Goal: Task Accomplishment & Management: Use online tool/utility

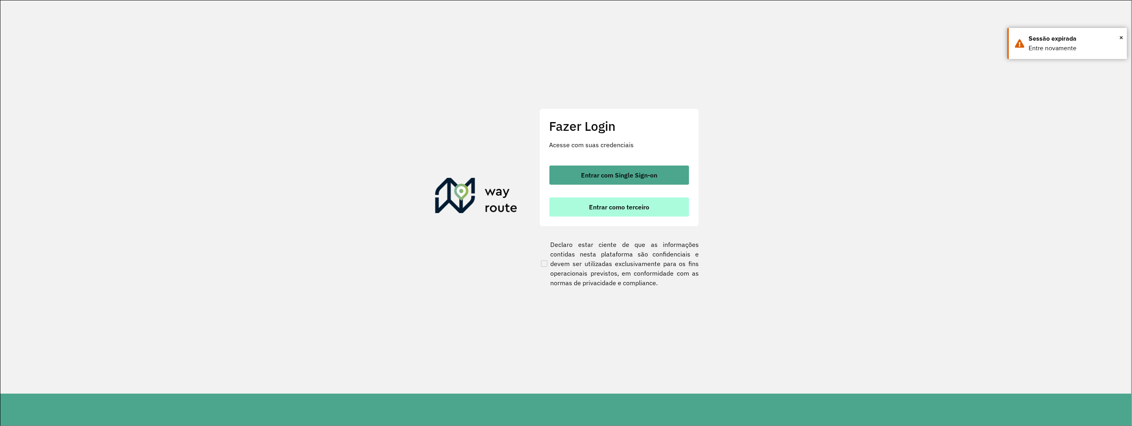
click at [586, 200] on button "Entrar como terceiro" at bounding box center [619, 207] width 140 height 19
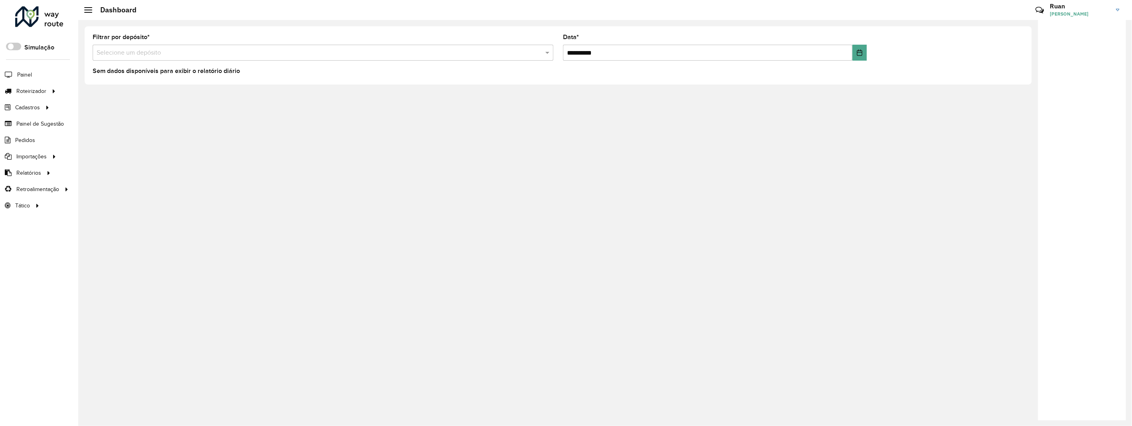
drag, startPoint x: 101, startPoint y: 48, endPoint x: 102, endPoint y: 53, distance: 5.2
click at [101, 49] on input "text" at bounding box center [315, 53] width 437 height 10
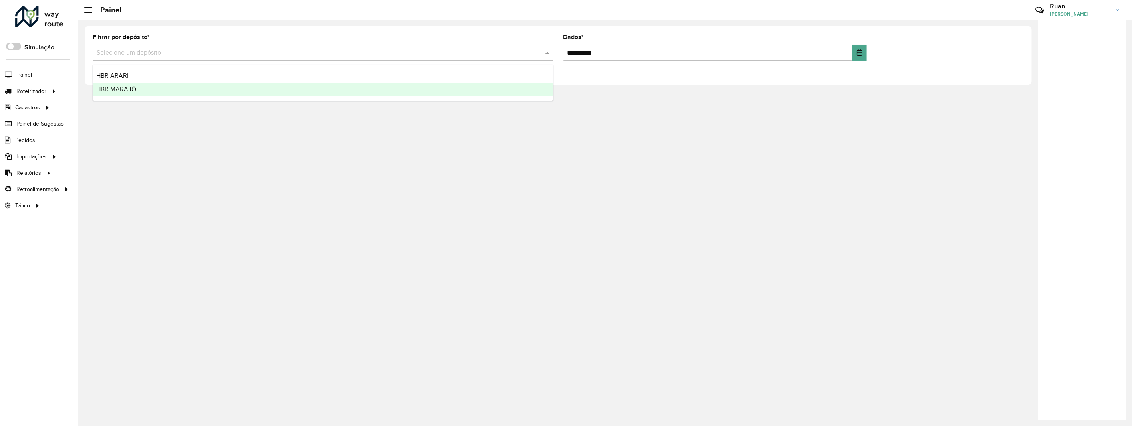
click span "HBR MARAJÓ"
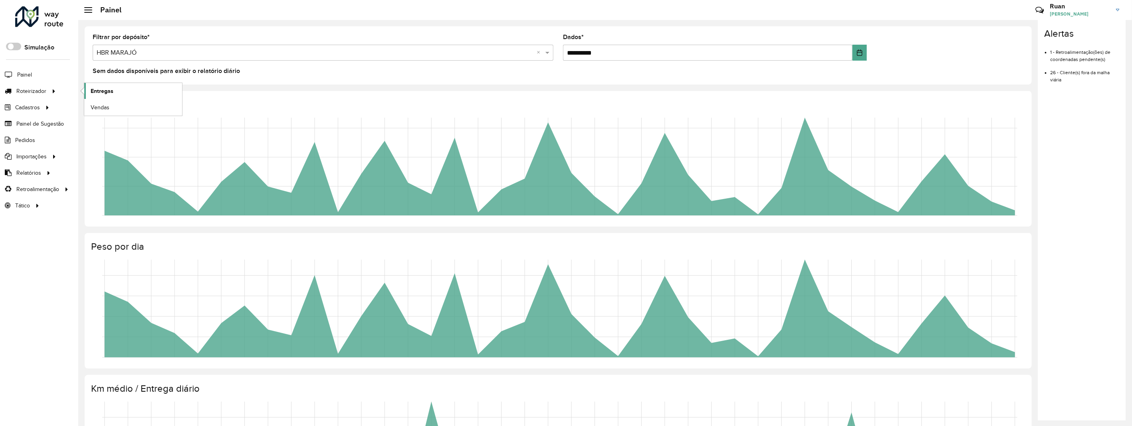
click link "Entregas"
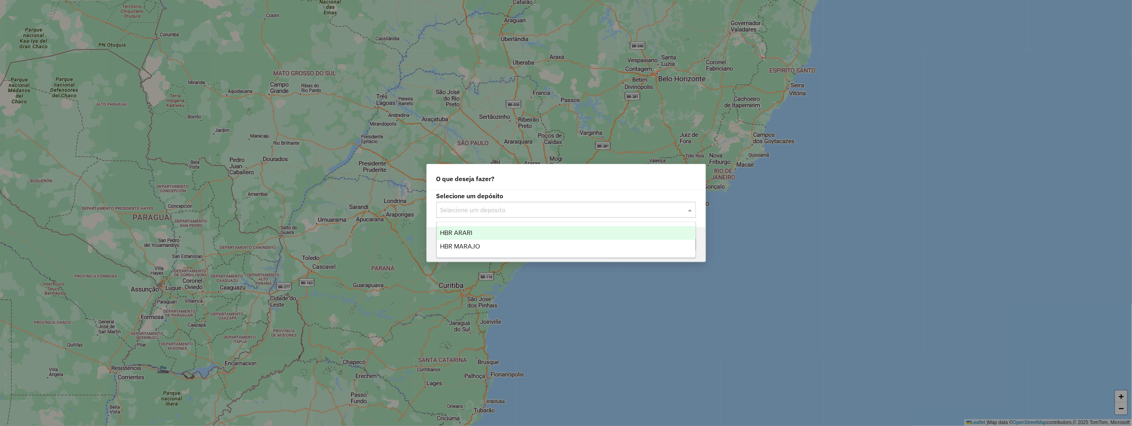
click at [491, 212] on input "text" at bounding box center [557, 211] width 235 height 10
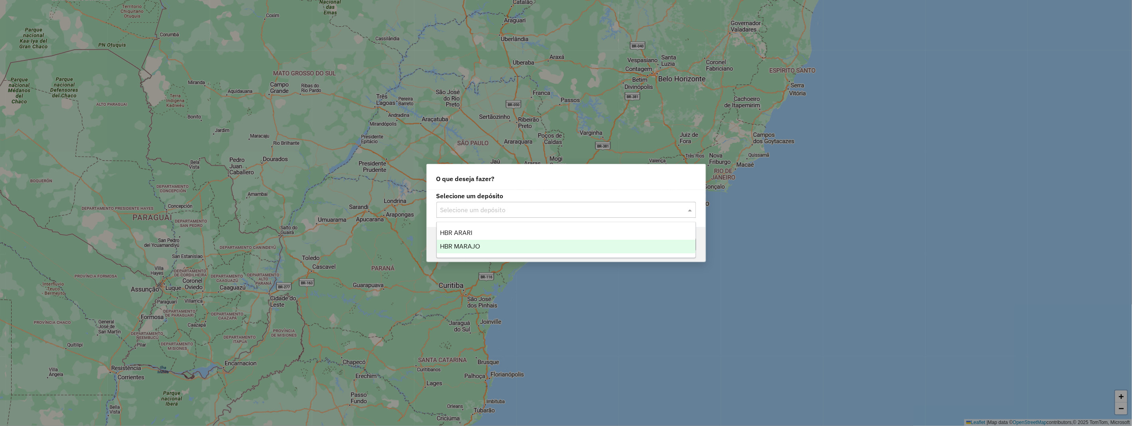
click at [480, 241] on div "HBR MARAJO" at bounding box center [566, 247] width 259 height 14
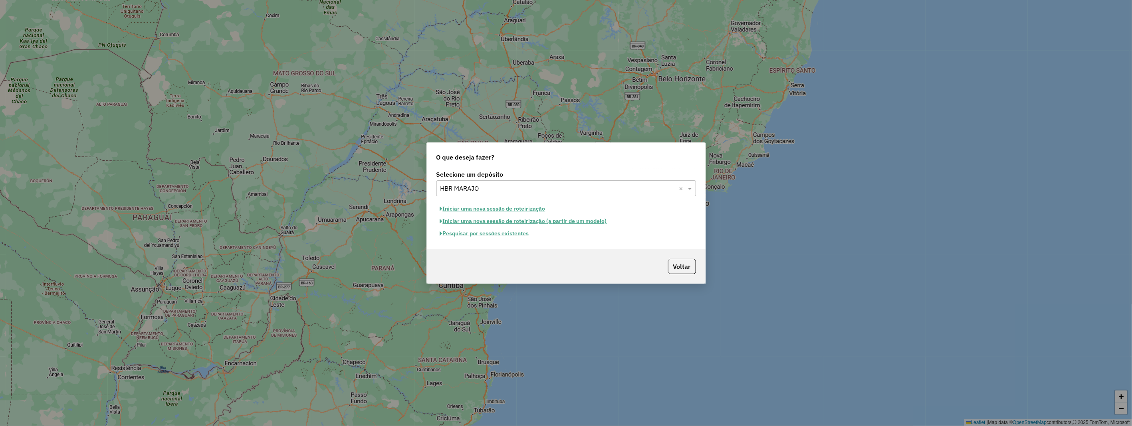
click at [491, 208] on button "Iniciar uma nova sessão de roteirização" at bounding box center [492, 209] width 113 height 12
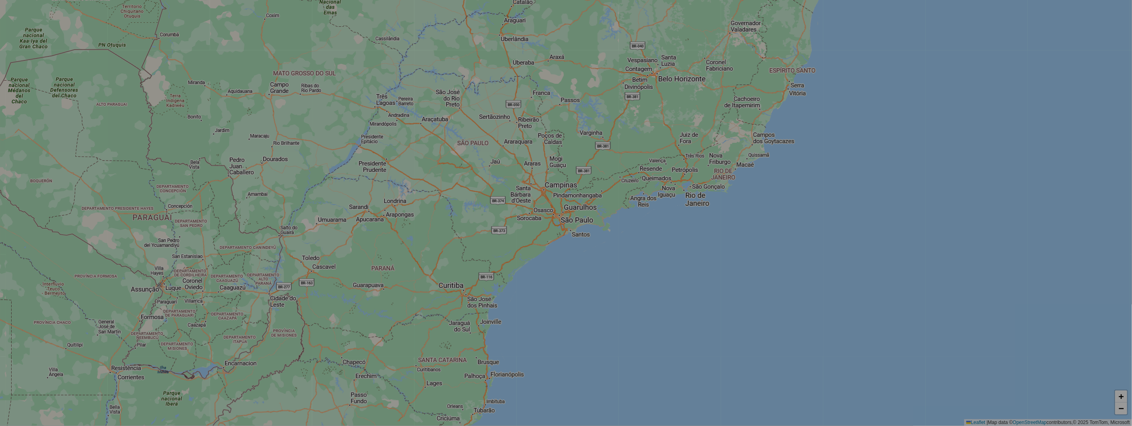
select select "*"
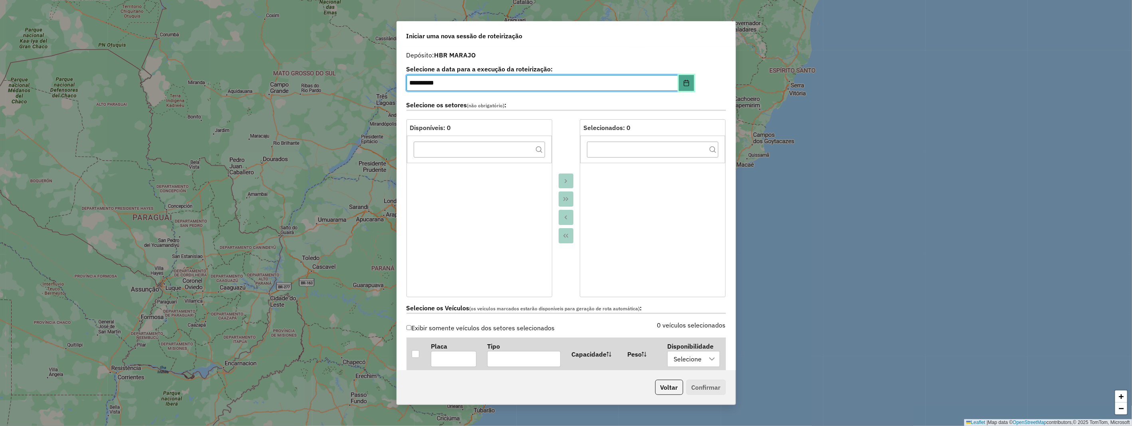
click at [683, 84] on icon "Choose Date" at bounding box center [686, 83] width 6 height 6
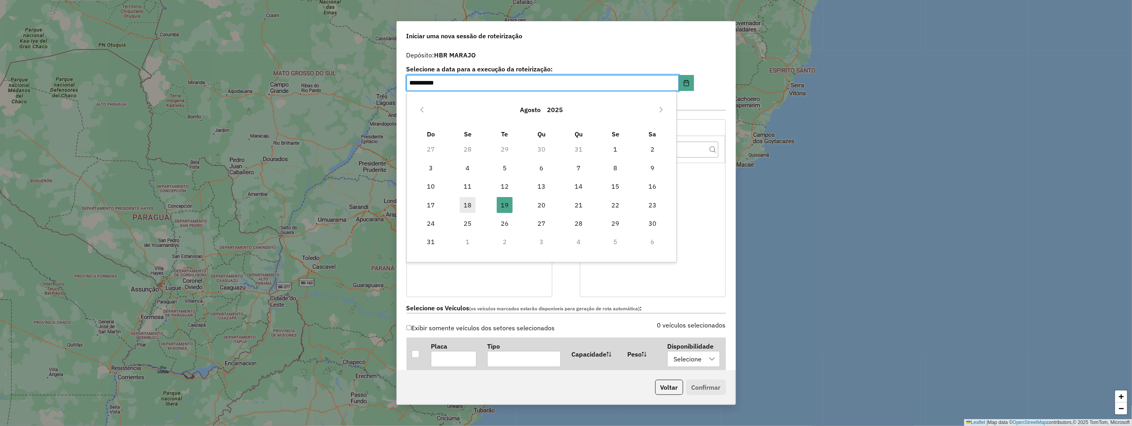
click at [471, 202] on span "18" at bounding box center [467, 205] width 16 height 16
type input "**********"
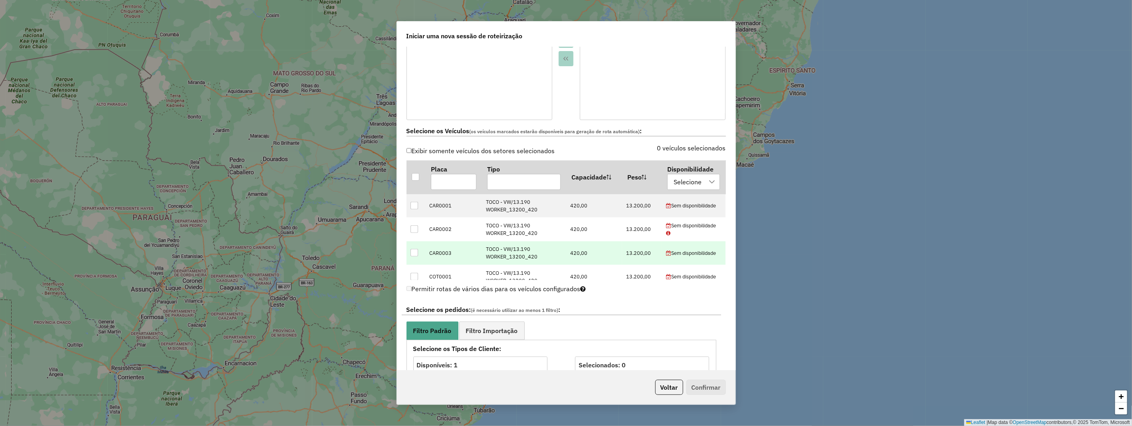
scroll to position [222, 0]
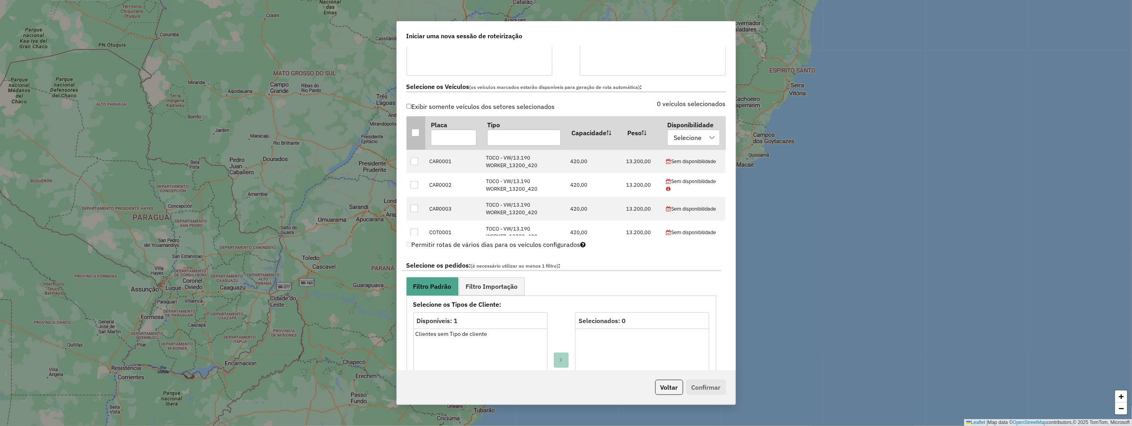
click at [416, 129] on div at bounding box center [416, 133] width 8 height 8
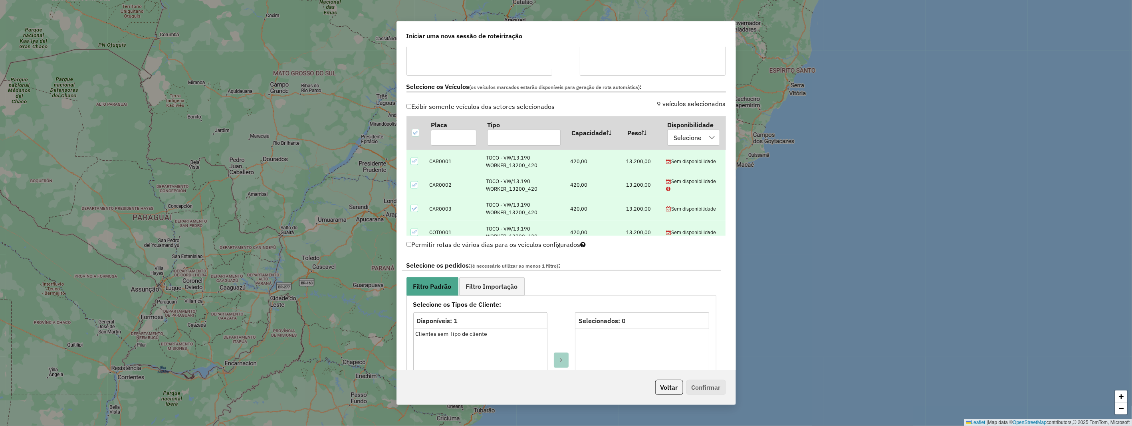
scroll to position [266, 0]
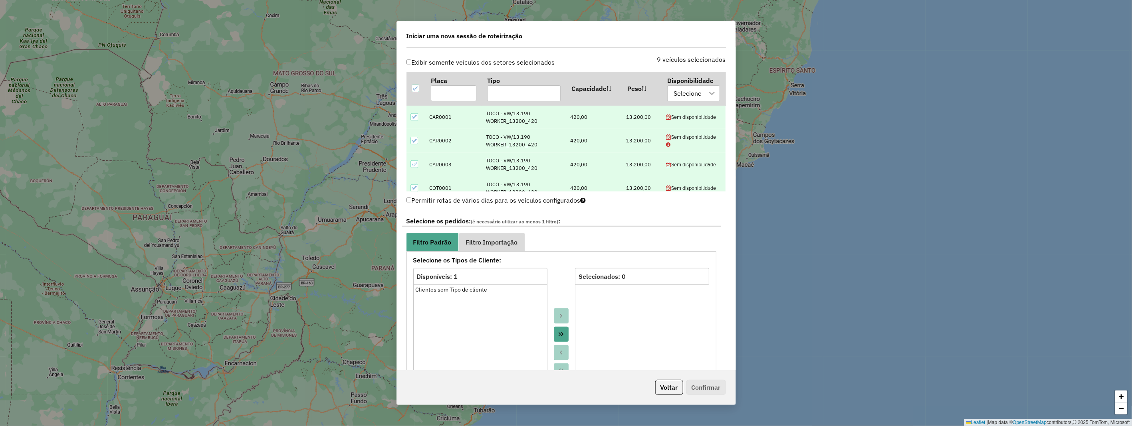
click at [508, 236] on link "Filtro Importação" at bounding box center [491, 242] width 65 height 18
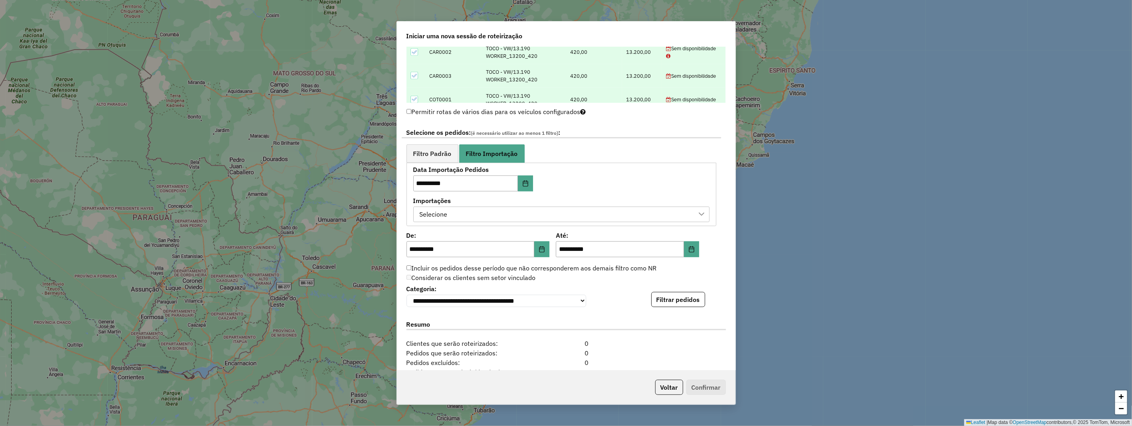
scroll to position [399, 0]
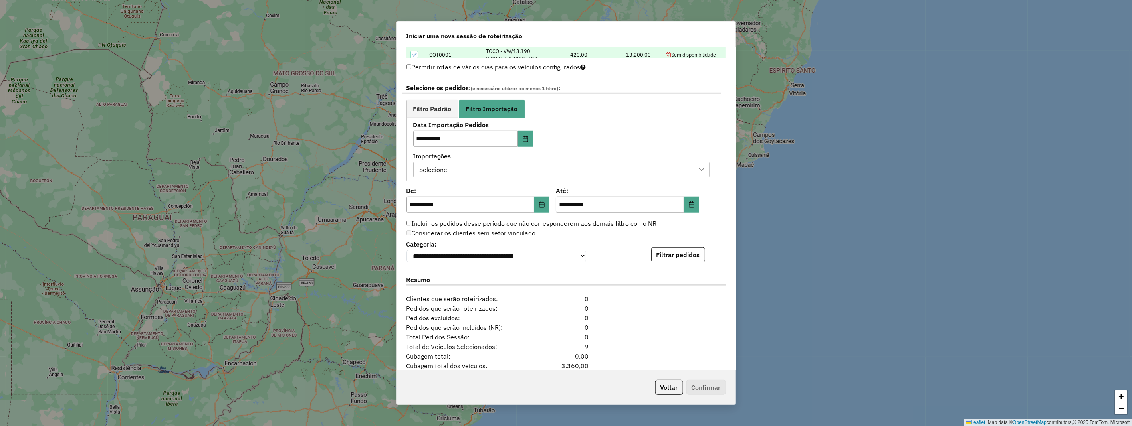
click at [474, 172] on div "Selecione" at bounding box center [555, 169] width 277 height 15
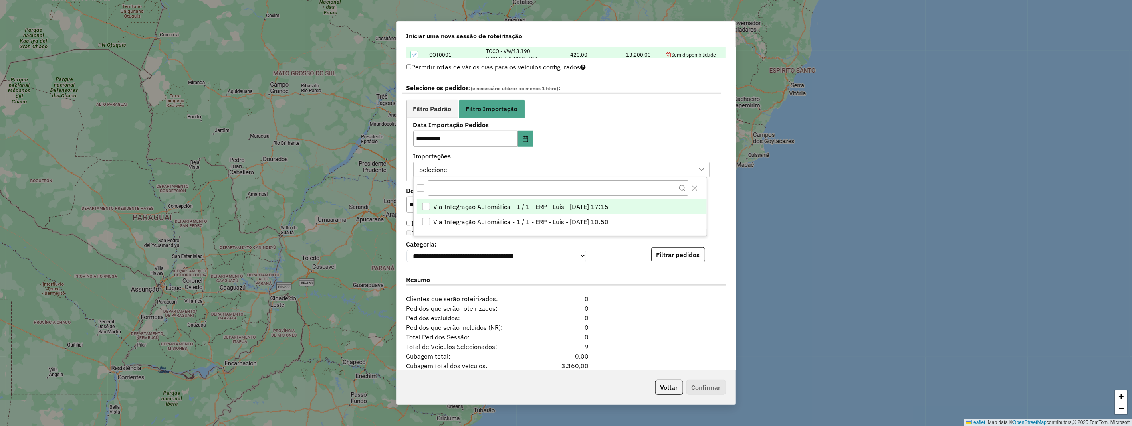
scroll to position [5, 36]
click at [427, 203] on div "Via Integração Automática - 1 / 1 - ERP - Luis - 18/08/2025 17:15" at bounding box center [426, 207] width 8 height 8
click at [602, 248] on div "**********" at bounding box center [565, 250] width 319 height 24
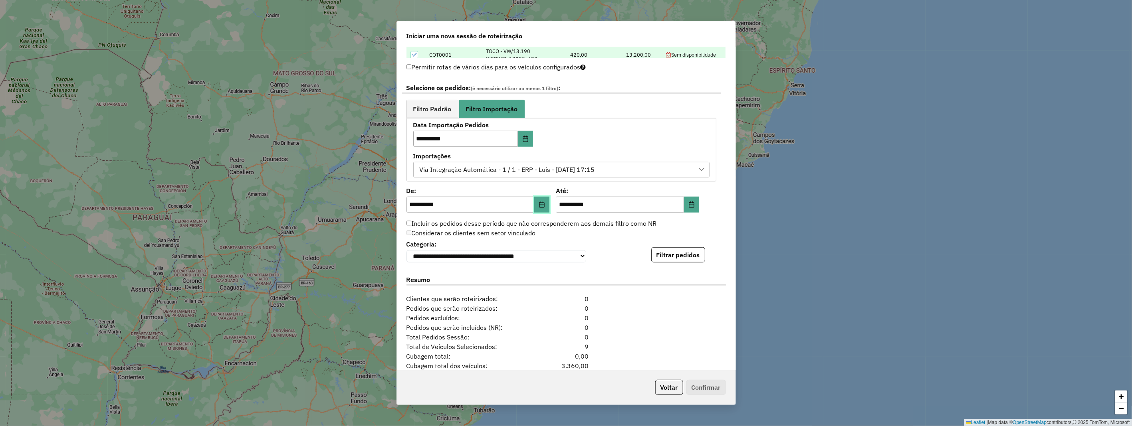
drag, startPoint x: 542, startPoint y: 202, endPoint x: 535, endPoint y: 210, distance: 9.9
click at [541, 202] on icon "Choose Date" at bounding box center [541, 205] width 5 height 6
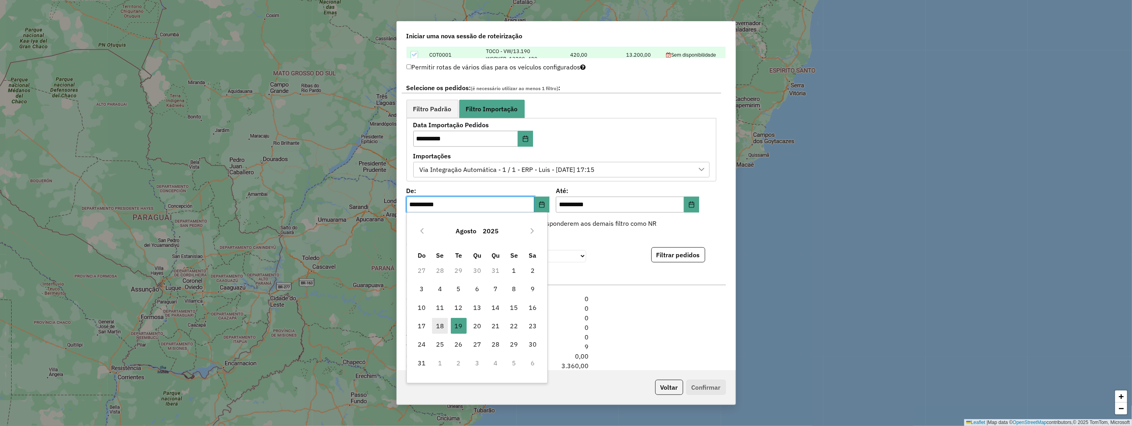
click at [444, 323] on span "18" at bounding box center [440, 326] width 16 height 16
type input "**********"
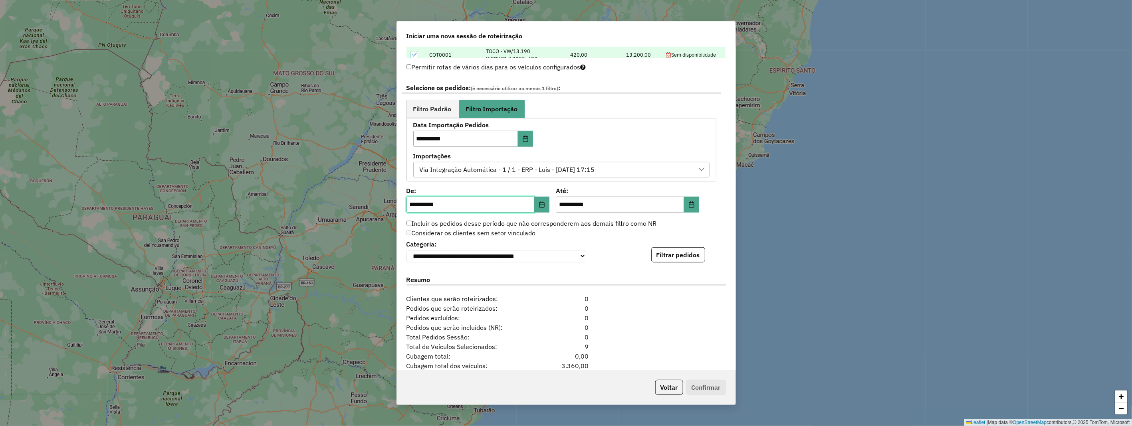
scroll to position [443, 0]
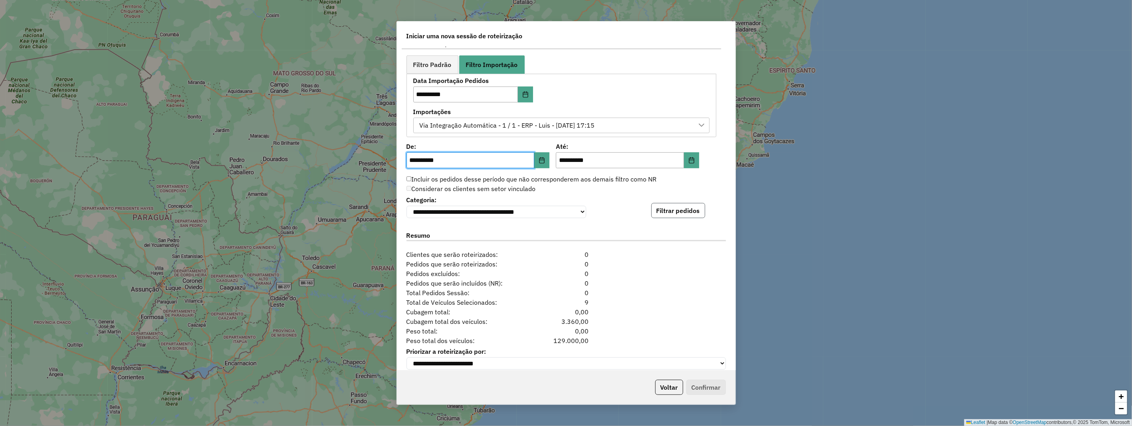
click at [671, 214] on button "Filtrar pedidos" at bounding box center [678, 210] width 54 height 15
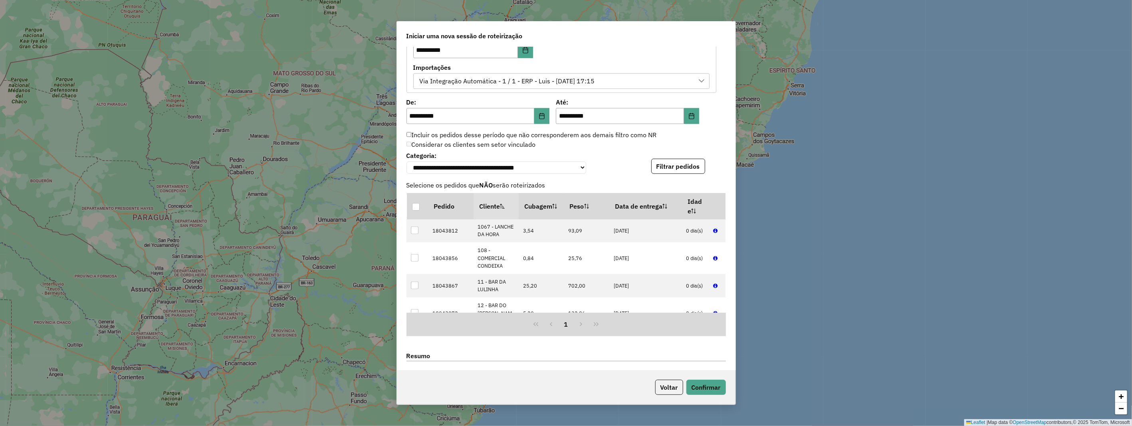
scroll to position [620, 0]
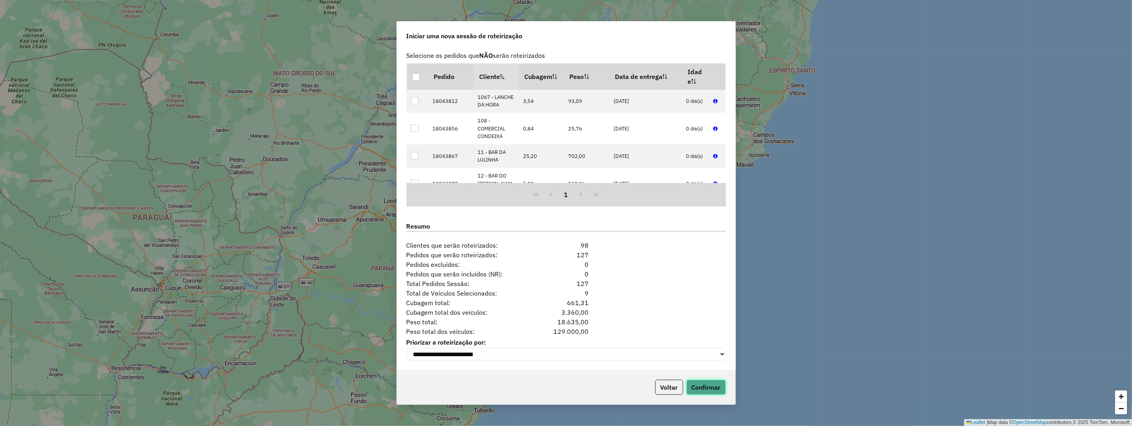
click at [708, 392] on button "Confirmar" at bounding box center [706, 387] width 40 height 15
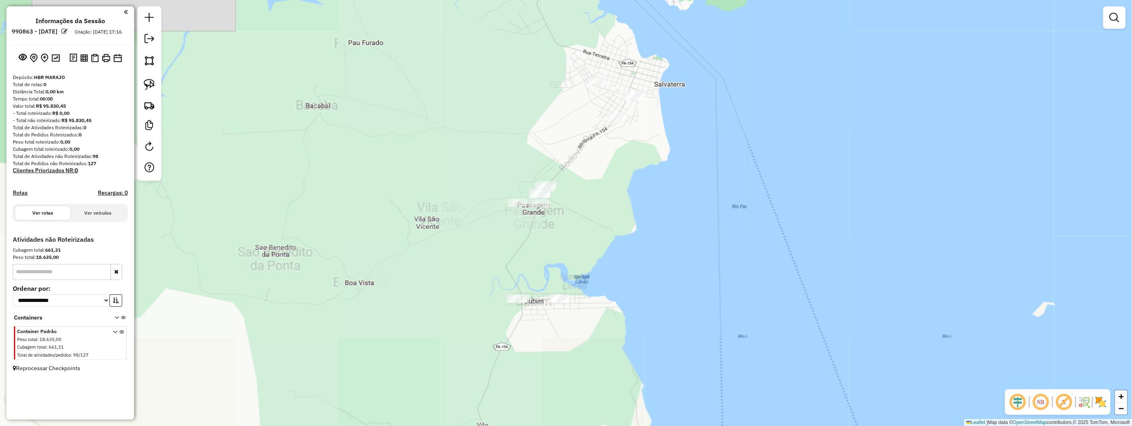
drag, startPoint x: 632, startPoint y: 135, endPoint x: 642, endPoint y: 148, distance: 16.0
click at [642, 148] on div "Janela de atendimento Grade de atendimento Capacidade Transportadoras Veículos …" at bounding box center [566, 213] width 1132 height 426
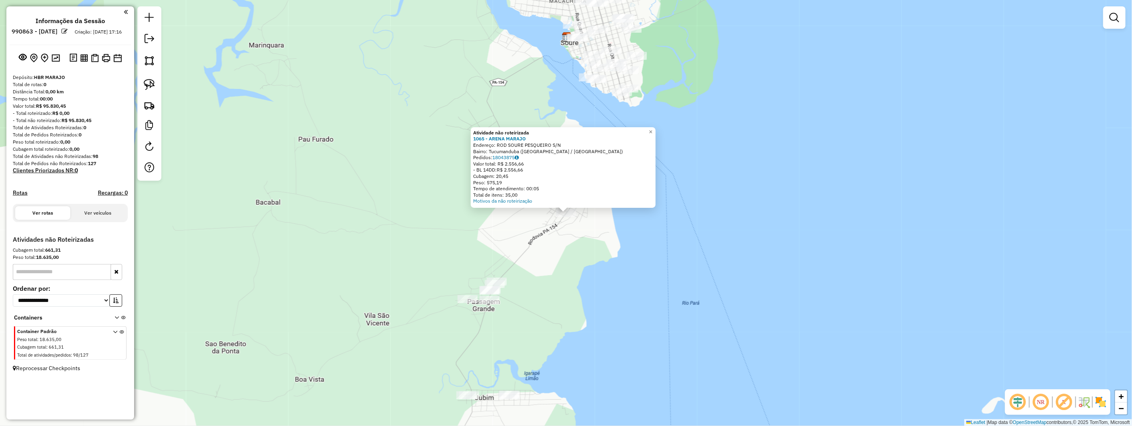
click at [613, 256] on div "Atividade não roteirizada 1065 - ARENA MARAJO Endereço: ROD SOURE PESQUEIRO S/N…" at bounding box center [566, 213] width 1132 height 426
click at [604, 237] on div "Atividade não roteirizada 1065 - ARENA MARAJO Endereço: ROD SOURE PESQUEIRO S/N…" at bounding box center [566, 213] width 1132 height 426
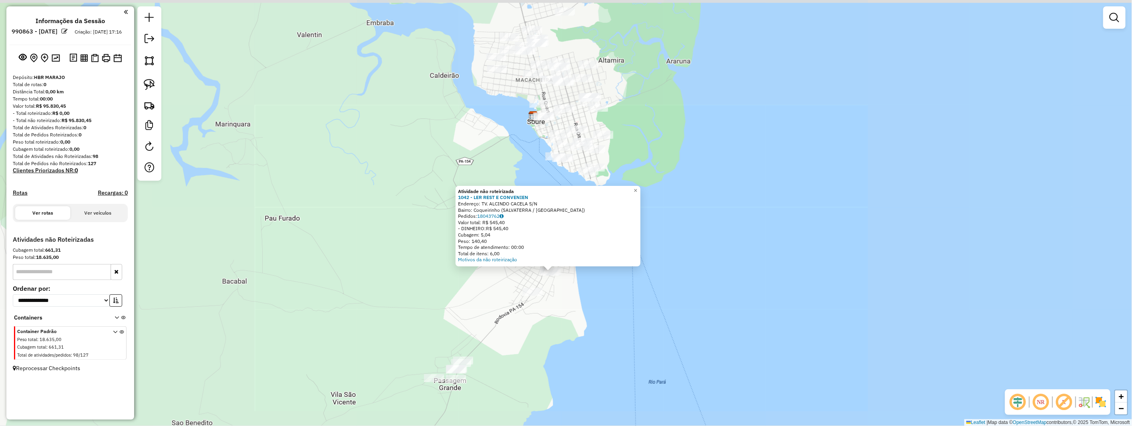
drag, startPoint x: 564, startPoint y: 295, endPoint x: 568, endPoint y: 262, distance: 33.4
click at [565, 268] on div "Atividade não roteirizada 1042 - LER REST E CONVENIEN Endereço: TV. ALCINDO CAC…" at bounding box center [566, 213] width 1132 height 426
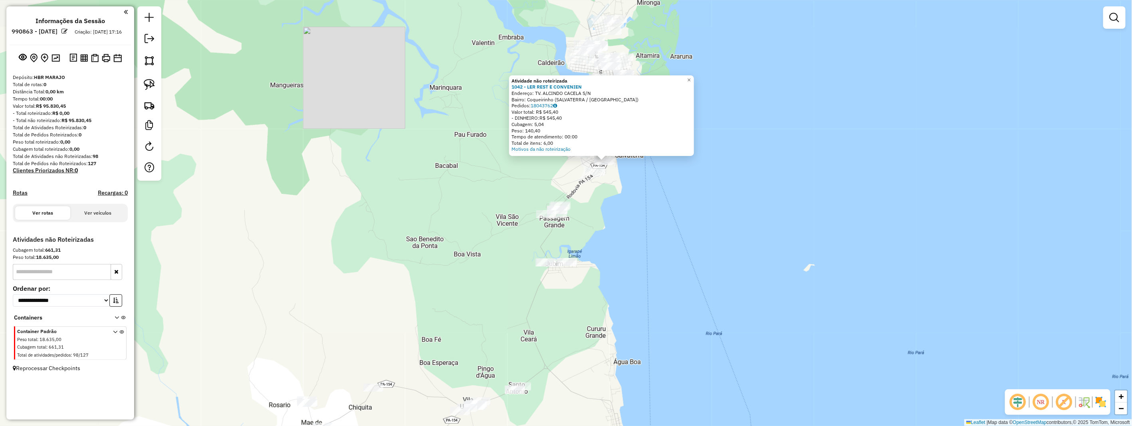
drag, startPoint x: 572, startPoint y: 279, endPoint x: 619, endPoint y: 162, distance: 125.3
click at [617, 168] on div "Atividade não roteirizada 1042 - LER REST E CONVENIEN Endereço: TV. ALCINDO CAC…" at bounding box center [566, 213] width 1132 height 426
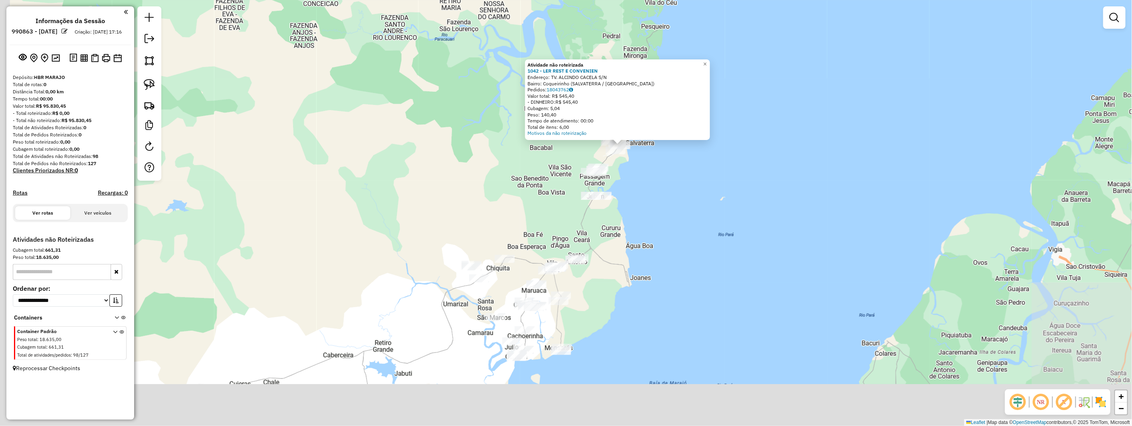
drag, startPoint x: 629, startPoint y: 264, endPoint x: 637, endPoint y: 229, distance: 36.0
click at [637, 230] on div "Atividade não roteirizada 1042 - LER REST E CONVENIEN Endereço: TV. ALCINDO CAC…" at bounding box center [566, 213] width 1132 height 426
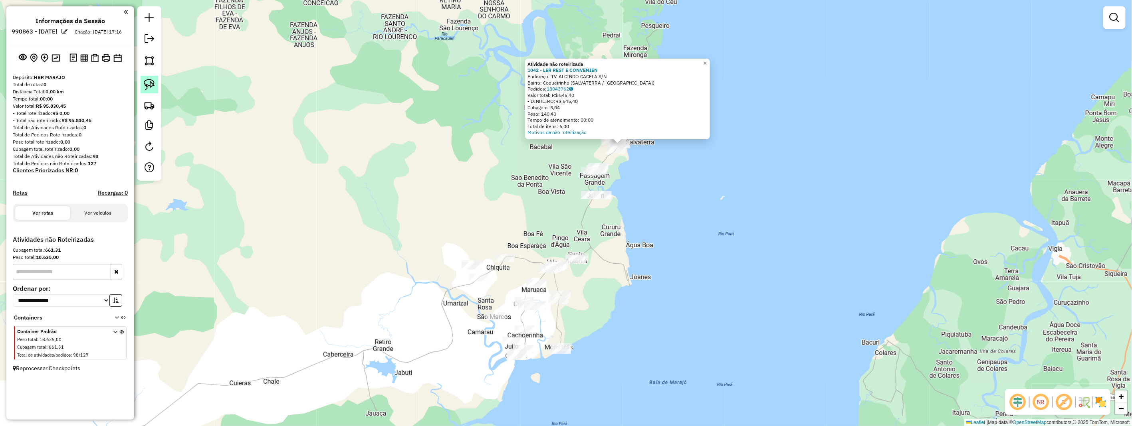
click at [149, 81] on img at bounding box center [149, 84] width 11 height 11
drag, startPoint x: 149, startPoint y: 82, endPoint x: 207, endPoint y: 120, distance: 69.2
click at [176, 103] on hb-router-mapa "**********" at bounding box center [566, 213] width 1132 height 426
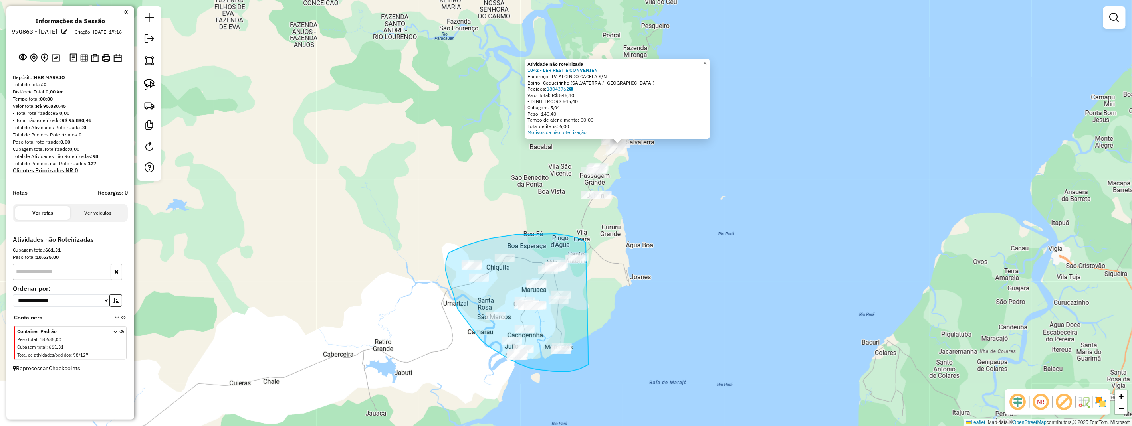
drag, startPoint x: 567, startPoint y: 235, endPoint x: 605, endPoint y: 349, distance: 119.5
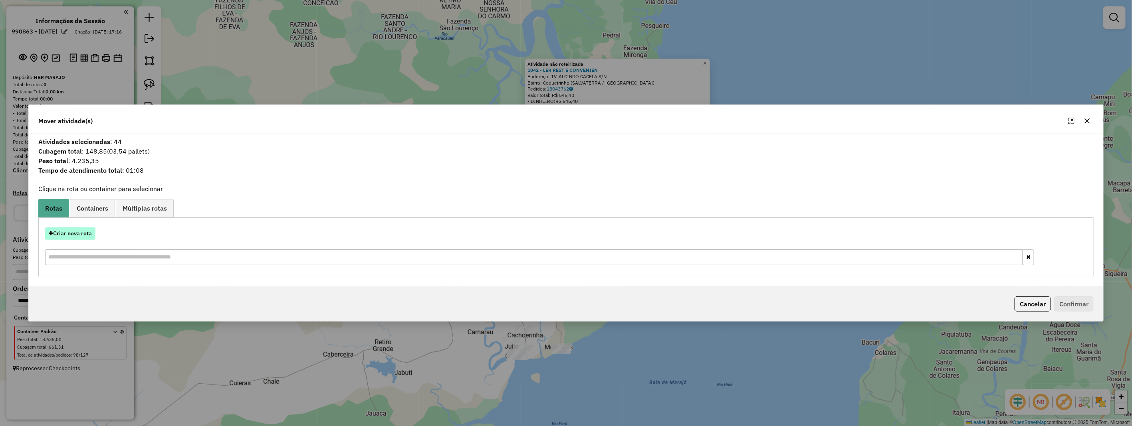
click at [86, 235] on button "Criar nova rota" at bounding box center [70, 234] width 50 height 12
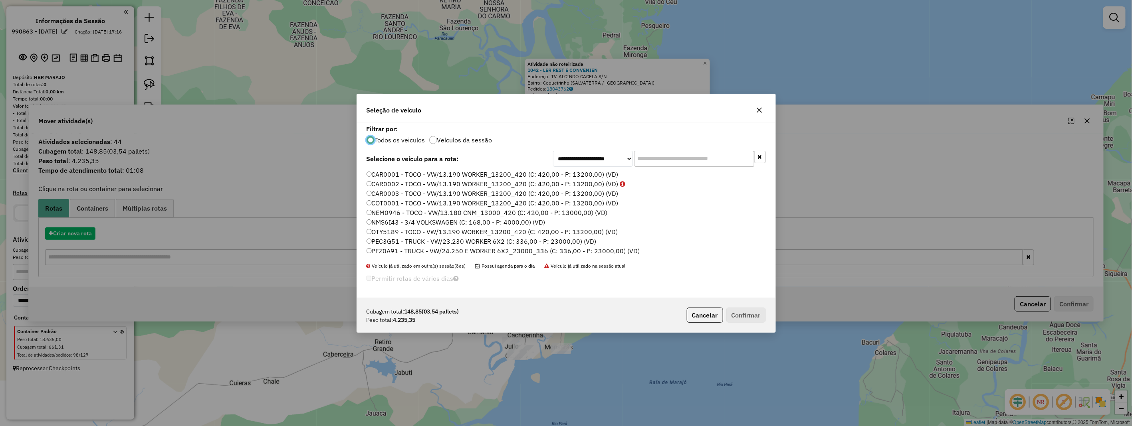
scroll to position [4, 2]
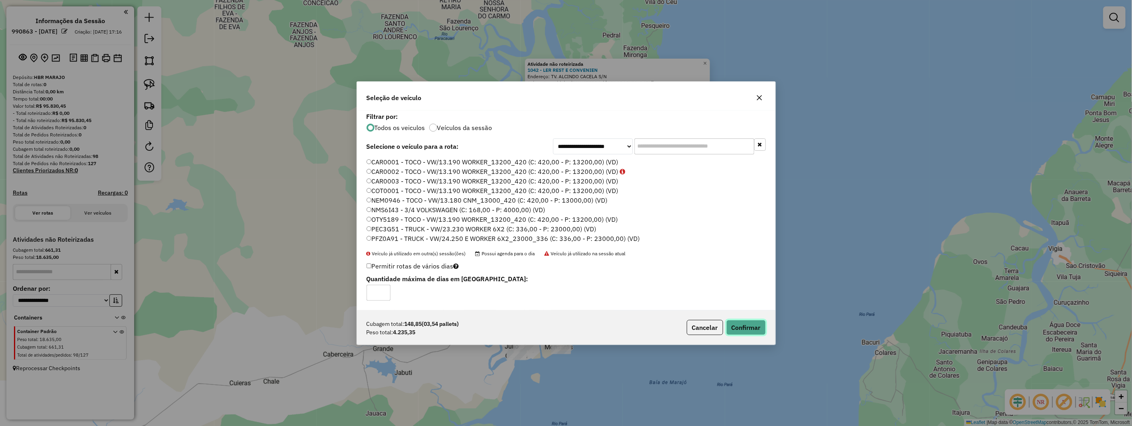
click at [739, 328] on button "Confirmar" at bounding box center [746, 327] width 40 height 15
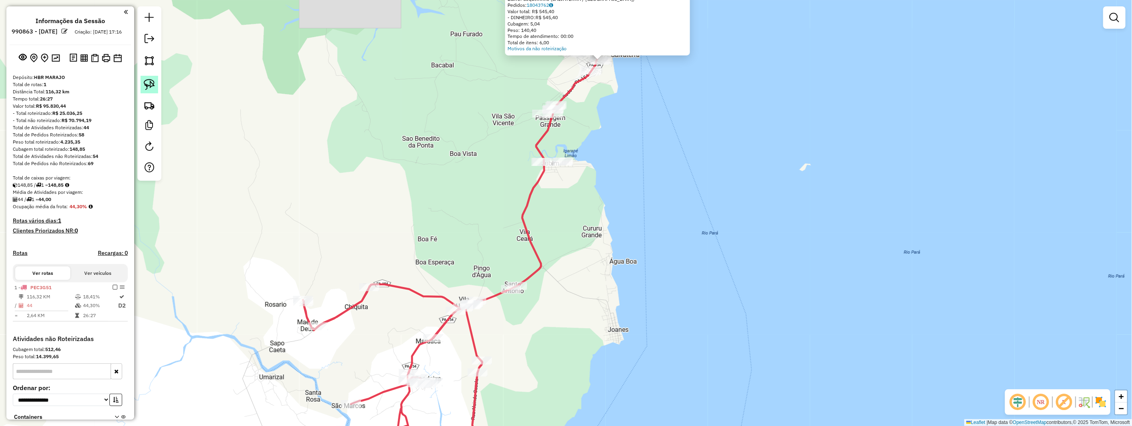
click at [148, 84] on img at bounding box center [149, 84] width 11 height 11
click at [148, 85] on img at bounding box center [149, 84] width 11 height 11
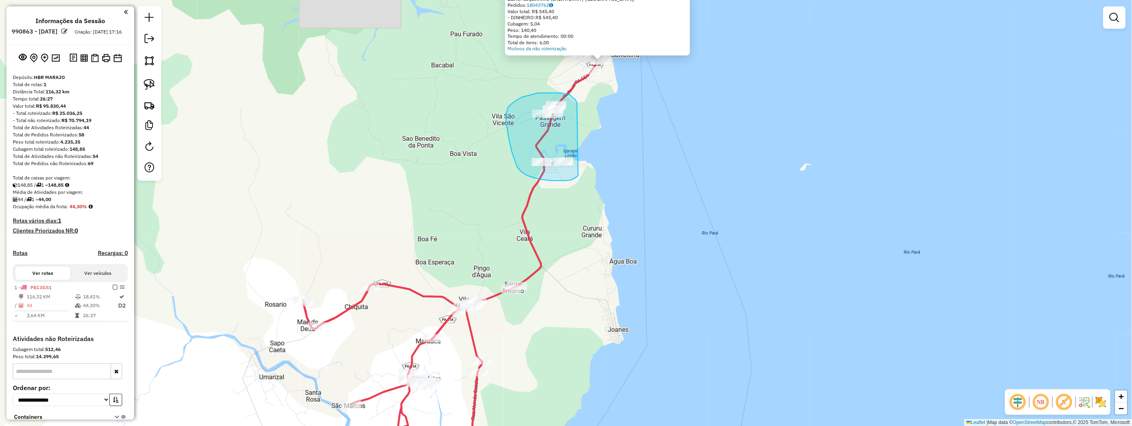
drag, startPoint x: 577, startPoint y: 103, endPoint x: 578, endPoint y: 176, distance: 73.1
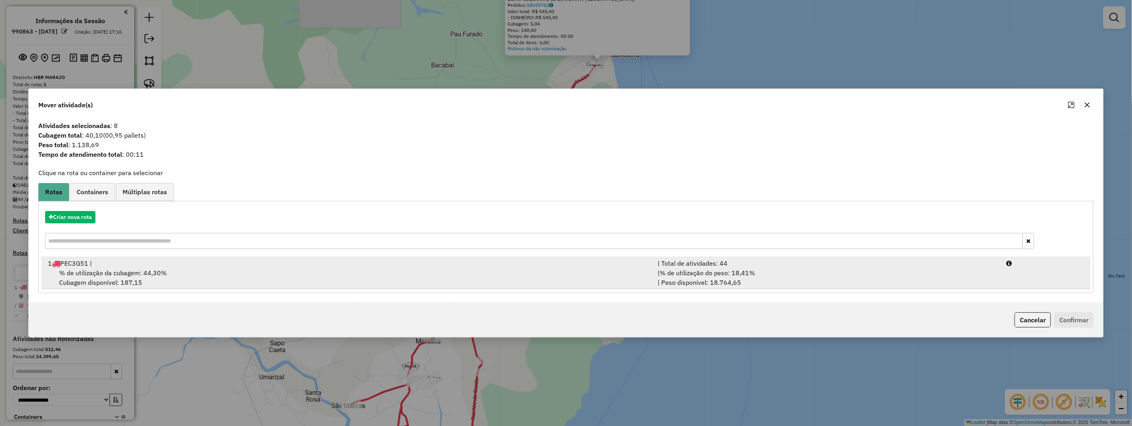
click at [231, 269] on div "% de utilização da cubagem: 44,30% Cubagem disponível: 187,15" at bounding box center [348, 277] width 610 height 19
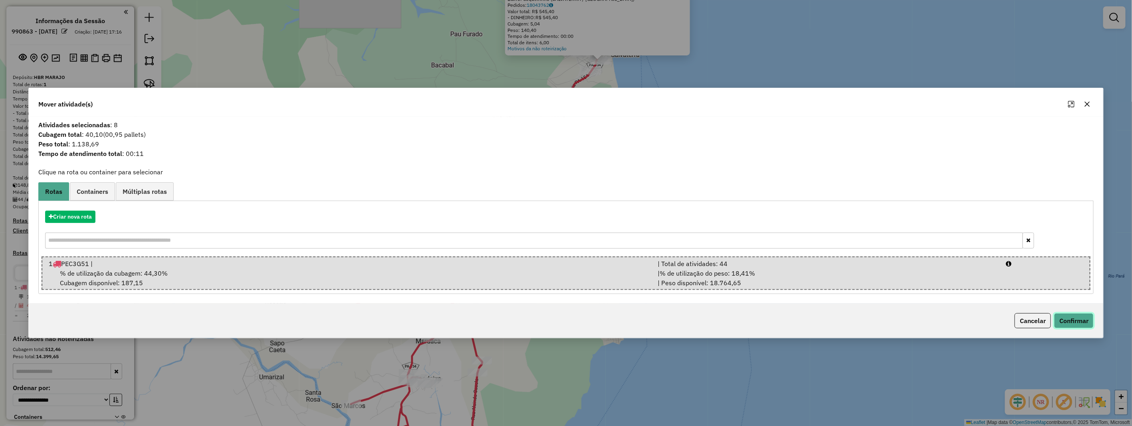
drag, startPoint x: 1079, startPoint y: 316, endPoint x: 1075, endPoint y: 314, distance: 5.0
click at [1079, 316] on button "Confirmar" at bounding box center [1074, 320] width 40 height 15
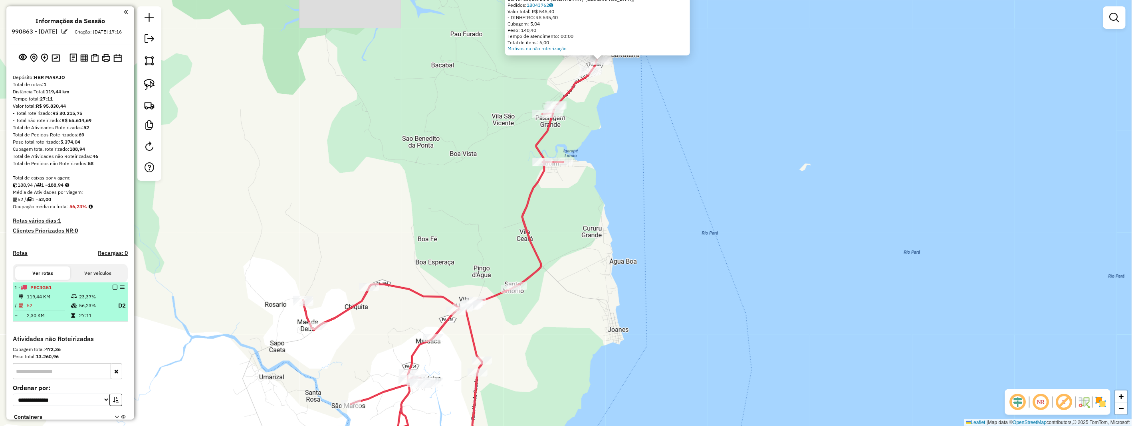
click at [90, 301] on td "23,37%" at bounding box center [95, 297] width 32 height 8
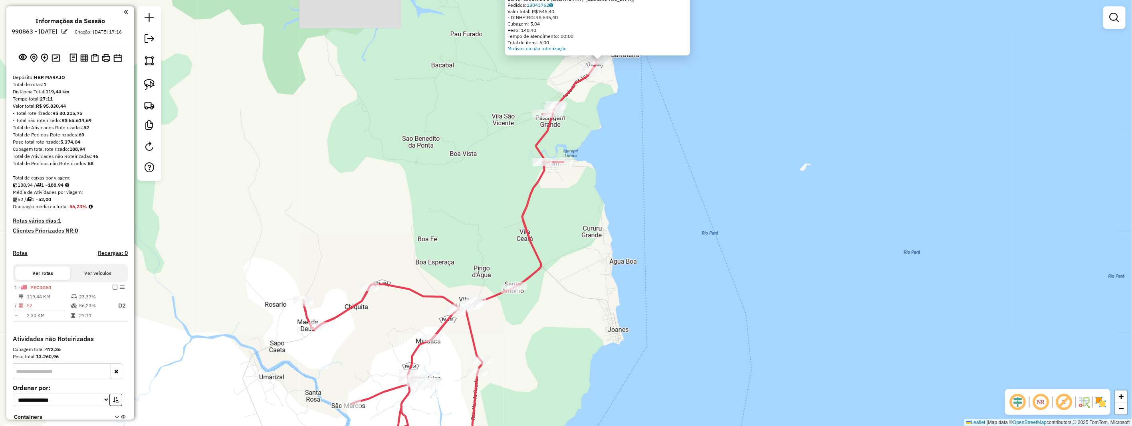
select select "**********"
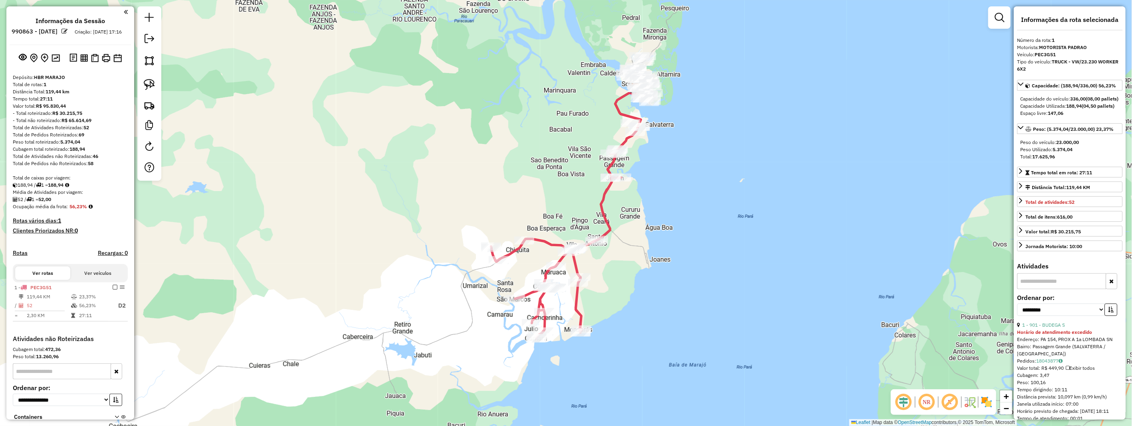
drag, startPoint x: 704, startPoint y: 134, endPoint x: 688, endPoint y: 138, distance: 16.8
click at [693, 142] on div "Janela de atendimento Grade de atendimento Capacidade Transportadoras Veículos …" at bounding box center [566, 213] width 1132 height 426
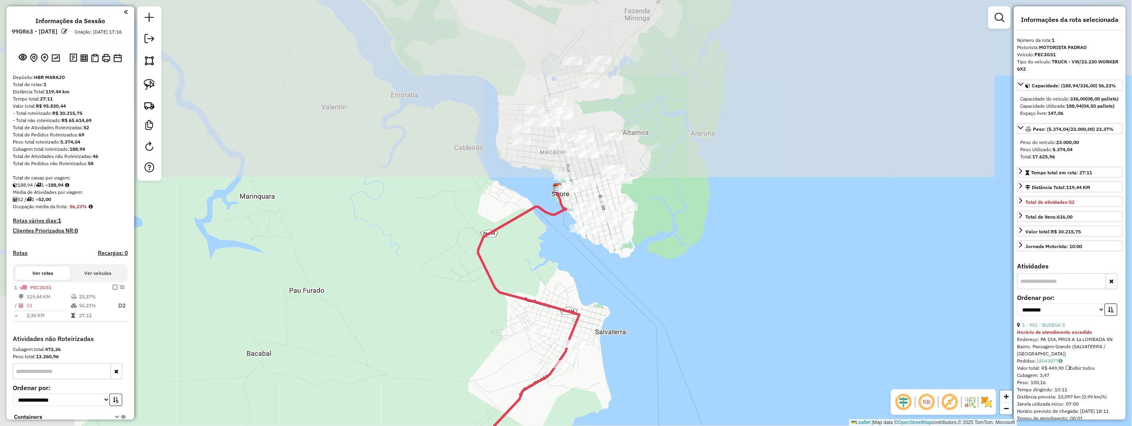
drag, startPoint x: 546, startPoint y: 108, endPoint x: 692, endPoint y: 294, distance: 236.6
click at [692, 294] on div "Janela de atendimento Grade de atendimento Capacidade Transportadoras Veículos …" at bounding box center [566, 213] width 1132 height 426
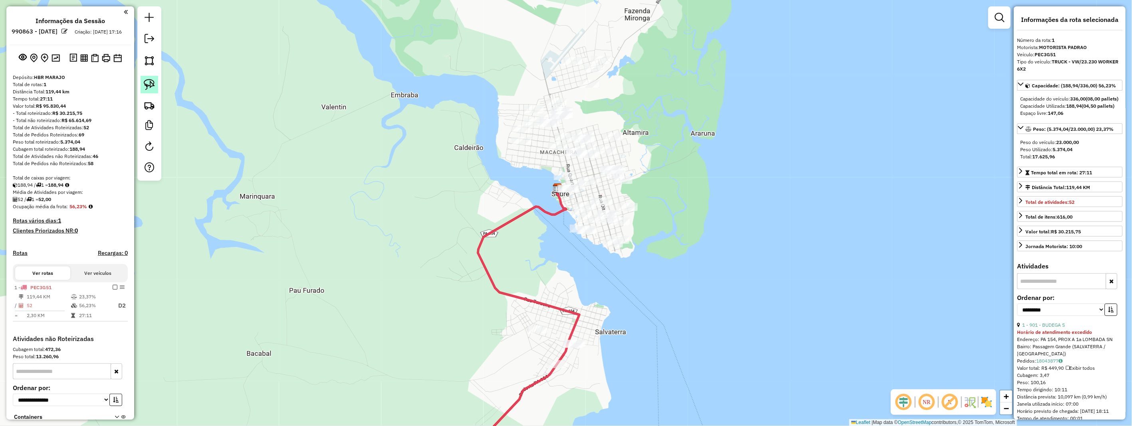
click at [152, 85] on img at bounding box center [149, 84] width 11 height 11
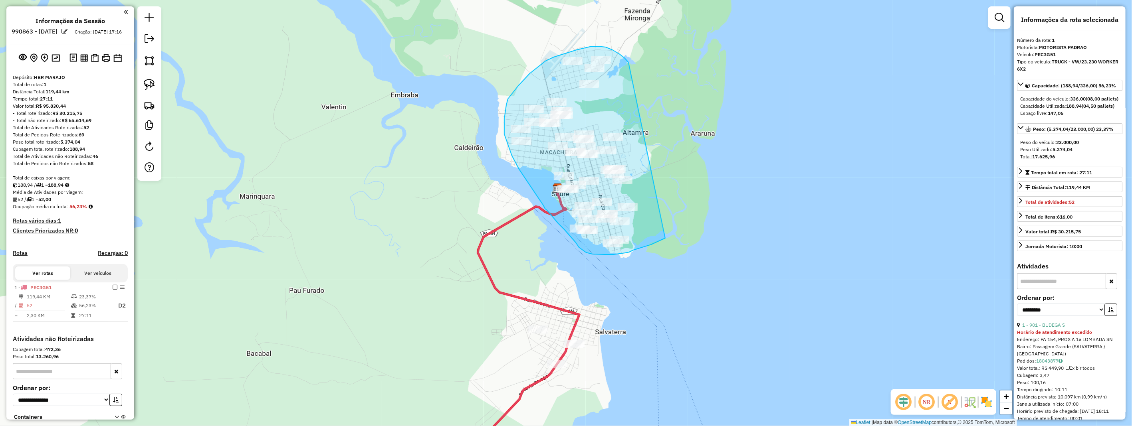
drag, startPoint x: 627, startPoint y: 61, endPoint x: 673, endPoint y: 226, distance: 170.9
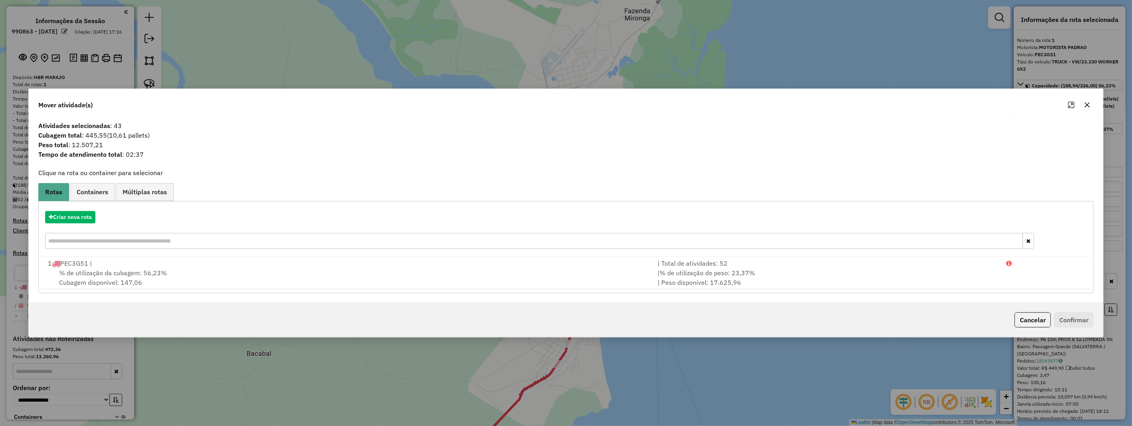
click at [1088, 107] on icon "button" at bounding box center [1087, 105] width 6 height 6
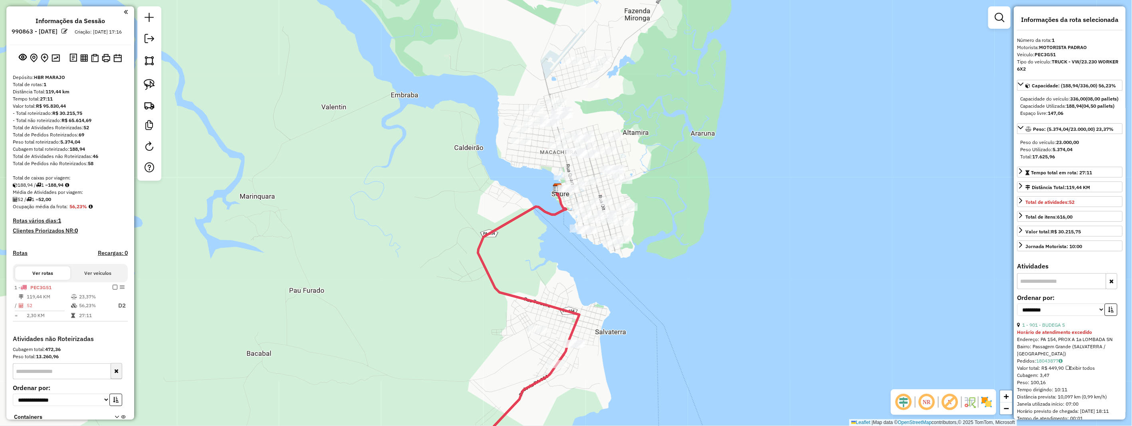
scroll to position [65, 0]
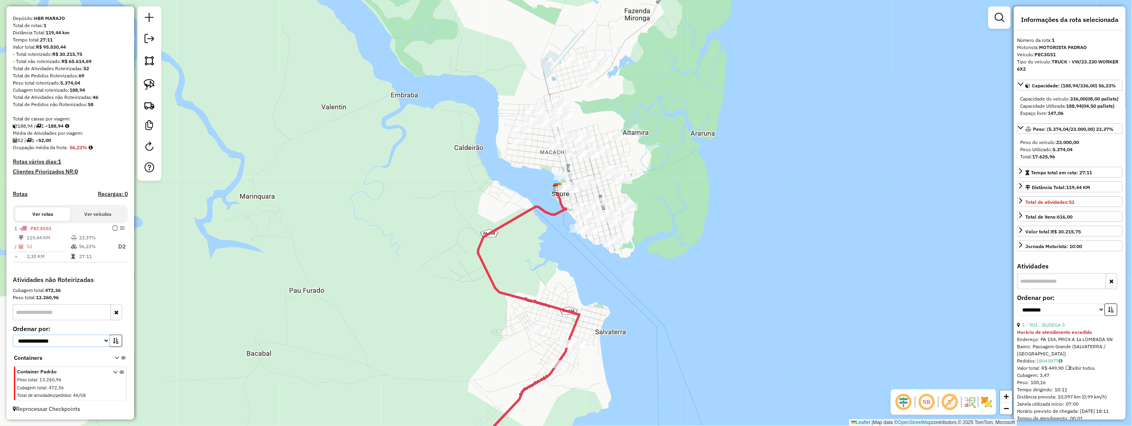
drag, startPoint x: 102, startPoint y: 342, endPoint x: 97, endPoint y: 345, distance: 5.4
click at [102, 342] on select "**********" at bounding box center [61, 341] width 97 height 12
select select "*********"
click at [13, 335] on select "**********" at bounding box center [61, 341] width 97 height 12
click at [113, 344] on icon "button" at bounding box center [116, 341] width 6 height 6
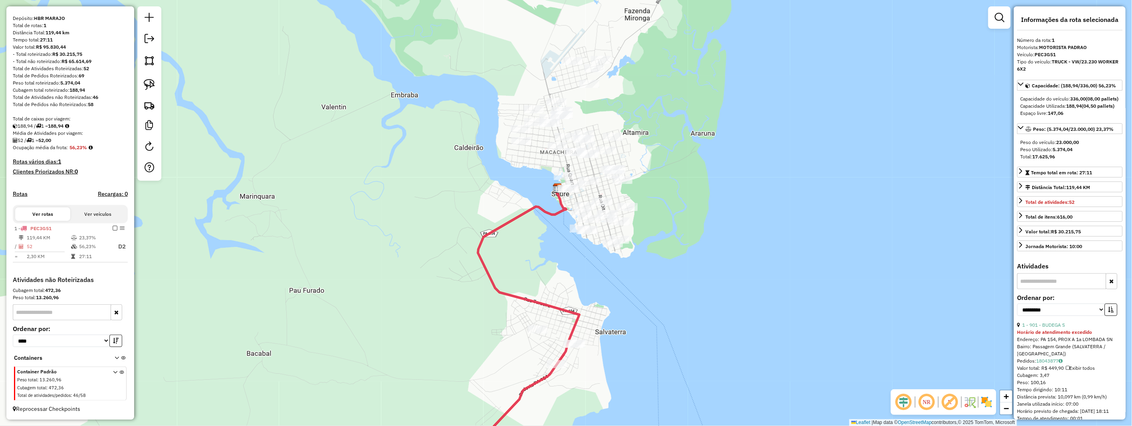
click at [113, 373] on icon at bounding box center [115, 385] width 4 height 30
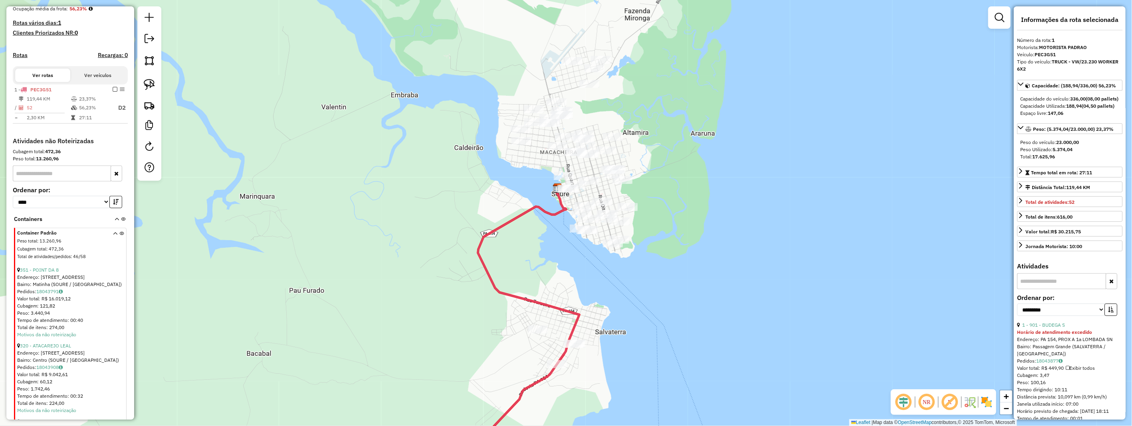
scroll to position [242, 0]
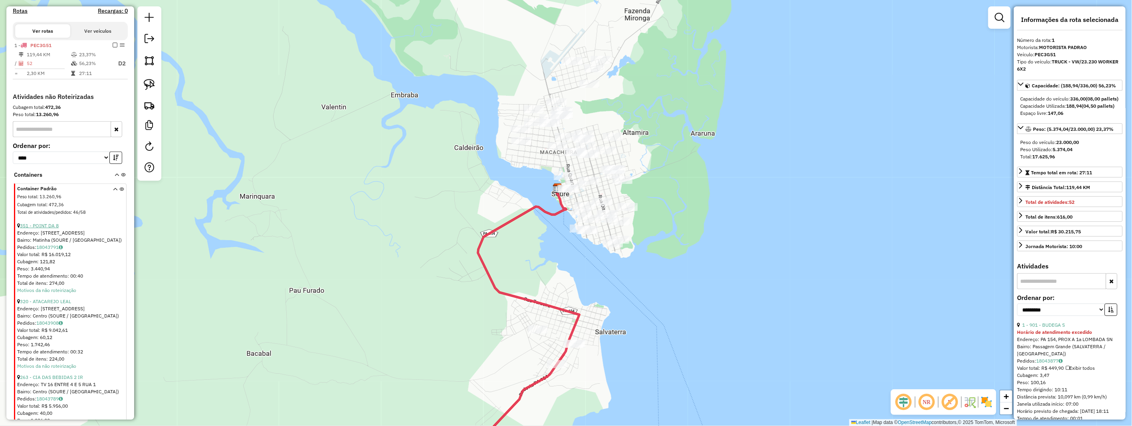
click at [48, 229] on link "351 - POINT DA 8" at bounding box center [39, 226] width 39 height 6
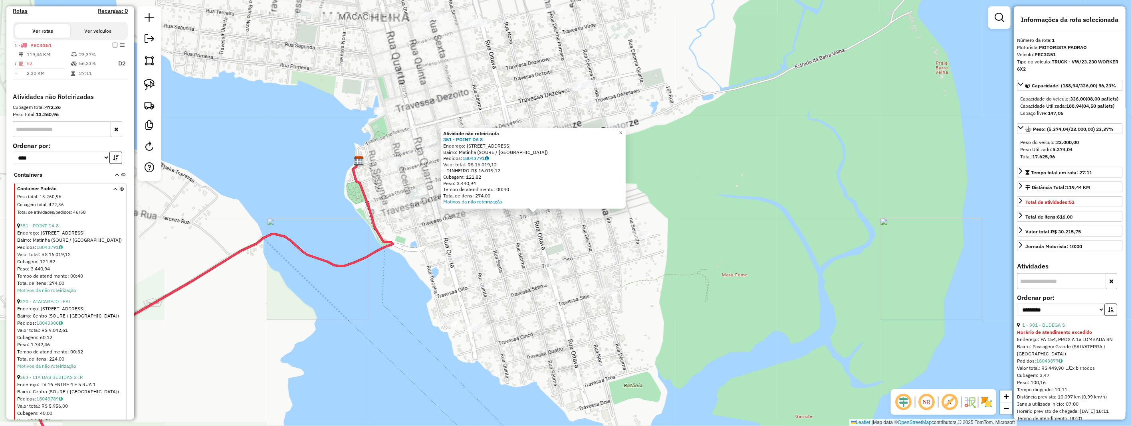
click at [572, 219] on div "Atividade não roteirizada 351 - POINT DA 8 Endereço: 8 RUA COM A TRAVESSA 11 1 …" at bounding box center [566, 213] width 1132 height 426
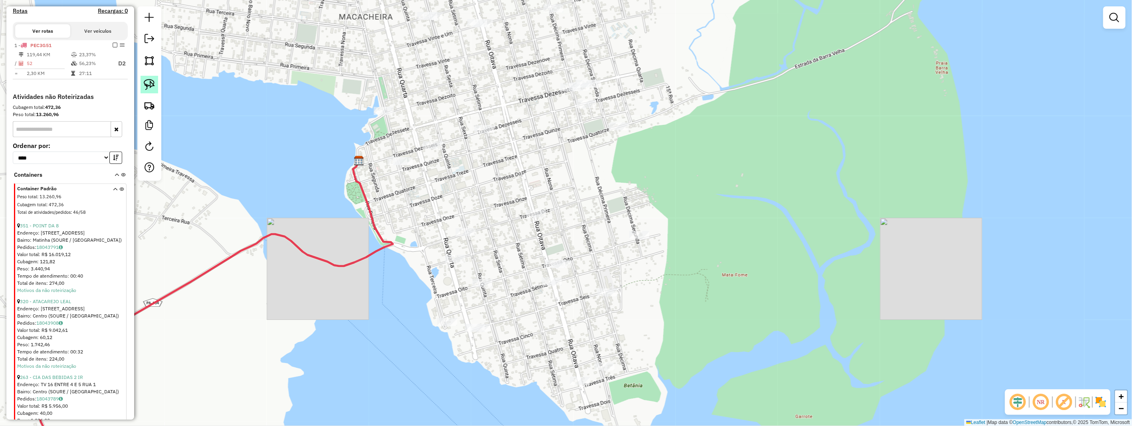
click at [146, 93] on link at bounding box center [150, 85] width 18 height 18
drag, startPoint x: 146, startPoint y: 92, endPoint x: 461, endPoint y: 186, distance: 327.8
click at [162, 107] on hb-router-mapa "**********" at bounding box center [566, 213] width 1132 height 426
drag, startPoint x: 557, startPoint y: 206, endPoint x: 535, endPoint y: 219, distance: 25.1
click at [535, 219] on div "Janela de atendimento Grade de atendimento Capacidade Transportadoras Veículos …" at bounding box center [566, 213] width 1132 height 426
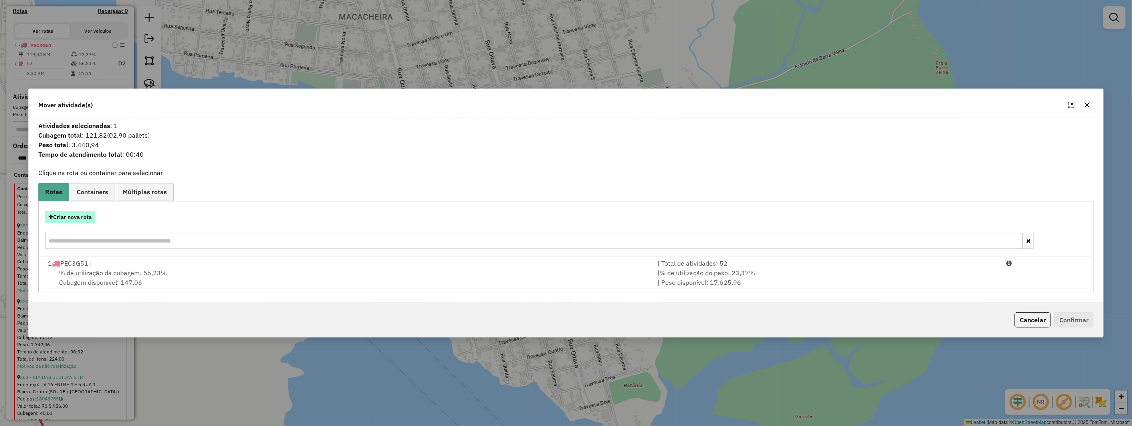
click at [77, 220] on button "Criar nova rota" at bounding box center [70, 217] width 50 height 12
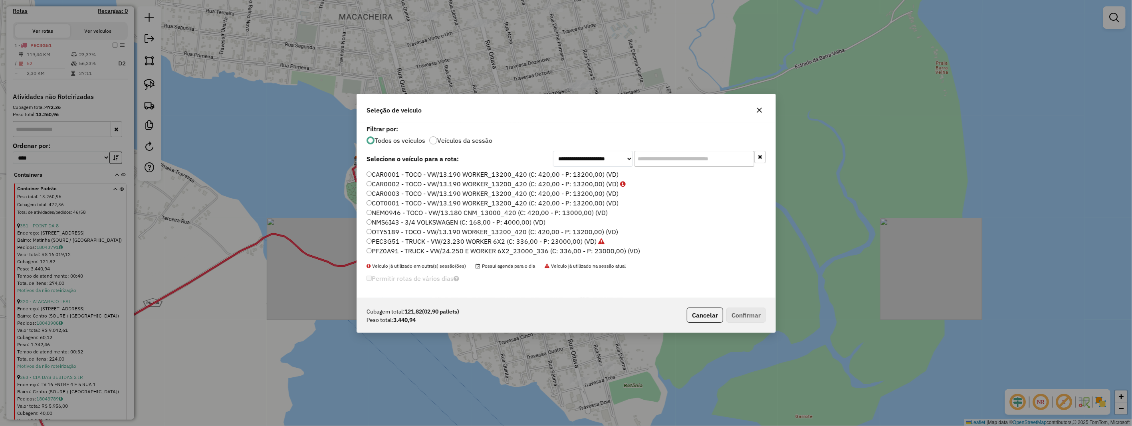
scroll to position [4, 2]
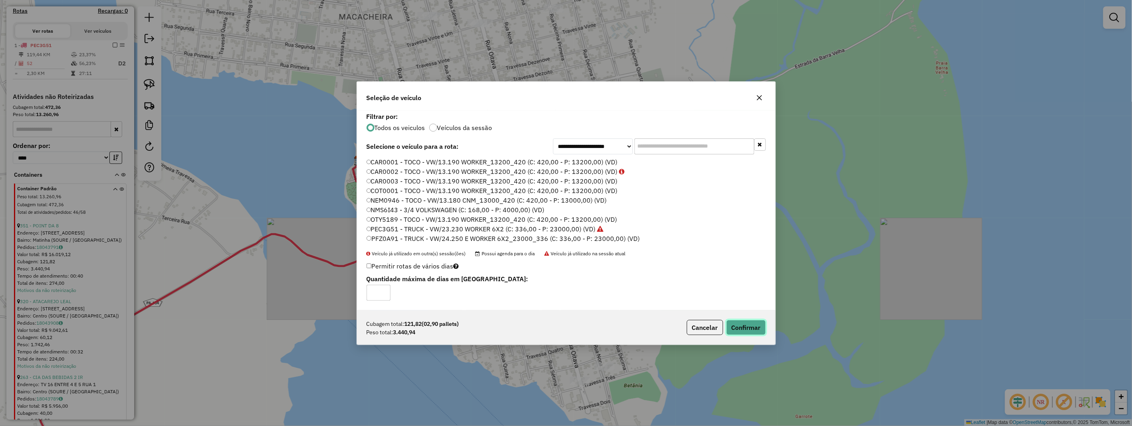
click at [750, 326] on button "Confirmar" at bounding box center [746, 327] width 40 height 15
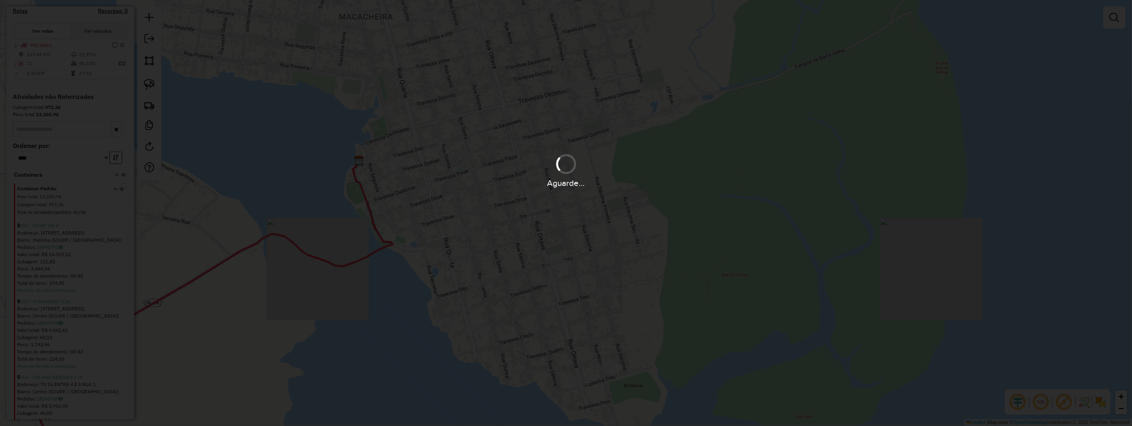
scroll to position [252, 0]
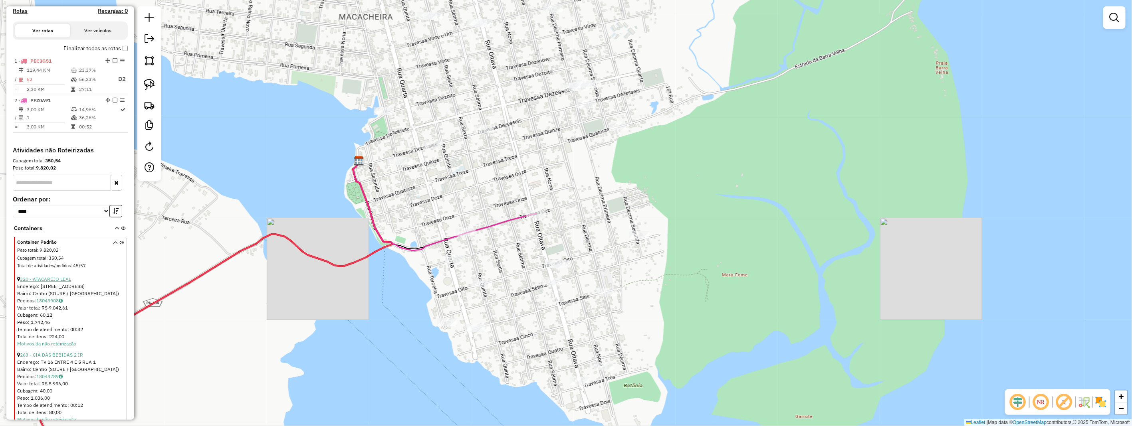
click at [60, 282] on link "320 - ATACAREJO LEAL" at bounding box center [45, 279] width 51 height 6
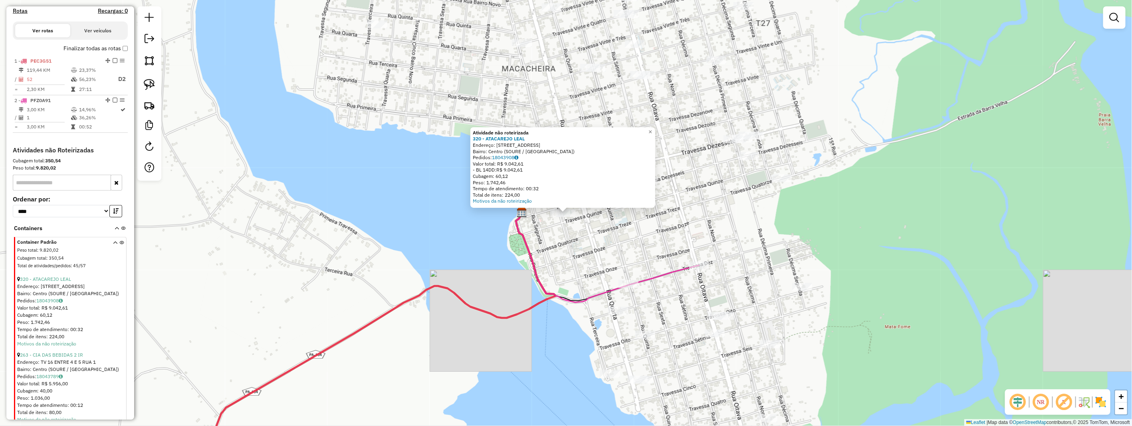
click at [572, 230] on div "Atividade não roteirizada 320 - ATACAREJO LEAL Endereço: RUA TERCEIRA, ENTRE TV…" at bounding box center [566, 213] width 1132 height 426
click at [151, 89] on img at bounding box center [149, 84] width 11 height 11
drag, startPoint x: 151, startPoint y: 89, endPoint x: 354, endPoint y: 188, distance: 226.2
click at [158, 97] on div at bounding box center [149, 93] width 24 height 174
drag, startPoint x: 544, startPoint y: 209, endPoint x: 578, endPoint y: 208, distance: 33.5
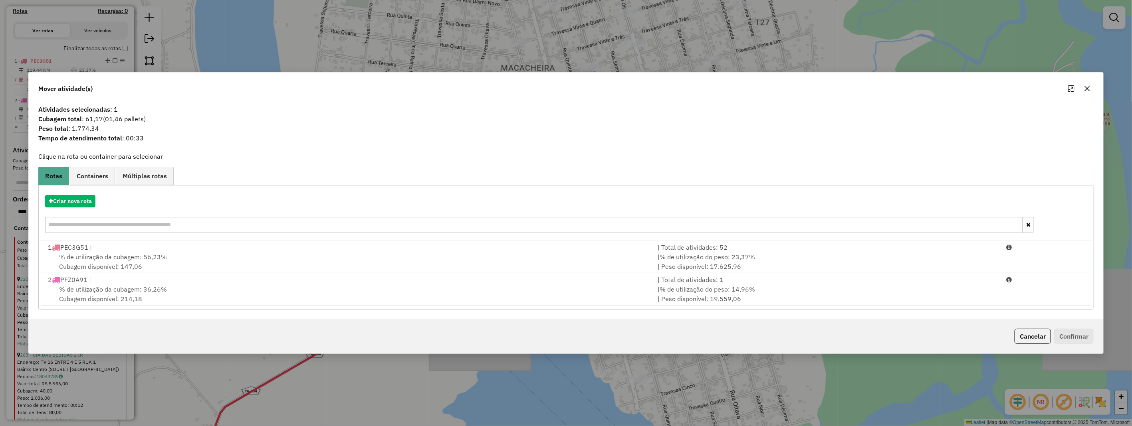
click at [228, 286] on div "% de utilização da cubagem: 36,26% Cubagem disponível: 214,18" at bounding box center [348, 294] width 610 height 19
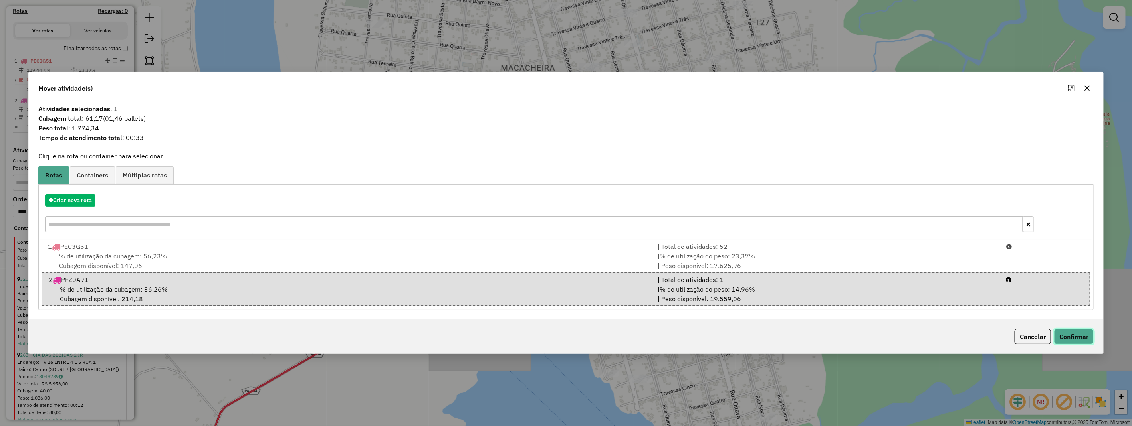
click at [1075, 336] on button "Confirmar" at bounding box center [1074, 336] width 40 height 15
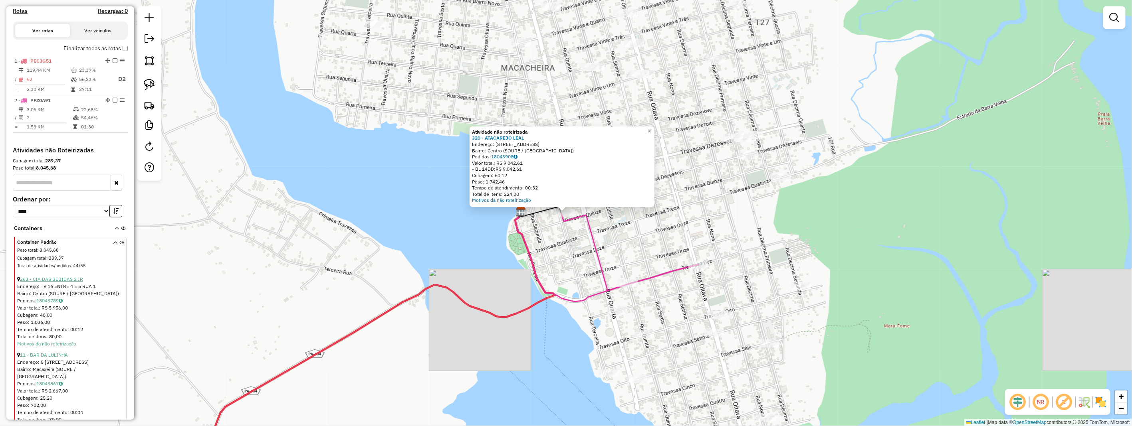
click at [67, 282] on link "263 - CIA DAS BEBIDAS 2 IR" at bounding box center [51, 279] width 63 height 6
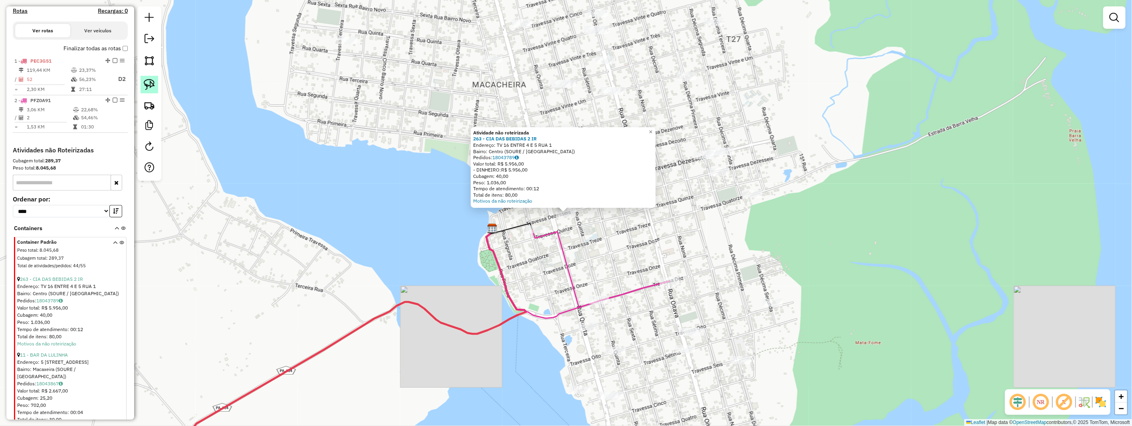
click at [150, 88] on img at bounding box center [149, 84] width 11 height 11
drag, startPoint x: 150, startPoint y: 87, endPoint x: 179, endPoint y: 113, distance: 39.0
click at [164, 100] on hb-router-mapa "Informações da Sessão 990863 - 18/08/2025 Criação: 18/08/2025 17:16 Depósito: H…" at bounding box center [566, 213] width 1132 height 426
drag, startPoint x: 549, startPoint y: 212, endPoint x: 582, endPoint y: 204, distance: 33.6
click at [582, 204] on div "Atividade não roteirizada 263 - CIA DAS BEBIDAS 2 IR Endereço: TV 16 ENTRE 4 E …" at bounding box center [566, 213] width 1132 height 426
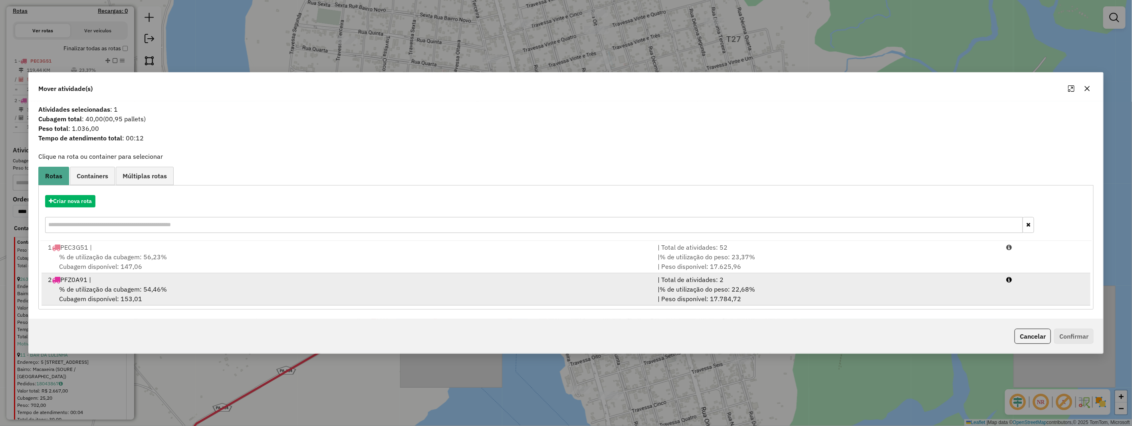
click at [121, 286] on span "% de utilização da cubagem: 54,46%" at bounding box center [113, 289] width 108 height 8
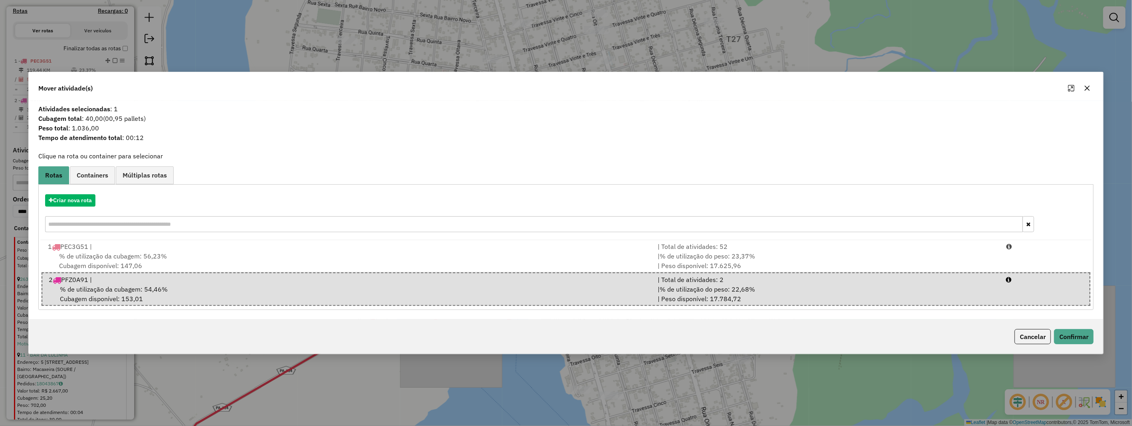
click at [1070, 328] on div "Cancelar Confirmar" at bounding box center [566, 337] width 1074 height 34
click at [1070, 332] on button "Confirmar" at bounding box center [1074, 336] width 40 height 15
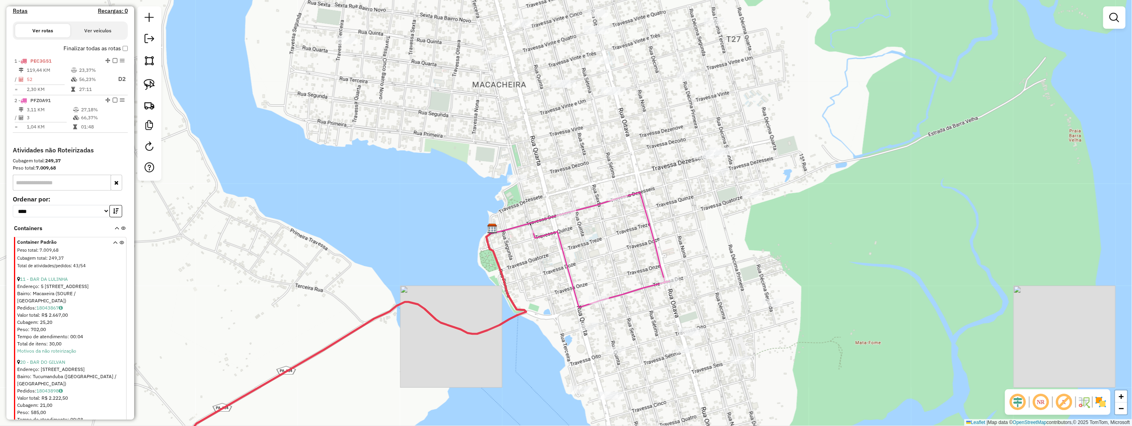
scroll to position [341, 0]
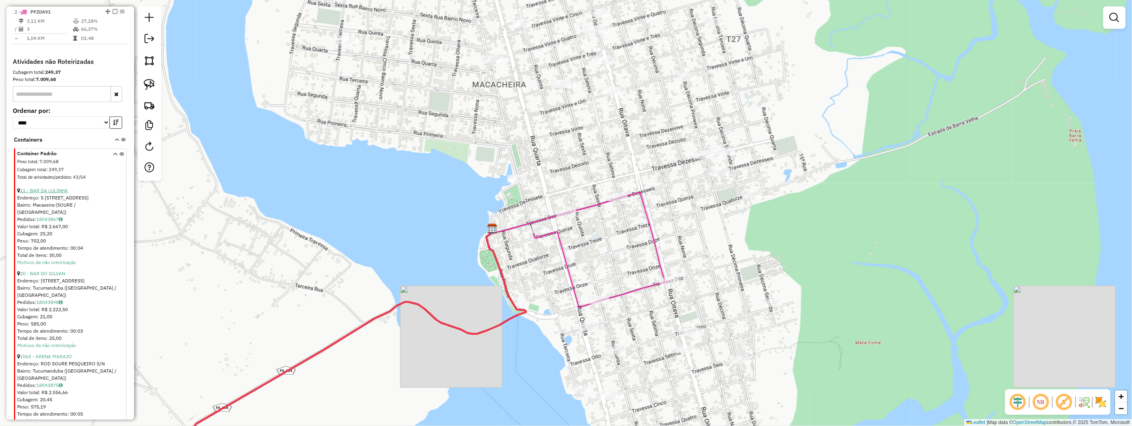
click at [47, 194] on link "11 - BAR DA LULINHA" at bounding box center [44, 191] width 48 height 6
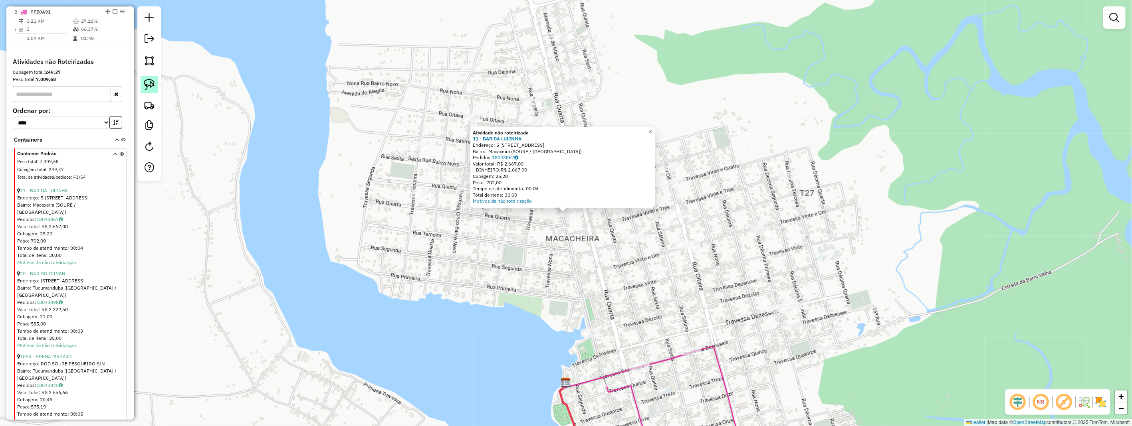
click at [146, 85] on img at bounding box center [149, 84] width 11 height 11
drag, startPoint x: 146, startPoint y: 85, endPoint x: 400, endPoint y: 220, distance: 288.2
click at [156, 99] on div at bounding box center [149, 93] width 24 height 174
drag, startPoint x: 551, startPoint y: 211, endPoint x: 580, endPoint y: 204, distance: 30.4
click at [580, 204] on div "Atividade não roteirizada 11 - BAR DA LULINHA Endereço: 5 Rua TV 22 BEM DE CANT…" at bounding box center [566, 213] width 1132 height 426
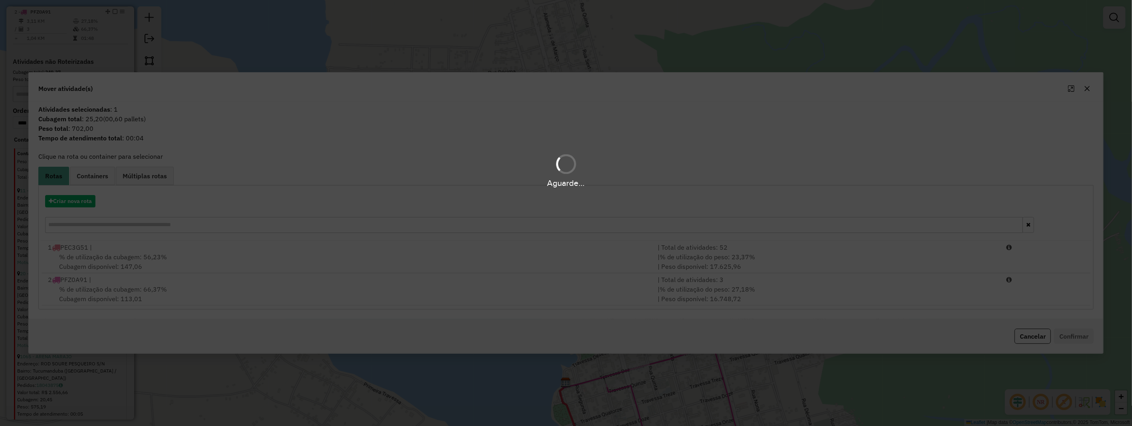
click at [154, 286] on div "Aguarde..." at bounding box center [566, 213] width 1132 height 426
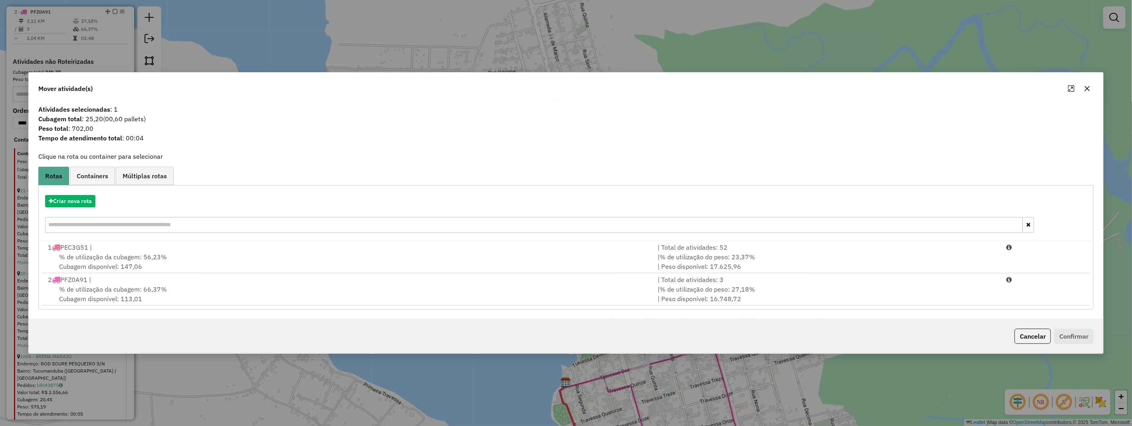
click at [154, 286] on span "% de utilização da cubagem: 66,37%" at bounding box center [113, 289] width 108 height 8
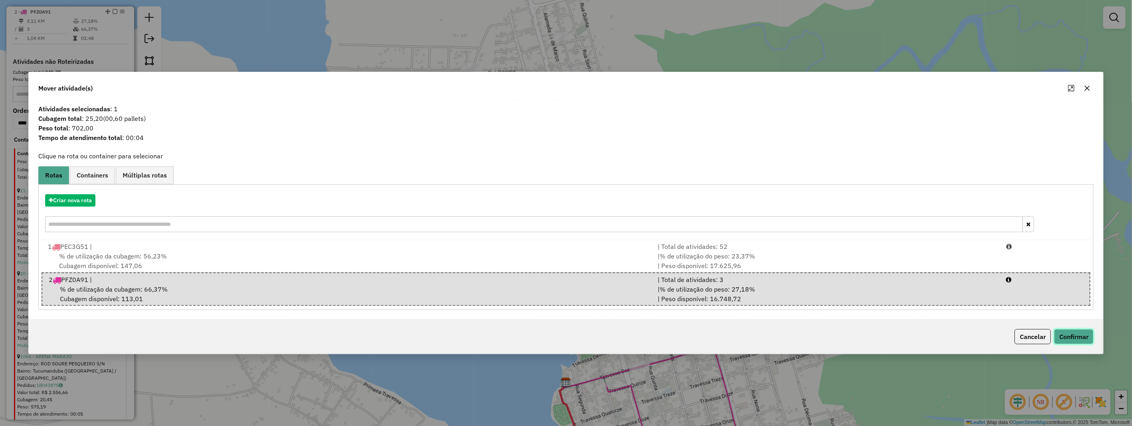
click at [1082, 340] on button "Confirmar" at bounding box center [1074, 336] width 40 height 15
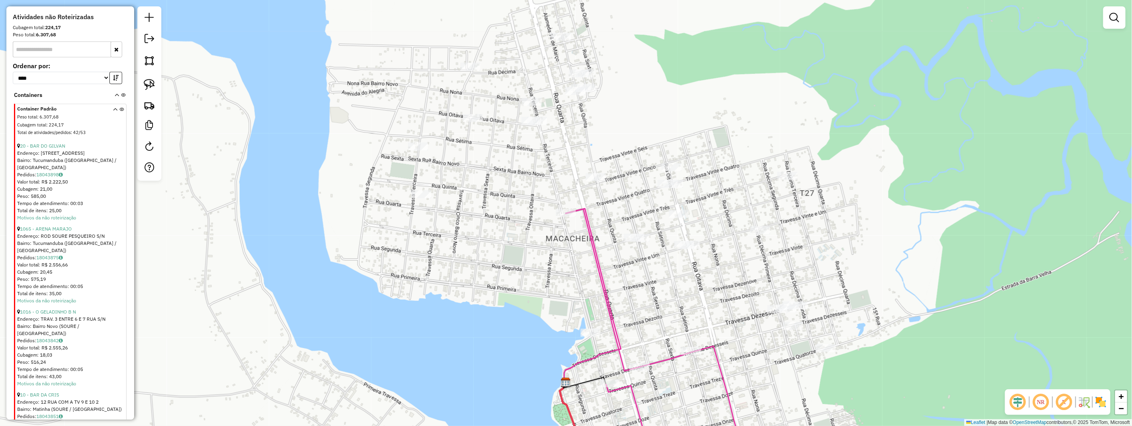
scroll to position [242, 0]
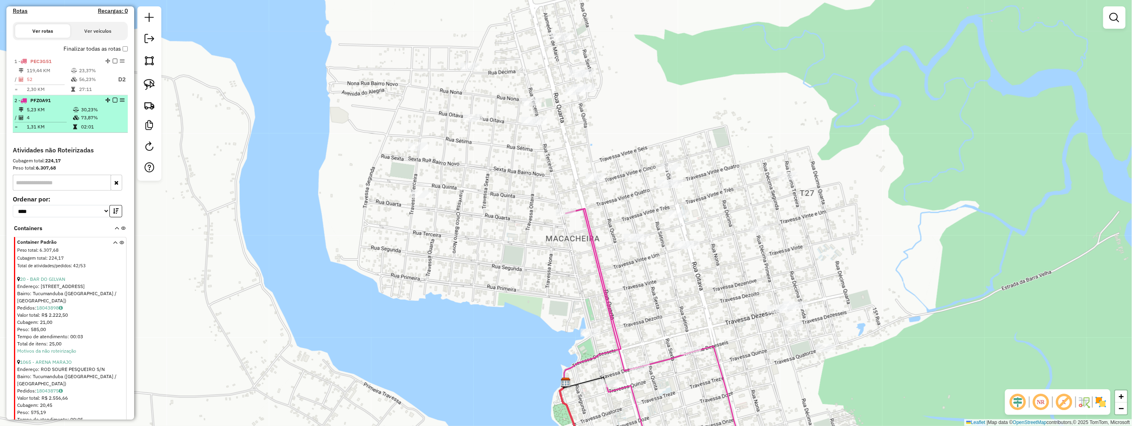
click at [69, 104] on div "2 - PFZ0A91" at bounding box center [56, 100] width 85 height 7
select select "**********"
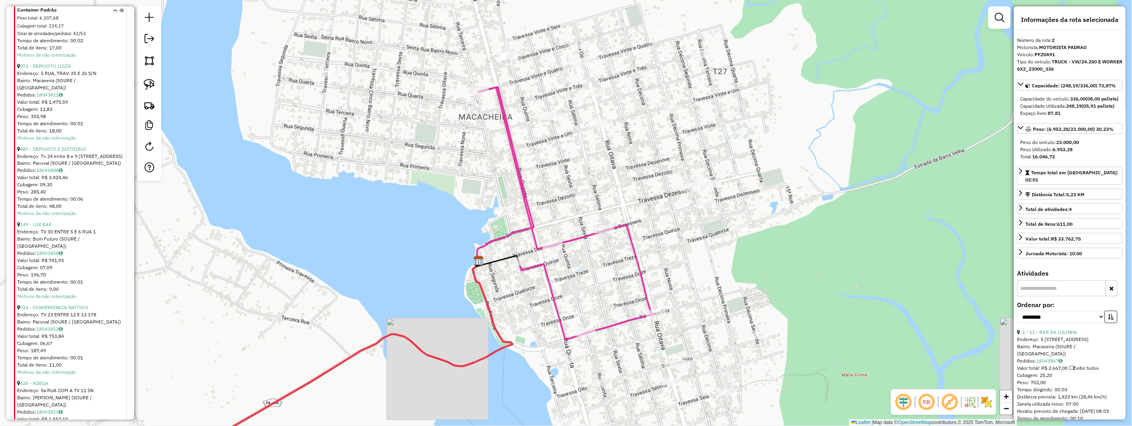
scroll to position [819, 0]
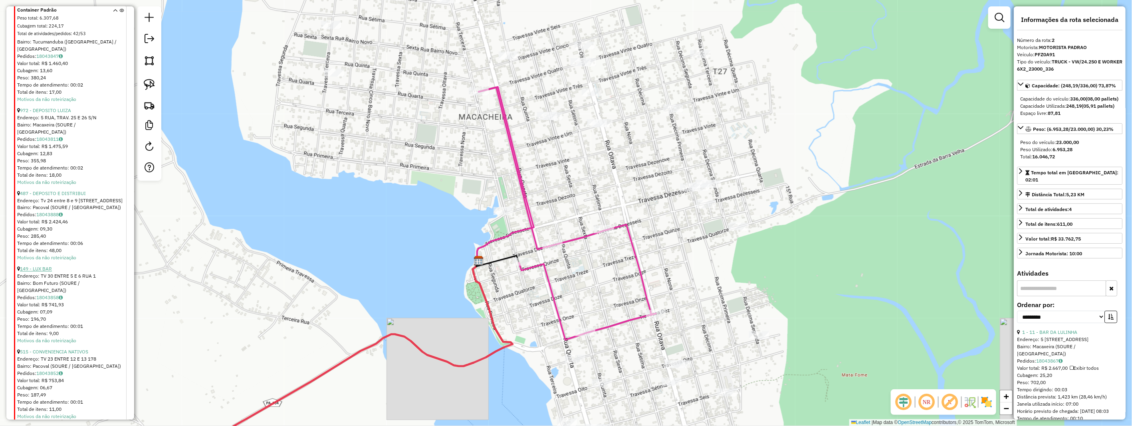
click at [42, 266] on link "149 - LUX BAR" at bounding box center [36, 269] width 32 height 6
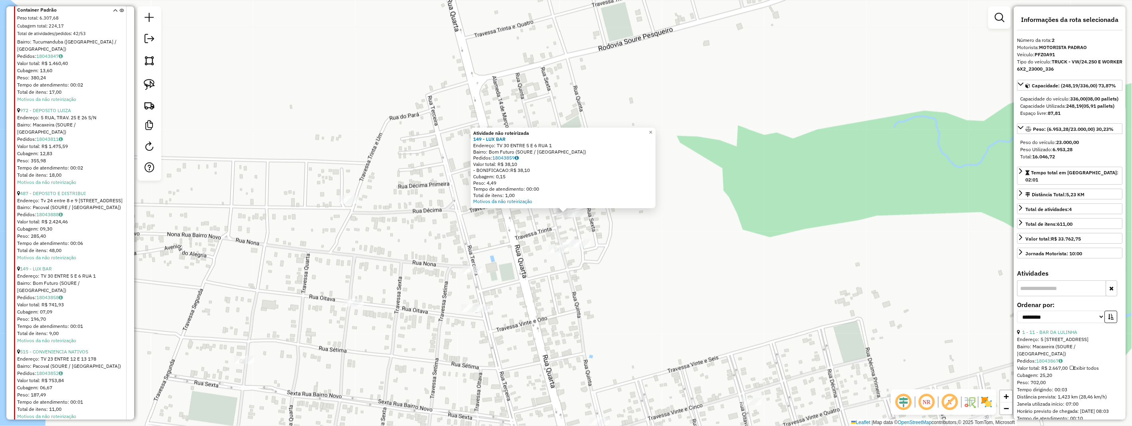
click at [620, 226] on div "Atividade não roteirizada 149 - LUX BAR Endereço: TV 30 ENTRE 5 E 6 RUA 1 Bairr…" at bounding box center [566, 213] width 1132 height 426
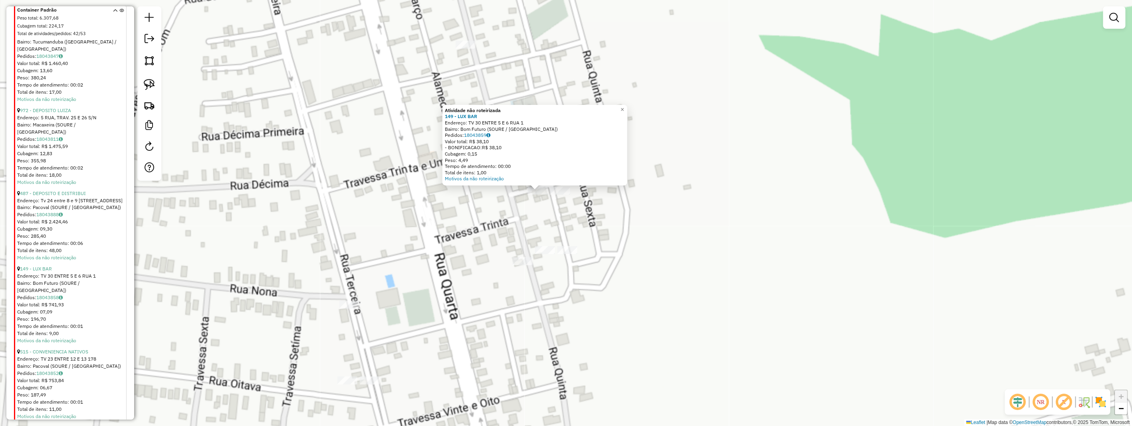
click at [595, 237] on div "Atividade não roteirizada 149 - LUX BAR Endereço: TV 30 ENTRE 5 E 6 RUA 1 Bairr…" at bounding box center [566, 213] width 1132 height 426
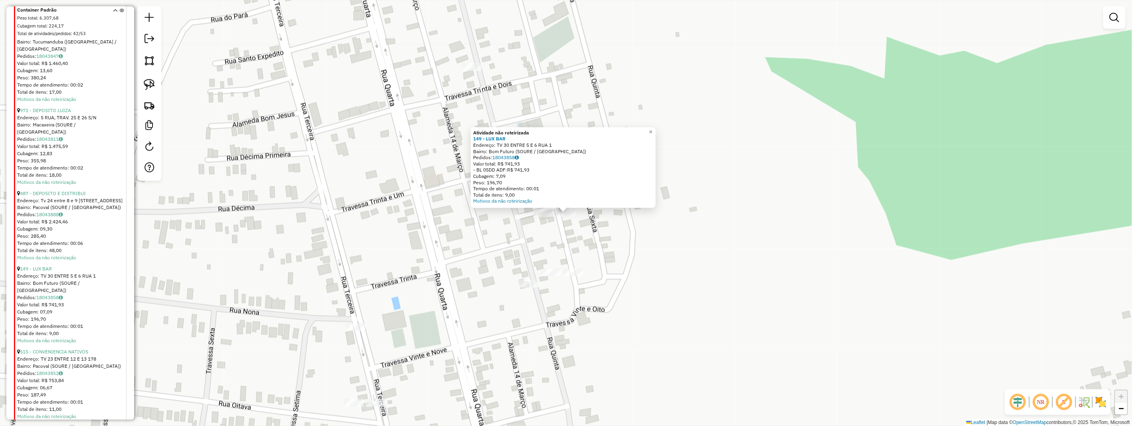
click at [559, 220] on div "Atividade não roteirizada 149 - LUX BAR Endereço: TV 30 ENTRE 5 E 6 RUA 1 Bairr…" at bounding box center [566, 213] width 1132 height 426
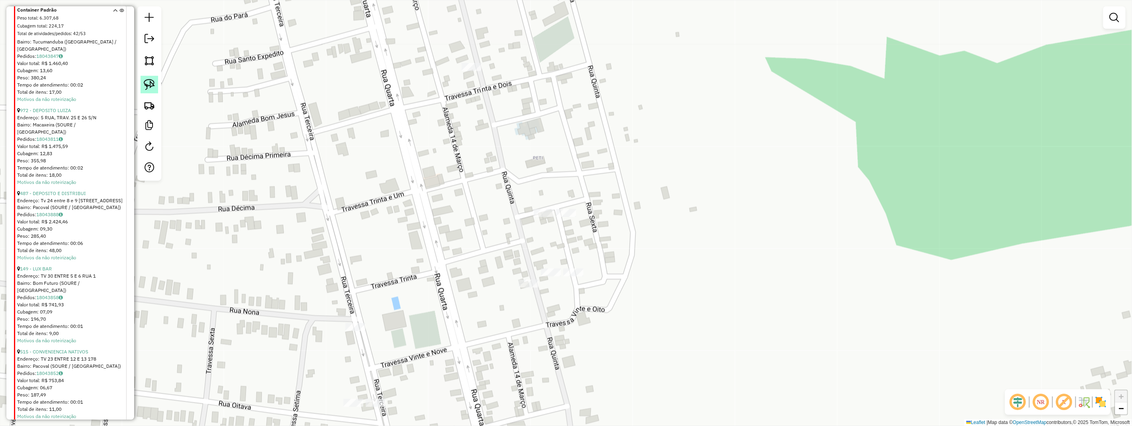
click at [148, 90] on img at bounding box center [149, 84] width 11 height 11
click at [147, 96] on div at bounding box center [149, 93] width 24 height 174
drag, startPoint x: 544, startPoint y: 201, endPoint x: 591, endPoint y: 218, distance: 49.1
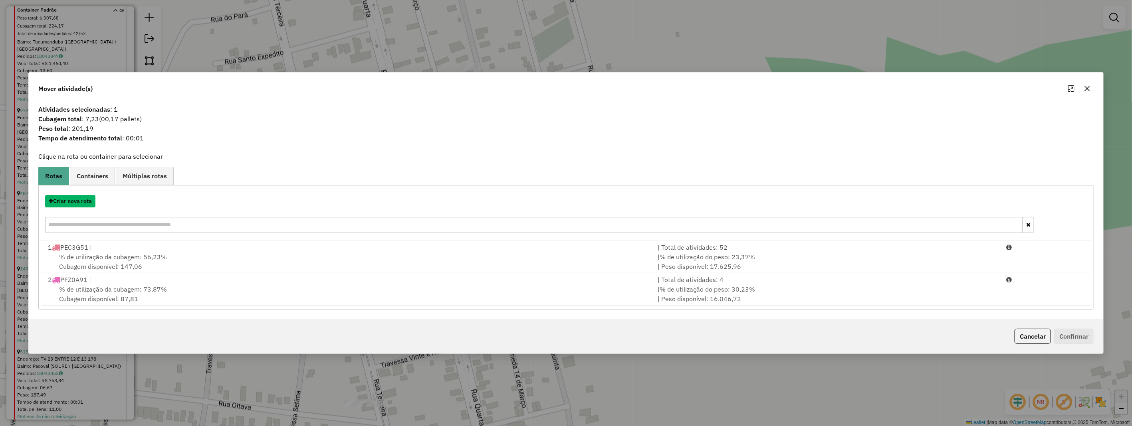
click at [78, 202] on button "Criar nova rota" at bounding box center [70, 201] width 50 height 12
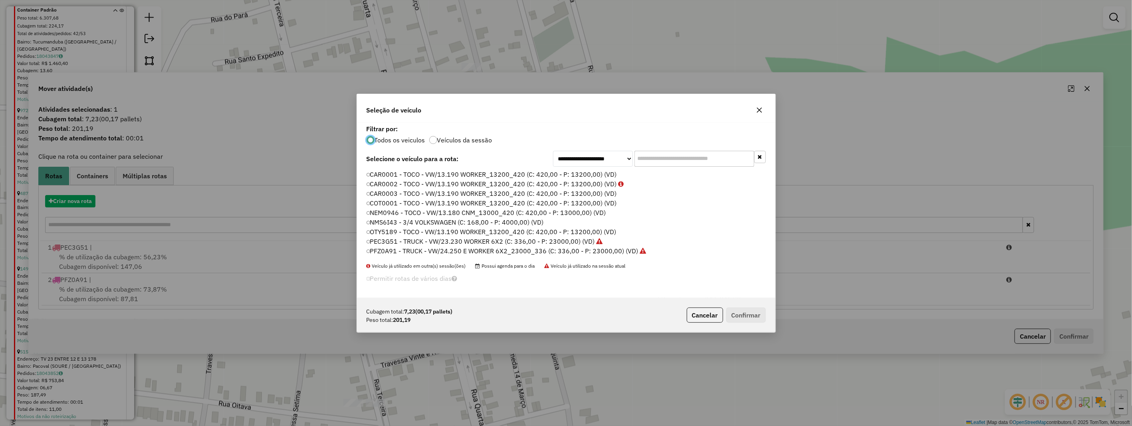
scroll to position [4, 2]
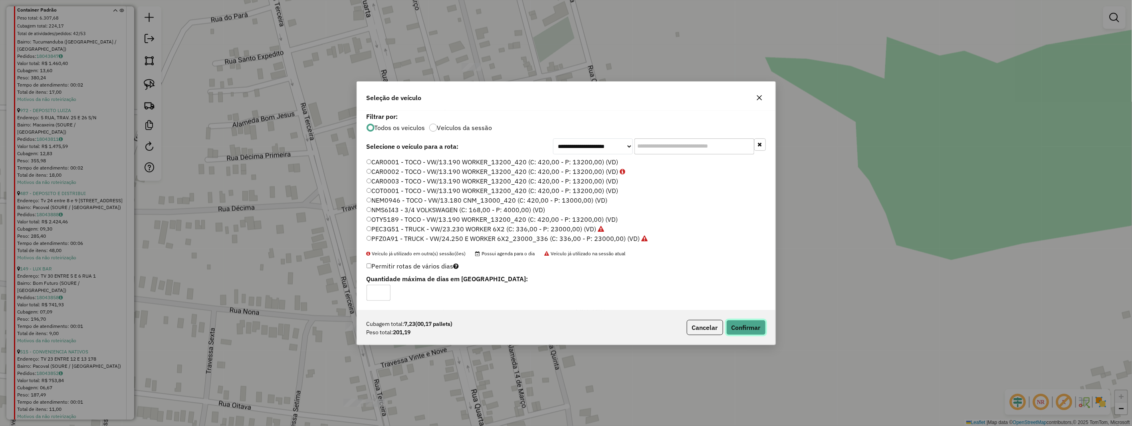
click at [742, 330] on button "Confirmar" at bounding box center [746, 327] width 40 height 15
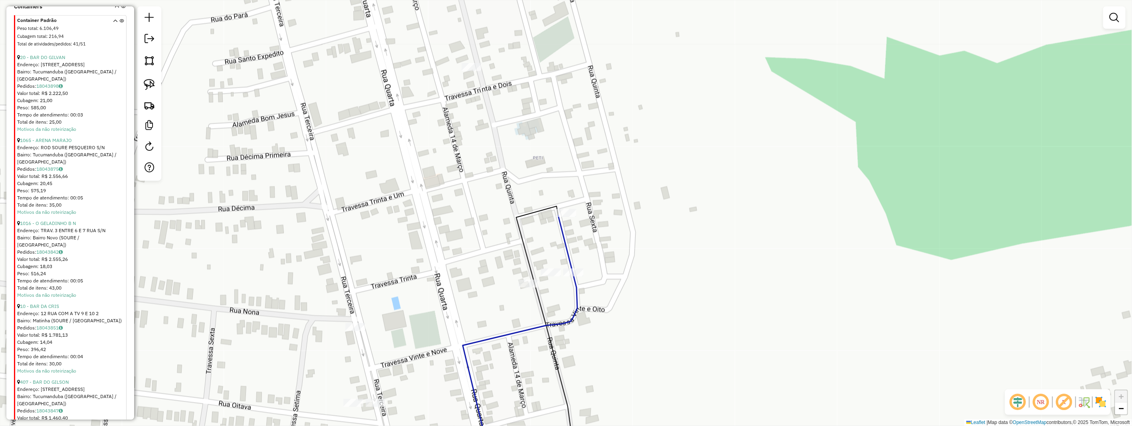
scroll to position [423, 0]
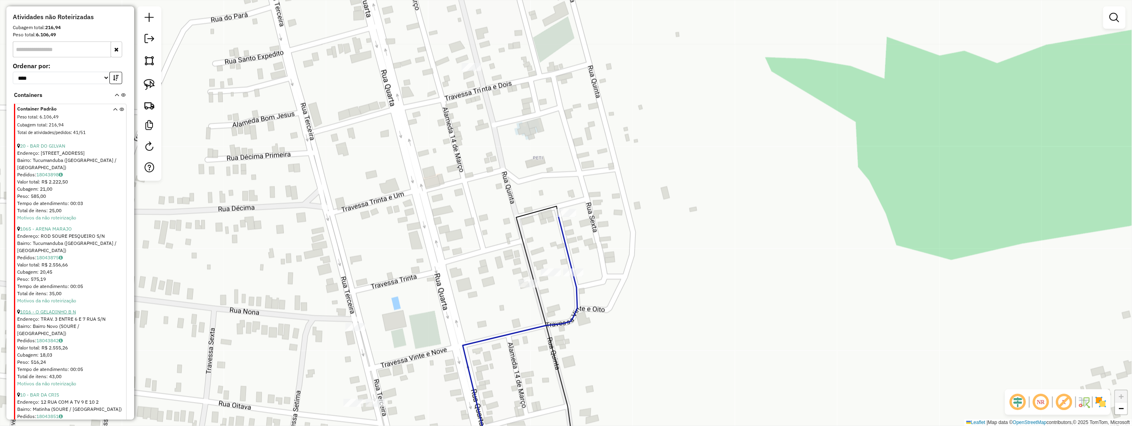
click at [69, 309] on link "1016 - O GELADINHO B N" at bounding box center [48, 312] width 56 height 6
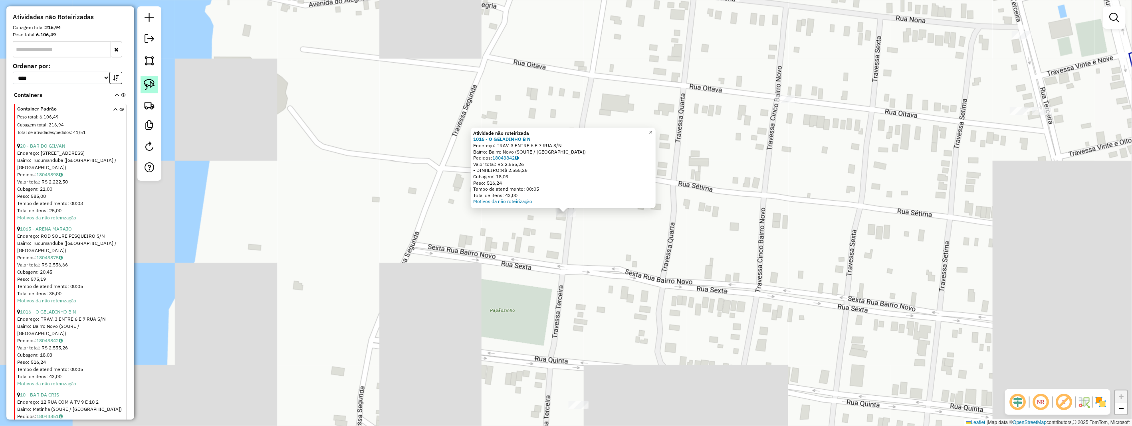
click at [146, 83] on img at bounding box center [149, 84] width 11 height 11
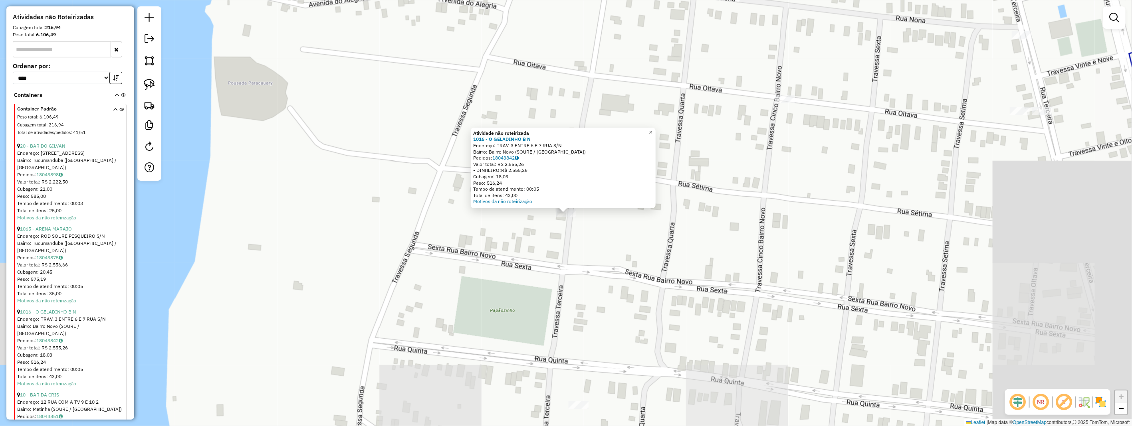
drag, startPoint x: 146, startPoint y: 82, endPoint x: 260, endPoint y: 130, distance: 123.8
click at [198, 106] on hb-router-mapa "Informações da Sessão 990863 - 18/08/2025 Criação: 18/08/2025 17:16 Depósito: H…" at bounding box center [566, 213] width 1132 height 426
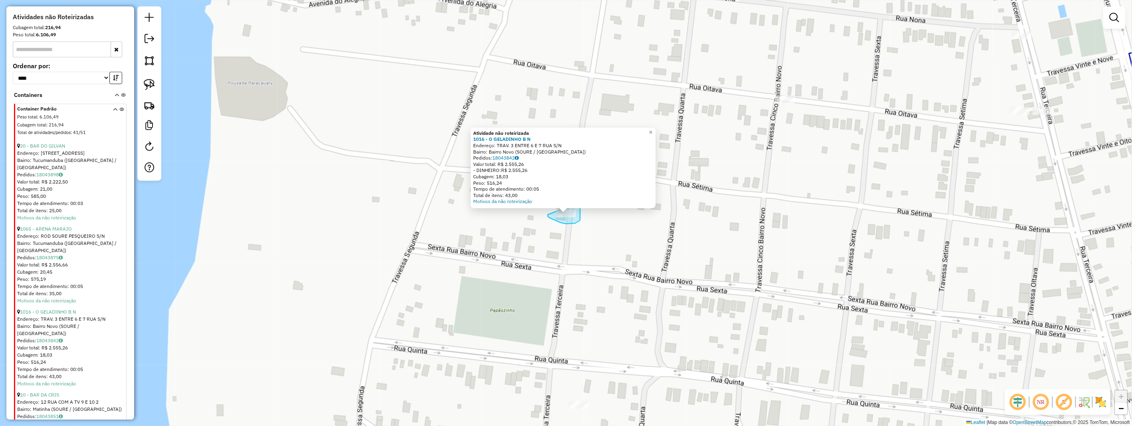
drag, startPoint x: 548, startPoint y: 215, endPoint x: 580, endPoint y: 203, distance: 34.5
click at [580, 203] on div "Atividade não roteirizada 1016 - O GELADINHO B N Endereço: TRAV. 3 ENTRE 6 E 7 …" at bounding box center [566, 213] width 1132 height 426
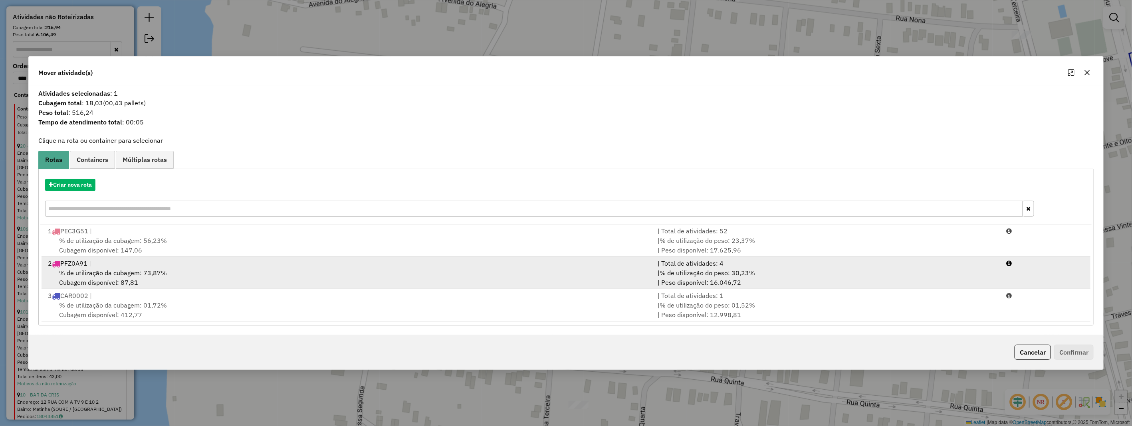
click at [240, 281] on div "% de utilização da cubagem: 73,87% Cubagem disponível: 87,81" at bounding box center [348, 277] width 610 height 19
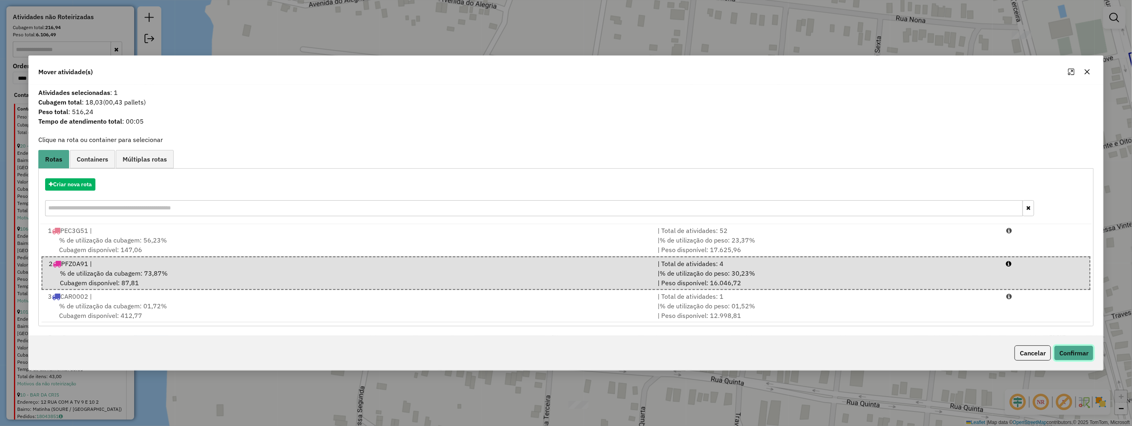
click at [1073, 346] on button "Confirmar" at bounding box center [1074, 353] width 40 height 15
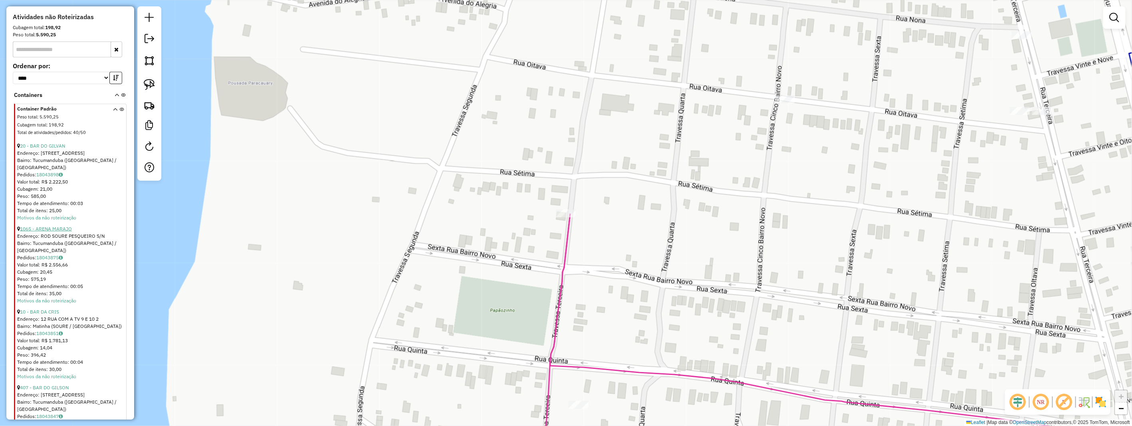
click at [58, 228] on link "1065 - ARENA MARAJO" at bounding box center [46, 229] width 52 height 6
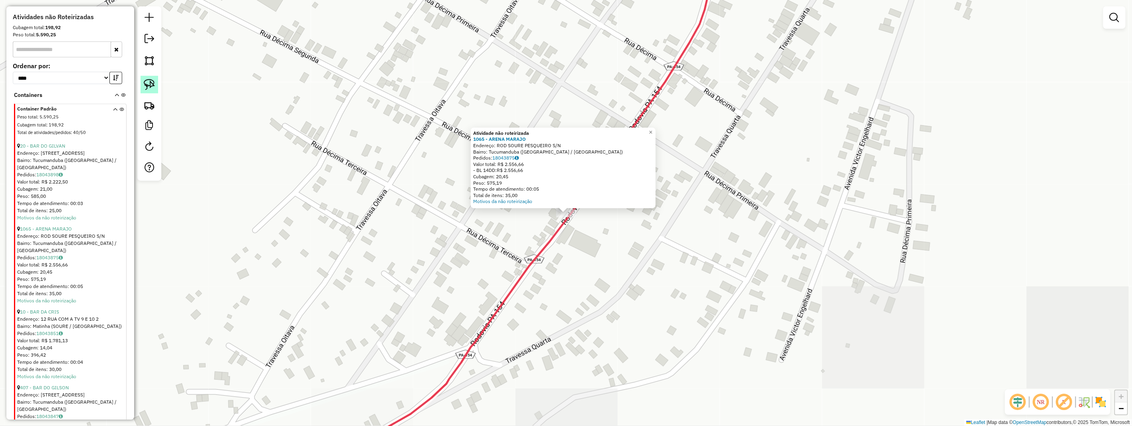
click at [144, 88] on img at bounding box center [149, 84] width 11 height 11
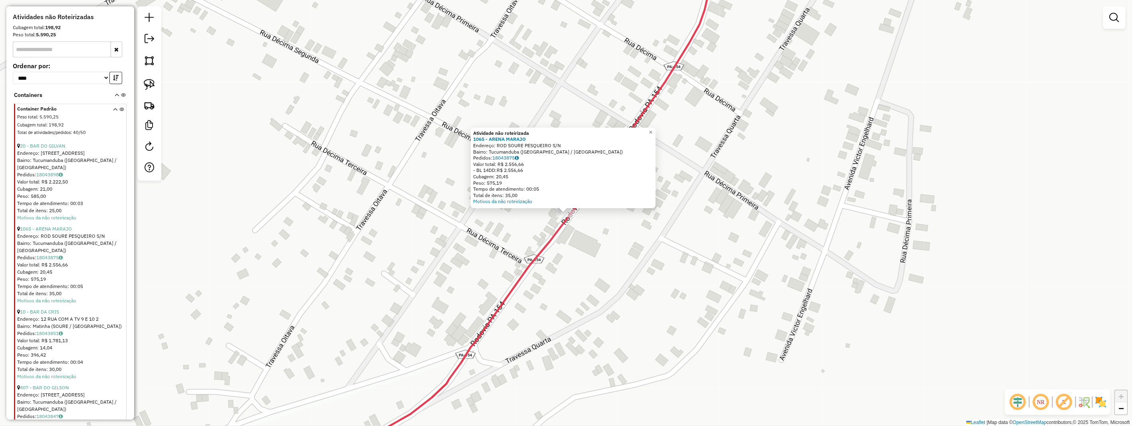
drag, startPoint x: 139, startPoint y: 90, endPoint x: 162, endPoint y: 120, distance: 37.8
click at [147, 104] on div at bounding box center [149, 93] width 24 height 174
drag, startPoint x: 577, startPoint y: 216, endPoint x: 568, endPoint y: 225, distance: 12.1
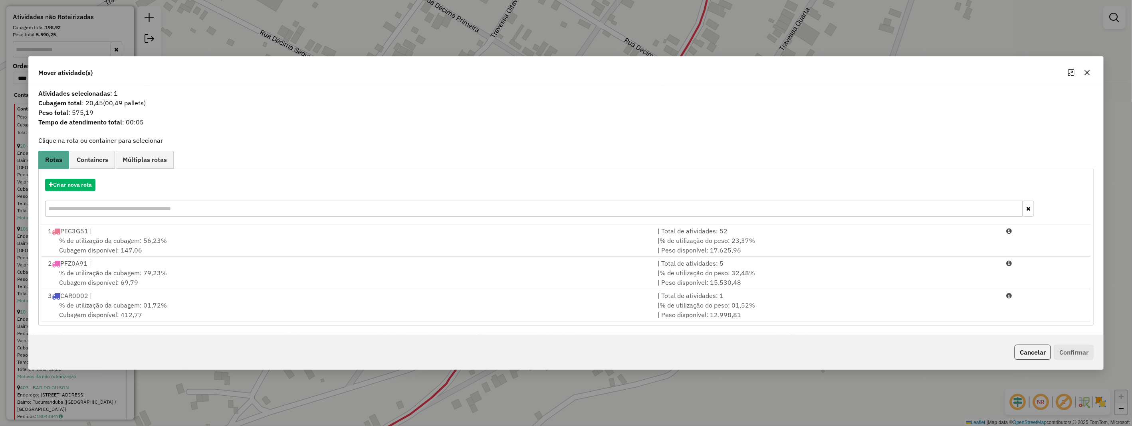
click at [281, 277] on div "% de utilização da cubagem: 79,23% Cubagem disponível: 69,79" at bounding box center [348, 277] width 610 height 19
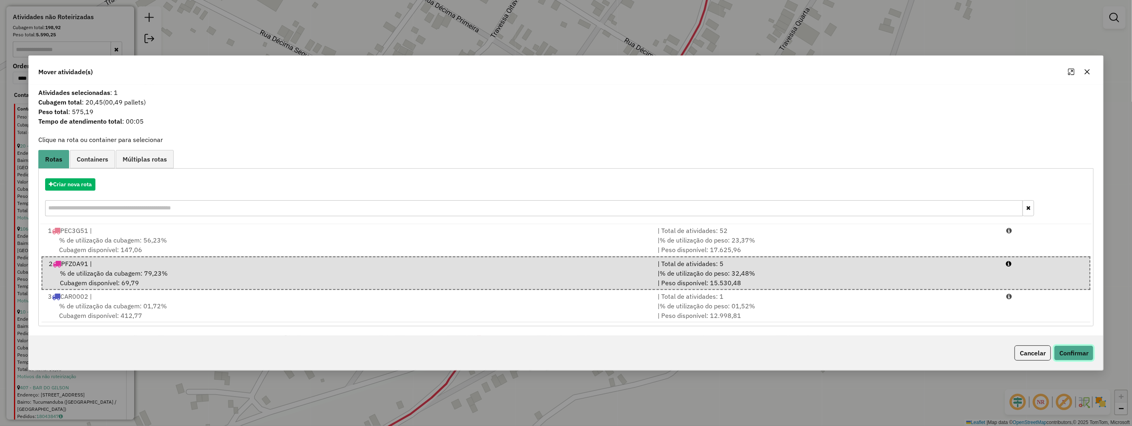
click at [1079, 354] on button "Confirmar" at bounding box center [1074, 353] width 40 height 15
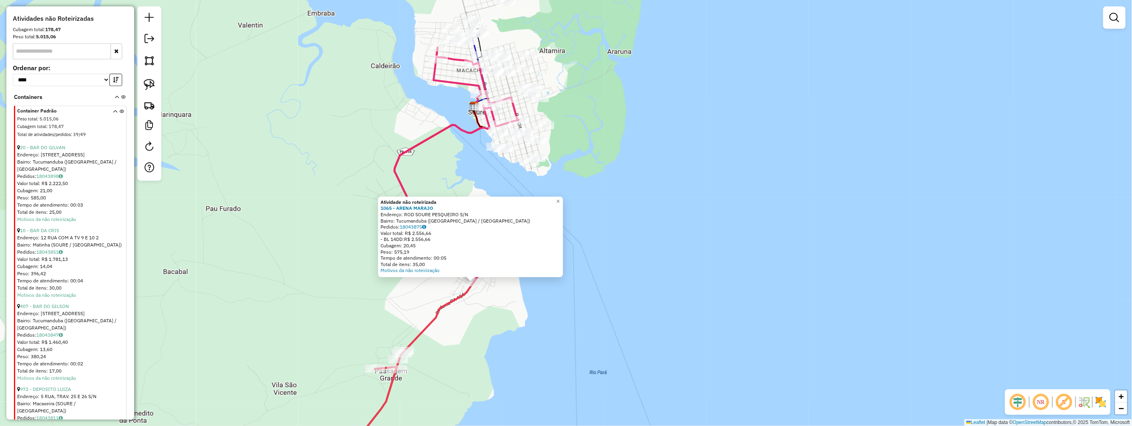
click at [645, 239] on div "Atividade não roteirizada 1065 - ARENA MARAJO Endereço: ROD SOURE PESQUEIRO S/N…" at bounding box center [566, 213] width 1132 height 426
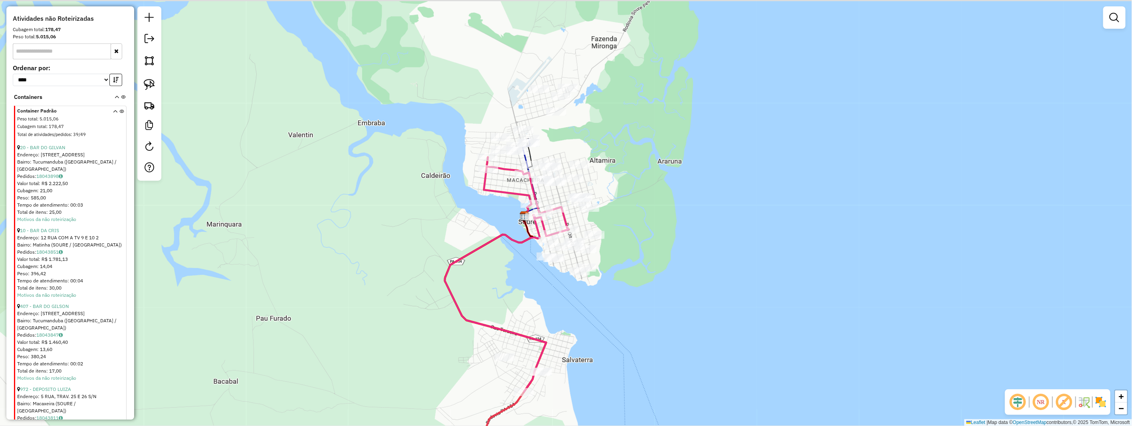
drag, startPoint x: 583, startPoint y: 193, endPoint x: 630, endPoint y: 301, distance: 117.6
click at [630, 301] on div "Janela de atendimento Grade de atendimento Capacidade Transportadoras Veículos …" at bounding box center [566, 213] width 1132 height 426
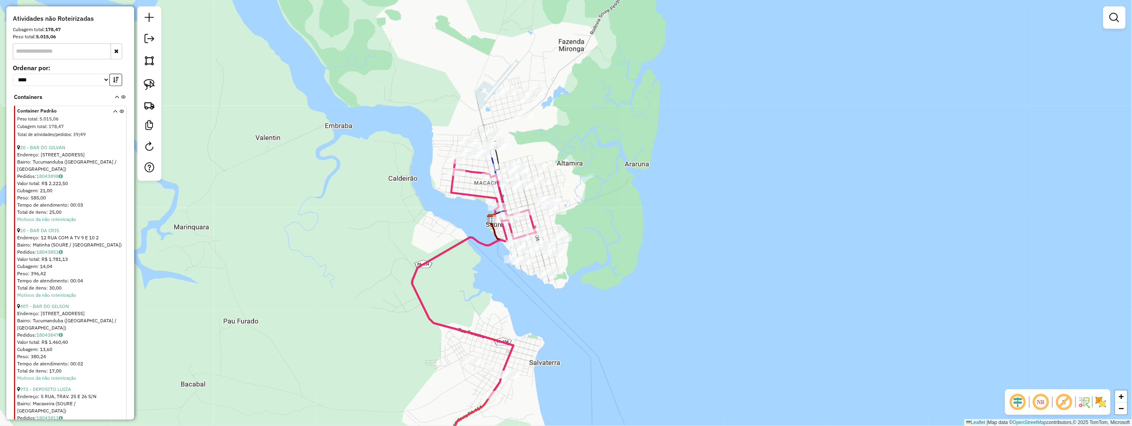
drag, startPoint x: 556, startPoint y: 70, endPoint x: 515, endPoint y: 67, distance: 40.9
click at [549, 72] on div "Janela de atendimento Grade de atendimento Capacidade Transportadoras Veículos …" at bounding box center [566, 213] width 1132 height 426
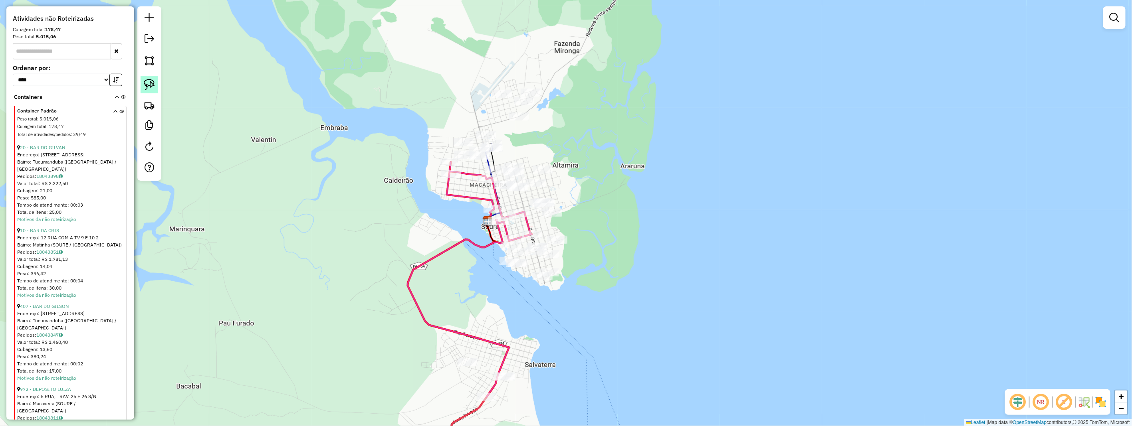
click at [149, 83] on img at bounding box center [149, 84] width 11 height 11
drag, startPoint x: 149, startPoint y: 83, endPoint x: 445, endPoint y: 91, distance: 296.7
click at [154, 84] on img at bounding box center [149, 84] width 11 height 11
drag, startPoint x: 533, startPoint y: 77, endPoint x: 549, endPoint y: 114, distance: 40.3
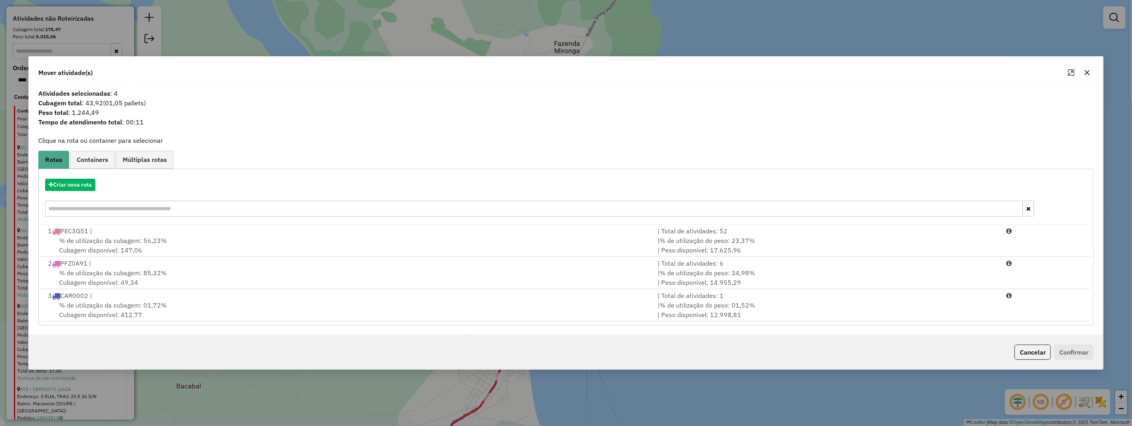
click at [1084, 73] on icon "button" at bounding box center [1087, 72] width 6 height 6
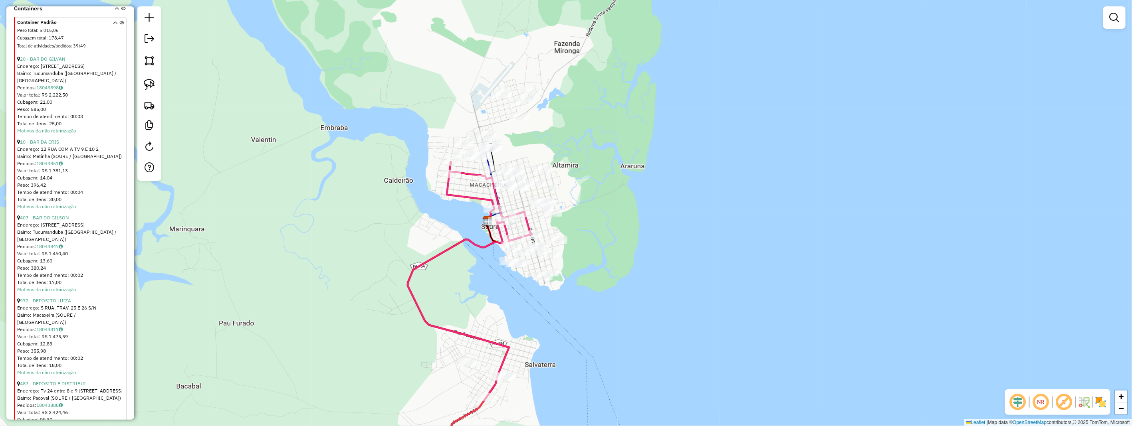
scroll to position [334, 0]
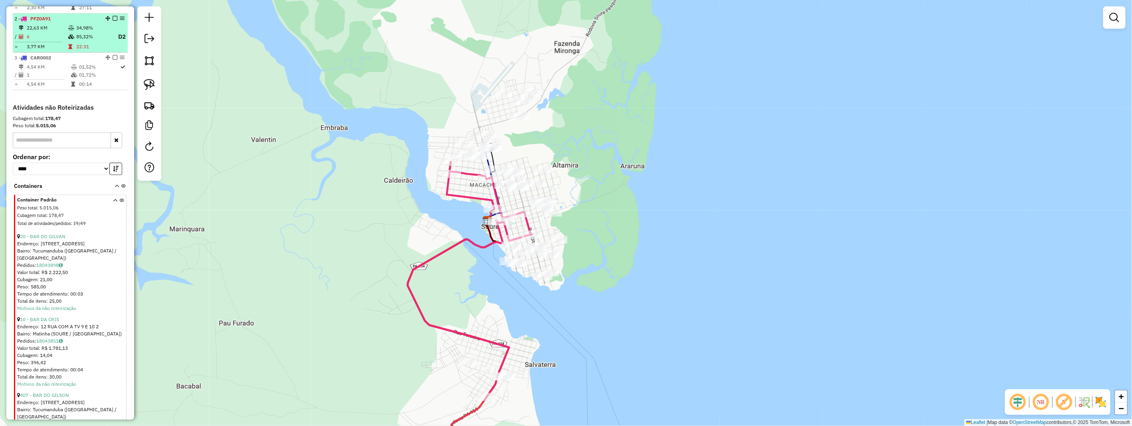
click at [76, 42] on td "85,32%" at bounding box center [93, 37] width 34 height 10
select select "**********"
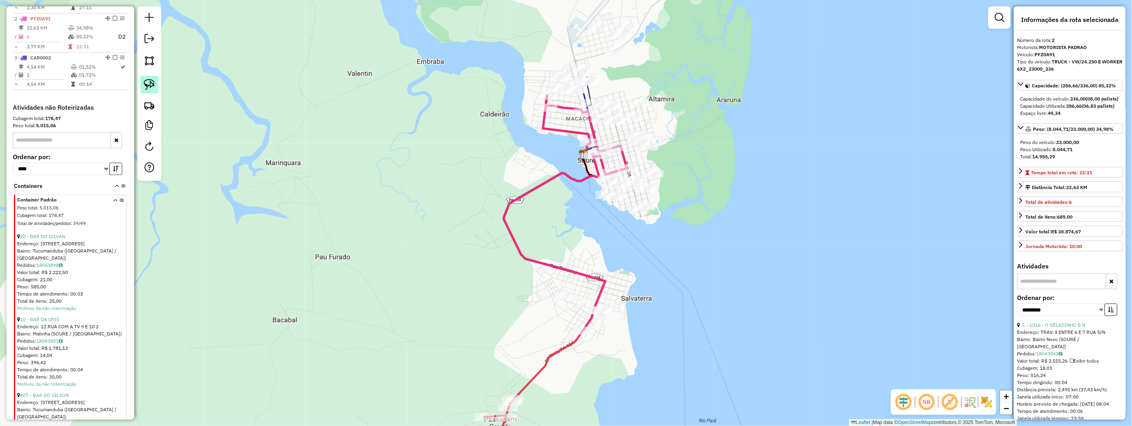
click at [153, 86] on img at bounding box center [149, 84] width 11 height 11
click at [152, 86] on img at bounding box center [149, 84] width 11 height 11
drag, startPoint x: 644, startPoint y: 16, endPoint x: 632, endPoint y: 54, distance: 39.6
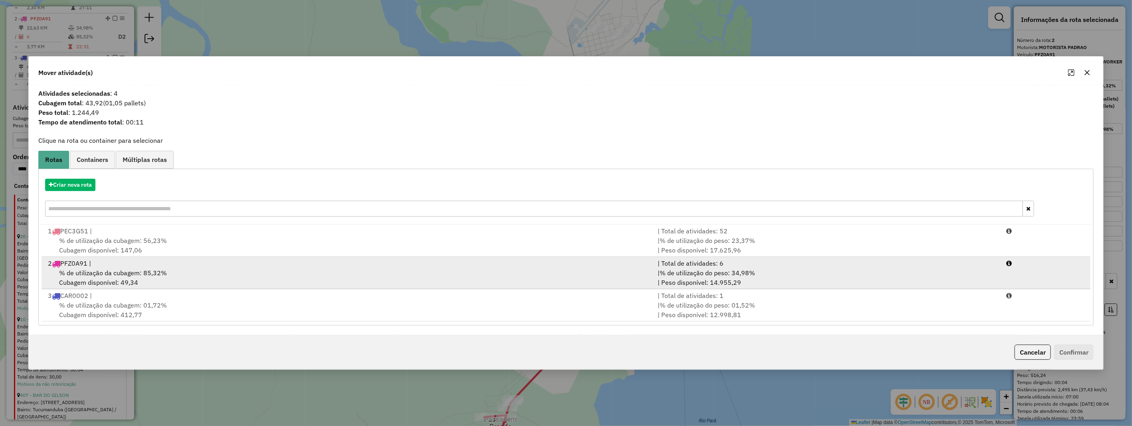
drag, startPoint x: 150, startPoint y: 262, endPoint x: 257, endPoint y: 267, distance: 107.1
click at [152, 262] on div "2 PFZ0A91 |" at bounding box center [348, 264] width 610 height 10
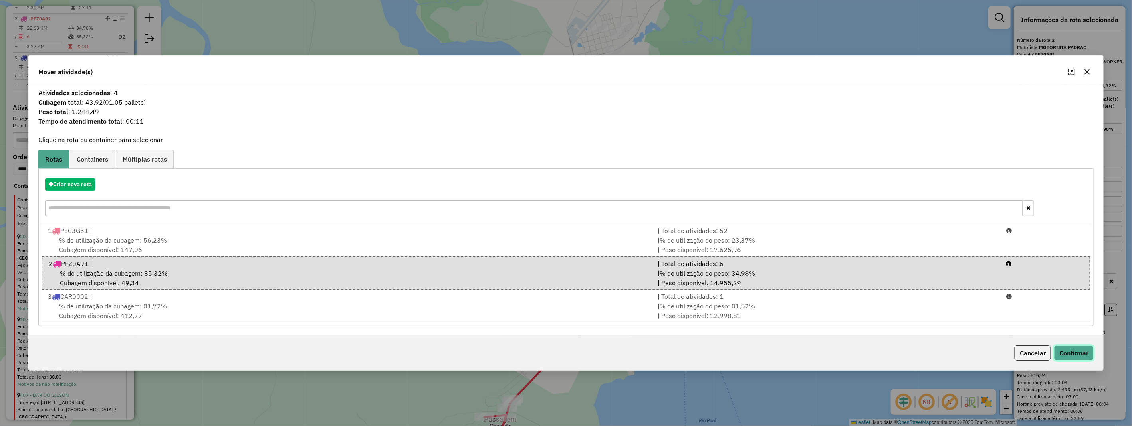
click at [1077, 349] on button "Confirmar" at bounding box center [1074, 353] width 40 height 15
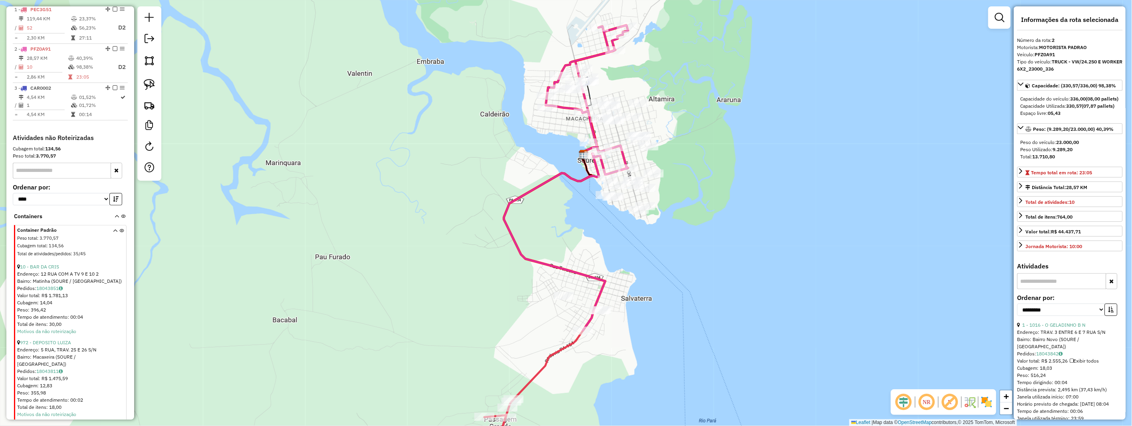
scroll to position [259, 0]
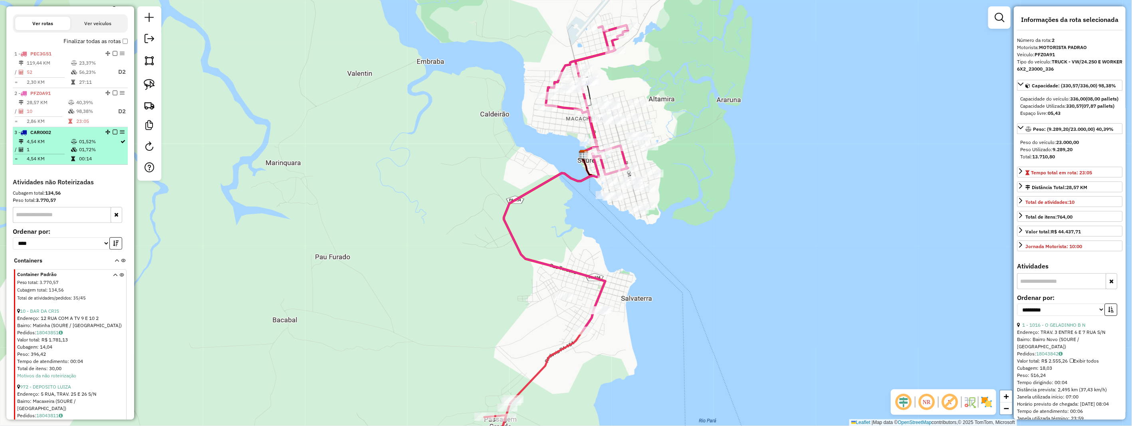
click at [60, 154] on td "1" at bounding box center [48, 150] width 44 height 8
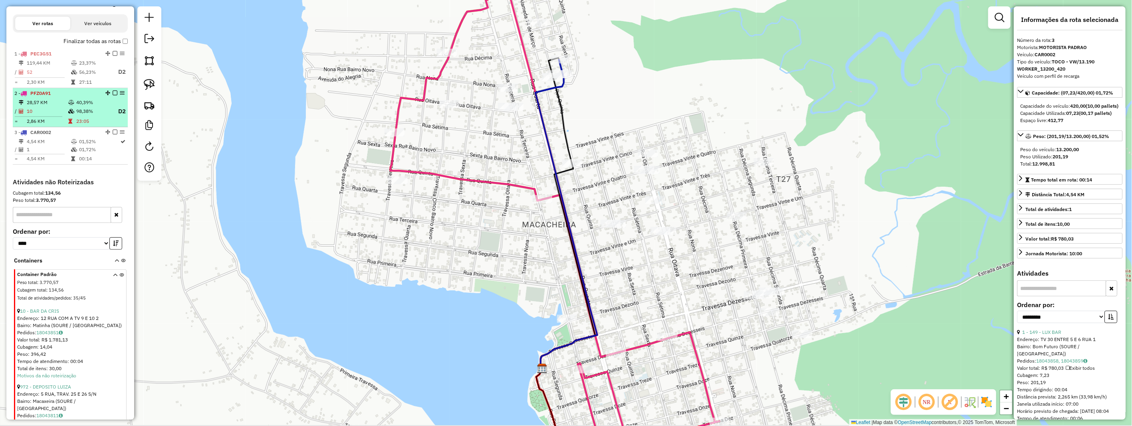
click at [64, 117] on td "10" at bounding box center [47, 112] width 42 height 10
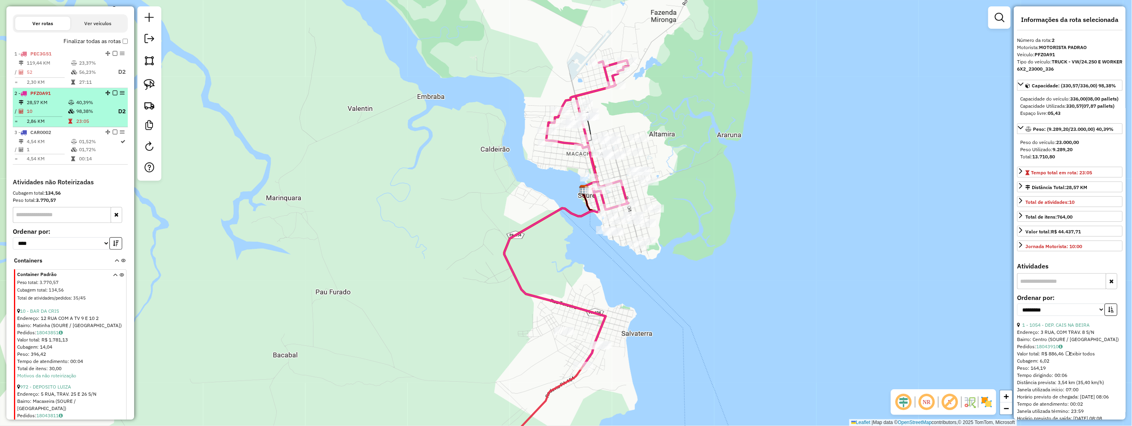
click at [113, 95] on em at bounding box center [115, 93] width 5 height 5
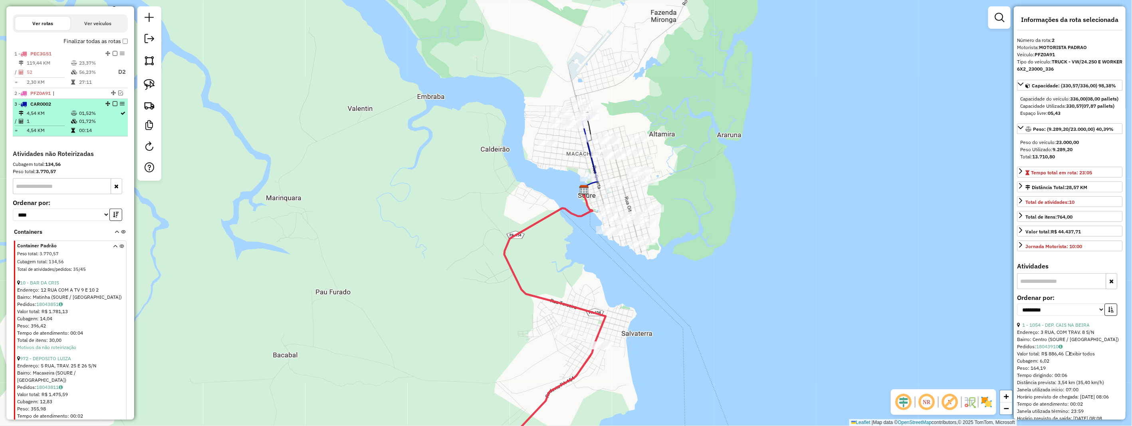
click at [114, 106] on em at bounding box center [115, 103] width 5 height 5
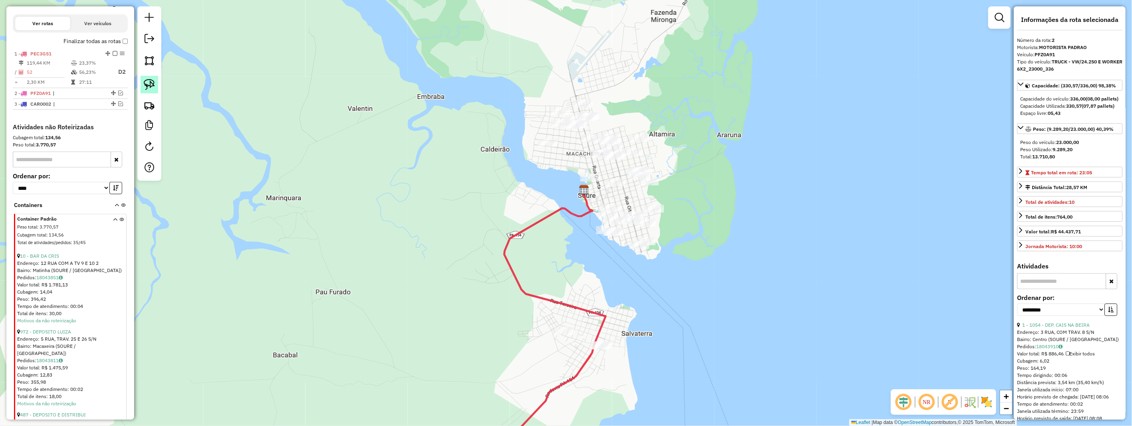
click at [148, 89] on img at bounding box center [149, 84] width 11 height 11
click at [147, 89] on img at bounding box center [149, 84] width 11 height 11
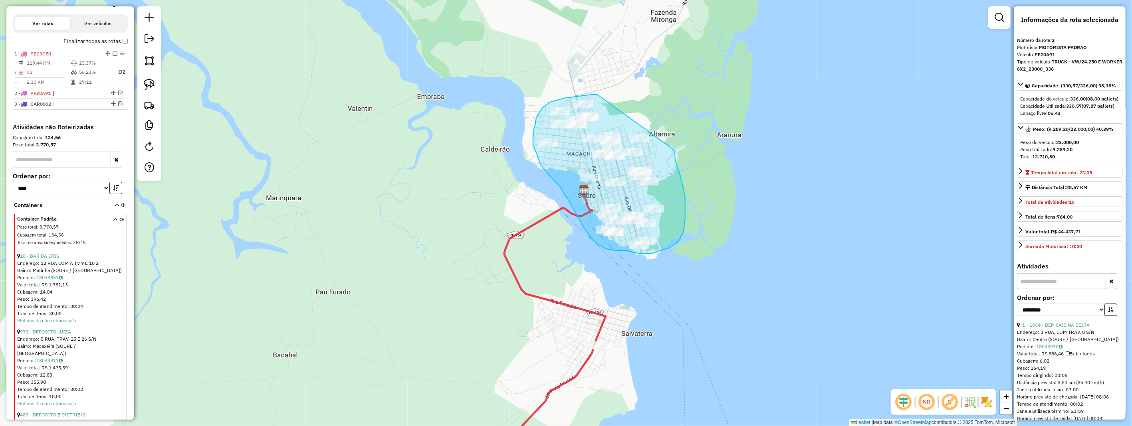
drag, startPoint x: 597, startPoint y: 95, endPoint x: 674, endPoint y: 141, distance: 89.7
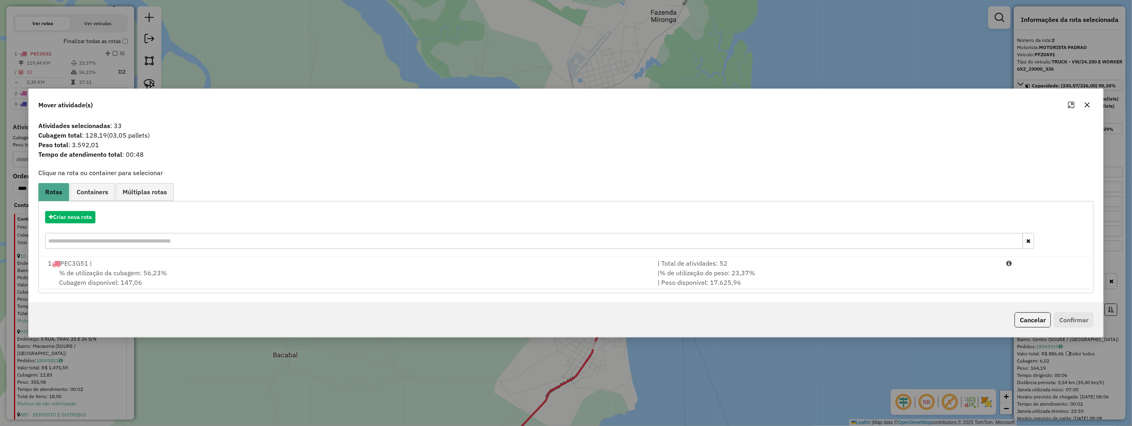
click at [1086, 104] on icon "button" at bounding box center [1086, 104] width 5 height 5
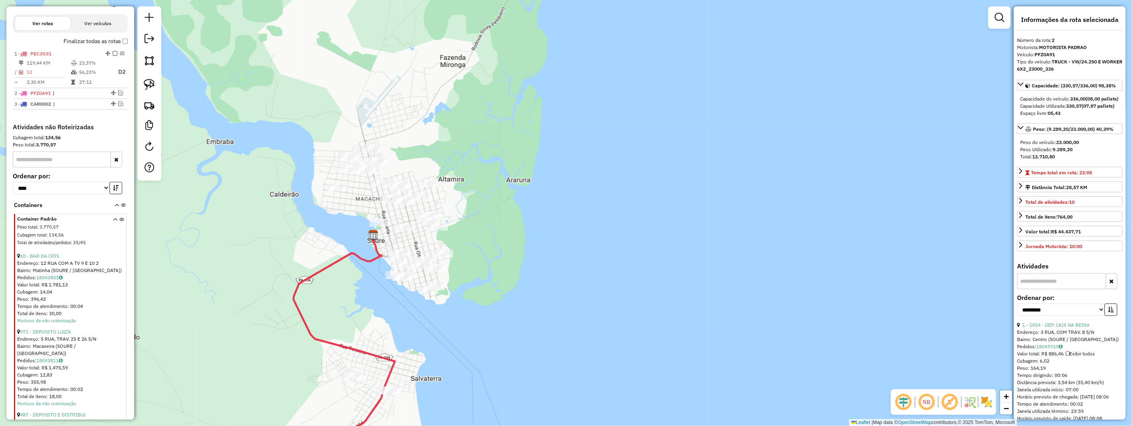
drag, startPoint x: 442, startPoint y: 229, endPoint x: 575, endPoint y: 224, distance: 133.0
click at [577, 225] on div "Janela de atendimento Grade de atendimento Capacidade Transportadoras Veículos …" at bounding box center [566, 213] width 1132 height 426
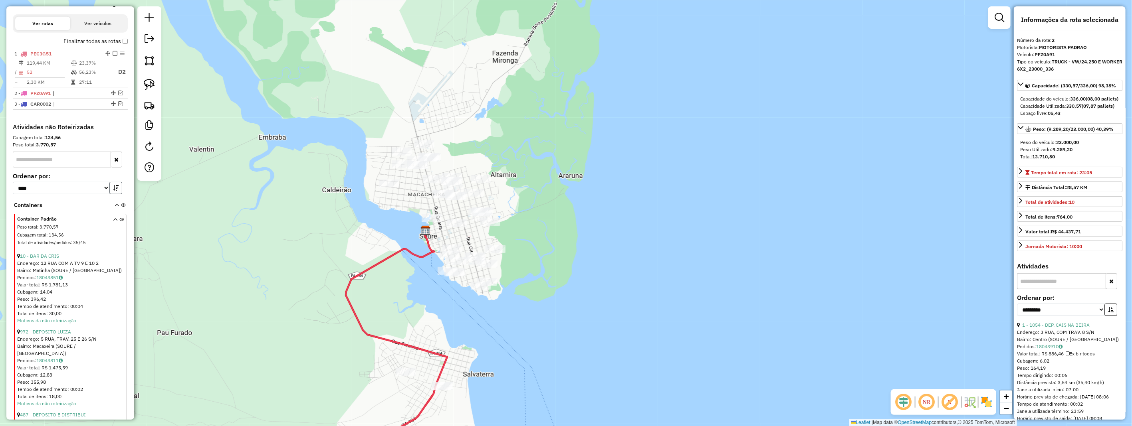
click at [113, 191] on icon "button" at bounding box center [116, 188] width 6 height 6
click at [50, 259] on link "991 - KI-FRANGO" at bounding box center [39, 256] width 39 height 6
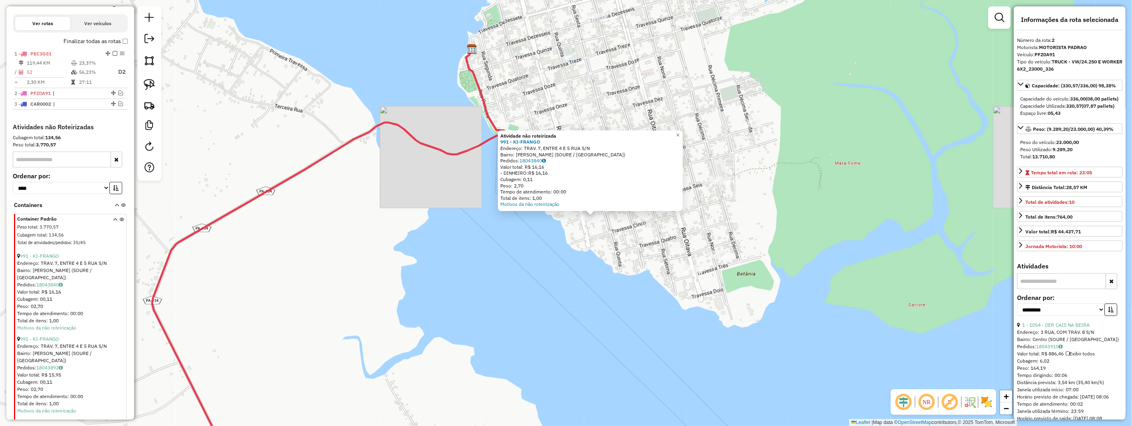
drag, startPoint x: 598, startPoint y: 222, endPoint x: 600, endPoint y: 226, distance: 5.0
click at [599, 222] on div "Atividade não roteirizada 991 - KI-FRANGO Endereço: TRAV. 7, ENTRE 4 E 5 RUA S/…" at bounding box center [566, 213] width 1132 height 426
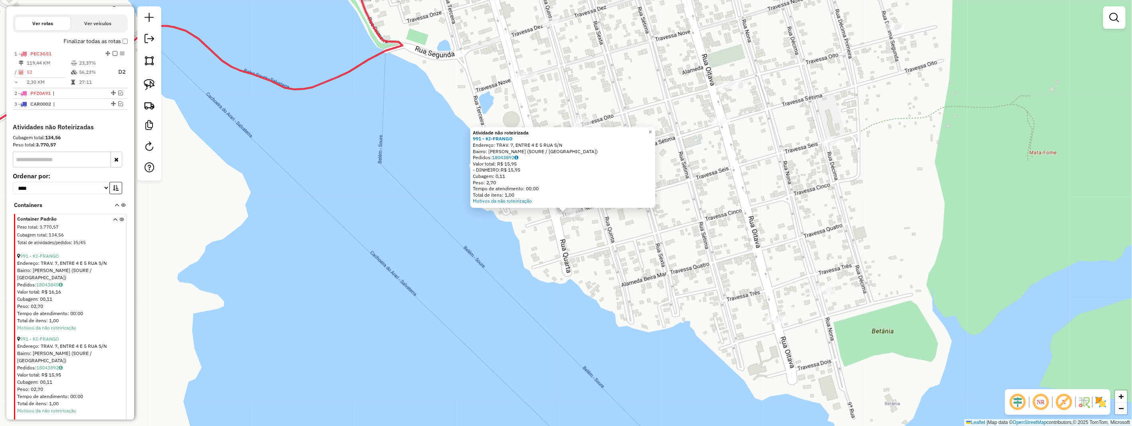
click at [573, 239] on div "Atividade não roteirizada 991 - KI-FRANGO Endereço: TRAV. 7, ENTRE 4 E 5 RUA S/…" at bounding box center [566, 213] width 1132 height 426
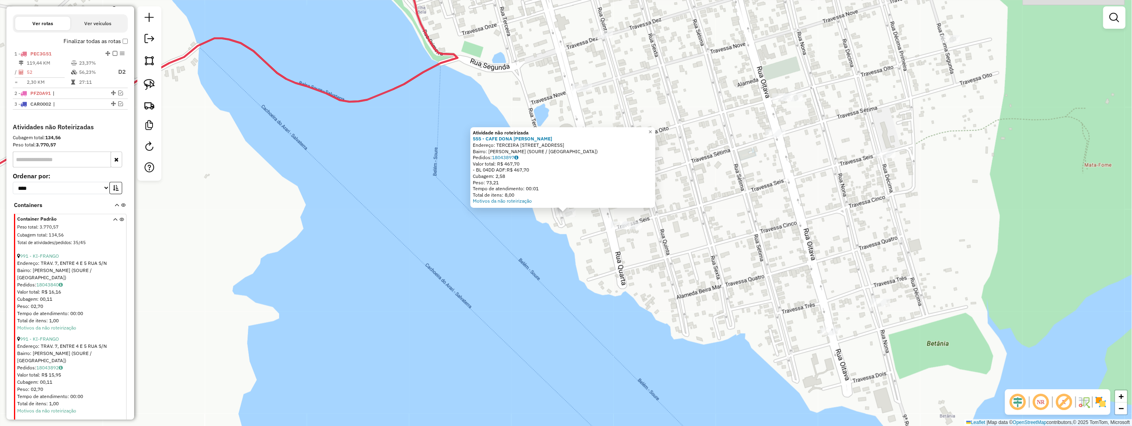
drag, startPoint x: 531, startPoint y: 238, endPoint x: 488, endPoint y: 225, distance: 45.1
click at [531, 238] on div "Atividade não roteirizada 555 - CAFE DONA BILLA SOU Endereço: TERCEIRA RUA ENTR…" at bounding box center [566, 213] width 1132 height 426
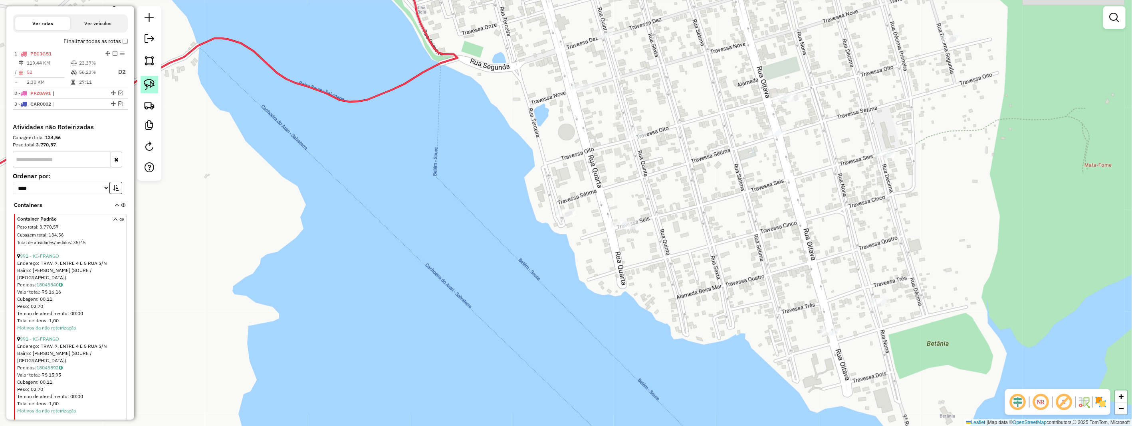
click at [152, 87] on img at bounding box center [149, 84] width 11 height 11
drag, startPoint x: 152, startPoint y: 87, endPoint x: 260, endPoint y: 141, distance: 120.3
click at [160, 100] on div at bounding box center [149, 93] width 24 height 174
drag, startPoint x: 653, startPoint y: 213, endPoint x: 655, endPoint y: 234, distance: 21.3
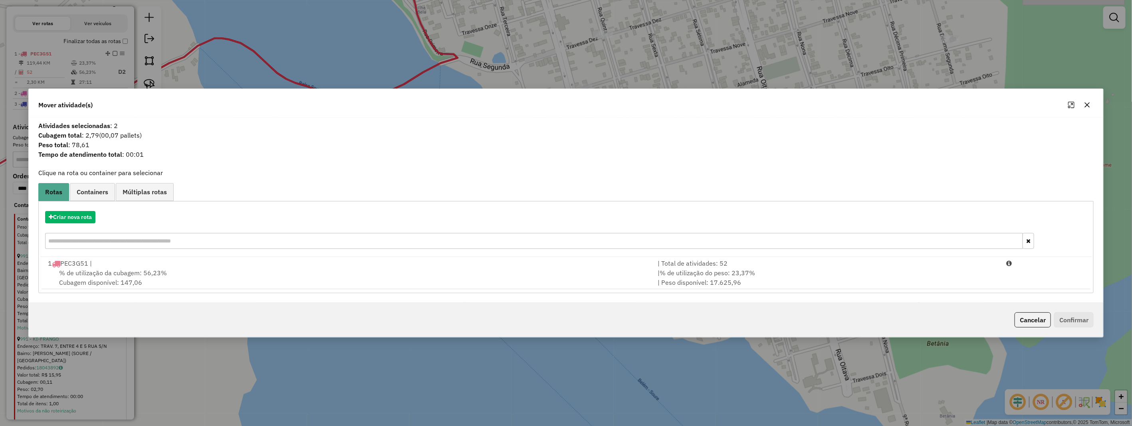
click at [1084, 103] on icon "button" at bounding box center [1087, 105] width 6 height 6
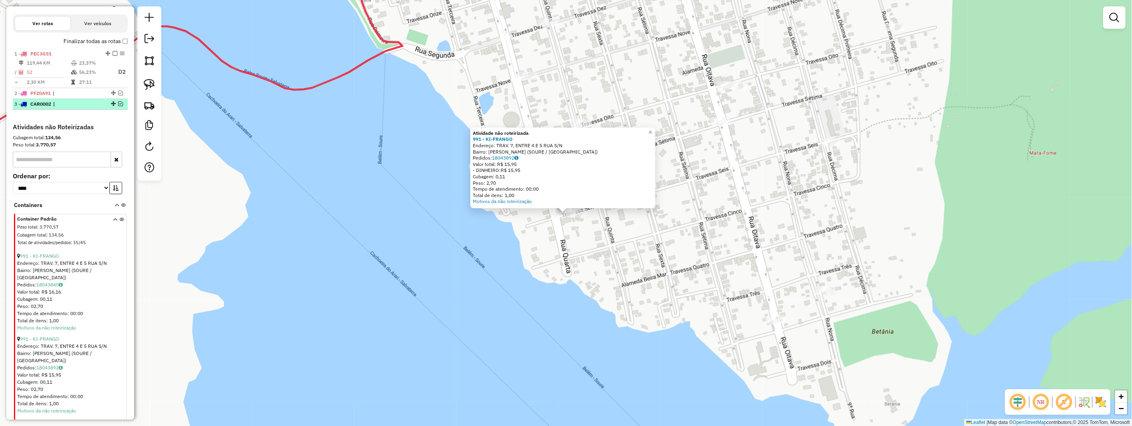
click at [118, 106] on em at bounding box center [120, 103] width 5 height 5
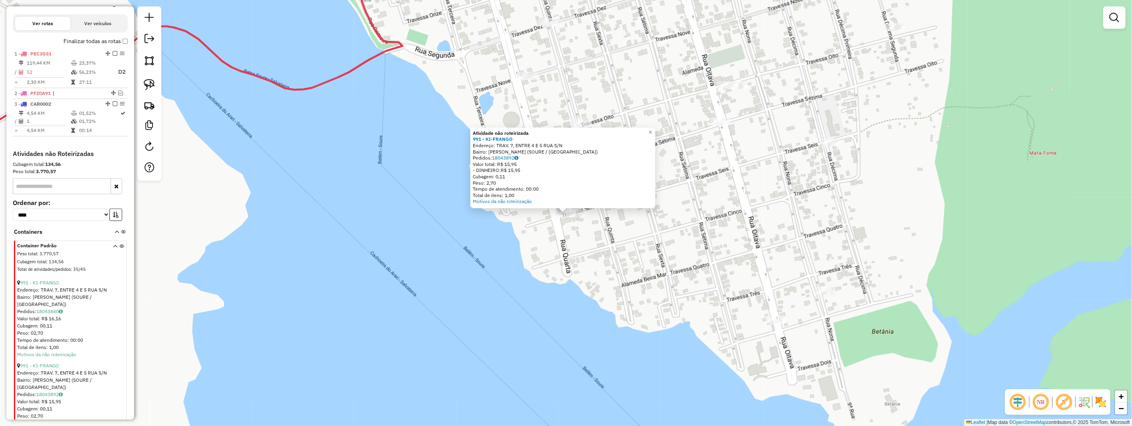
click at [483, 238] on div "Atividade não roteirizada 991 - KI-FRANGO Endereço: TRAV. 7, ENTRE 4 E 5 RUA S/…" at bounding box center [566, 213] width 1132 height 426
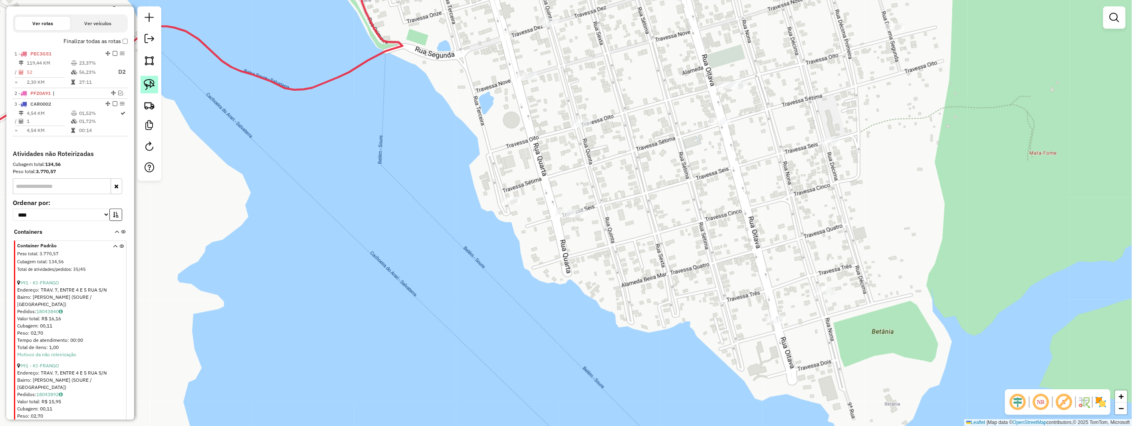
click at [153, 90] on img at bounding box center [149, 84] width 11 height 11
drag, startPoint x: 579, startPoint y: 194, endPoint x: 595, endPoint y: 214, distance: 25.5
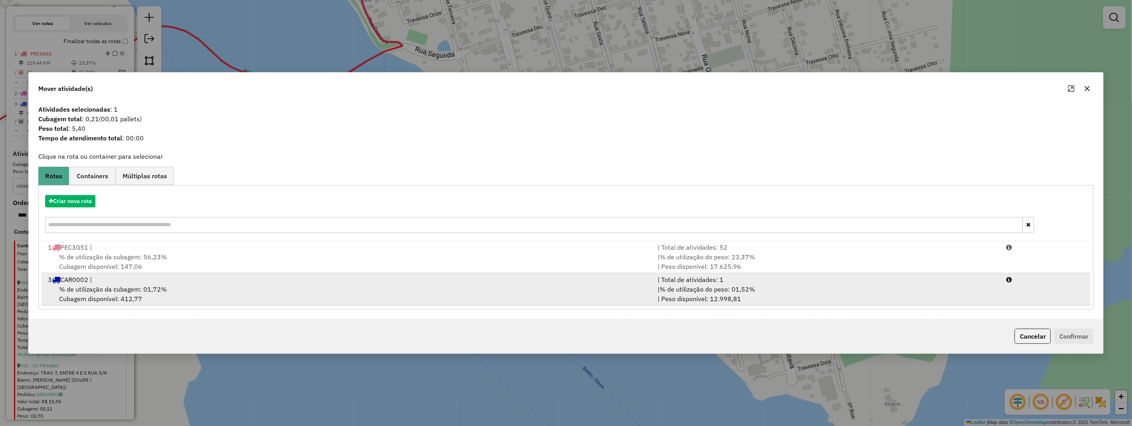
click at [158, 290] on span "% de utilização da cubagem: 01,72%" at bounding box center [113, 289] width 108 height 8
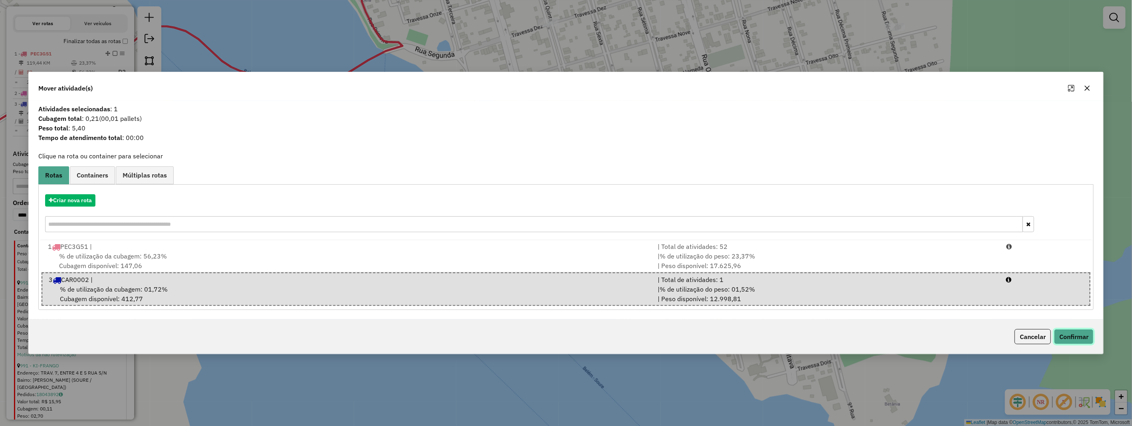
click at [1087, 336] on button "Confirmar" at bounding box center [1074, 336] width 40 height 15
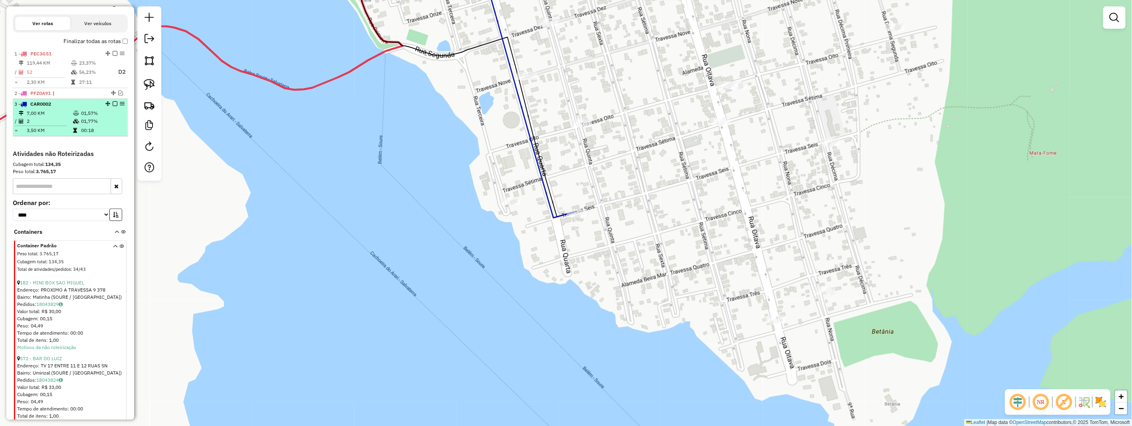
click at [113, 106] on em at bounding box center [115, 103] width 5 height 5
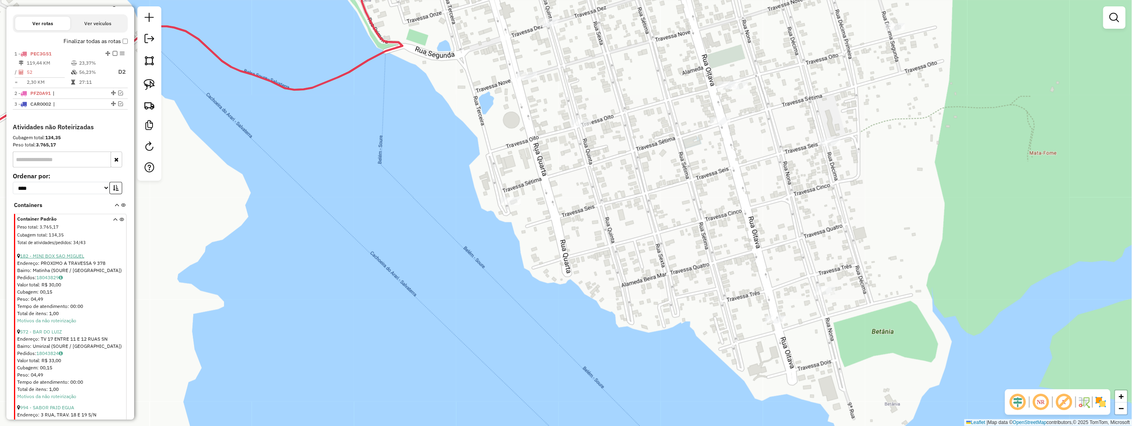
click at [74, 259] on link "182 - MINI BOX SAO MIGUEL" at bounding box center [52, 256] width 64 height 6
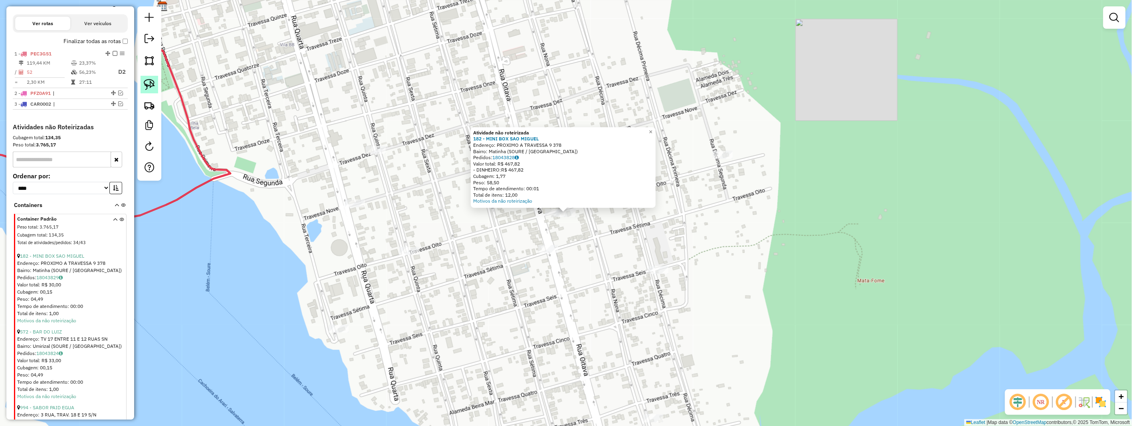
click at [151, 83] on img at bounding box center [149, 84] width 11 height 11
drag, startPoint x: 537, startPoint y: 214, endPoint x: 578, endPoint y: 202, distance: 42.7
click at [578, 202] on div "Atividade não roteirizada 182 - MINI BOX SAO MIGUEL Endereço: PROXIMO A TRAVESS…" at bounding box center [566, 213] width 1132 height 426
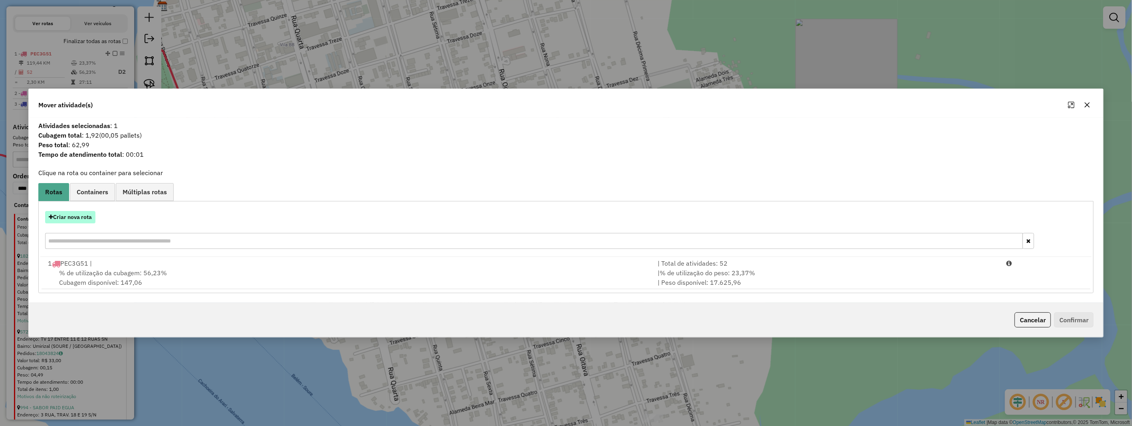
click at [75, 219] on button "Criar nova rota" at bounding box center [70, 217] width 50 height 12
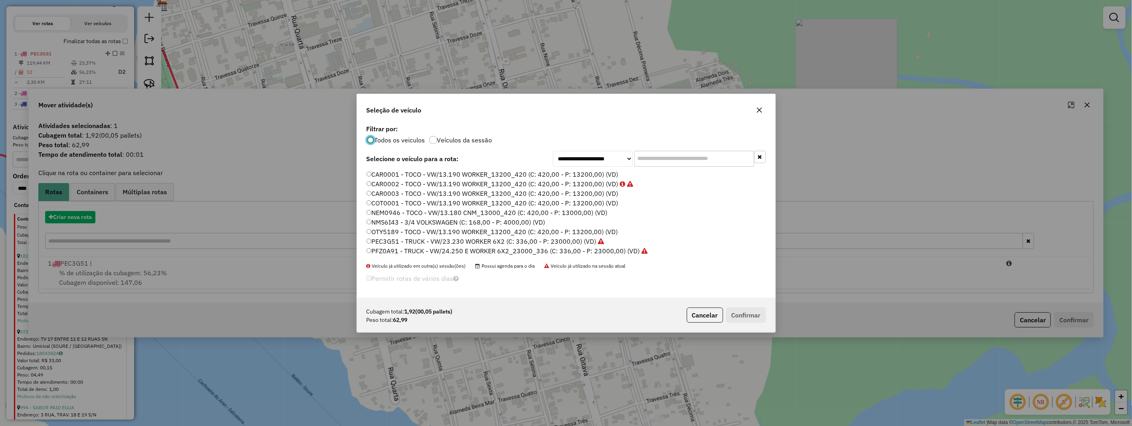
scroll to position [4, 2]
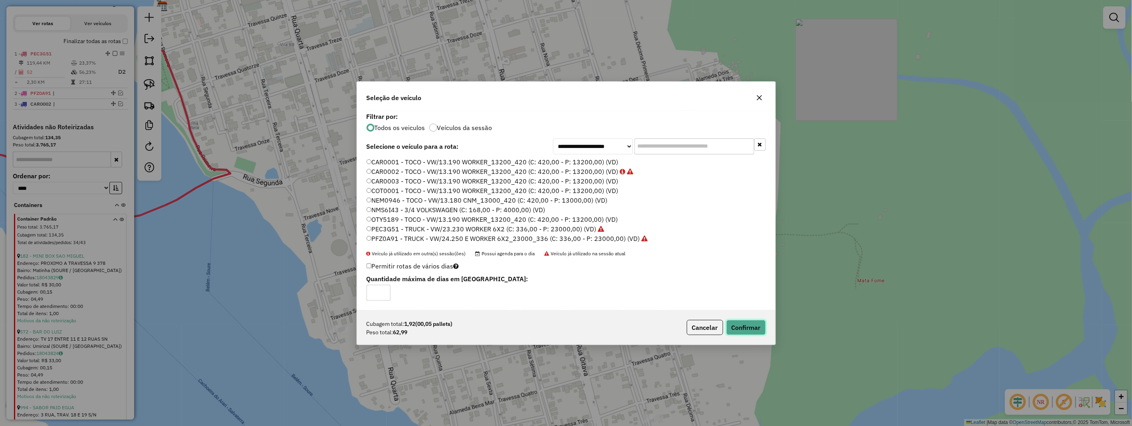
click at [729, 323] on button "Confirmar" at bounding box center [746, 327] width 40 height 15
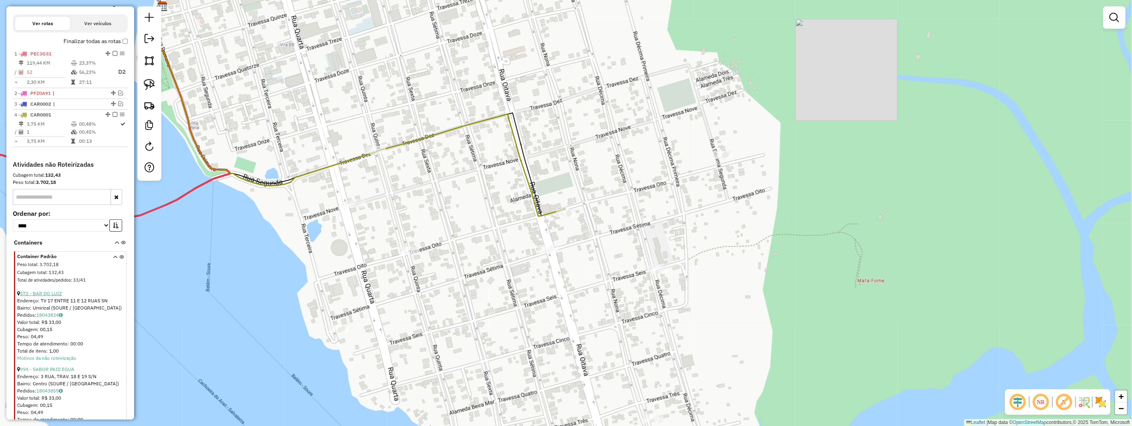
click at [58, 297] on link "572 - BAR DO LUIZ" at bounding box center [41, 294] width 42 height 6
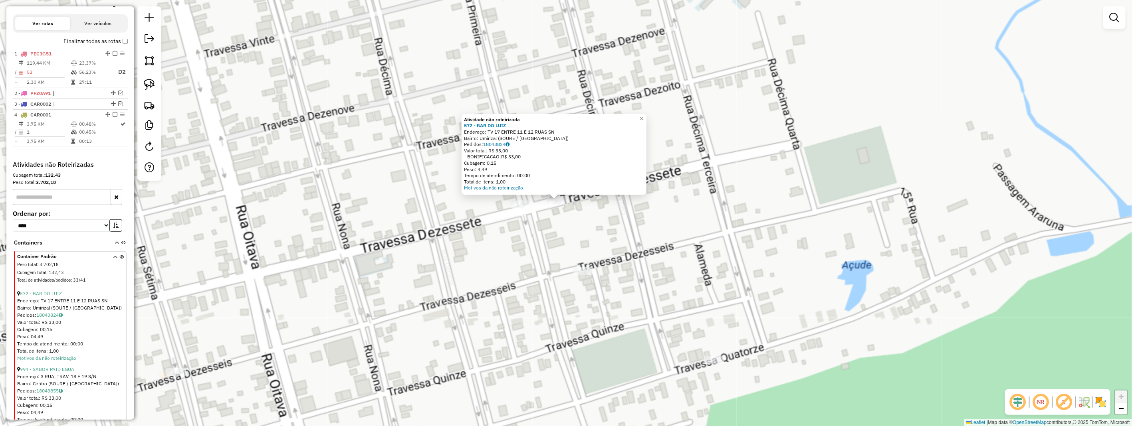
click at [608, 216] on div "Atividade não roteirizada 572 - BAR DO LUIZ Endereço: TV 17 ENTRE 11 E 12 RUAS …" at bounding box center [566, 213] width 1132 height 426
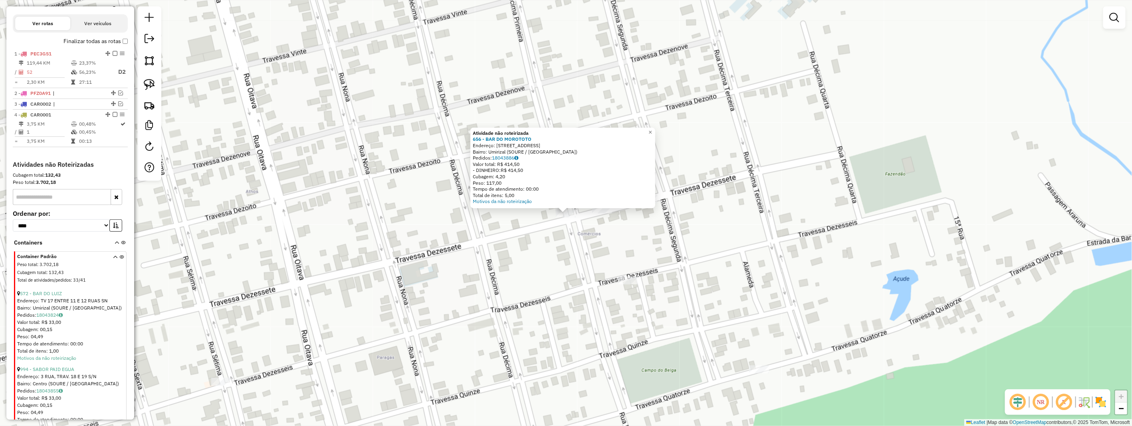
click at [556, 248] on div "Atividade não roteirizada 656 - BAR DO MOROTOTO Endereço: 12a RUA SN Bairro: Um…" at bounding box center [566, 213] width 1132 height 426
click at [599, 238] on div "Atividade não roteirizada 656 - BAR DO MOROTOTO Endereço: 12a RUA SN Bairro: Um…" at bounding box center [566, 213] width 1132 height 426
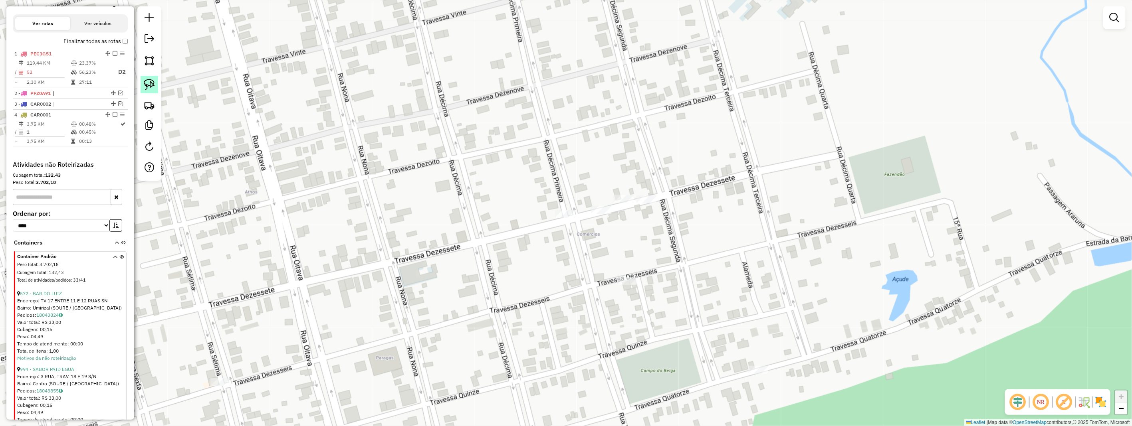
click at [153, 85] on img at bounding box center [149, 84] width 11 height 11
drag, startPoint x: 153, startPoint y: 85, endPoint x: 188, endPoint y: 105, distance: 40.2
click at [154, 89] on img at bounding box center [149, 84] width 11 height 11
drag, startPoint x: 645, startPoint y: 188, endPoint x: 672, endPoint y: 205, distance: 31.6
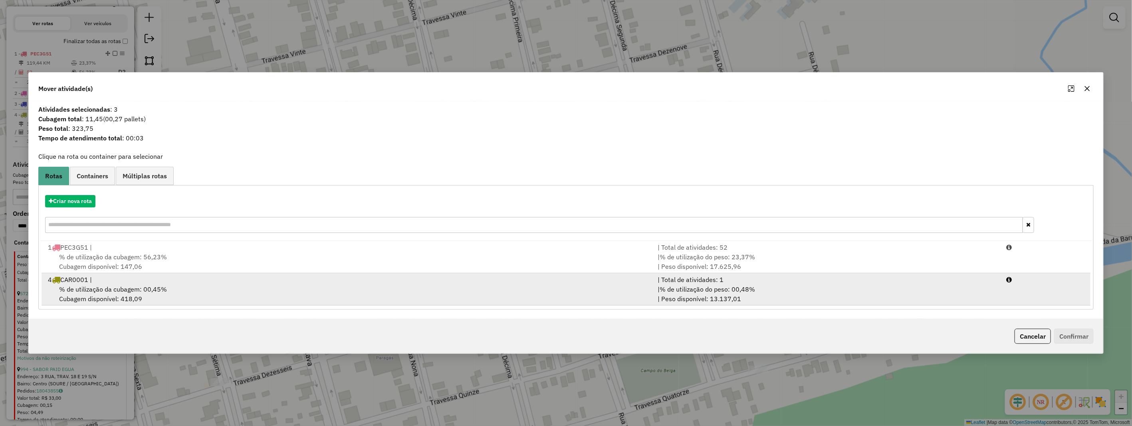
click at [224, 287] on div "% de utilização da cubagem: 00,45% Cubagem disponível: 418,09" at bounding box center [348, 294] width 610 height 19
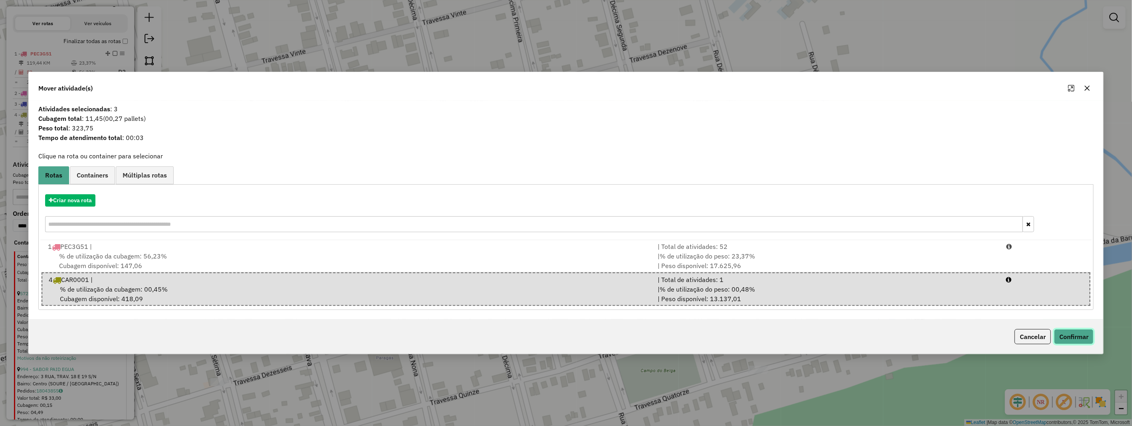
click at [1067, 336] on button "Confirmar" at bounding box center [1074, 336] width 40 height 15
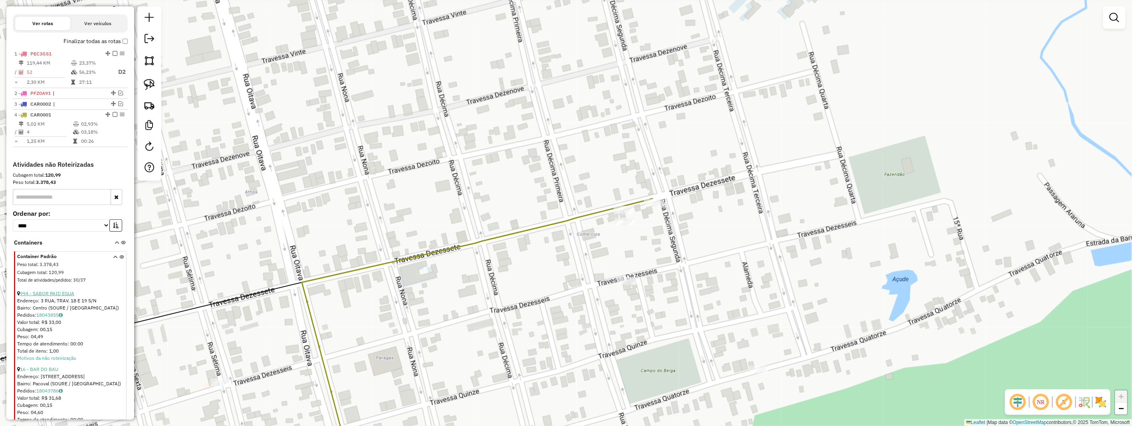
click at [57, 297] on link "994 - SABOR PAID EGUA" at bounding box center [47, 294] width 54 height 6
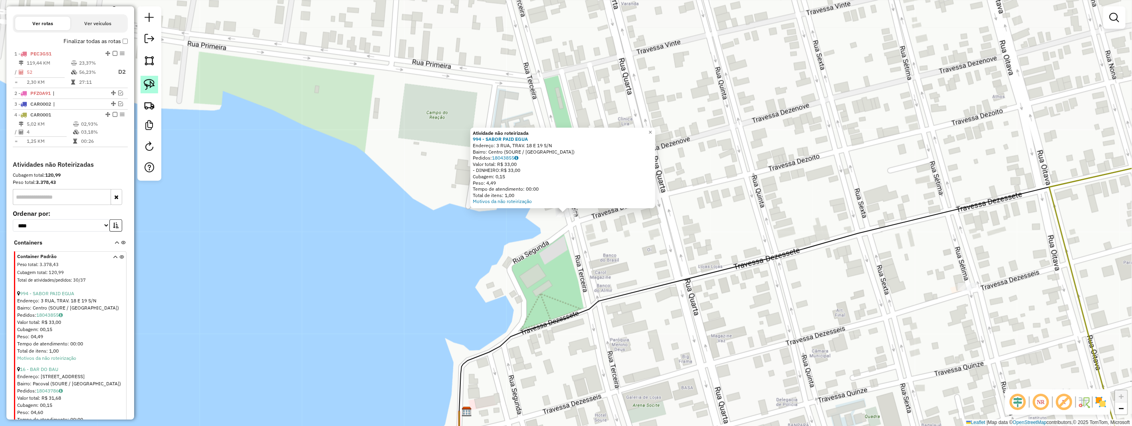
click at [147, 86] on img at bounding box center [149, 84] width 11 height 11
drag, startPoint x: 147, startPoint y: 86, endPoint x: 184, endPoint y: 119, distance: 49.8
click at [168, 109] on hb-router-mapa "Informações da Sessão 990863 - 18/08/2025 Criação: 18/08/2025 17:16 Depósito: H…" at bounding box center [566, 213] width 1132 height 426
drag, startPoint x: 547, startPoint y: 213, endPoint x: 582, endPoint y: 206, distance: 35.4
click at [582, 206] on div "Atividade não roteirizada 994 - SABOR PAID EGUA Endereço: 3 RUA, TRAV. 18 E 19 …" at bounding box center [566, 213] width 1132 height 426
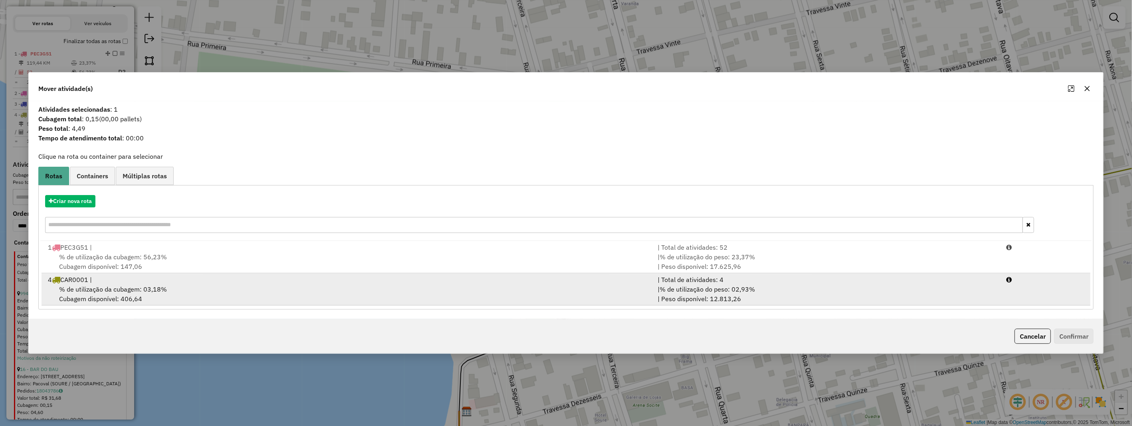
click at [136, 289] on span "% de utilização da cubagem: 03,18%" at bounding box center [113, 289] width 108 height 8
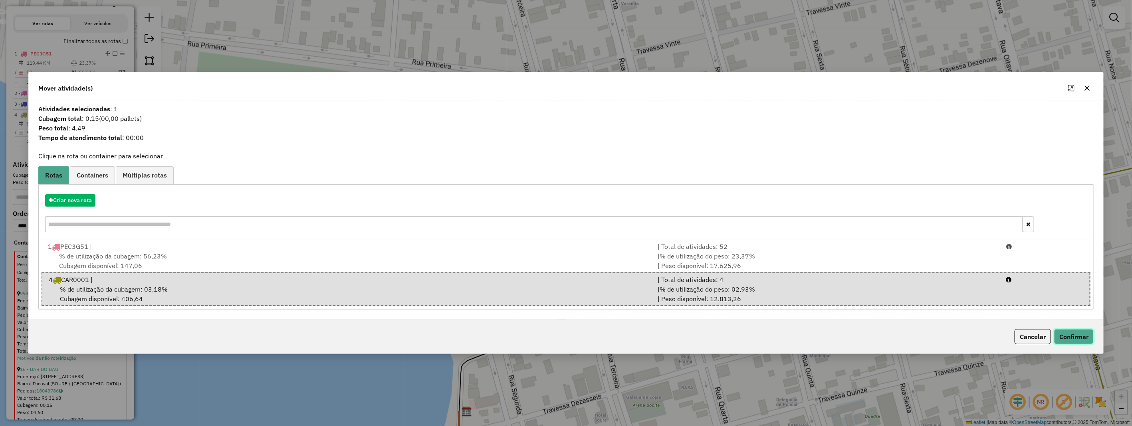
click at [1065, 333] on button "Confirmar" at bounding box center [1074, 336] width 40 height 15
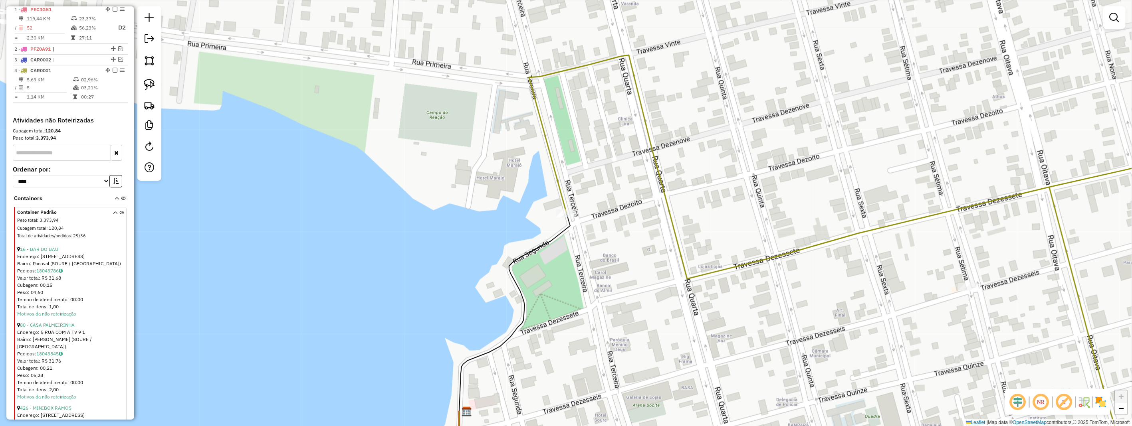
scroll to position [392, 0]
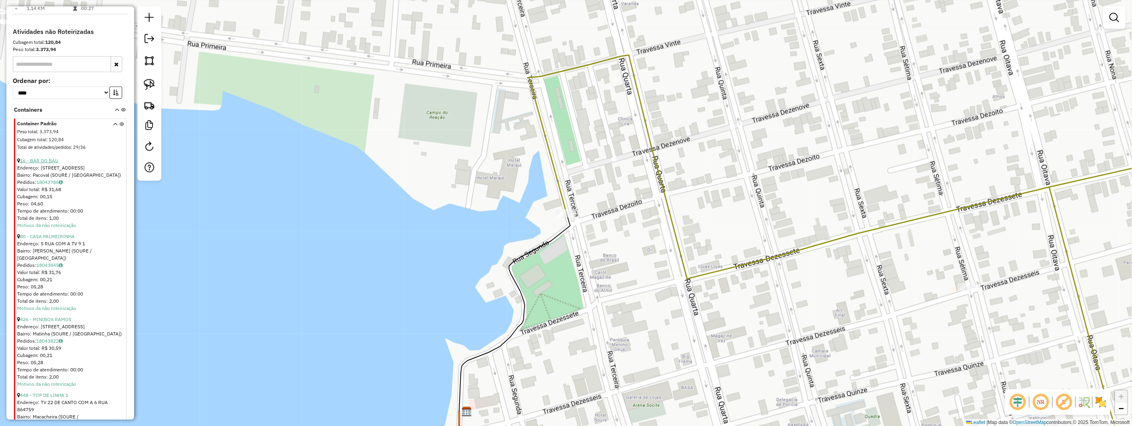
click at [55, 164] on link "16 - BAR DO BAU" at bounding box center [39, 161] width 38 height 6
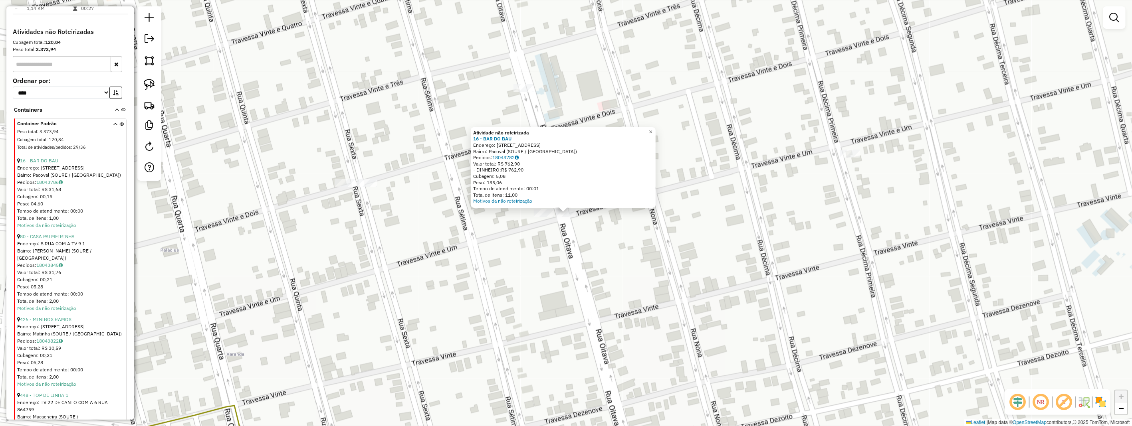
click at [551, 241] on div "Atividade não roteirizada 16 - BAR DO BAU Endereço: 8 RUA TV 21 E 22 4 Bairro: …" at bounding box center [566, 213] width 1132 height 426
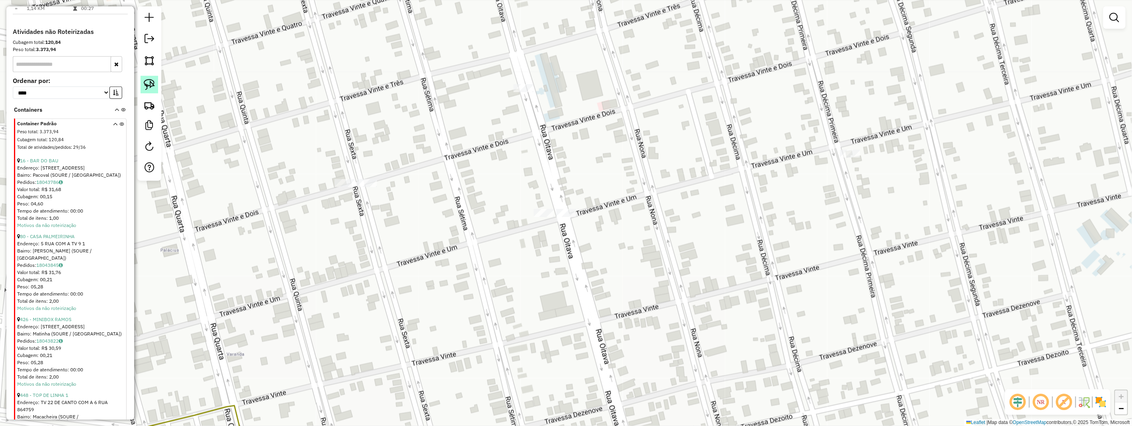
click at [156, 81] on link at bounding box center [150, 85] width 18 height 18
click at [64, 317] on link "426 - MINIBOX RAMOS" at bounding box center [45, 320] width 51 height 6
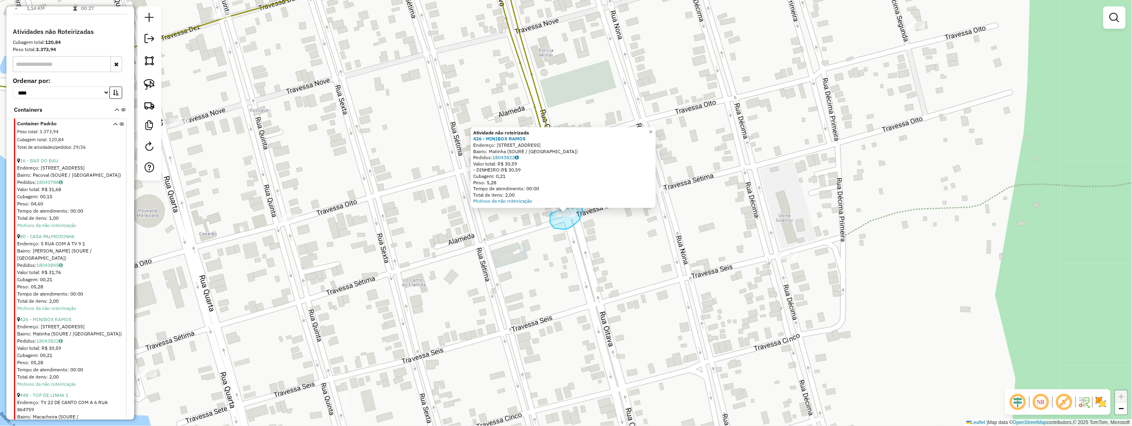
drag, startPoint x: 552, startPoint y: 213, endPoint x: 580, endPoint y: 204, distance: 30.2
click at [580, 204] on div "Atividade não roteirizada 426 - MINIBOX RAMOS Endereço: 7 rua tv 23 e 24 9297 B…" at bounding box center [566, 213] width 1132 height 426
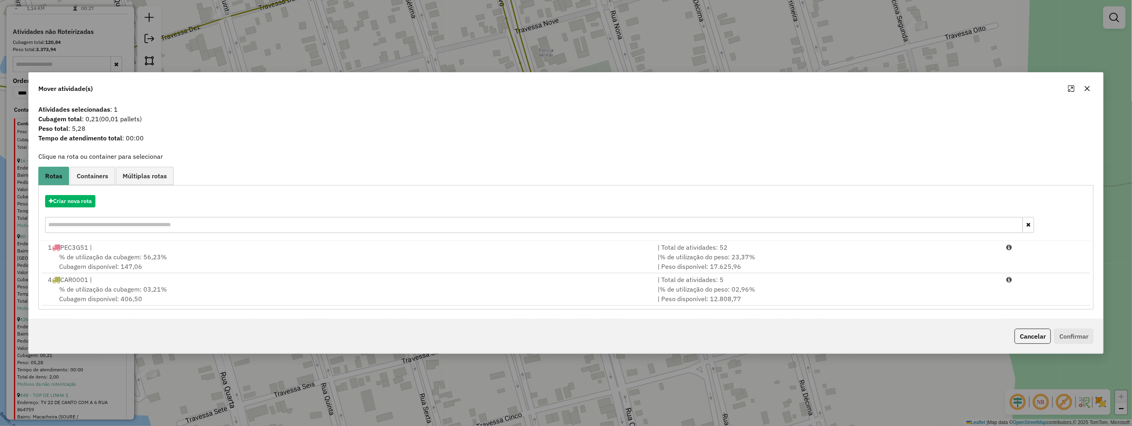
click at [75, 287] on span "% de utilização da cubagem: 03,21%" at bounding box center [113, 289] width 108 height 8
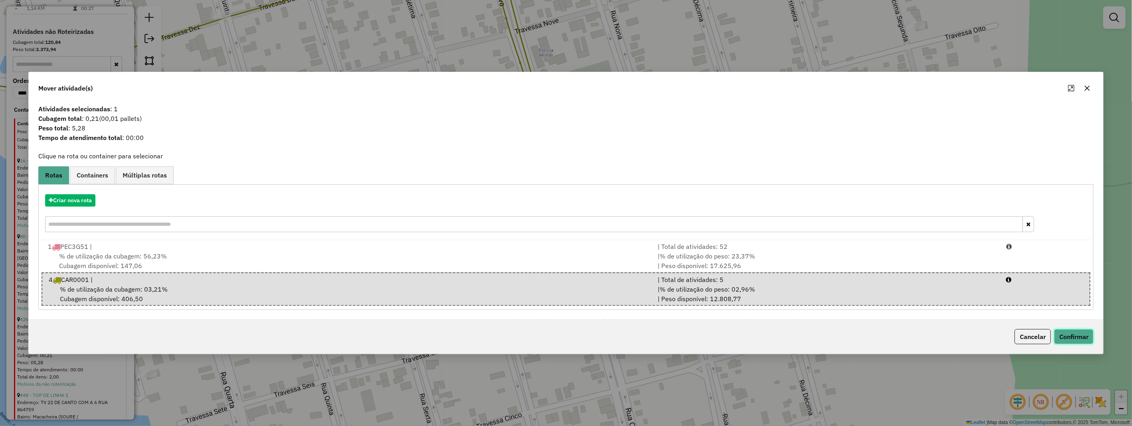
click at [1085, 336] on button "Confirmar" at bounding box center [1074, 336] width 40 height 15
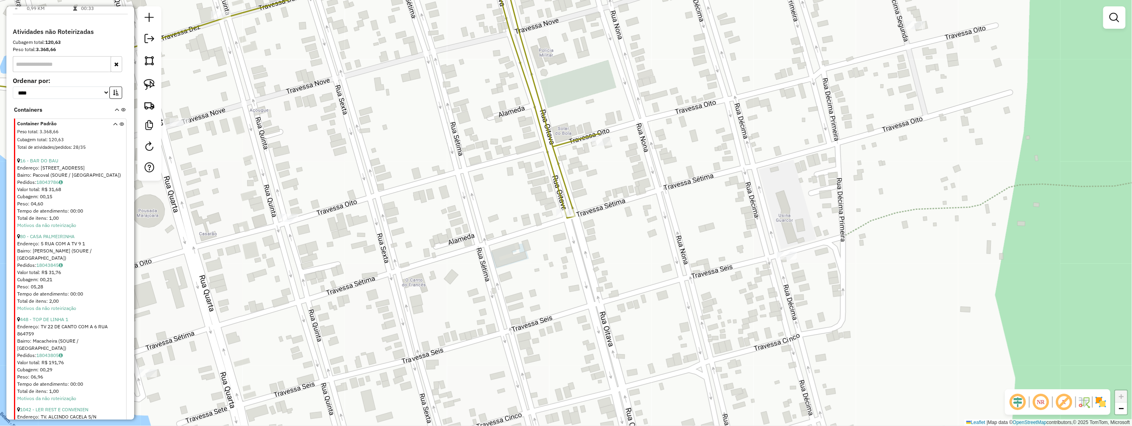
scroll to position [354, 0]
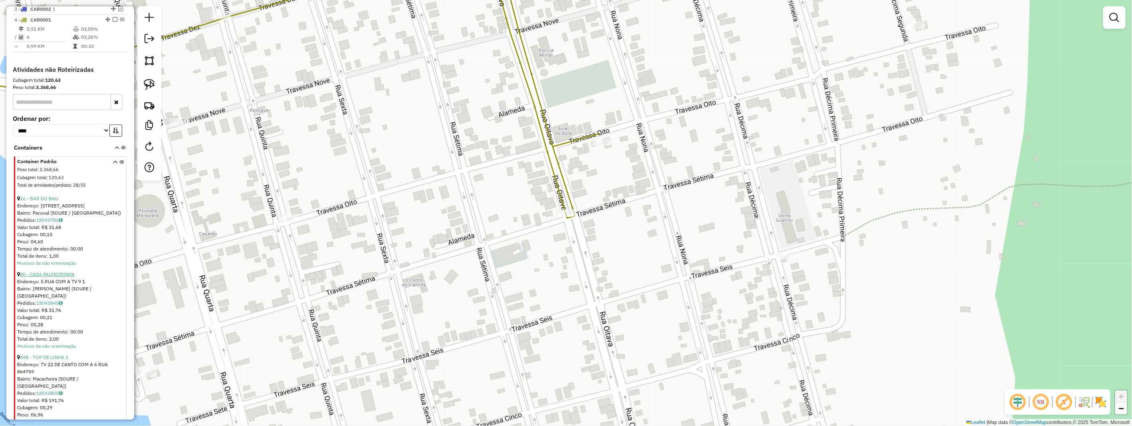
click at [48, 277] on link "80 - CASA PALMEIRINHA" at bounding box center [47, 274] width 55 height 6
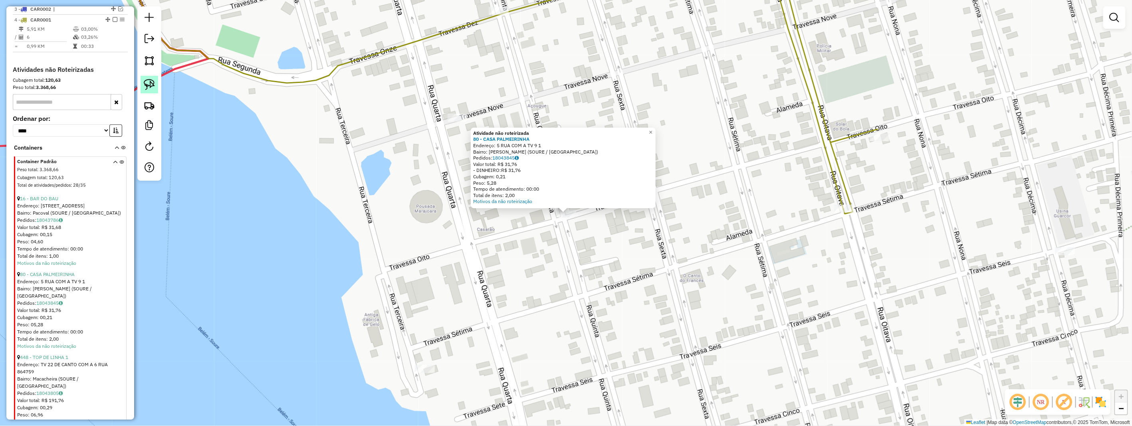
click at [147, 89] on img at bounding box center [149, 84] width 11 height 11
drag, startPoint x: 585, startPoint y: 218, endPoint x: 565, endPoint y: 226, distance: 21.3
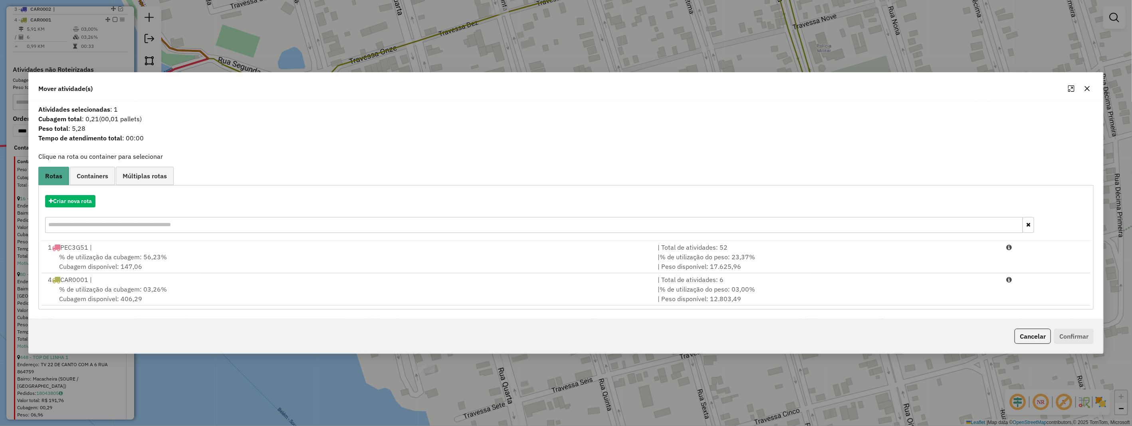
click at [226, 300] on div "% de utilização da cubagem: 03,26% Cubagem disponível: 406,29" at bounding box center [348, 294] width 610 height 19
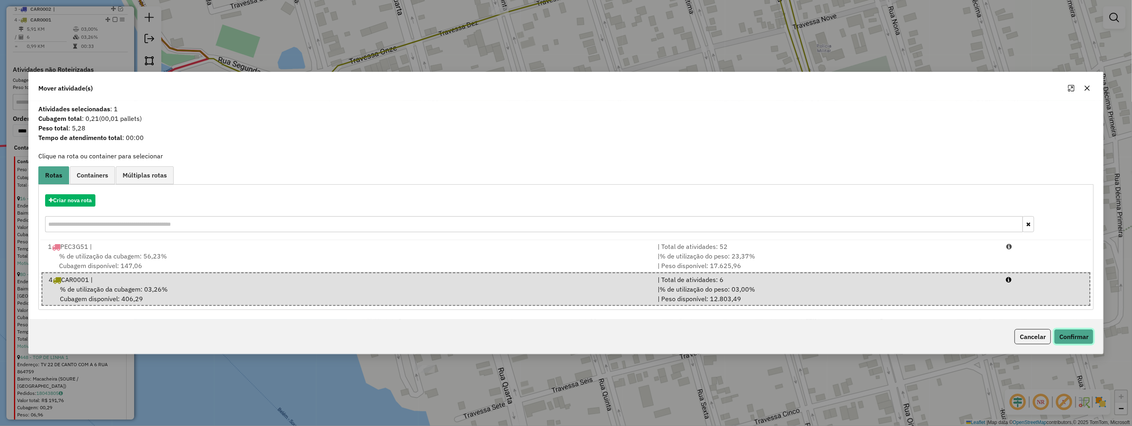
click at [1073, 336] on button "Confirmar" at bounding box center [1074, 336] width 40 height 15
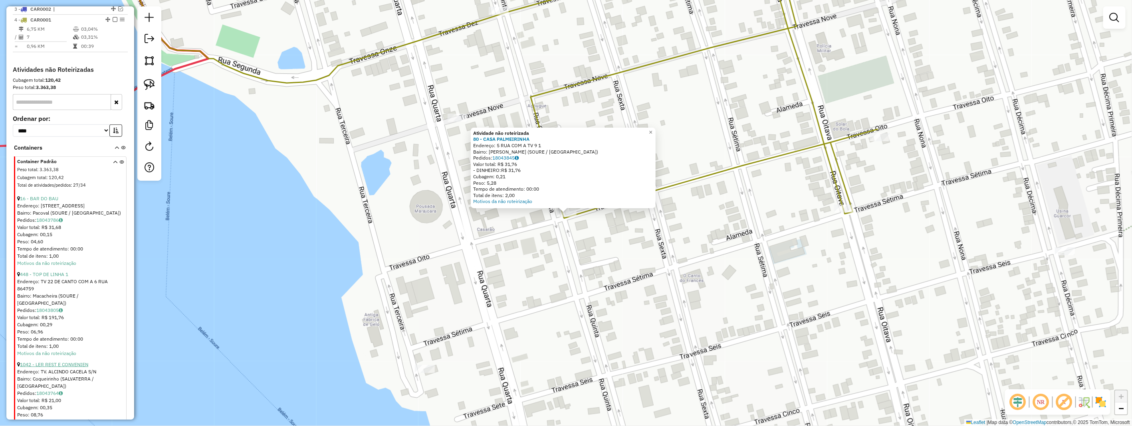
click at [70, 364] on link "1042 - LER REST E CONVENIEN" at bounding box center [54, 365] width 68 height 6
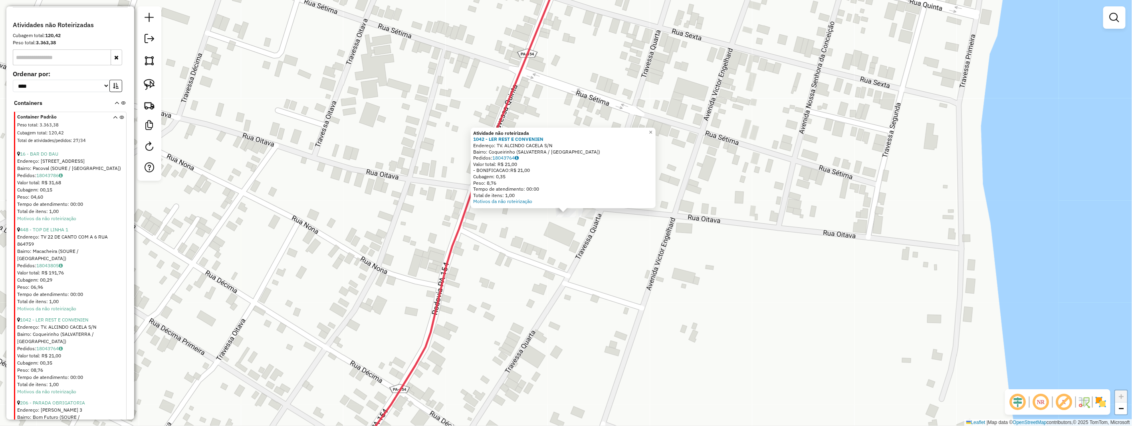
scroll to position [443, 0]
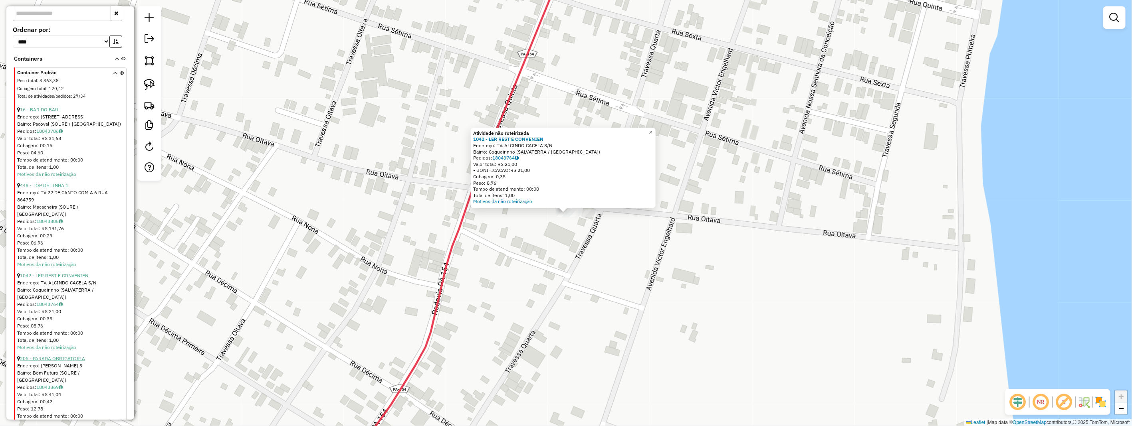
click at [73, 356] on link "206 - PARADA OBRIGATORIA" at bounding box center [52, 359] width 65 height 6
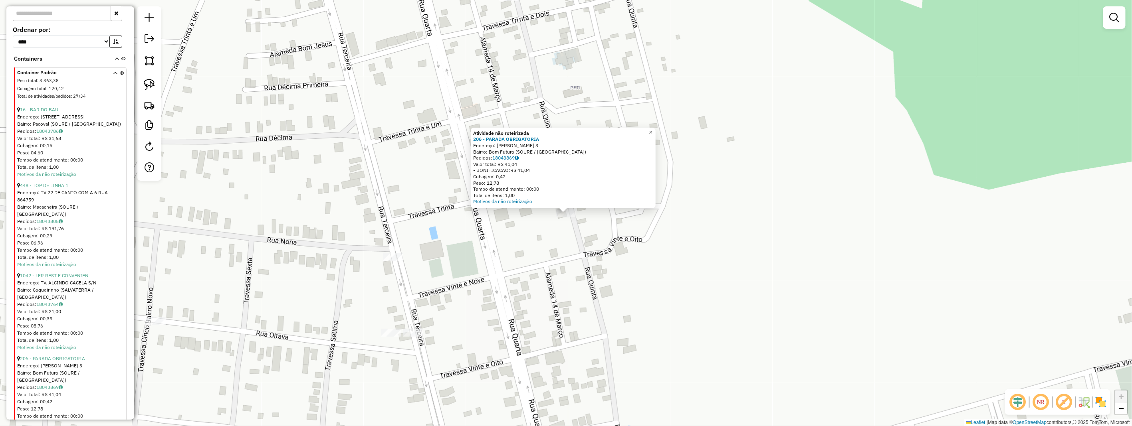
click at [572, 234] on div "Atividade não roteirizada 206 - PARADA OBRIGATORIA Endereço: ALAMEDA RAIMUNDO N…" at bounding box center [566, 213] width 1132 height 426
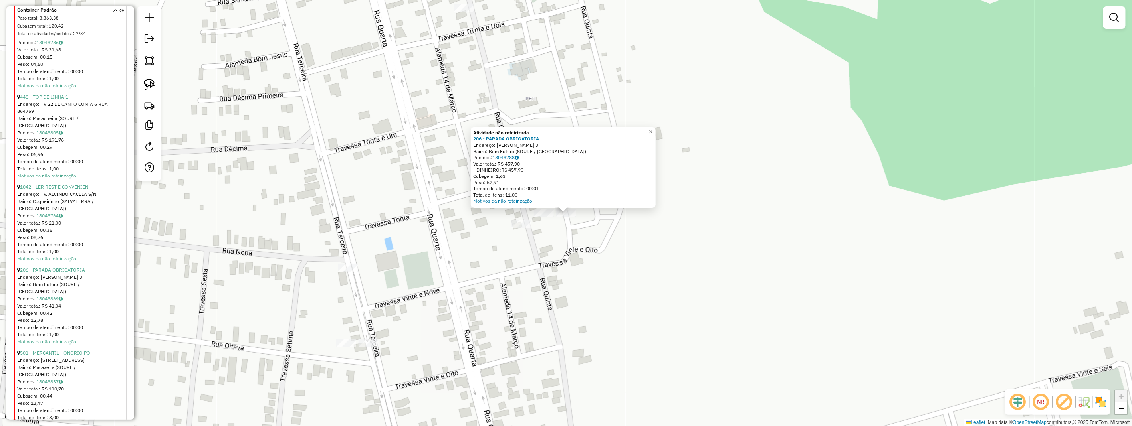
scroll to position [576, 0]
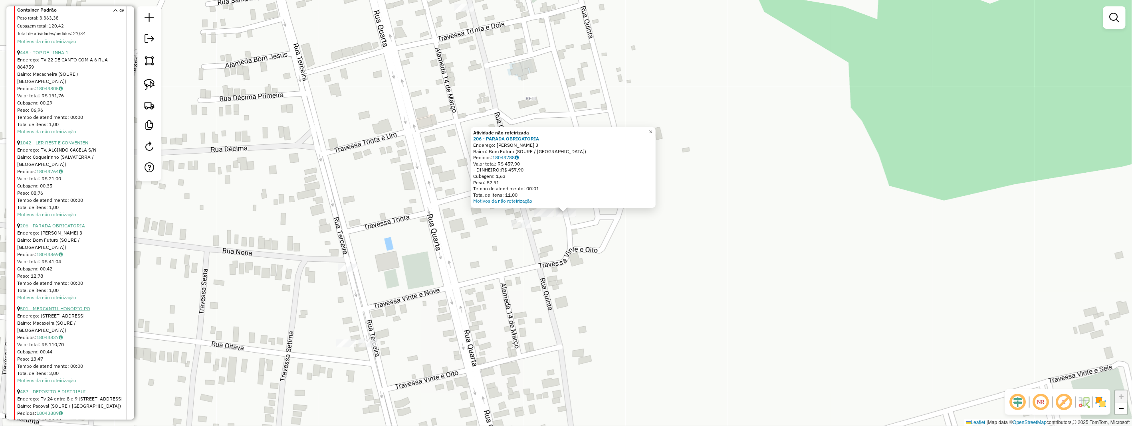
click at [79, 306] on link "501 - MERCANTIL HONORIO PO" at bounding box center [55, 309] width 70 height 6
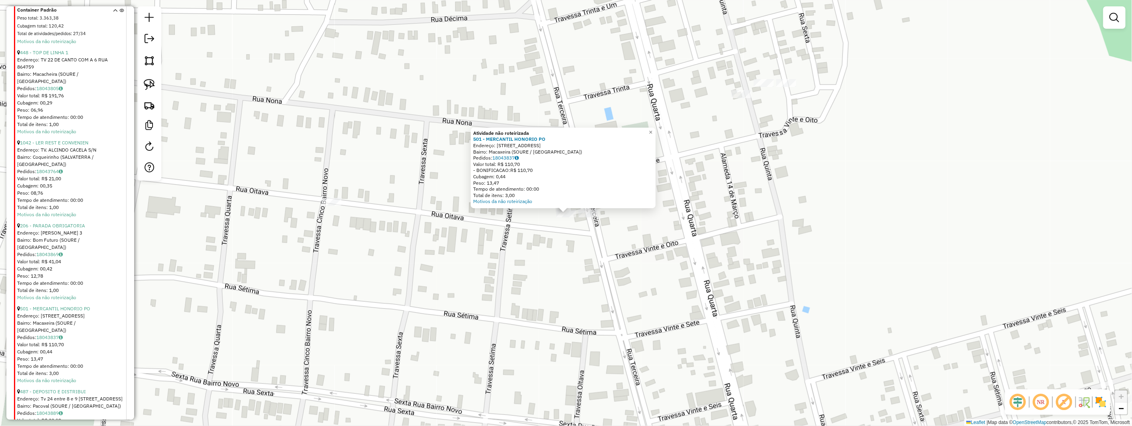
click at [590, 218] on div at bounding box center [588, 214] width 20 height 8
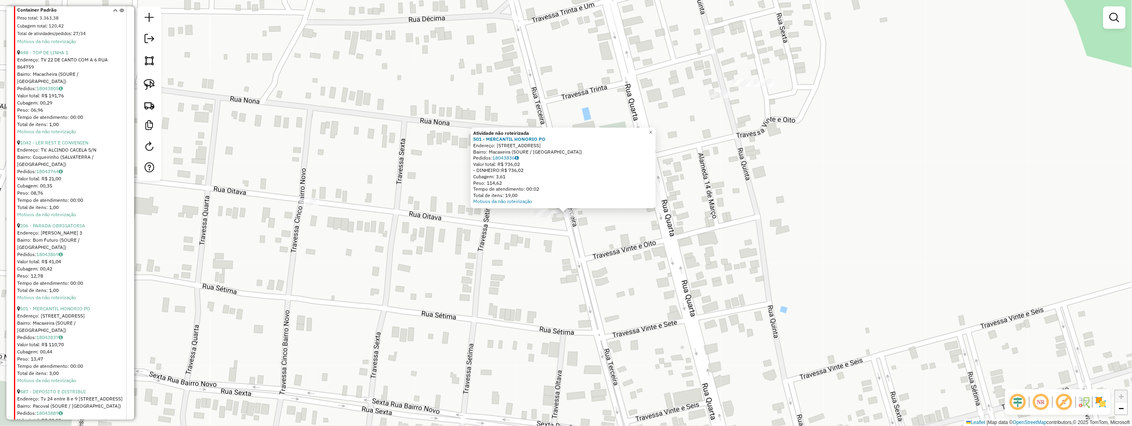
click at [452, 230] on div "Atividade não roteirizada 501 - MERCANTIL HONORIO PO Endereço: 3 RUA ENRE TRAVE…" at bounding box center [566, 213] width 1132 height 426
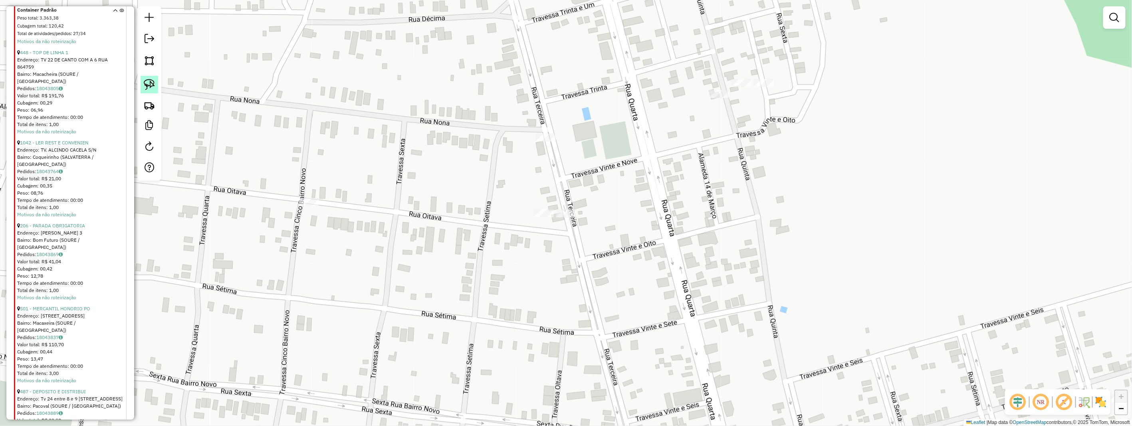
click at [147, 88] on img at bounding box center [149, 84] width 11 height 11
drag, startPoint x: 147, startPoint y: 88, endPoint x: 382, endPoint y: 194, distance: 257.6
click at [156, 101] on div at bounding box center [149, 93] width 24 height 174
drag, startPoint x: 568, startPoint y: 200, endPoint x: 583, endPoint y: 219, distance: 23.9
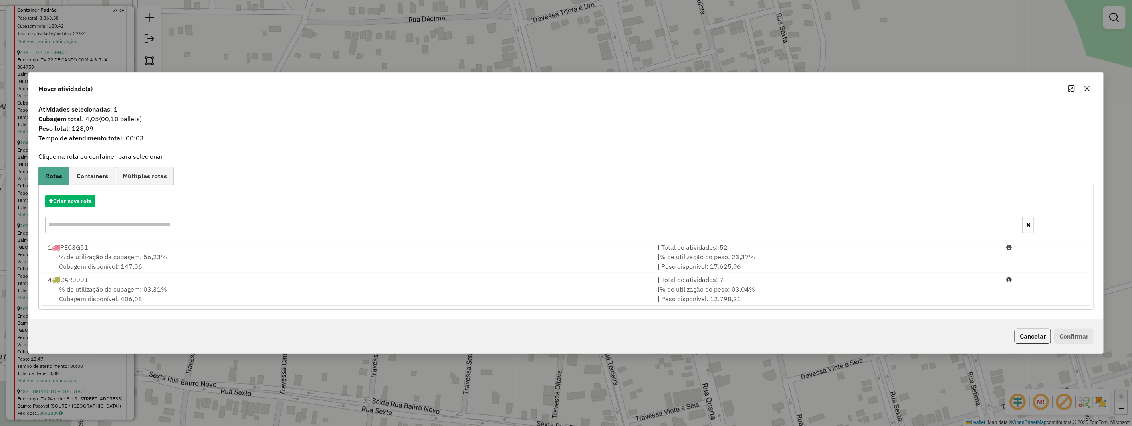
click at [244, 301] on div "% de utilização da cubagem: 03,31% Cubagem disponível: 406,08" at bounding box center [348, 294] width 610 height 19
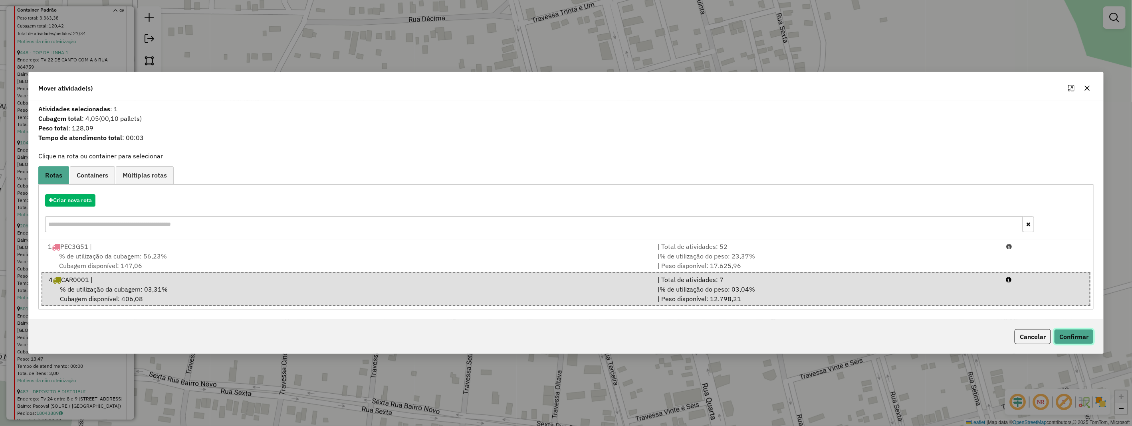
click at [1080, 336] on button "Confirmar" at bounding box center [1074, 336] width 40 height 15
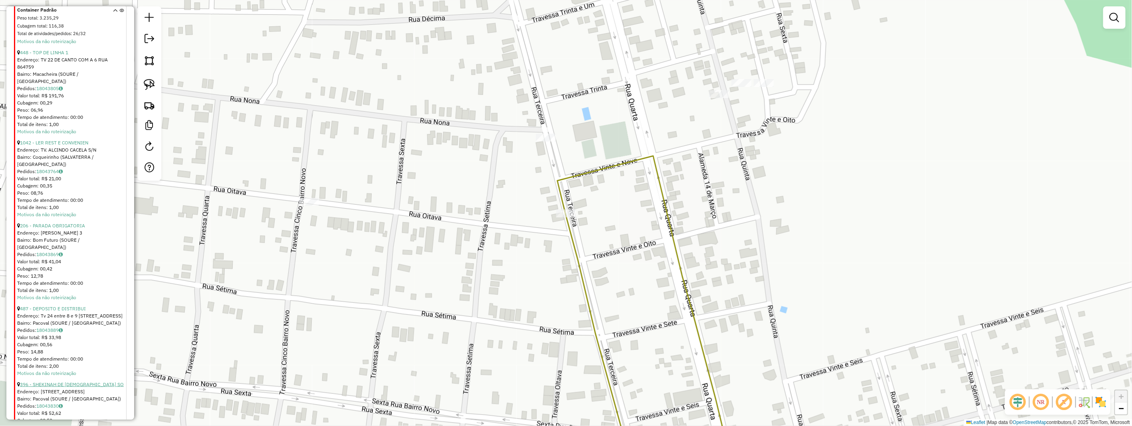
click at [78, 382] on link "396 - SHEKINAH DE DEUS SO" at bounding box center [72, 385] width 104 height 6
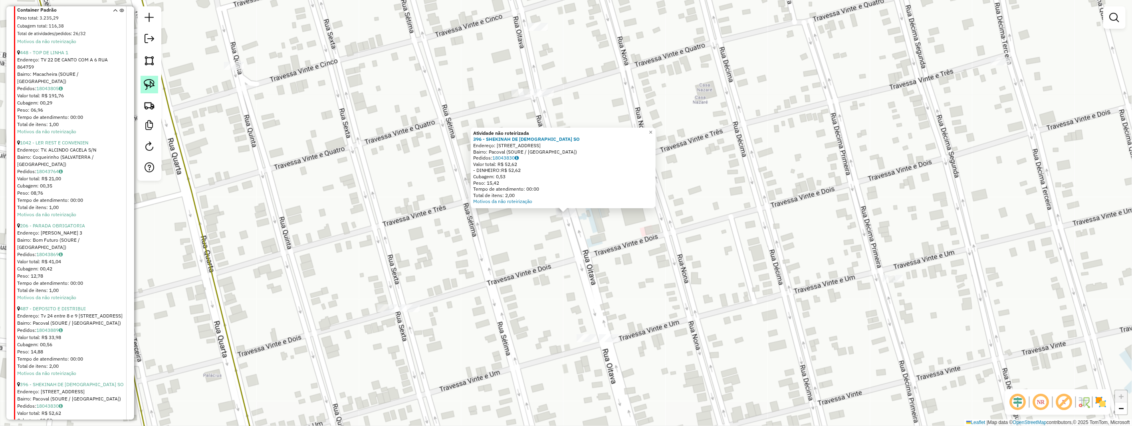
click at [146, 84] on img at bounding box center [149, 84] width 11 height 11
drag, startPoint x: 567, startPoint y: 228, endPoint x: 546, endPoint y: 206, distance: 29.6
click at [546, 206] on div "Atividade não roteirizada 396 - SHEKINAH DE DEUS SO Endereço: 8 RUA TV 22 E 23 …" at bounding box center [566, 213] width 1132 height 426
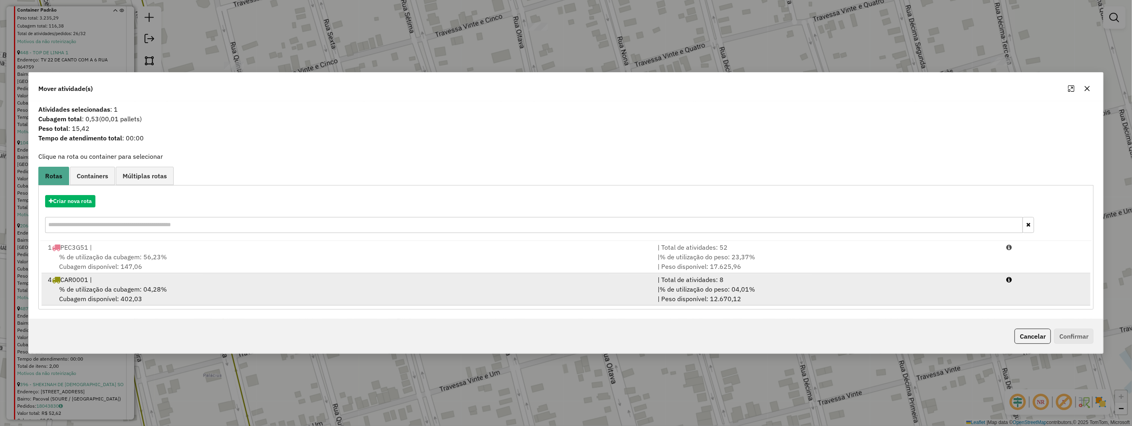
click at [214, 294] on div "% de utilização da cubagem: 04,28% Cubagem disponível: 402,03" at bounding box center [348, 294] width 610 height 19
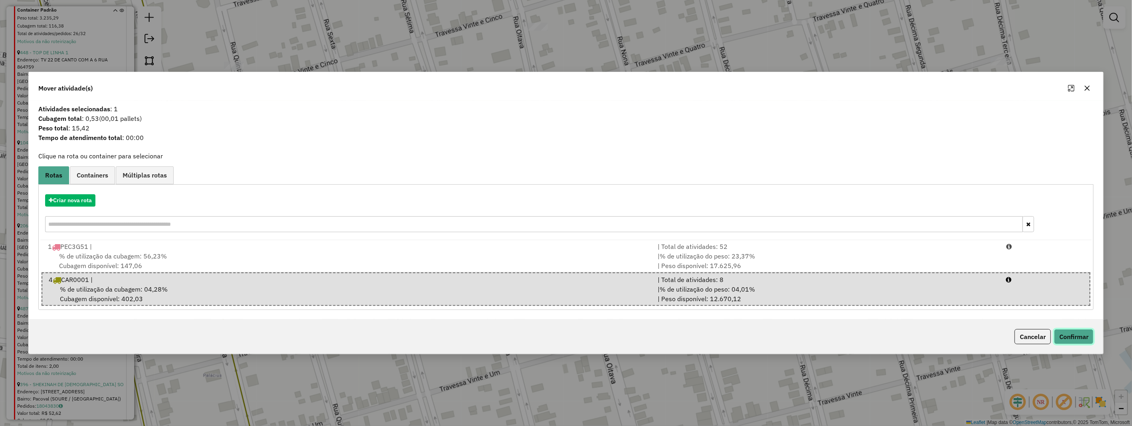
click at [1084, 336] on button "Confirmar" at bounding box center [1074, 336] width 40 height 15
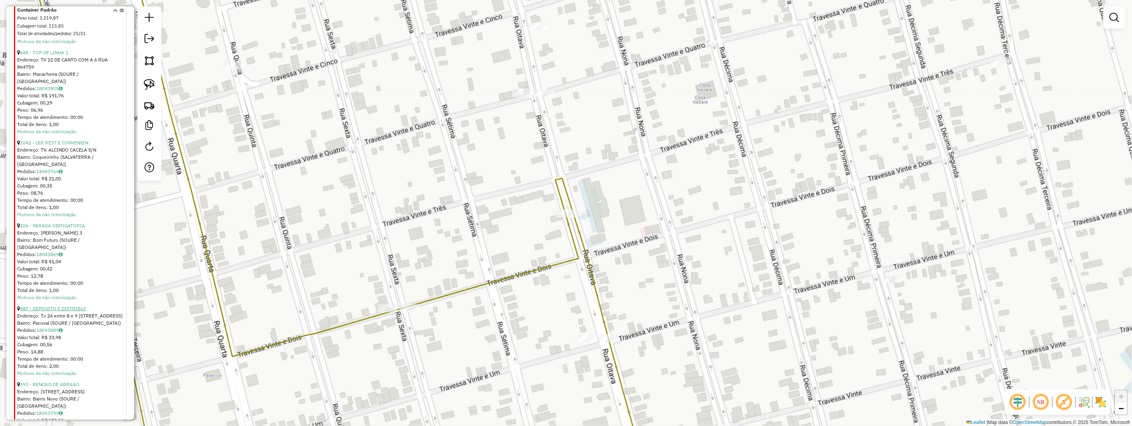
click at [65, 306] on link "487 - DEPOSITO E DISTRIBUI" at bounding box center [53, 309] width 66 height 6
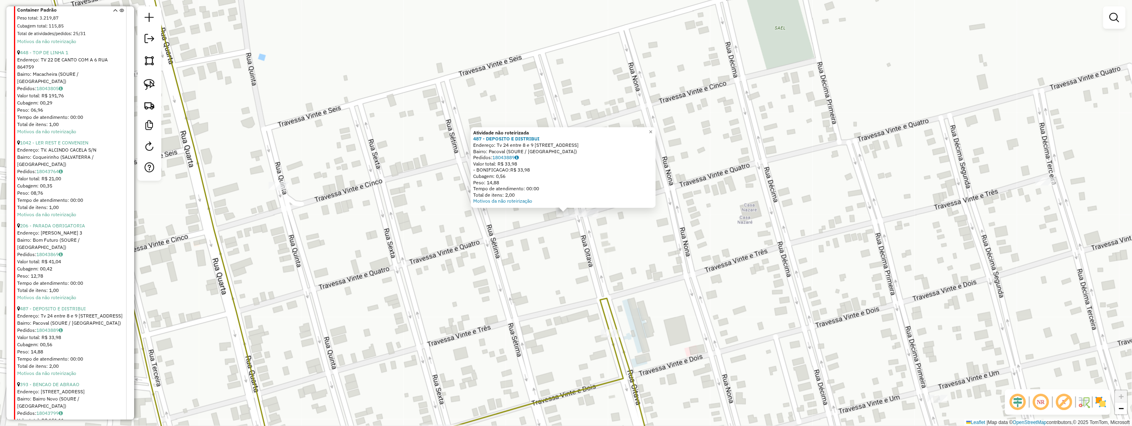
scroll to position [621, 0]
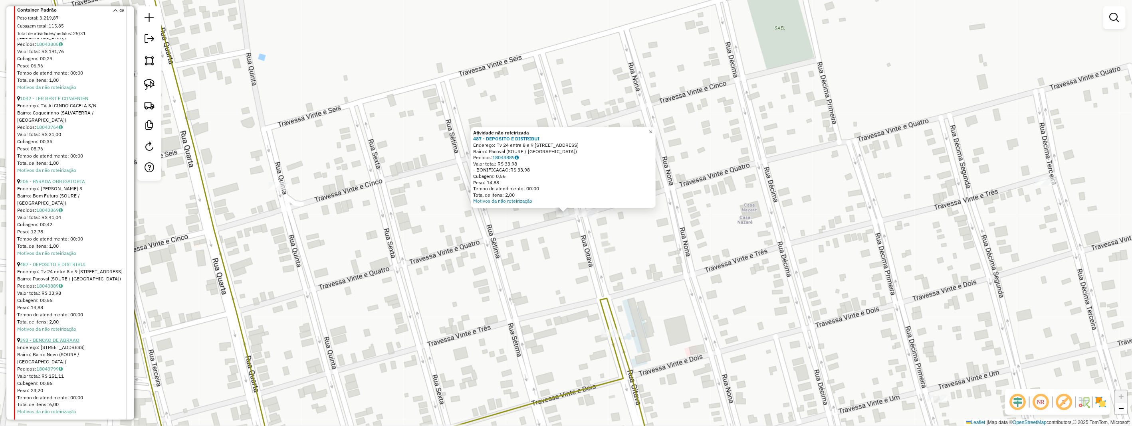
click at [57, 337] on link "393 - BENCAO DE ABRAAO" at bounding box center [49, 340] width 59 height 6
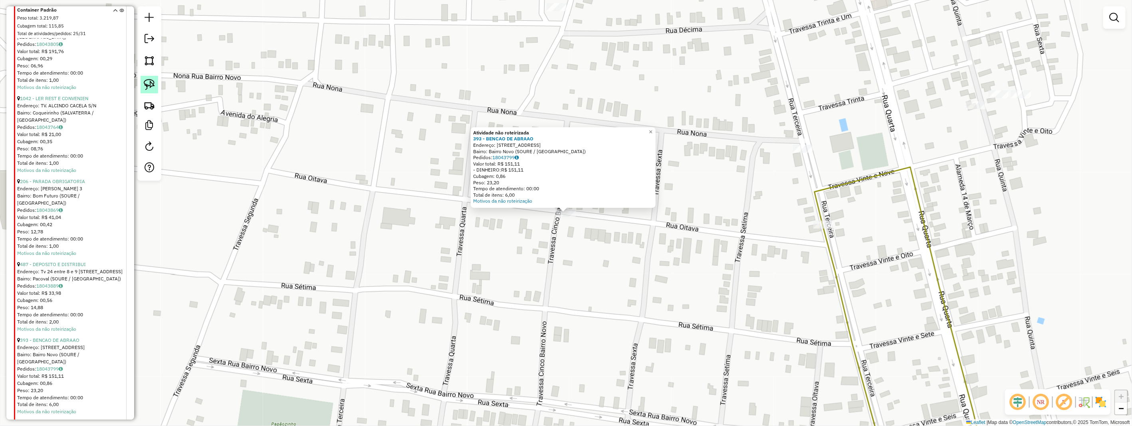
click at [154, 87] on img at bounding box center [149, 84] width 11 height 11
drag, startPoint x: 154, startPoint y: 87, endPoint x: 215, endPoint y: 146, distance: 85.0
click at [159, 97] on div at bounding box center [149, 93] width 24 height 174
drag, startPoint x: 555, startPoint y: 220, endPoint x: 562, endPoint y: 206, distance: 16.3
click at [562, 206] on div "Atividade não roteirizada 393 - BENCAO DE ABRAAO Endereço: 8 RUA ESQUINA COM A …" at bounding box center [566, 213] width 1132 height 426
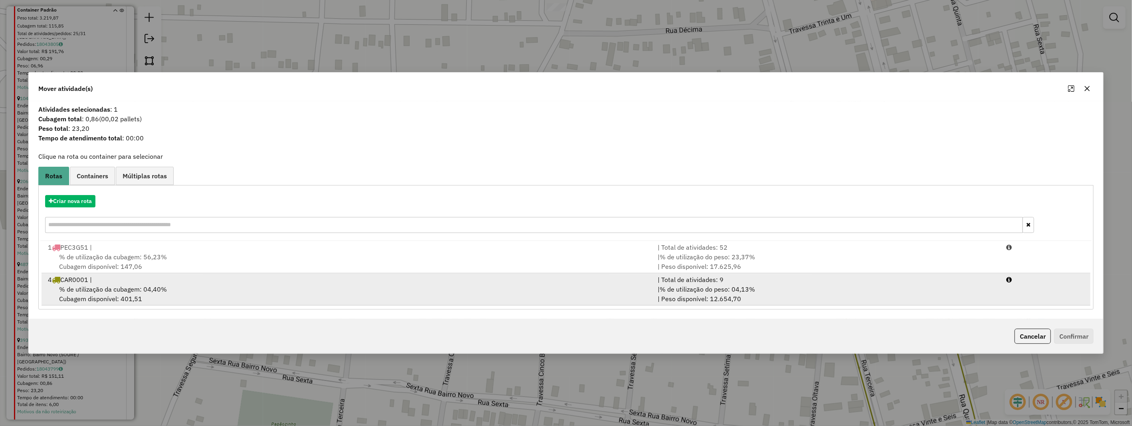
drag, startPoint x: 246, startPoint y: 296, endPoint x: 446, endPoint y: 296, distance: 200.0
click at [247, 296] on div "% de utilização da cubagem: 04,40% Cubagem disponível: 401,51" at bounding box center [348, 294] width 610 height 19
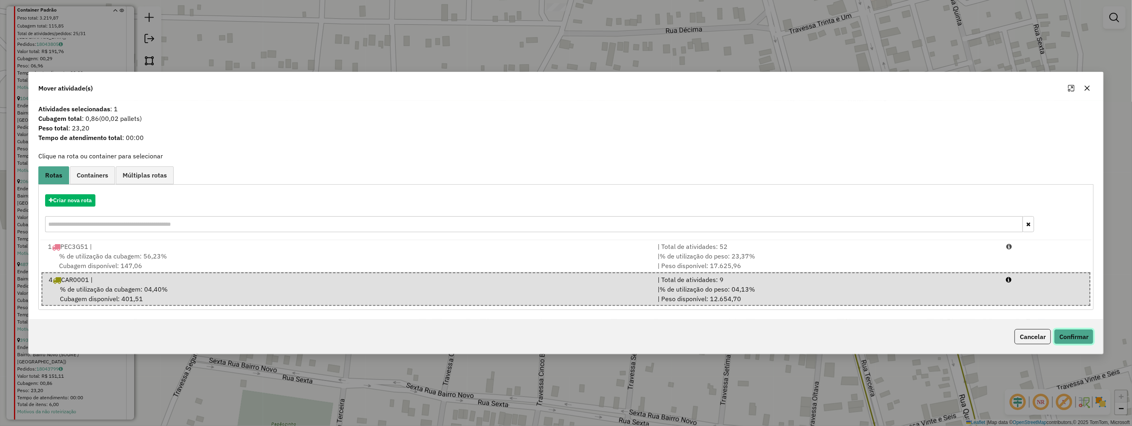
click at [1063, 332] on button "Confirmar" at bounding box center [1074, 336] width 40 height 15
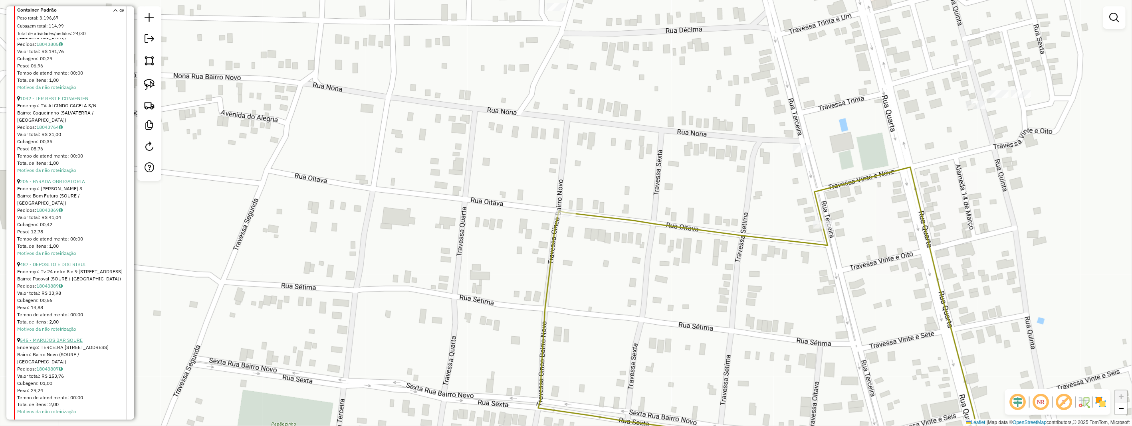
click at [67, 337] on link "545 - MARUJOS BAR SOURE" at bounding box center [51, 340] width 63 height 6
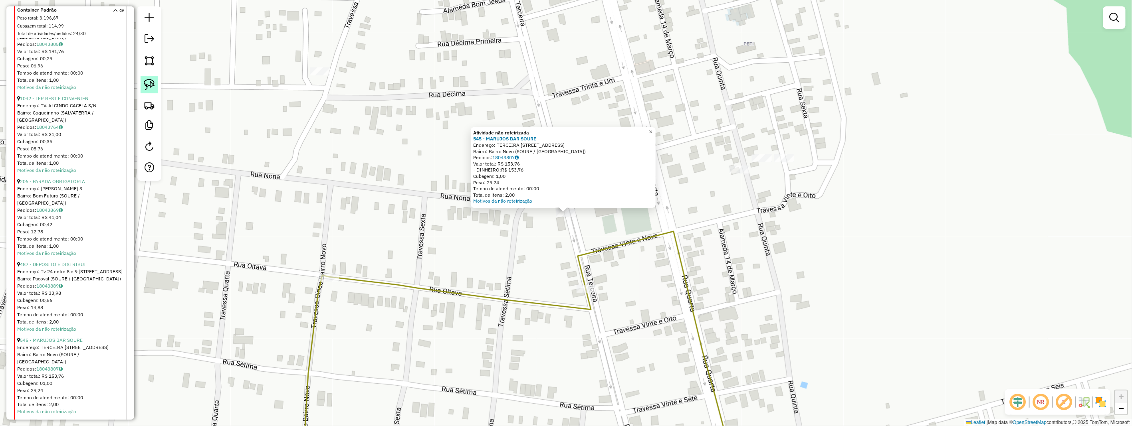
click at [150, 89] on img at bounding box center [149, 84] width 11 height 11
drag, startPoint x: 548, startPoint y: 209, endPoint x: 583, endPoint y: 200, distance: 35.5
click at [583, 200] on div "Atividade não roteirizada 545 - MARUJOS BAR SOURE Endereço: TERCEIRA RUA COM A …" at bounding box center [566, 213] width 1132 height 426
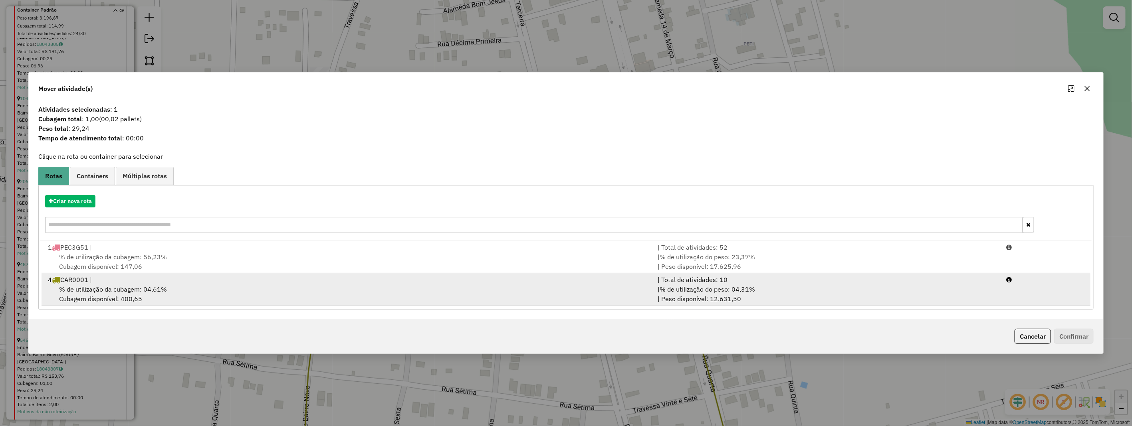
click at [125, 285] on div "% de utilização da cubagem: 04,61% Cubagem disponível: 400,65" at bounding box center [348, 294] width 610 height 19
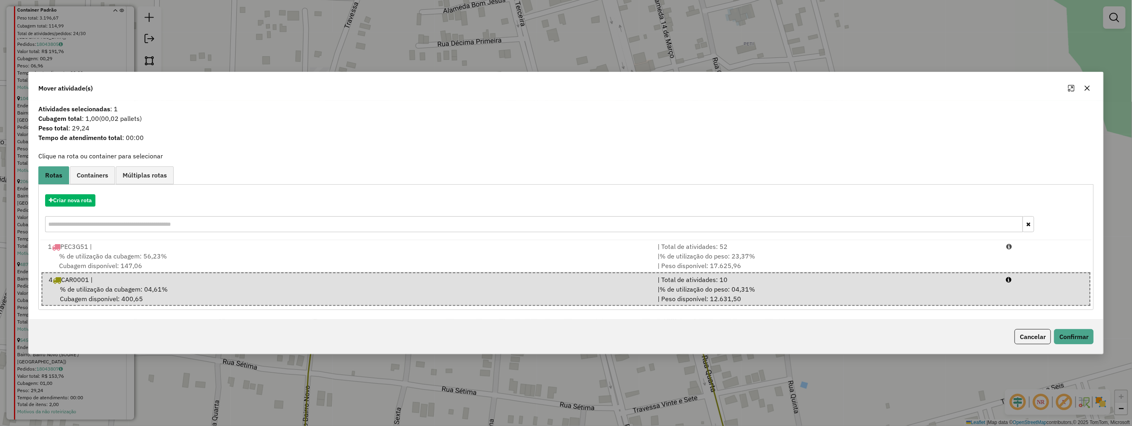
click at [1072, 327] on div "Cancelar Confirmar" at bounding box center [566, 337] width 1074 height 34
click at [1072, 329] on button "Confirmar" at bounding box center [1074, 336] width 40 height 15
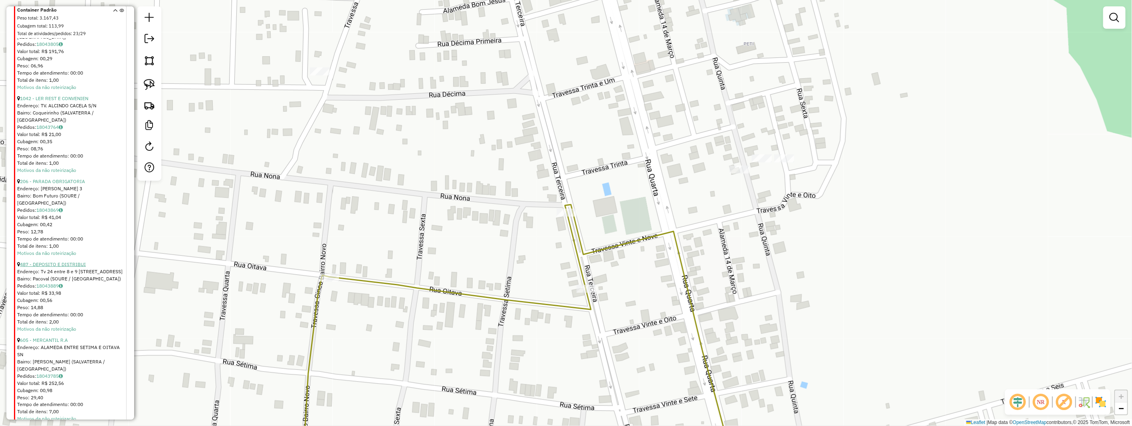
click at [57, 261] on link "487 - DEPOSITO E DISTRIBUI" at bounding box center [53, 264] width 66 height 6
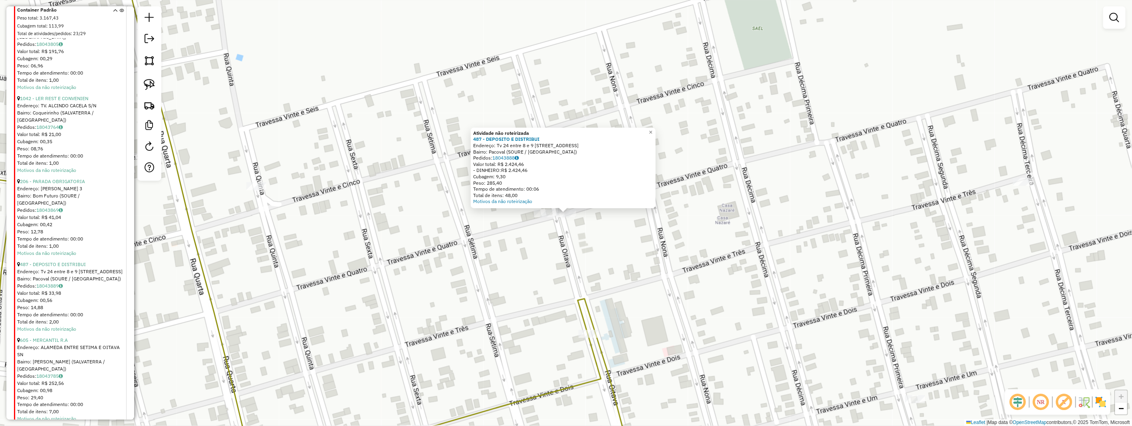
scroll to position [709, 0]
click at [57, 339] on link "183 - MINIBOX DE NAZARE" at bounding box center [50, 342] width 60 height 6
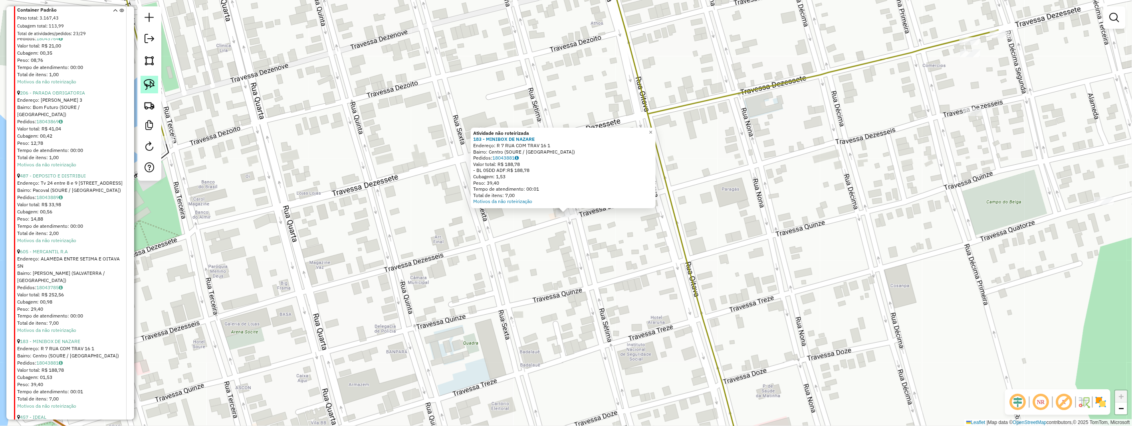
click at [149, 88] on img at bounding box center [149, 84] width 11 height 11
drag, startPoint x: 148, startPoint y: 88, endPoint x: 457, endPoint y: 236, distance: 342.4
click at [196, 127] on hb-router-mapa "Informações da Sessão 990863 - 18/08/2025 Criação: 18/08/2025 17:16 Depósito: H…" at bounding box center [566, 213] width 1132 height 426
drag, startPoint x: 543, startPoint y: 217, endPoint x: 575, endPoint y: 204, distance: 34.9
click at [575, 204] on div "Atividade não roteirizada 183 - MINIBOX DE NAZARE Endereço: R 7 RUA COM TRAV 16…" at bounding box center [566, 213] width 1132 height 426
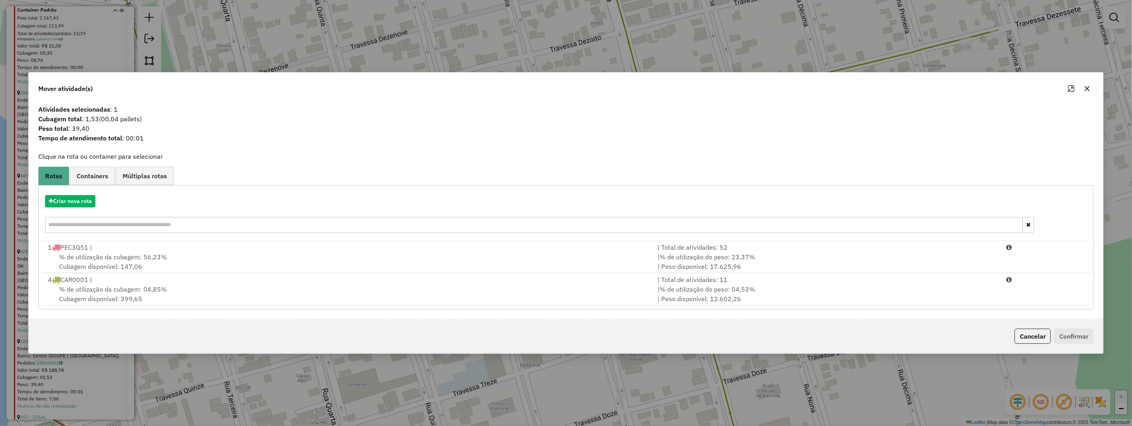
click at [145, 294] on div "% de utilização da cubagem: 04,85% Cubagem disponível: 399,65" at bounding box center [348, 294] width 610 height 19
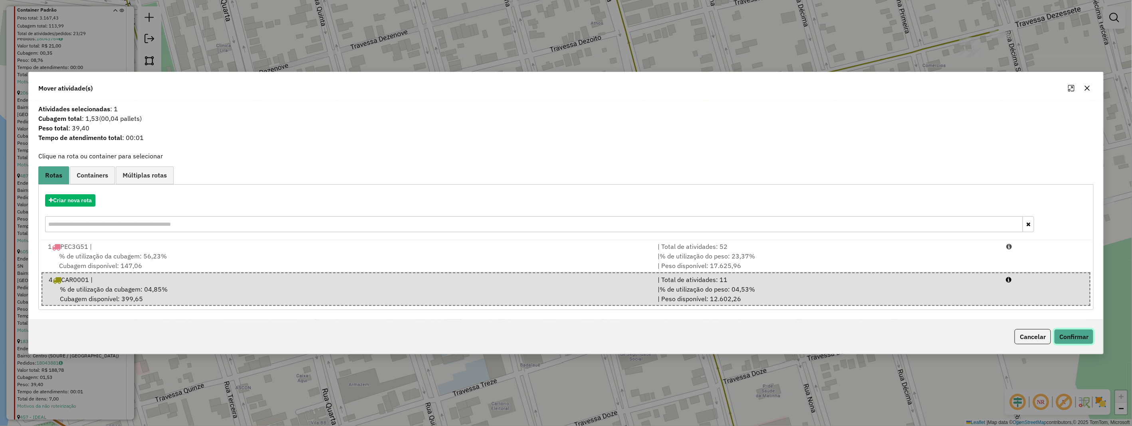
click at [1078, 332] on button "Confirmar" at bounding box center [1074, 336] width 40 height 15
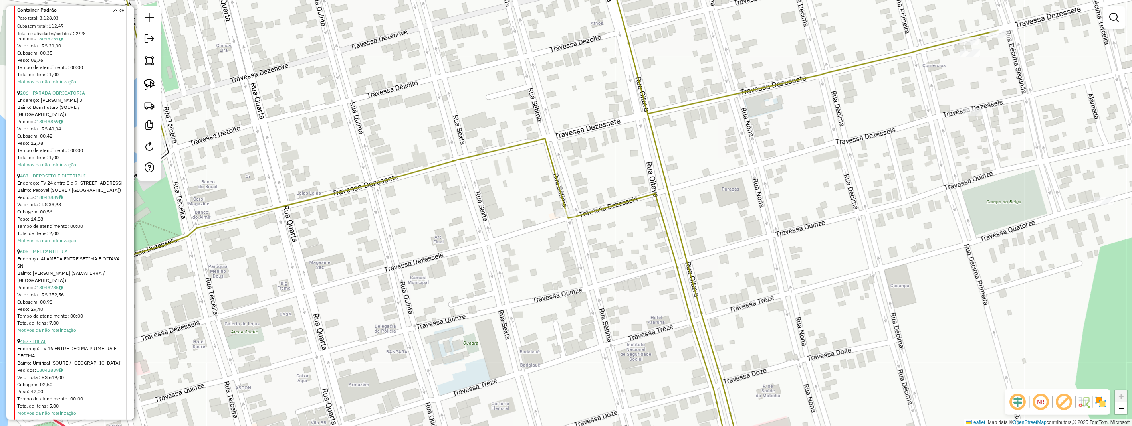
click at [38, 339] on link "457 - IDEAL" at bounding box center [33, 342] width 26 height 6
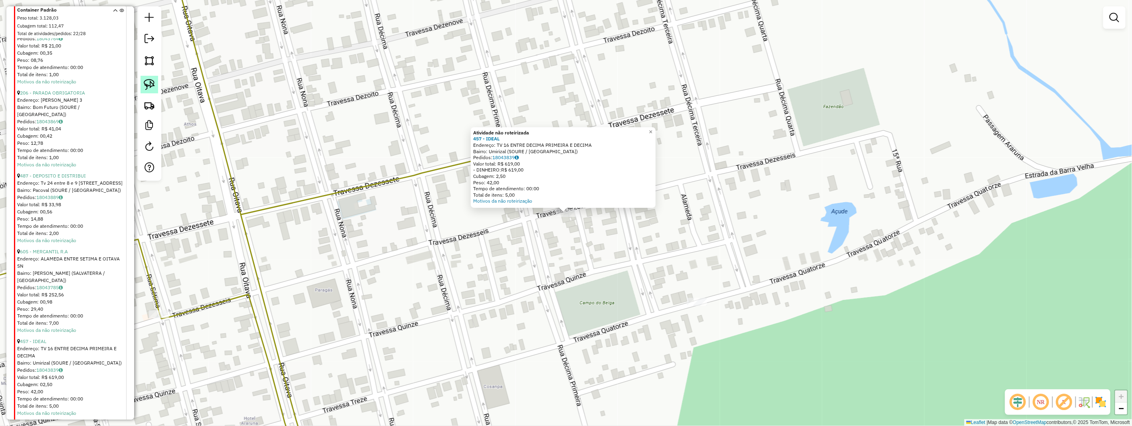
click at [153, 89] on img at bounding box center [149, 84] width 11 height 11
drag, startPoint x: 152, startPoint y: 89, endPoint x: 382, endPoint y: 228, distance: 267.5
click at [157, 98] on div at bounding box center [149, 93] width 24 height 174
drag, startPoint x: 549, startPoint y: 214, endPoint x: 575, endPoint y: 207, distance: 27.3
click at [575, 207] on div "Atividade não roteirizada 457 - IDEAL Endereço: TV 16 ENTRE DECIMA PRIMEIRA E D…" at bounding box center [566, 213] width 1132 height 426
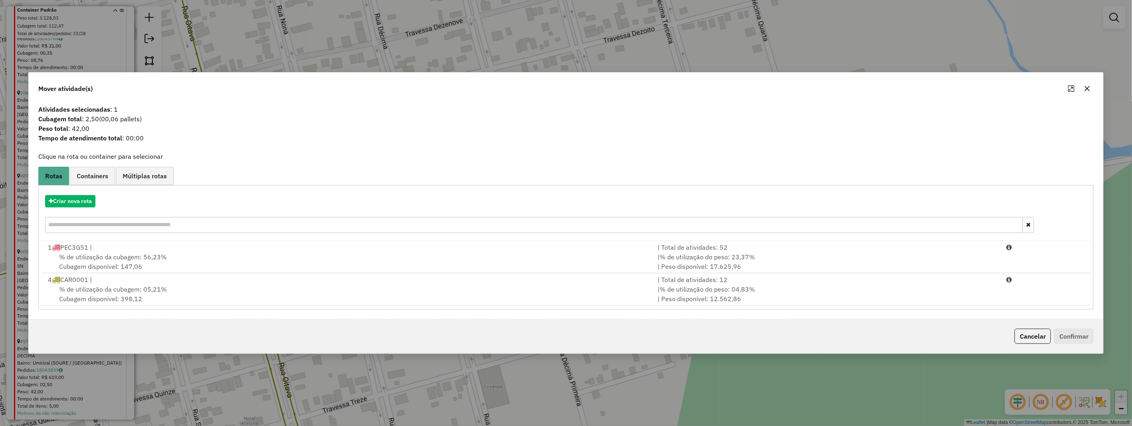
click at [172, 296] on div "% de utilização da cubagem: 05,21% Cubagem disponível: 398,12" at bounding box center [348, 294] width 610 height 19
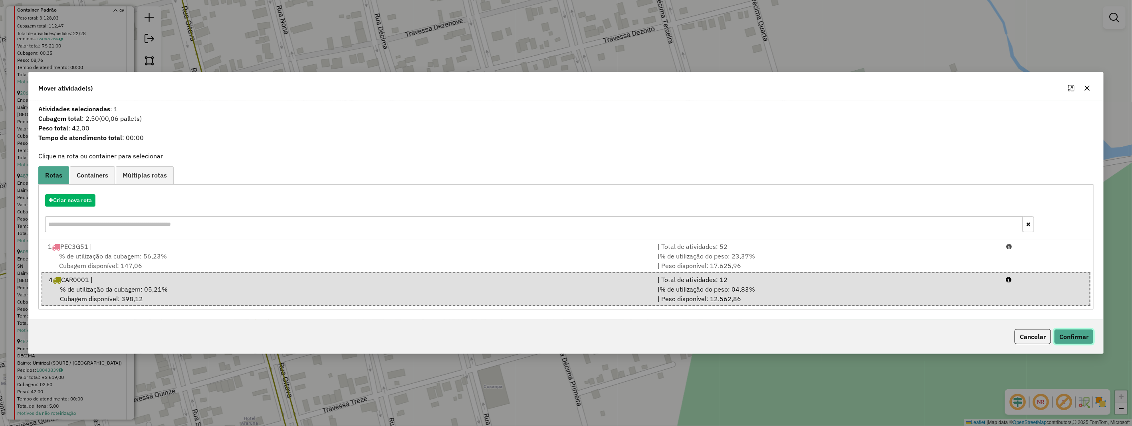
click at [1071, 330] on button "Confirmar" at bounding box center [1074, 336] width 40 height 15
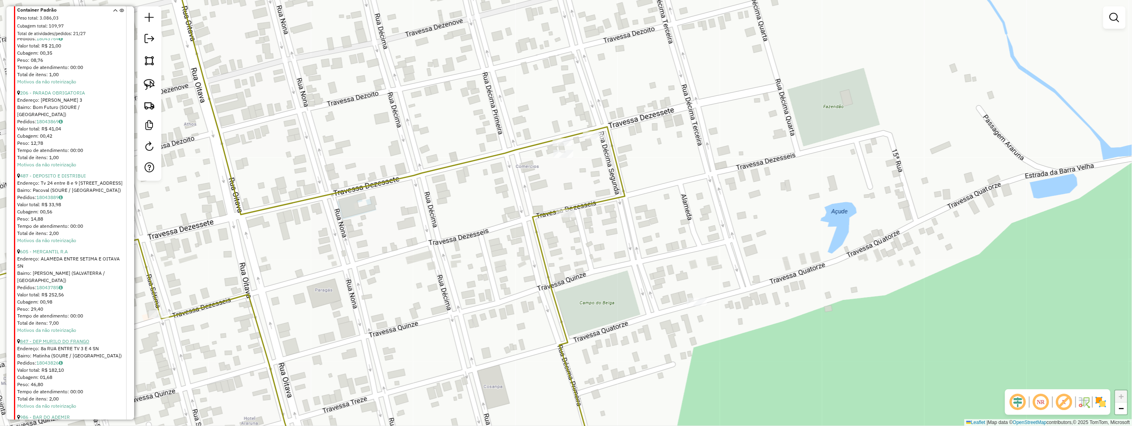
click at [85, 339] on link "847 - DEP MURILO DO FRANGO" at bounding box center [54, 342] width 69 height 6
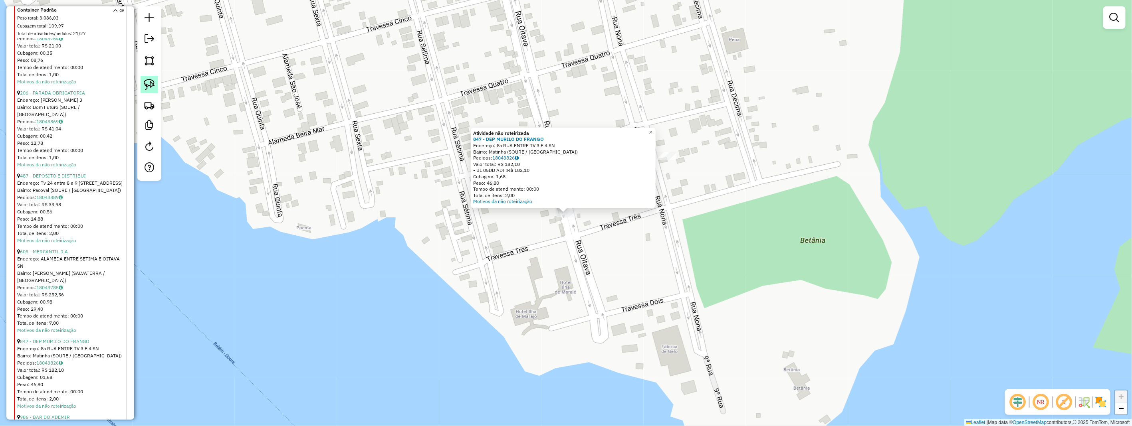
click at [147, 86] on img at bounding box center [149, 84] width 11 height 11
drag, startPoint x: 147, startPoint y: 86, endPoint x: 257, endPoint y: 142, distance: 123.5
click at [148, 88] on img at bounding box center [149, 84] width 11 height 11
drag, startPoint x: 578, startPoint y: 210, endPoint x: 582, endPoint y: 224, distance: 14.9
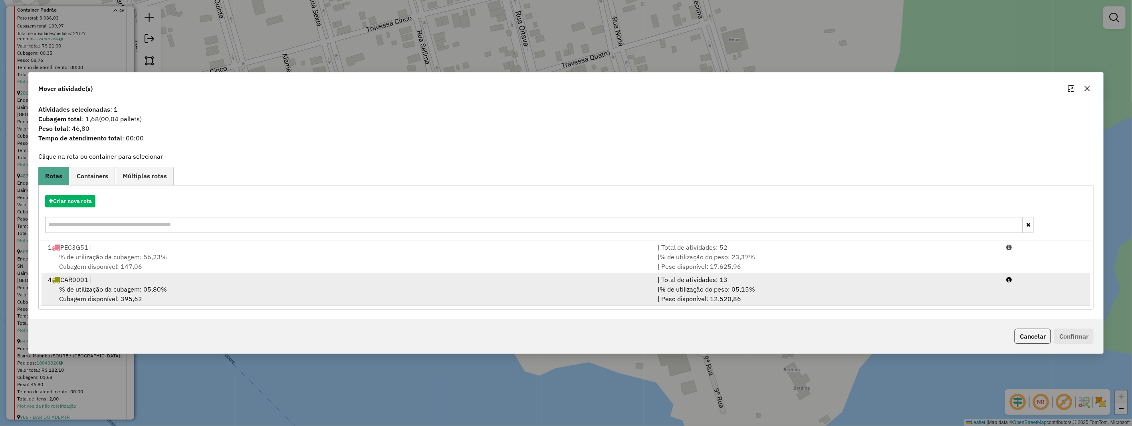
drag, startPoint x: 189, startPoint y: 299, endPoint x: 485, endPoint y: 291, distance: 295.5
click at [190, 299] on div "% de utilização da cubagem: 05,80% Cubagem disponível: 395,62" at bounding box center [348, 294] width 610 height 19
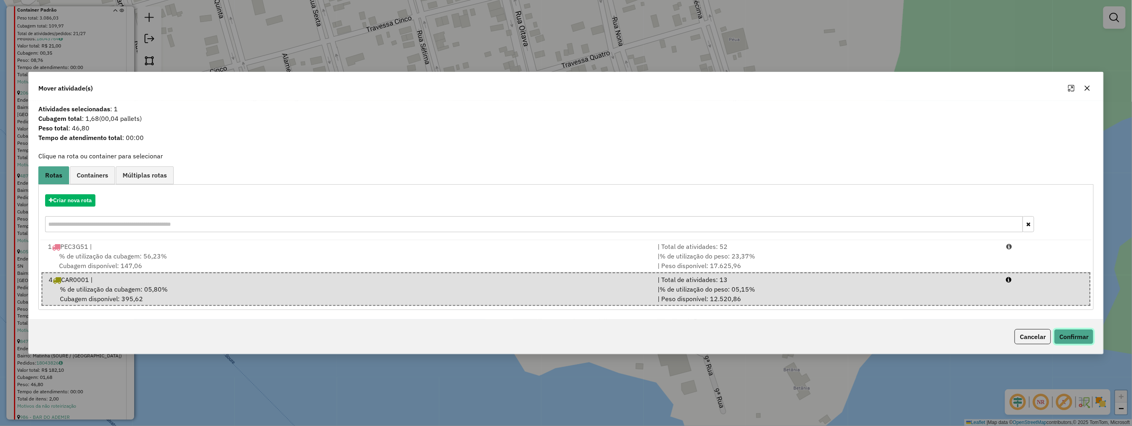
click at [1078, 333] on button "Confirmar" at bounding box center [1074, 336] width 40 height 15
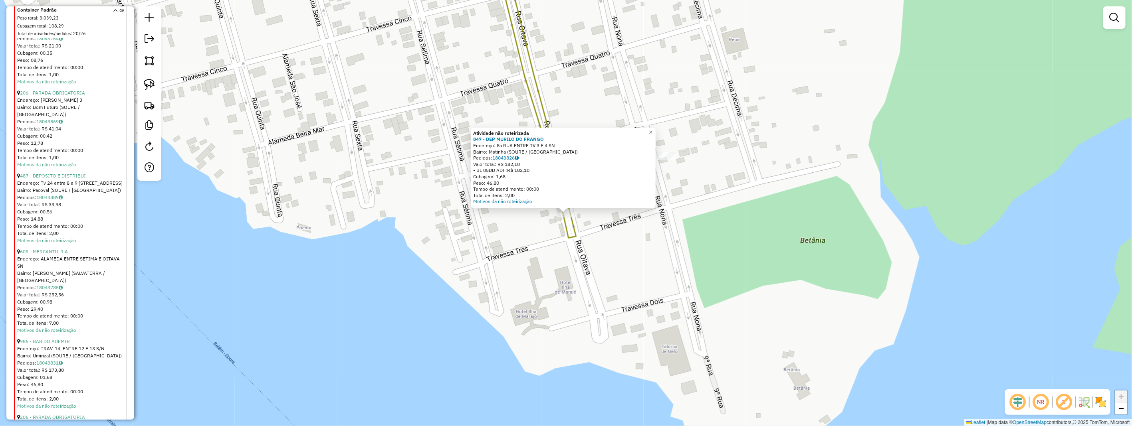
click at [698, 238] on div "Atividade não roteirizada 847 - DEP MURILO DO FRANGO Endereço: 8a RUA ENTRE TV …" at bounding box center [566, 213] width 1132 height 426
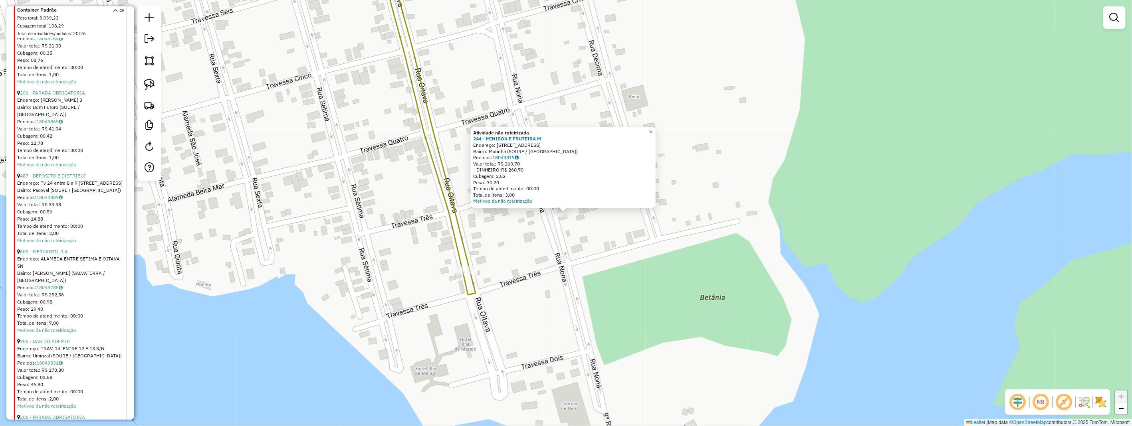
click at [632, 252] on div "Atividade não roteirizada 244 - MINIBOX E FRUTEIRA M Endereço: 9 RUA ENTE TV 3 …" at bounding box center [566, 213] width 1132 height 426
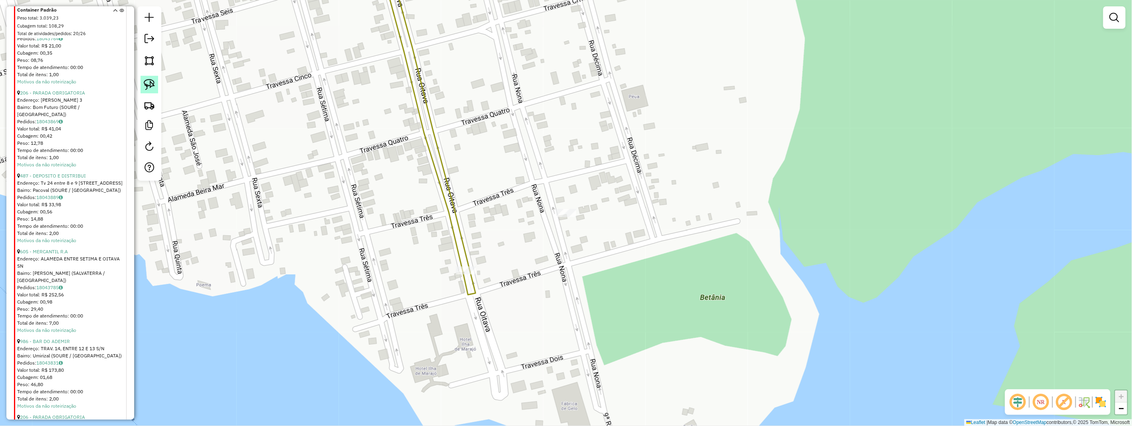
click at [154, 87] on img at bounding box center [149, 84] width 11 height 11
drag, startPoint x: 154, startPoint y: 87, endPoint x: 447, endPoint y: 160, distance: 302.3
click at [156, 89] on link at bounding box center [150, 85] width 18 height 18
drag, startPoint x: 571, startPoint y: 201, endPoint x: 577, endPoint y: 221, distance: 21.2
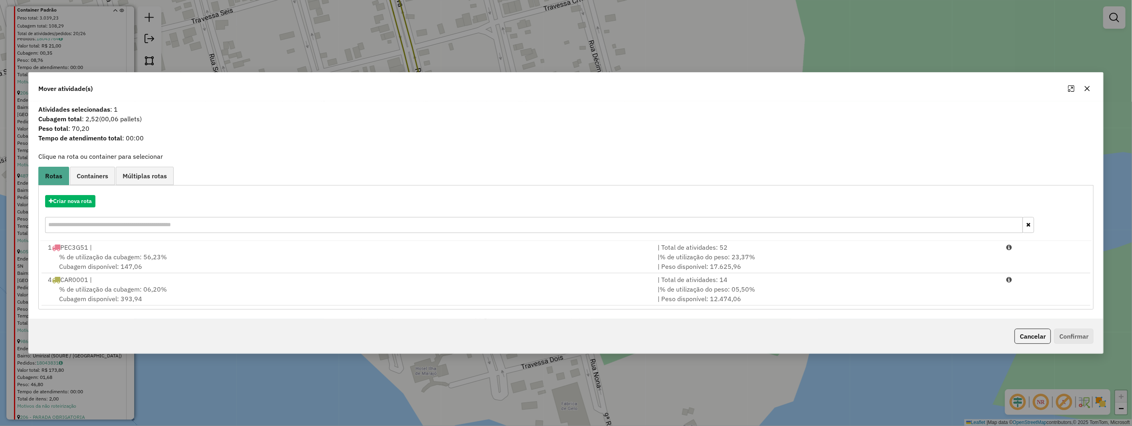
click at [144, 300] on div "% de utilização da cubagem: 06,20% Cubagem disponível: 393,94" at bounding box center [348, 294] width 610 height 19
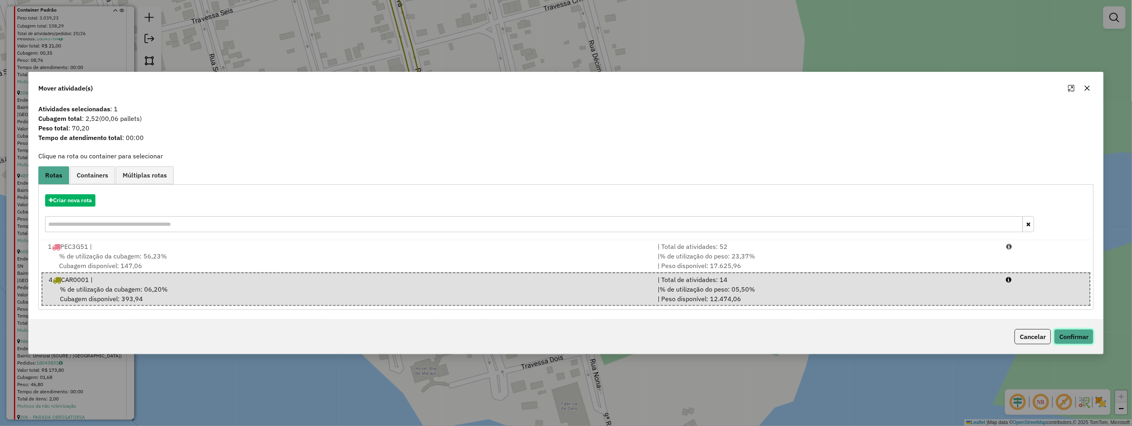
click at [1081, 335] on button "Confirmar" at bounding box center [1074, 336] width 40 height 15
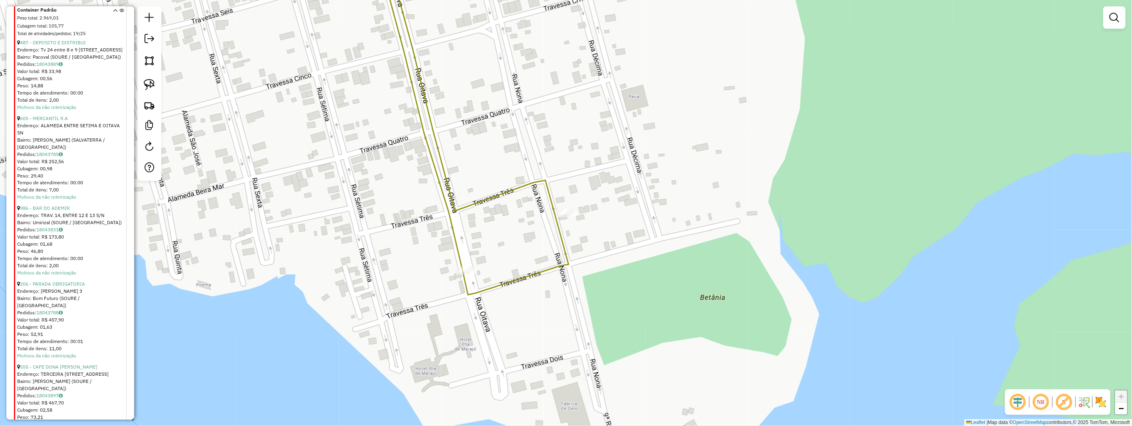
scroll to position [887, 0]
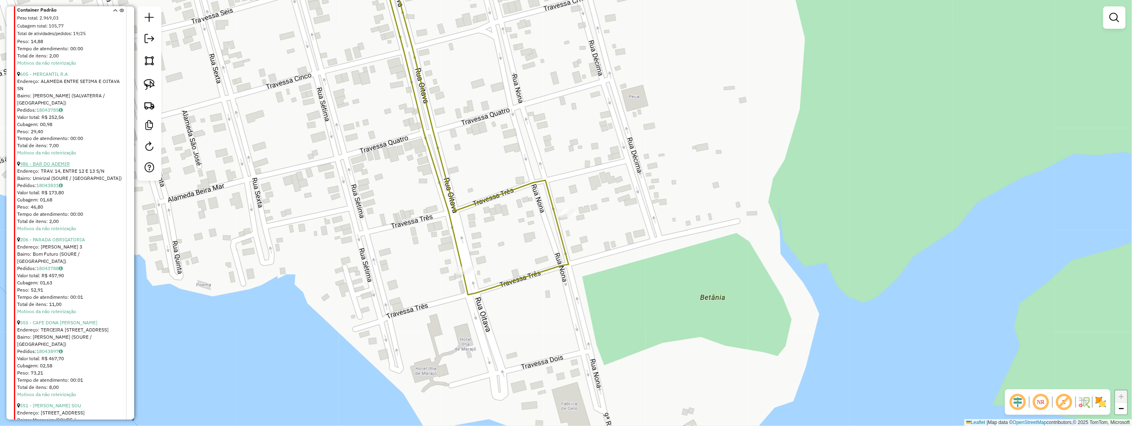
click at [57, 161] on link "986 - BAR DO ADEMIR" at bounding box center [45, 164] width 50 height 6
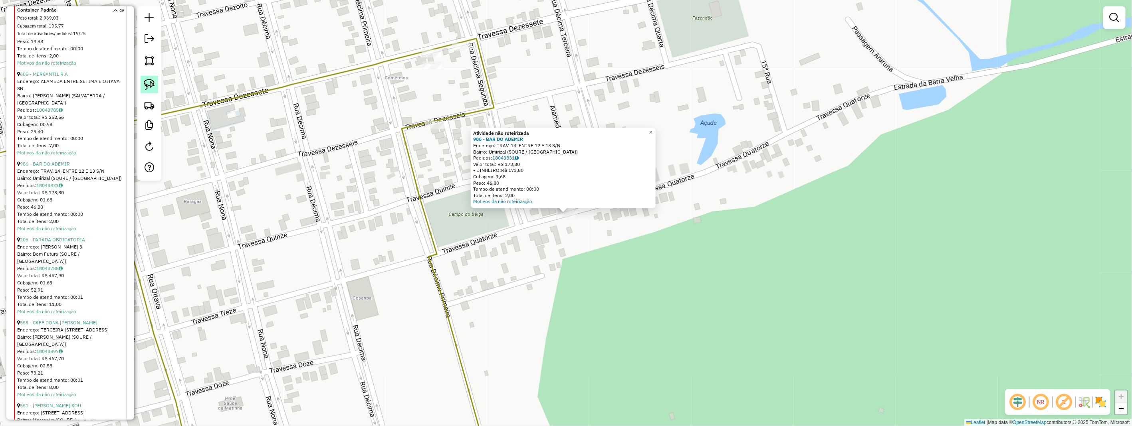
click at [152, 83] on img at bounding box center [149, 84] width 11 height 11
click at [152, 85] on img at bounding box center [149, 84] width 11 height 11
drag, startPoint x: 545, startPoint y: 213, endPoint x: 583, endPoint y: 204, distance: 39.4
click at [583, 204] on div "Atividade não roteirizada 986 - BAR DO ADEMIR Endereço: TRAV. 14, ENTRE 12 E 13…" at bounding box center [566, 213] width 1132 height 426
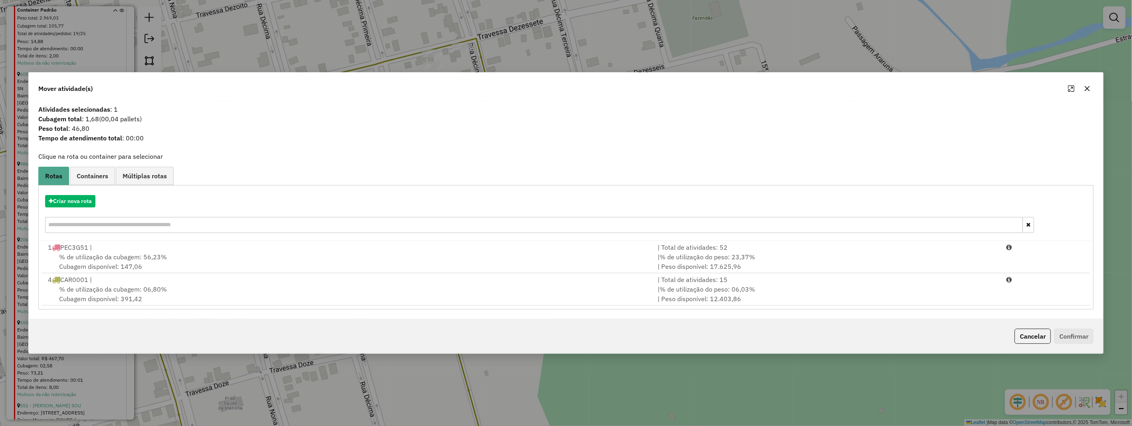
click at [108, 293] on span "% de utilização da cubagem: 06,80%" at bounding box center [113, 289] width 108 height 8
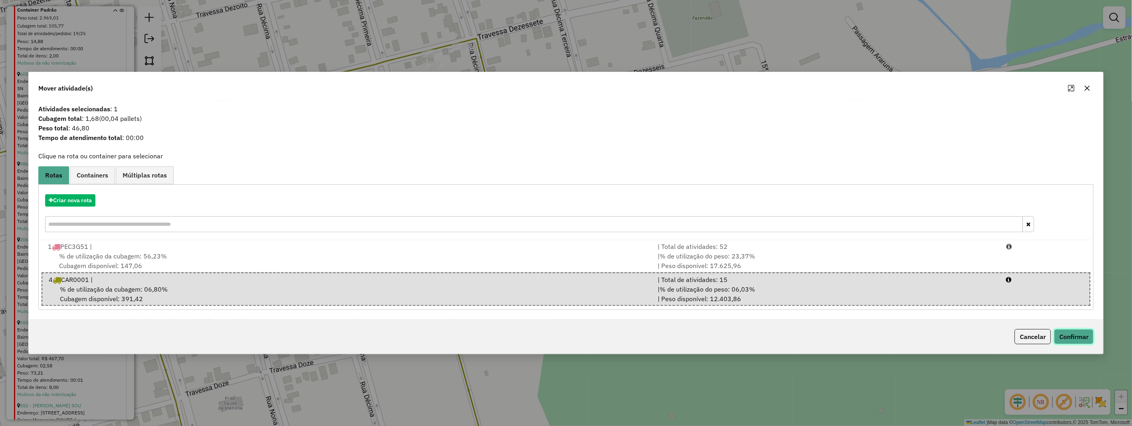
click at [1078, 338] on button "Confirmar" at bounding box center [1074, 336] width 40 height 15
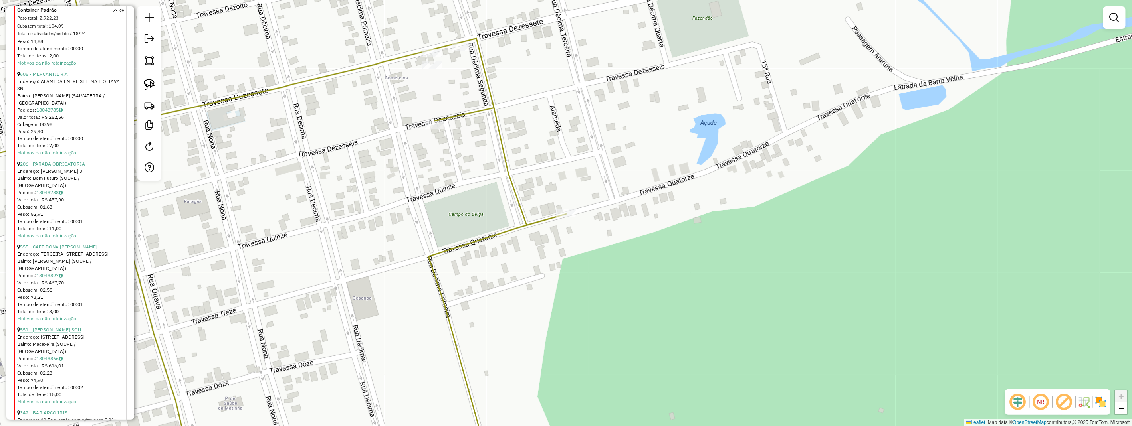
click at [77, 327] on link "551 - MERCANTIL SOUSA SOU" at bounding box center [50, 330] width 61 height 6
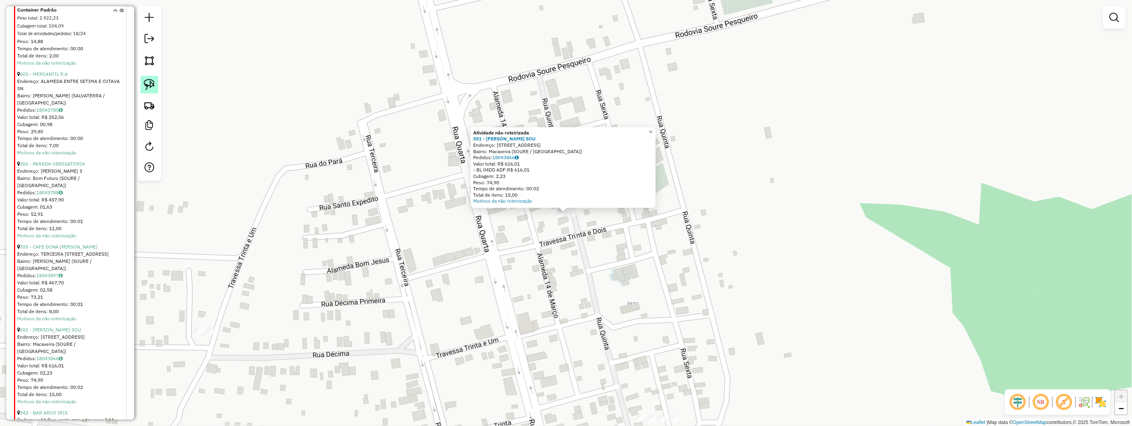
click at [150, 80] on img at bounding box center [149, 84] width 11 height 11
click at [178, 117] on hb-router-mapa "Informações da Sessão 990863 - 18/08/2025 Criação: 18/08/2025 17:16 Depósito: H…" at bounding box center [566, 213] width 1132 height 426
drag, startPoint x: 551, startPoint y: 212, endPoint x: 583, endPoint y: 204, distance: 32.9
click at [584, 205] on div "Atividade não roteirizada 551 - MERCANTIL SOUSA SOU Endereço: 5 RUA TRAVESSA 32…" at bounding box center [566, 213] width 1132 height 426
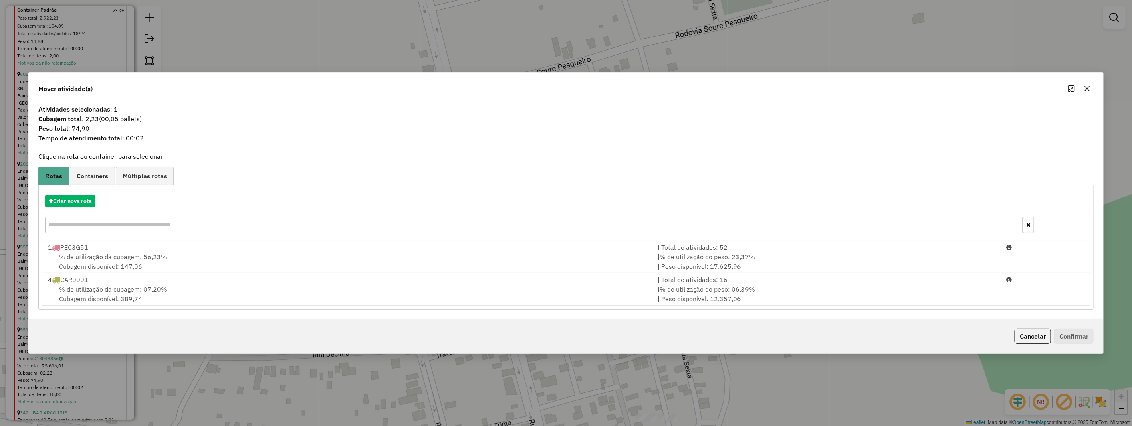
drag, startPoint x: 213, startPoint y: 297, endPoint x: 493, endPoint y: 308, distance: 280.4
click at [217, 300] on div "% de utilização da cubagem: 07,20% Cubagem disponível: 389,74" at bounding box center [348, 294] width 610 height 19
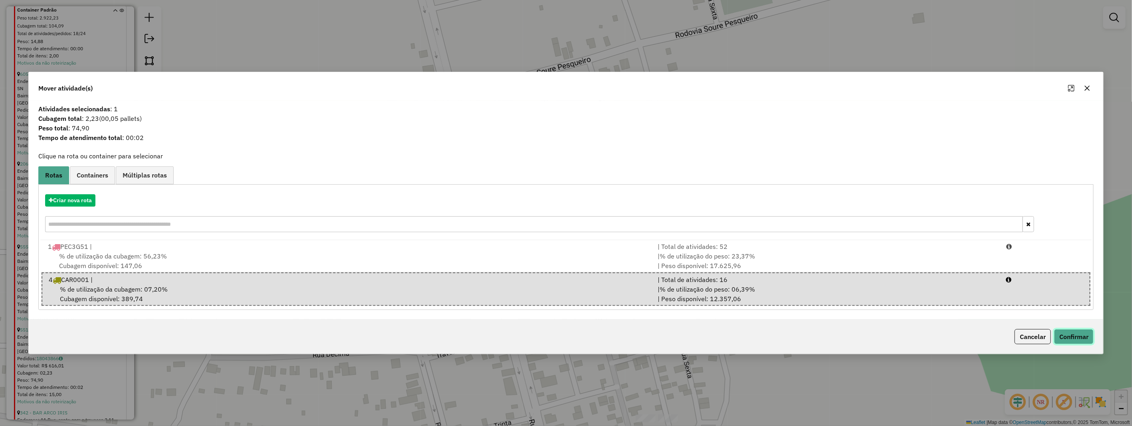
click at [1068, 329] on button "Confirmar" at bounding box center [1074, 336] width 40 height 15
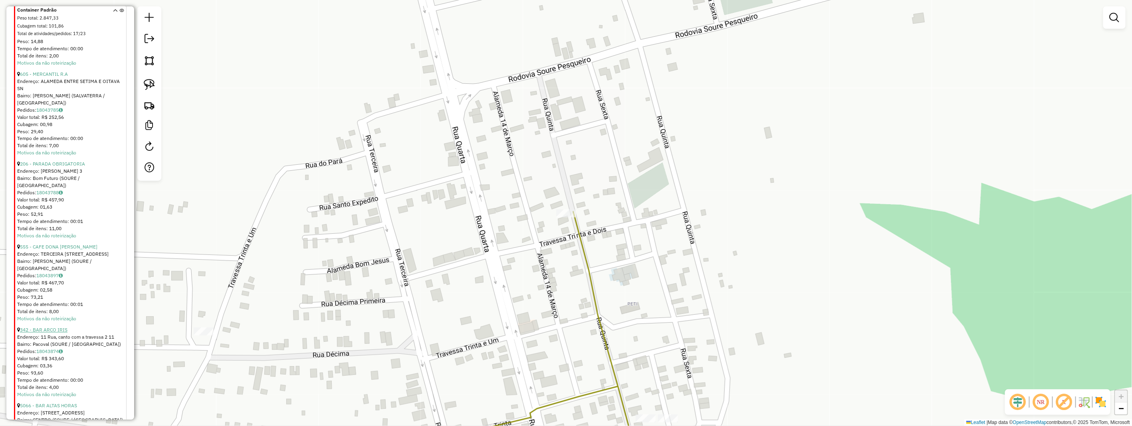
click at [54, 327] on link "342 - BAR ARCO IRIS" at bounding box center [43, 330] width 47 height 6
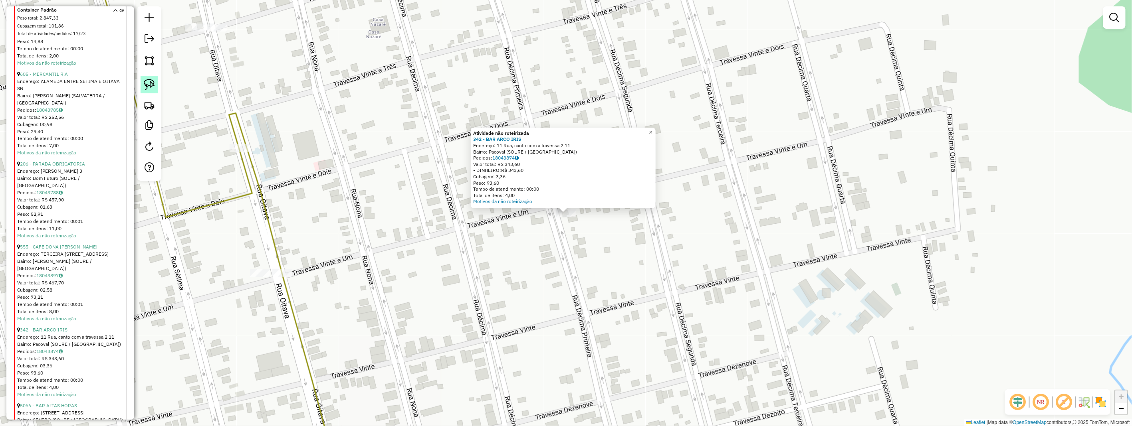
click at [149, 91] on link at bounding box center [150, 85] width 18 height 18
drag, startPoint x: 149, startPoint y: 91, endPoint x: 398, endPoint y: 254, distance: 297.6
click at [150, 95] on div at bounding box center [149, 93] width 24 height 174
drag, startPoint x: 548, startPoint y: 212, endPoint x: 580, endPoint y: 207, distance: 32.0
click at [580, 207] on div "Atividade não roteirizada 342 - BAR ARCO IRIS Endereço: 11 Rua, canto com a tra…" at bounding box center [566, 213] width 1132 height 426
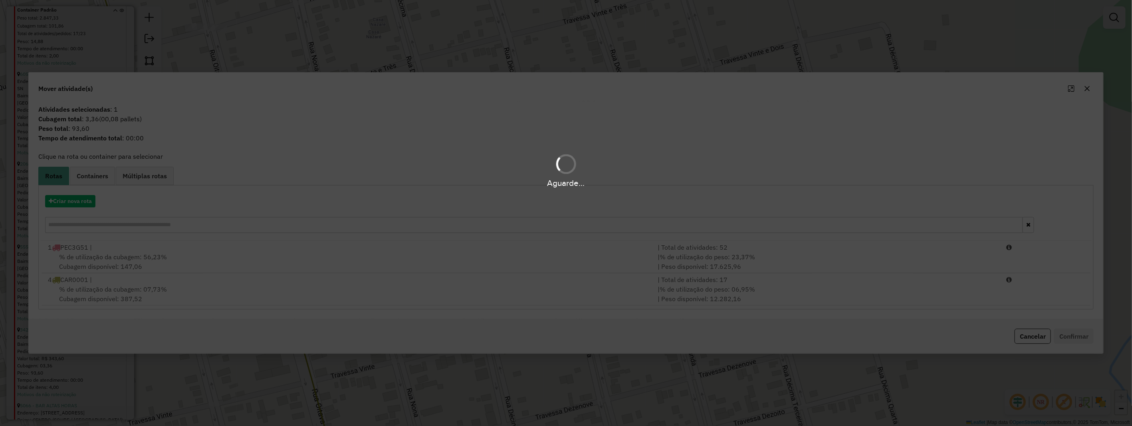
click at [198, 293] on div "Aguarde..." at bounding box center [566, 213] width 1132 height 426
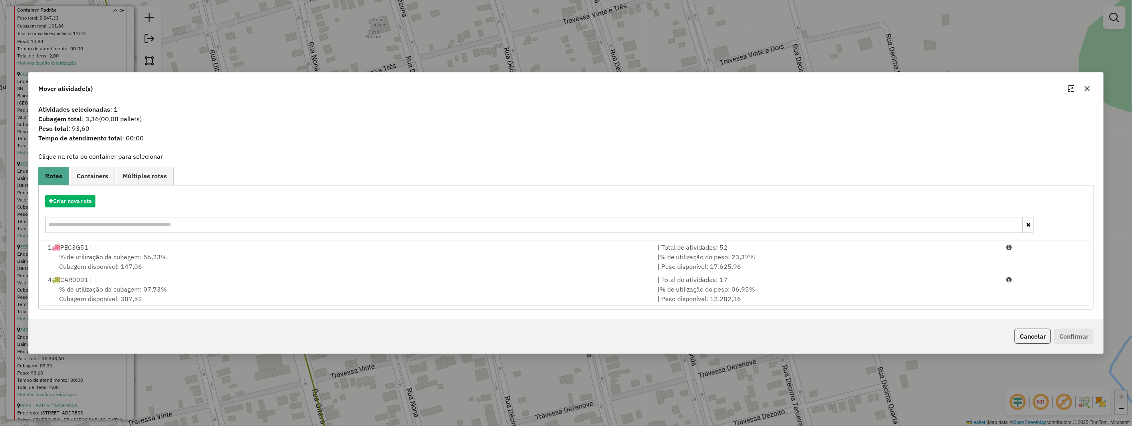
click at [198, 293] on div "% de utilização da cubagem: 07,73% Cubagem disponível: 387,52" at bounding box center [348, 294] width 610 height 19
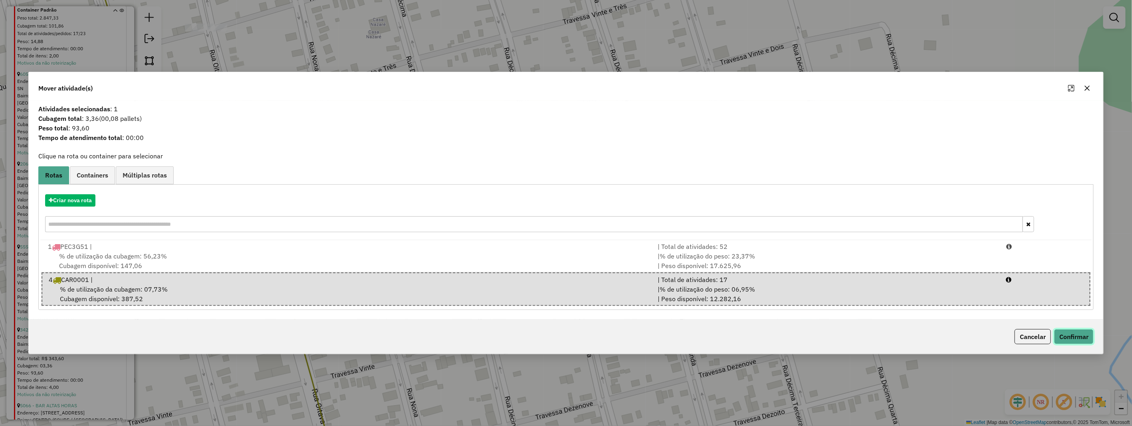
click at [1090, 334] on button "Confirmar" at bounding box center [1074, 336] width 40 height 15
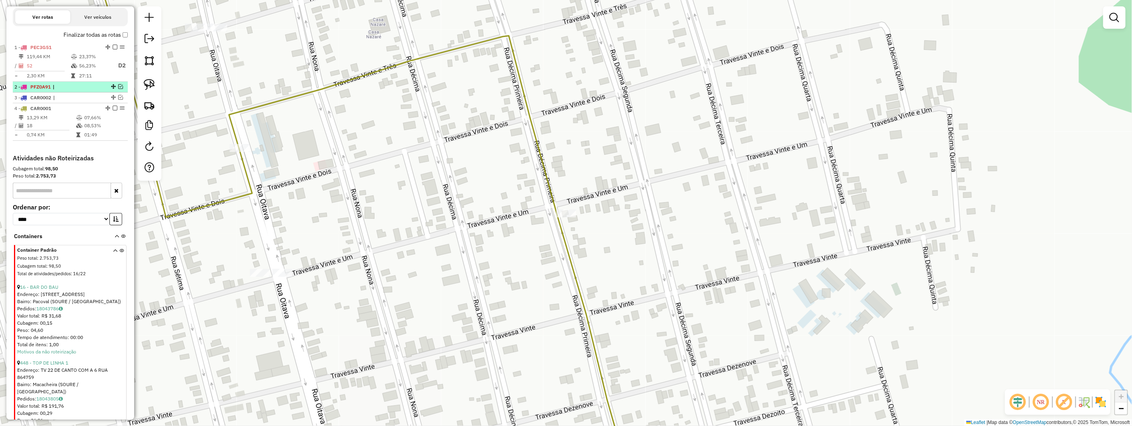
scroll to position [222, 0]
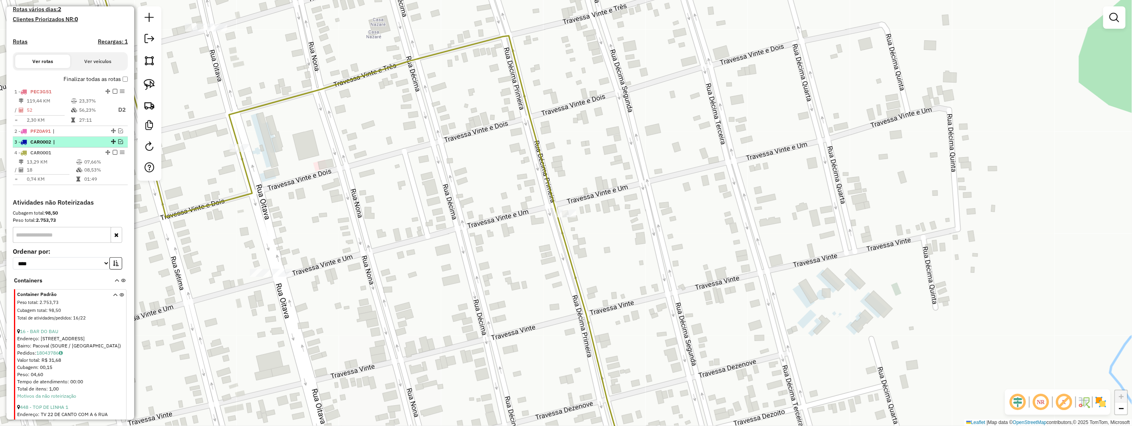
drag, startPoint x: 63, startPoint y: 139, endPoint x: 60, endPoint y: 148, distance: 9.9
click at [62, 135] on span "|" at bounding box center [71, 131] width 37 height 7
select select "**********"
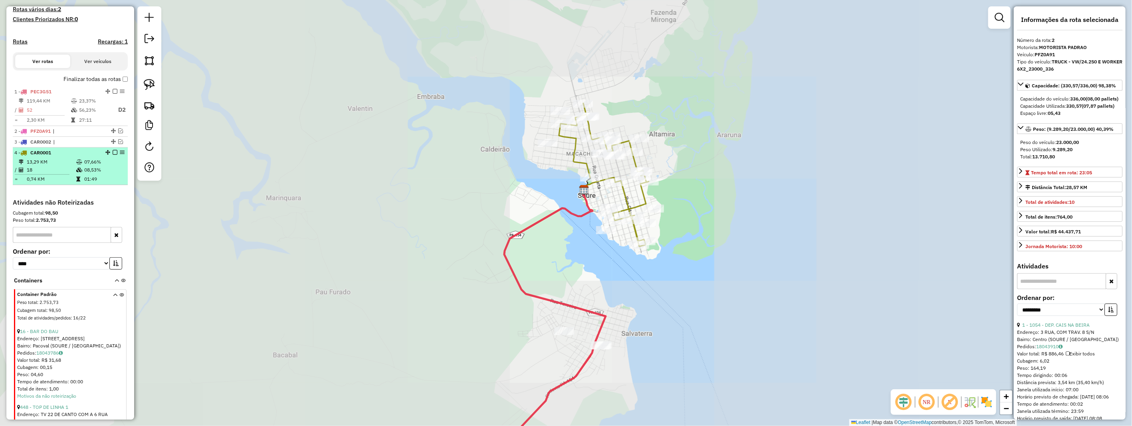
click at [63, 173] on td "18" at bounding box center [50, 170] width 49 height 8
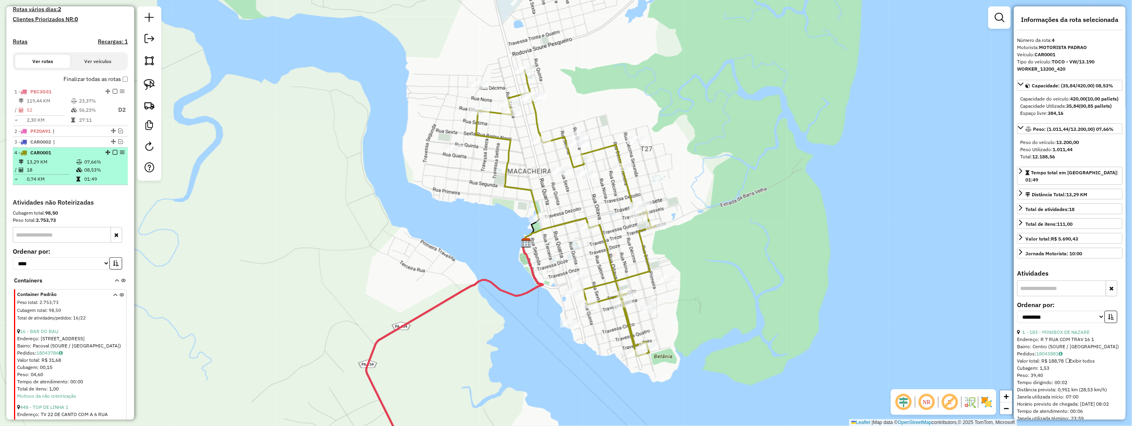
click at [113, 155] on em at bounding box center [115, 152] width 5 height 5
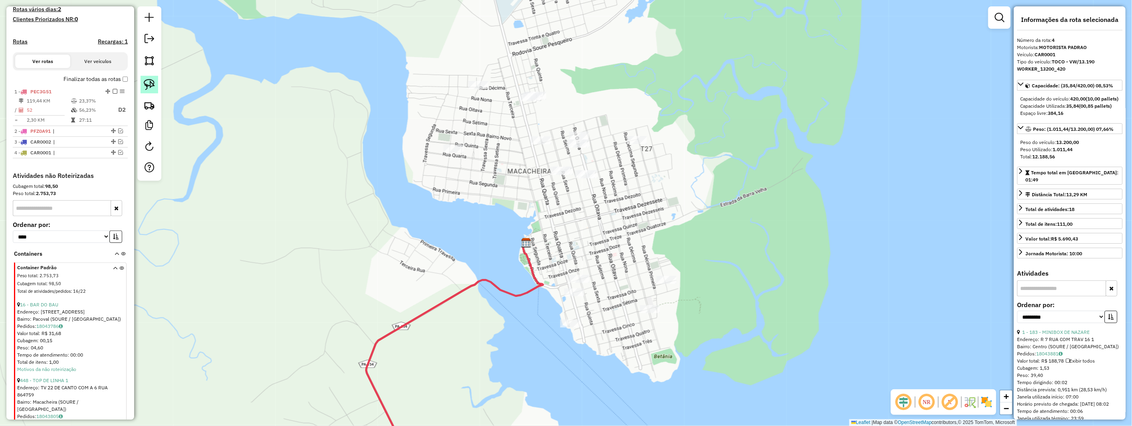
click at [150, 87] on img at bounding box center [149, 84] width 11 height 11
drag, startPoint x: 150, startPoint y: 87, endPoint x: 166, endPoint y: 101, distance: 22.1
click at [150, 88] on img at bounding box center [149, 84] width 11 height 11
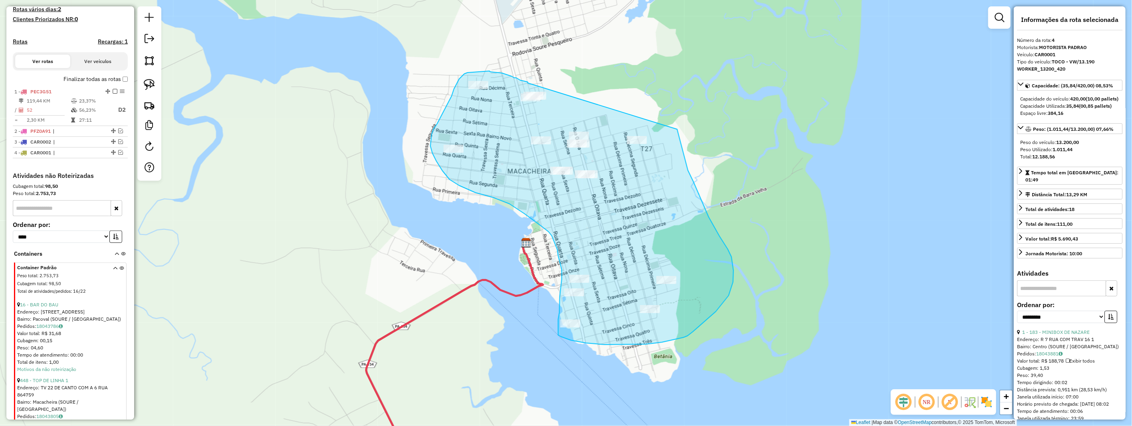
drag, startPoint x: 528, startPoint y: 83, endPoint x: 677, endPoint y: 129, distance: 155.9
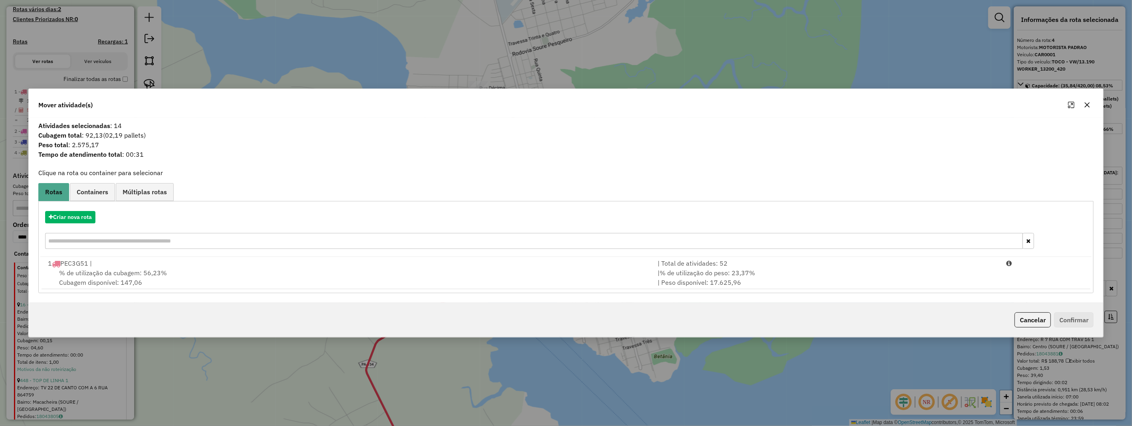
click at [1084, 105] on icon "button" at bounding box center [1087, 105] width 6 height 6
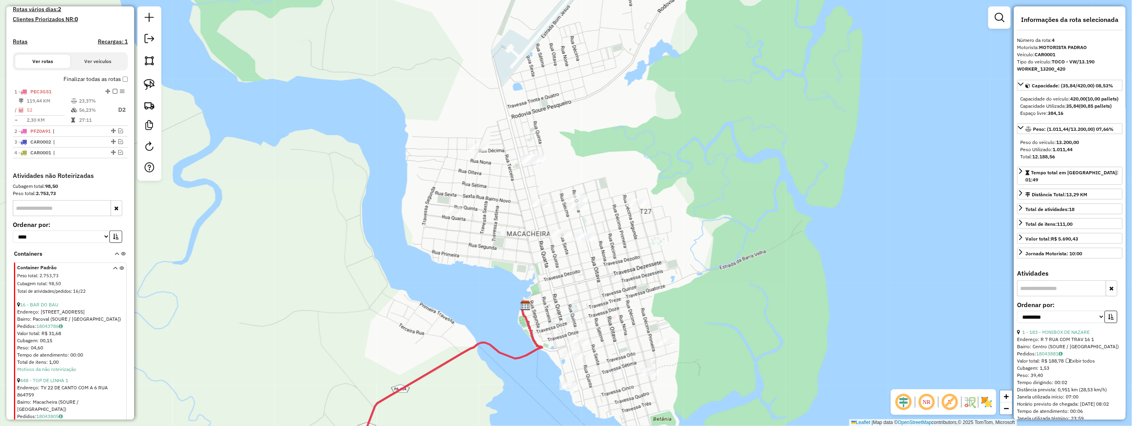
drag, startPoint x: 601, startPoint y: 83, endPoint x: 600, endPoint y: 146, distance: 63.1
click at [600, 146] on div "Janela de atendimento Grade de atendimento Capacidade Transportadoras Veículos …" at bounding box center [566, 213] width 1132 height 426
click at [119, 133] on em at bounding box center [120, 131] width 5 height 5
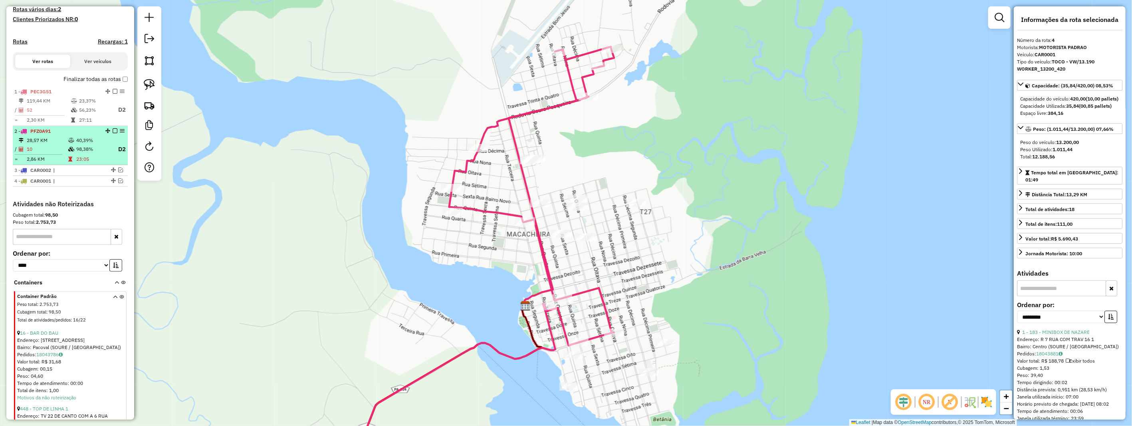
click at [90, 142] on li "2 - PFZ0A91 28,57 KM 40,39% / 10 98,38% D2 = 2,86 KM 23:05" at bounding box center [70, 146] width 115 height 40
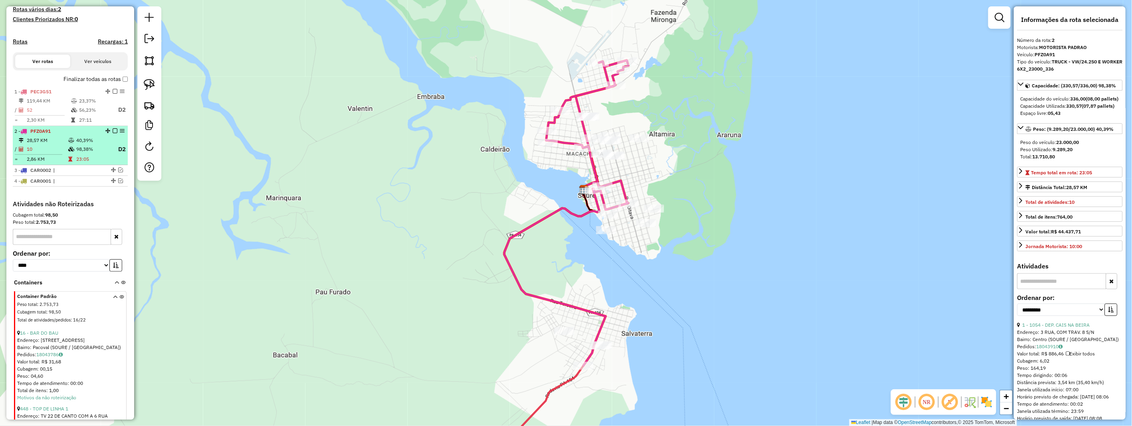
click at [113, 133] on em at bounding box center [115, 131] width 5 height 5
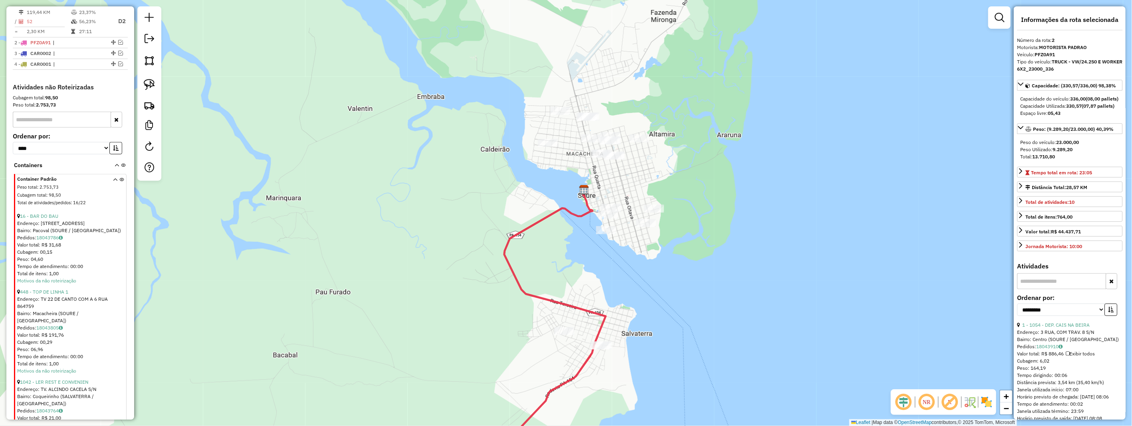
scroll to position [354, 0]
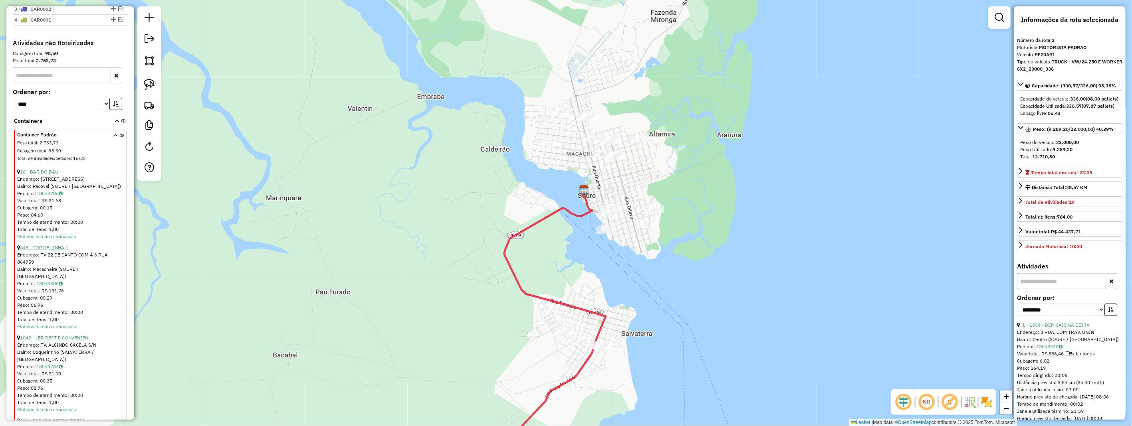
click at [64, 251] on link "448 - TOP DE LINHA 1" at bounding box center [44, 248] width 48 height 6
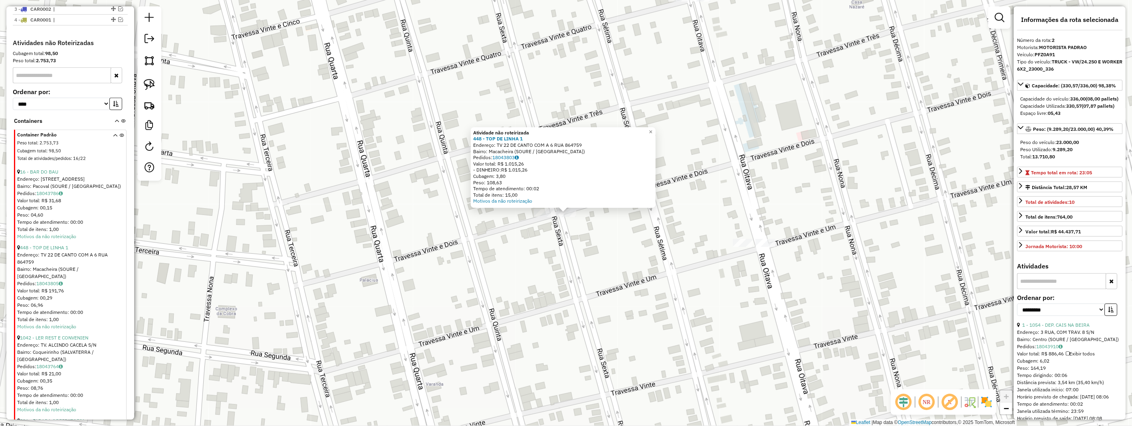
drag, startPoint x: 509, startPoint y: 263, endPoint x: 330, endPoint y: 263, distance: 178.8
click at [508, 263] on div "Atividade não roteirizada 448 - TOP DE LINHA 1 Endereço: TV 22 DE CANTO COM A 6…" at bounding box center [566, 213] width 1132 height 426
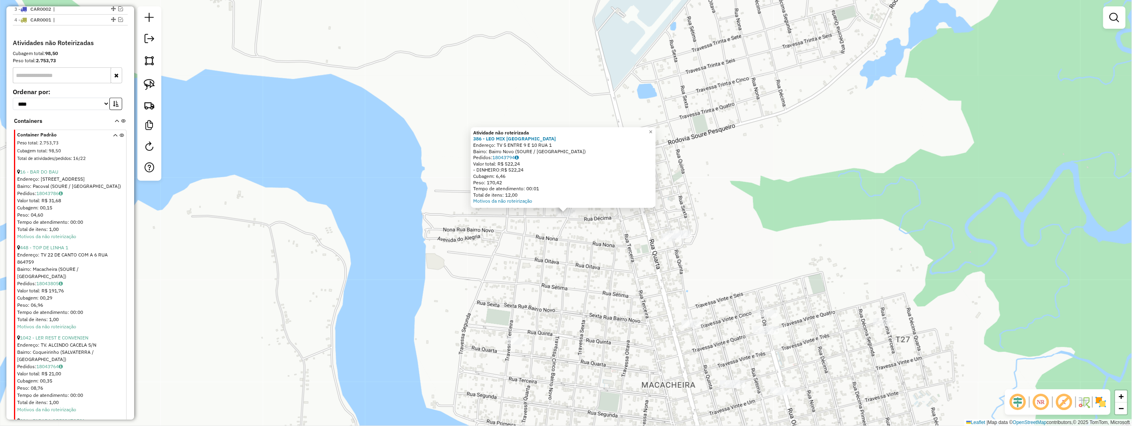
click at [484, 239] on div "Atividade não roteirizada 386 - LEO MIX BAIRRO NOVO Endereço: TV 5 ENTRE 9 E 10…" at bounding box center [566, 213] width 1132 height 426
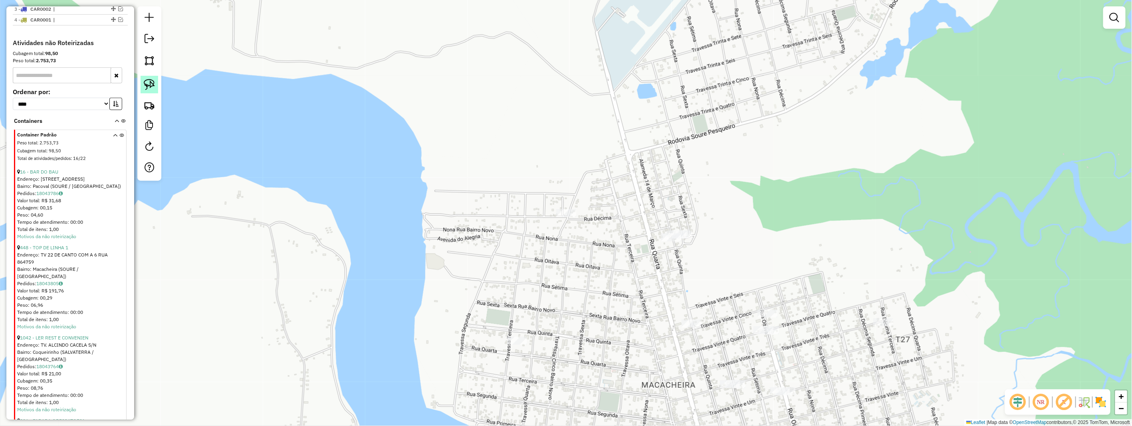
click at [150, 81] on img at bounding box center [149, 84] width 11 height 11
drag, startPoint x: 150, startPoint y: 81, endPoint x: 378, endPoint y: 150, distance: 237.4
click at [162, 92] on hb-router-mapa "Informações da Sessão 990863 - 18/08/2025 Criação: 18/08/2025 17:16 Depósito: H…" at bounding box center [566, 213] width 1132 height 426
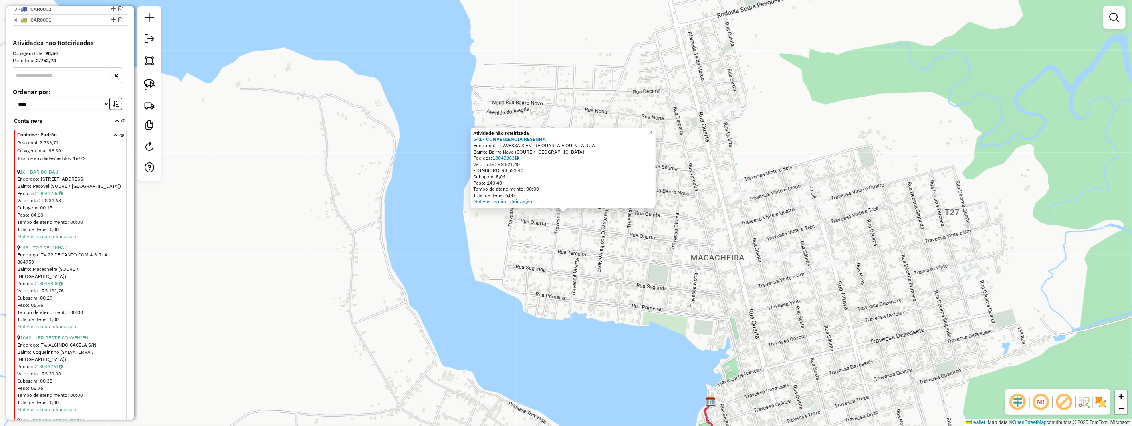
click at [556, 276] on div "Atividade não roteirizada 541 - CONVENIENCIA RESENHA Endereço: TRAVESSA 3 ENTRE…" at bounding box center [566, 213] width 1132 height 426
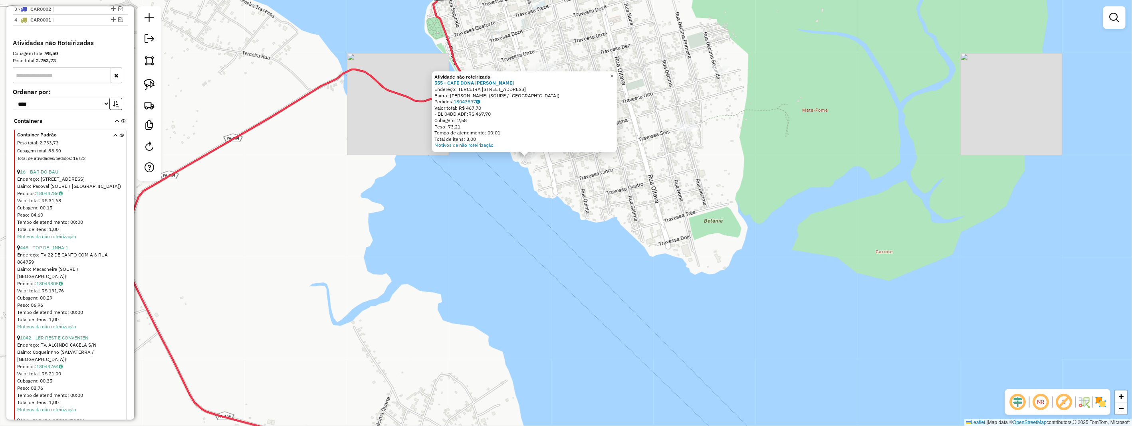
click at [520, 178] on div "Atividade não roteirizada 555 - CAFE DONA BILLA SOU Endereço: TERCEIRA RUA ENTR…" at bounding box center [566, 213] width 1132 height 426
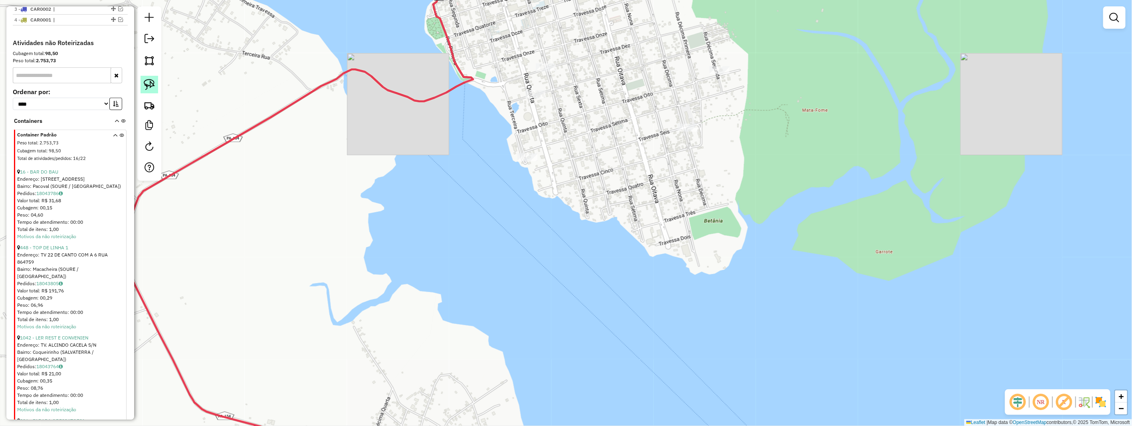
click at [152, 87] on img at bounding box center [149, 84] width 11 height 11
click at [152, 88] on img at bounding box center [149, 84] width 11 height 11
click at [537, 157] on div "Janela de atendimento Grade de atendimento Capacidade Transportadoras Veículos …" at bounding box center [566, 213] width 1132 height 426
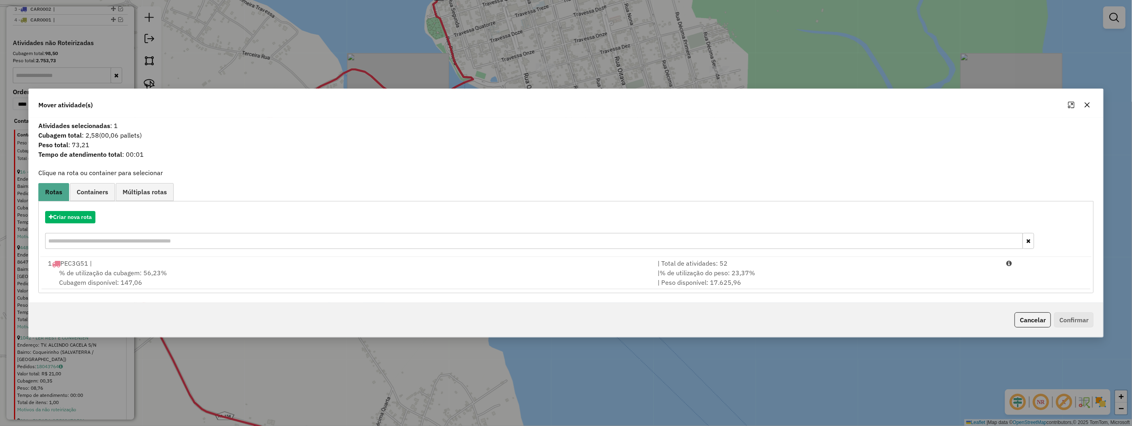
click at [1086, 106] on icon "button" at bounding box center [1087, 105] width 6 height 6
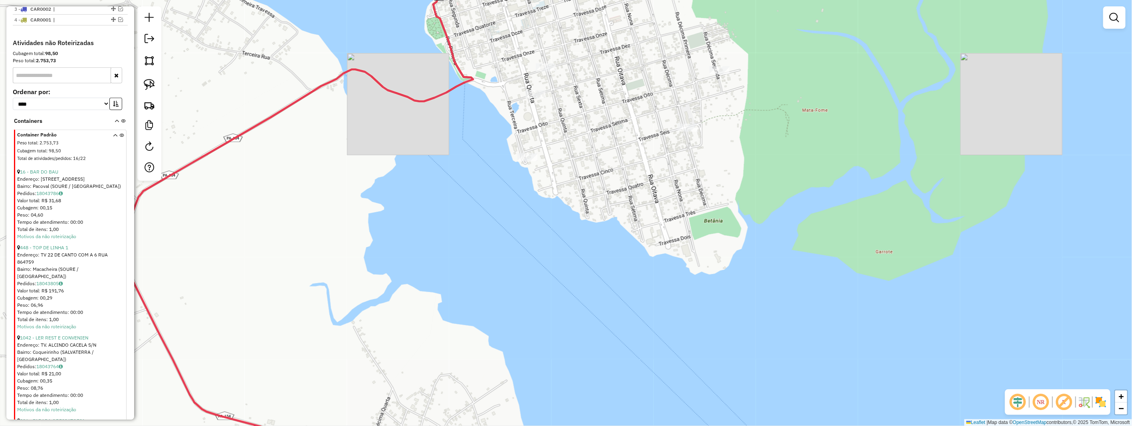
drag, startPoint x: 118, startPoint y: 26, endPoint x: 303, endPoint y: 124, distance: 209.3
click at [117, 24] on div "4 - CAR0001 |" at bounding box center [70, 19] width 112 height 7
select select "**********"
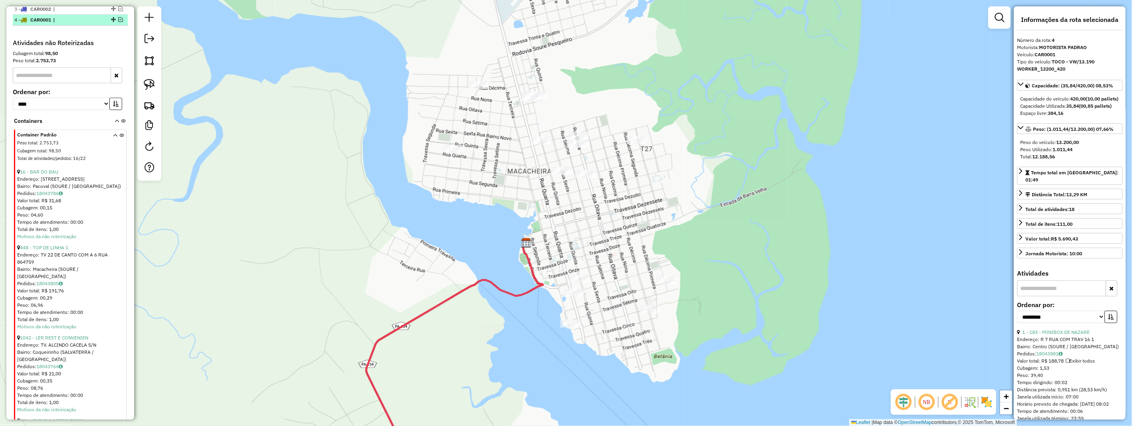
click at [118, 22] on em at bounding box center [120, 19] width 5 height 5
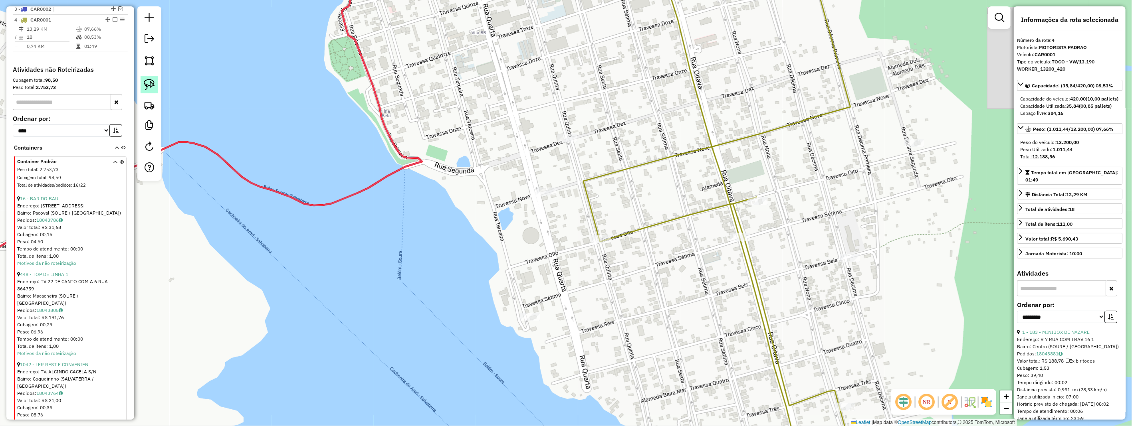
click at [151, 82] on img at bounding box center [149, 84] width 11 height 11
drag, startPoint x: 538, startPoint y: 306, endPoint x: 549, endPoint y: 318, distance: 16.7
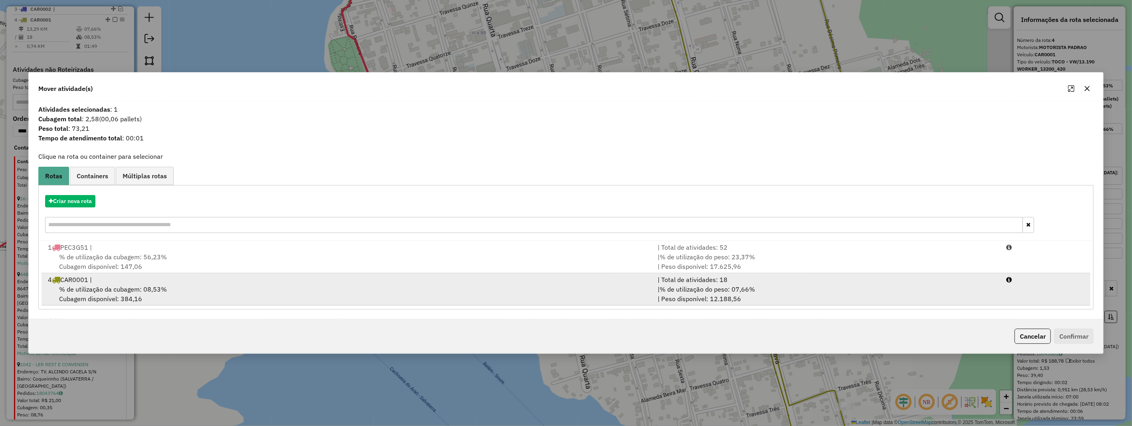
drag, startPoint x: 227, startPoint y: 296, endPoint x: 495, endPoint y: 300, distance: 268.7
click at [228, 297] on div "% de utilização da cubagem: 08,53% Cubagem disponível: 384,16" at bounding box center [348, 294] width 610 height 19
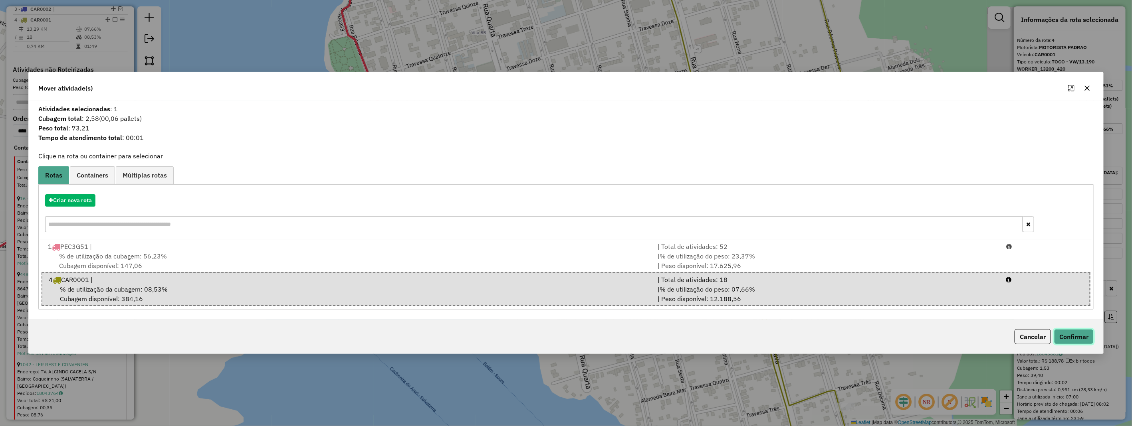
click at [1074, 333] on button "Confirmar" at bounding box center [1074, 336] width 40 height 15
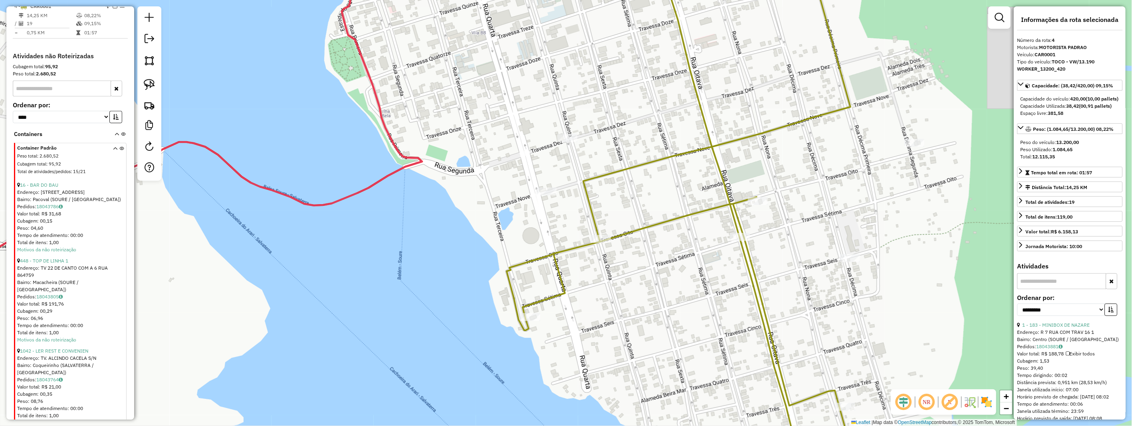
scroll to position [369, 0]
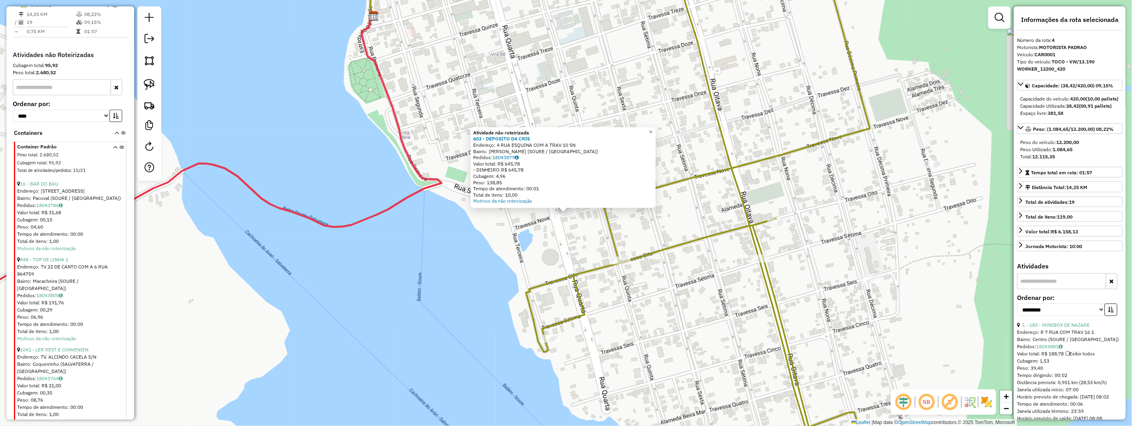
click at [561, 237] on div "Atividade não roteirizada 603 - DEPOSITO DA CRIS Endereço: 4 RUA ESQUINA COM A …" at bounding box center [566, 213] width 1132 height 426
drag, startPoint x: 579, startPoint y: 228, endPoint x: 587, endPoint y: 200, distance: 28.6
click at [580, 228] on div "Atividade não roteirizada 603 - DEPOSITO DA CRIS Endereço: 4 RUA ESQUINA COM A …" at bounding box center [566, 213] width 1132 height 426
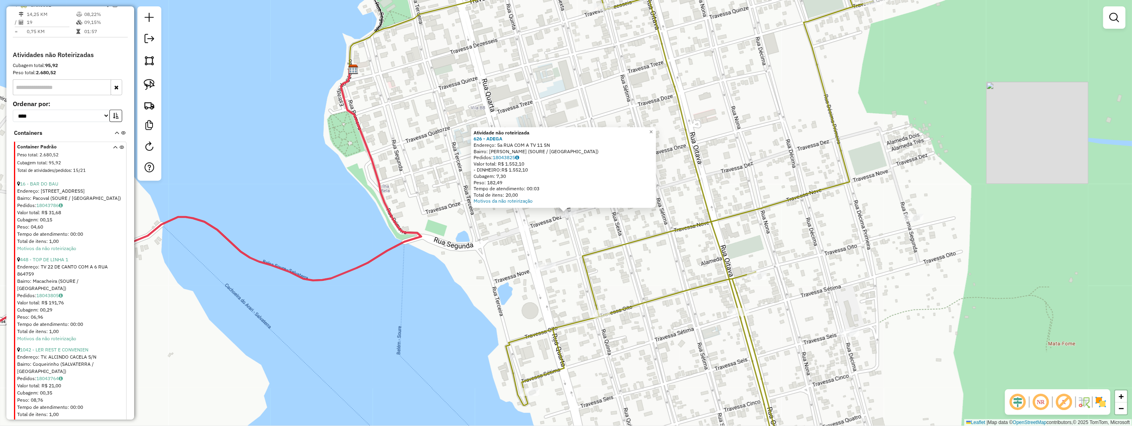
click at [586, 220] on div "Atividade não roteirizada 626 - ADEGA Endereço: 5a RUA COM A TV 11 SN Bairro: S…" at bounding box center [566, 213] width 1132 height 426
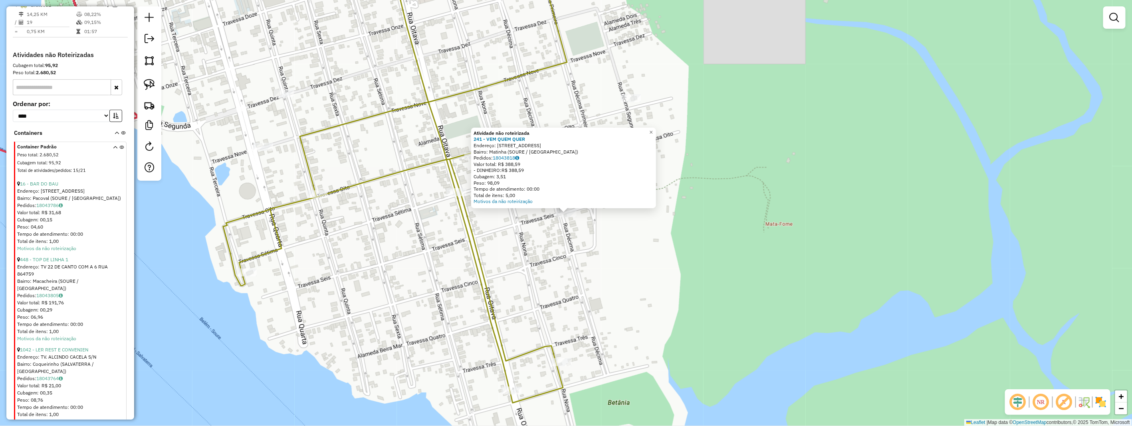
click at [550, 281] on div "Atividade não roteirizada 241 - VEM QUEM QUER Endereço: 10 RUA TV 7 1 Bairro: M…" at bounding box center [566, 213] width 1132 height 426
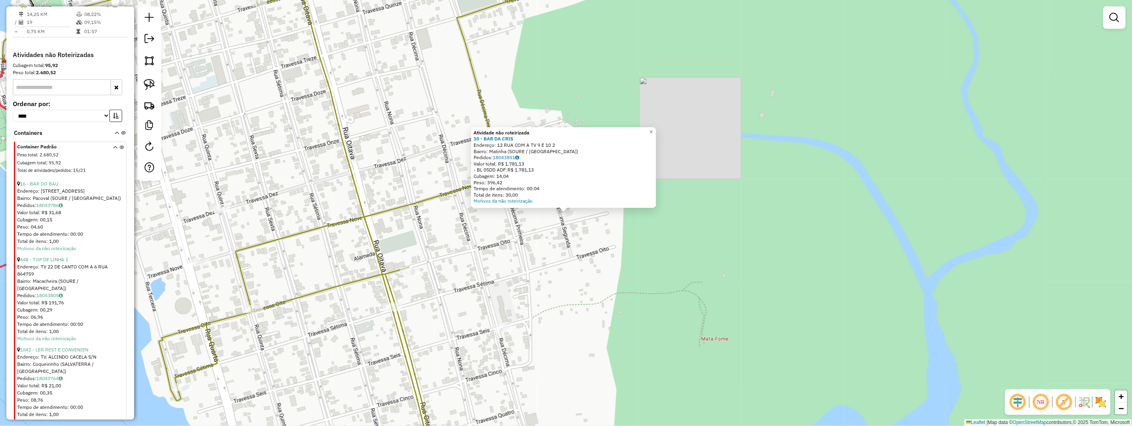
click at [575, 298] on div "Atividade não roteirizada 10 - BAR DA CRIS Endereço: 12 RUA COM A TV 9 E 10 2 B…" at bounding box center [566, 213] width 1132 height 426
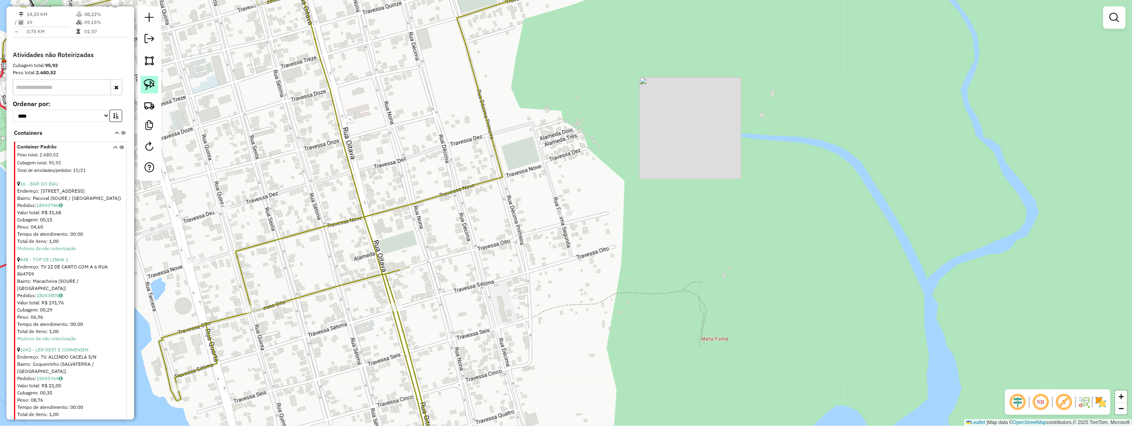
click at [153, 84] on img at bounding box center [149, 84] width 11 height 11
click at [152, 84] on img at bounding box center [149, 84] width 11 height 11
drag, startPoint x: 512, startPoint y: 316, endPoint x: 517, endPoint y: 338, distance: 23.3
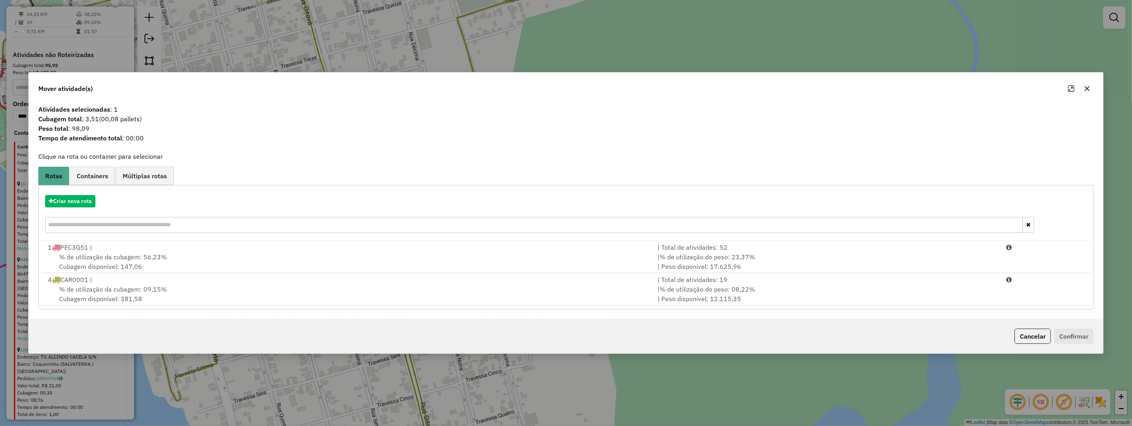
click at [180, 300] on div "% de utilização da cubagem: 09,15% Cubagem disponível: 381,58" at bounding box center [348, 294] width 610 height 19
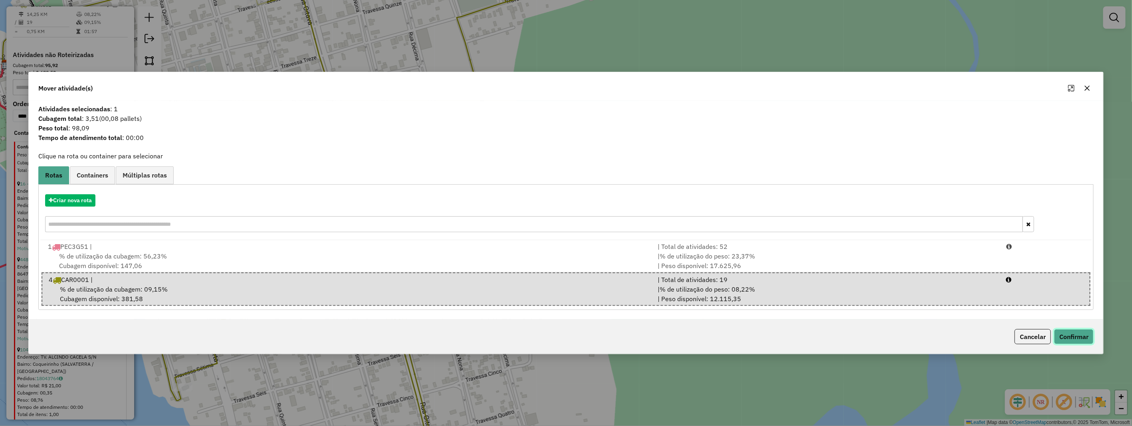
click at [1090, 341] on button "Confirmar" at bounding box center [1074, 336] width 40 height 15
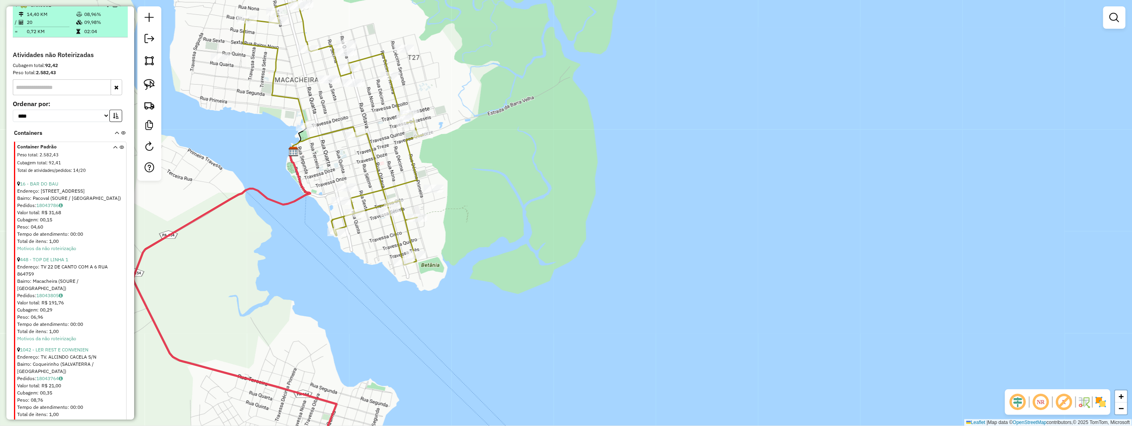
click at [94, 36] on td "02:04" at bounding box center [104, 32] width 40 height 8
select select "**********"
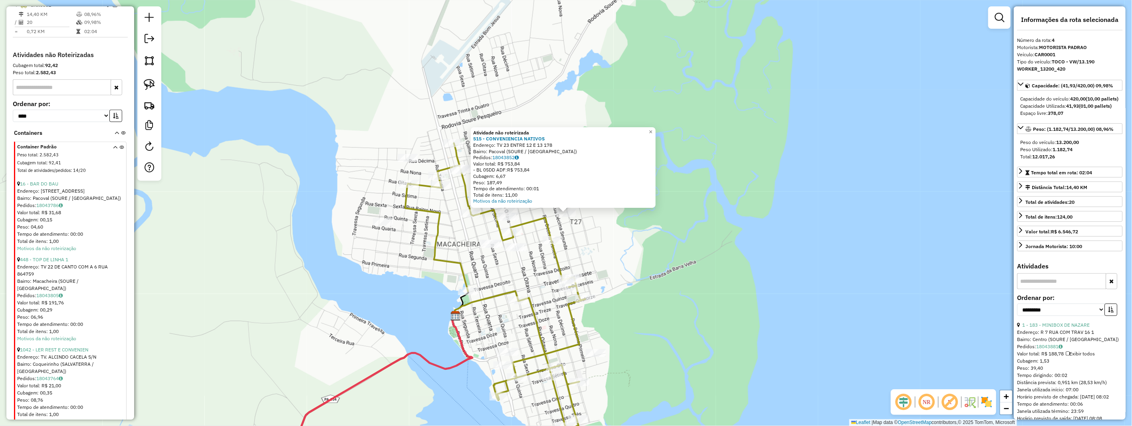
click at [590, 237] on div "Atividade não roteirizada 515 - CONVENIENCIA NATIVOS Endereço: TV 23 ENTRE 12 E…" at bounding box center [566, 213] width 1132 height 426
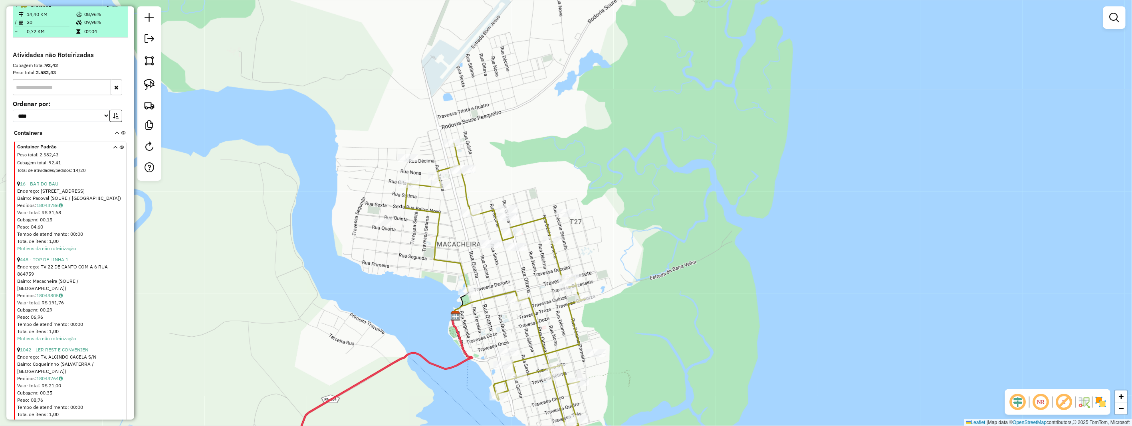
click at [113, 7] on em at bounding box center [115, 4] width 5 height 5
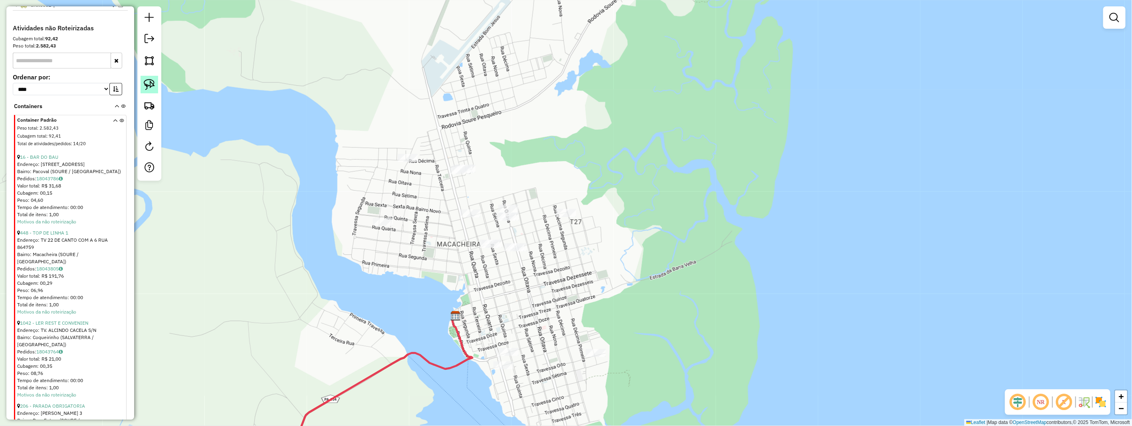
click at [149, 80] on img at bounding box center [149, 84] width 11 height 11
drag, startPoint x: 149, startPoint y: 80, endPoint x: 342, endPoint y: 131, distance: 200.2
click at [156, 89] on link at bounding box center [150, 85] width 18 height 18
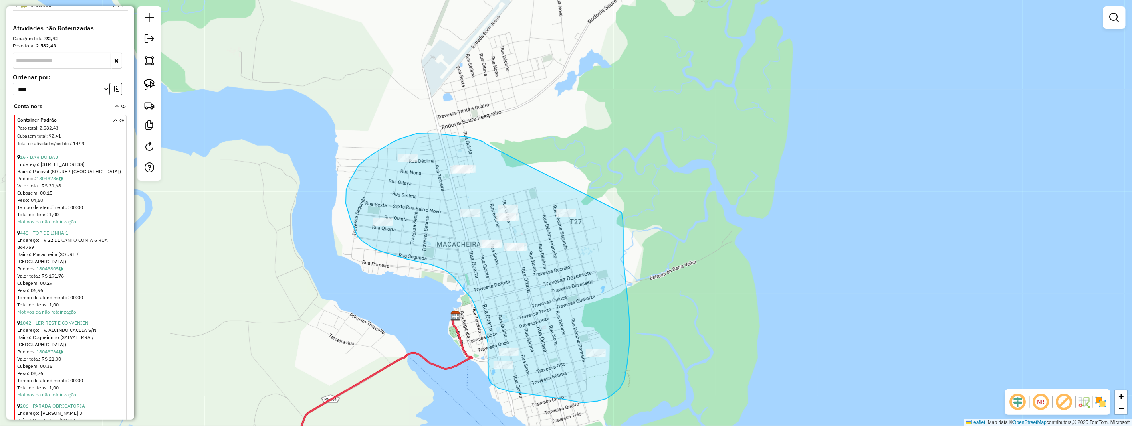
drag, startPoint x: 489, startPoint y: 146, endPoint x: 620, endPoint y: 206, distance: 144.0
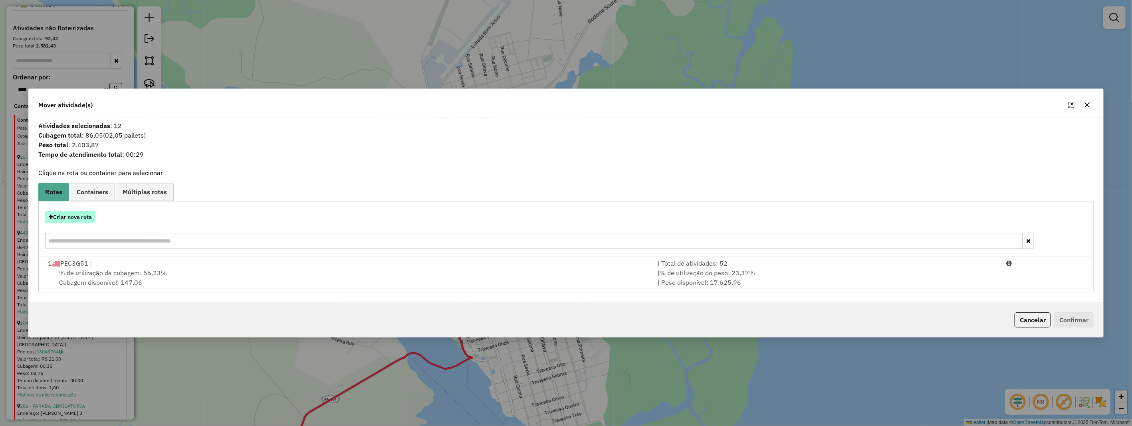
click at [70, 216] on button "Criar nova rota" at bounding box center [70, 217] width 50 height 12
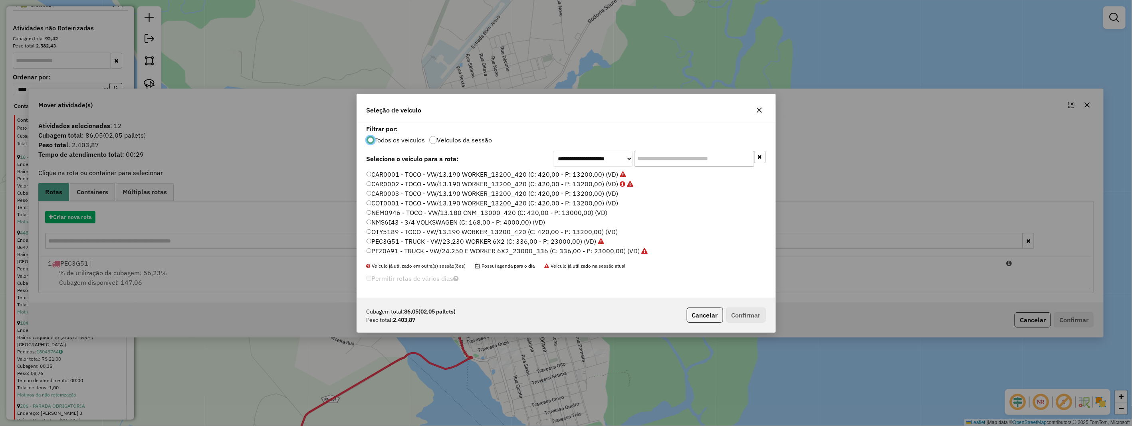
scroll to position [4, 2]
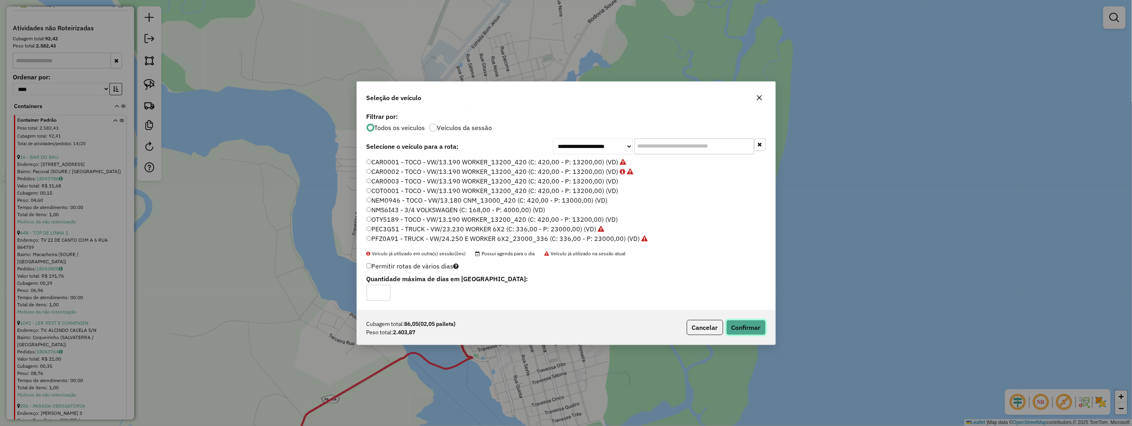
click at [743, 326] on button "Confirmar" at bounding box center [746, 327] width 40 height 15
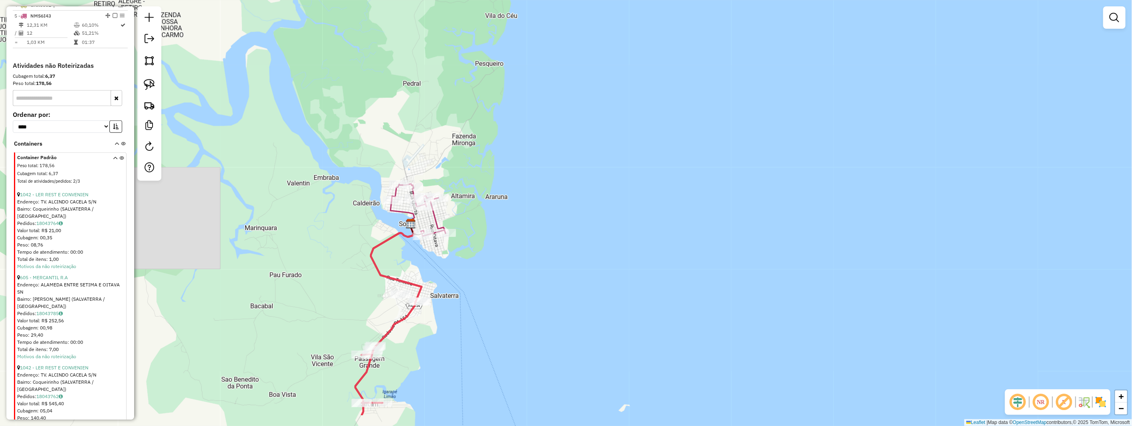
drag, startPoint x: 506, startPoint y: 309, endPoint x: 515, endPoint y: 255, distance: 54.7
click at [515, 255] on div "Janela de atendimento Grade de atendimento Capacidade Transportadoras Veículos …" at bounding box center [566, 213] width 1132 height 426
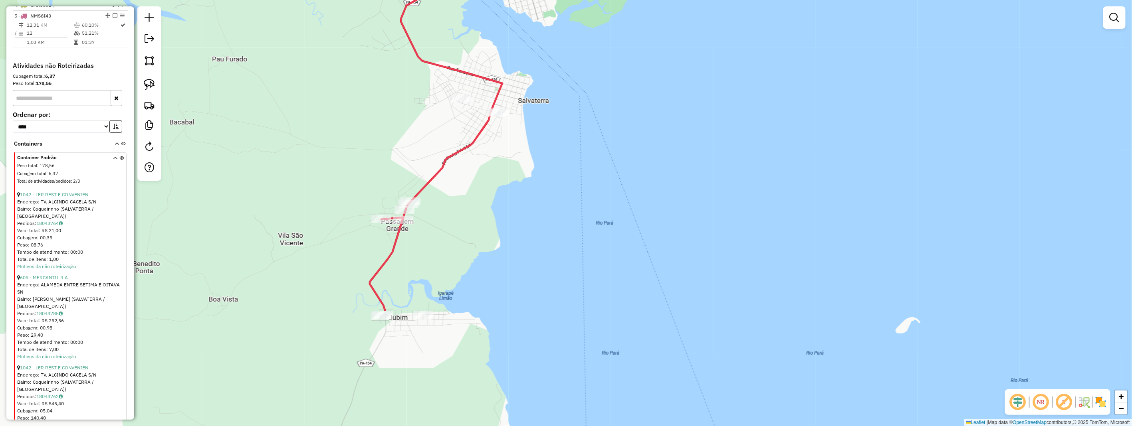
drag, startPoint x: 438, startPoint y: 334, endPoint x: 536, endPoint y: 172, distance: 189.7
click at [536, 172] on div "Janela de atendimento Grade de atendimento Capacidade Transportadoras Veículos …" at bounding box center [566, 213] width 1132 height 426
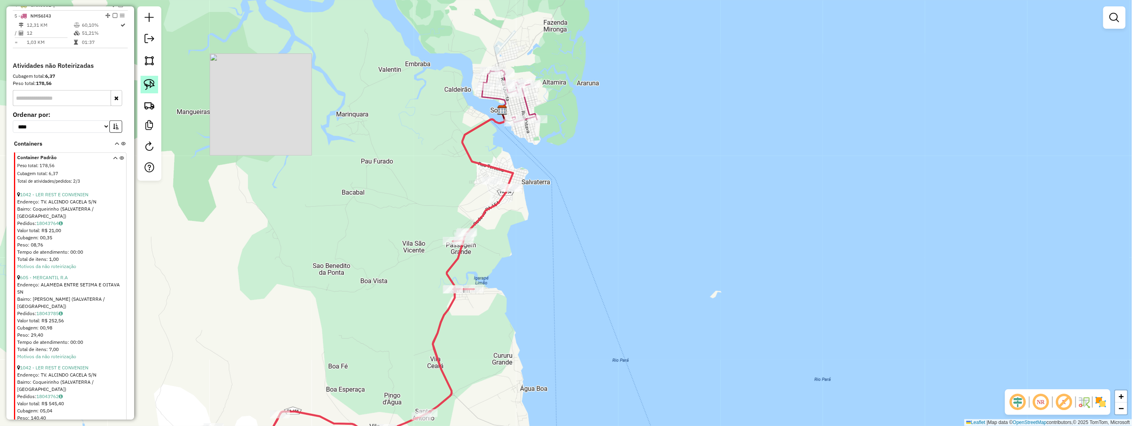
click at [147, 85] on img at bounding box center [149, 84] width 11 height 11
drag, startPoint x: 144, startPoint y: 85, endPoint x: 239, endPoint y: 118, distance: 100.0
click at [144, 87] on img at bounding box center [149, 84] width 11 height 11
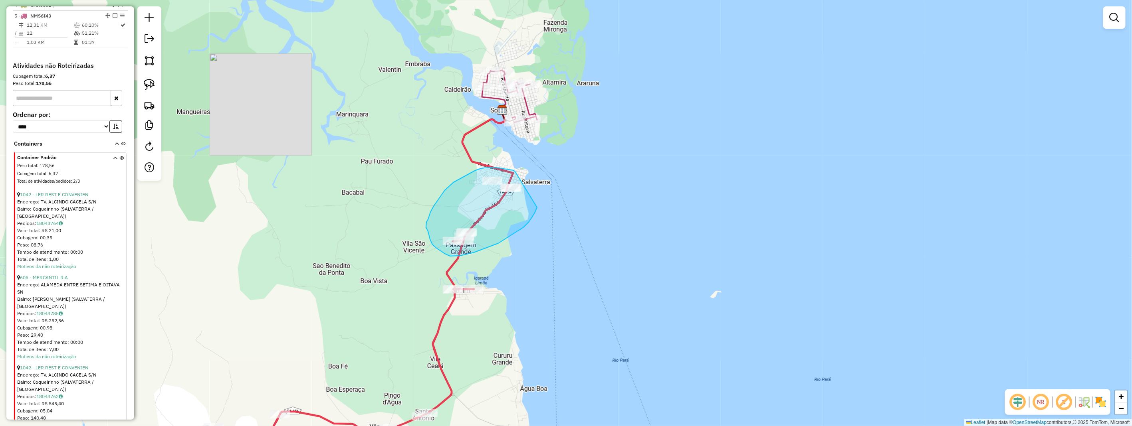
drag, startPoint x: 513, startPoint y: 170, endPoint x: 538, endPoint y: 199, distance: 37.6
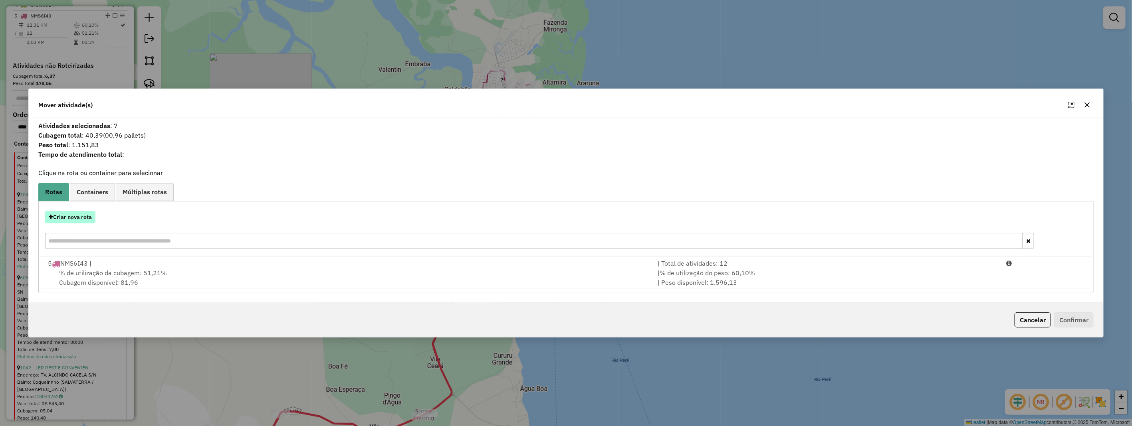
click at [92, 222] on button "Criar nova rota" at bounding box center [70, 217] width 50 height 12
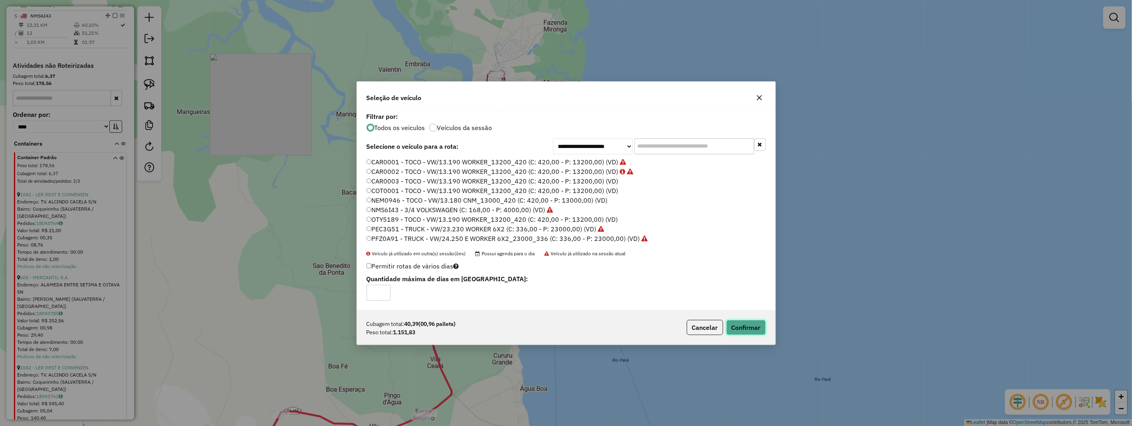
click at [742, 322] on button "Confirmar" at bounding box center [746, 327] width 40 height 15
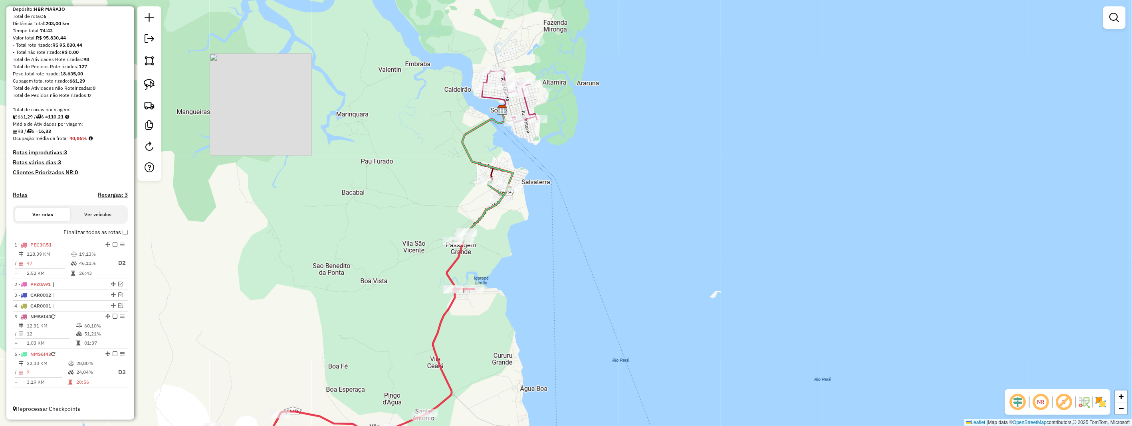
scroll to position [75, 0]
click at [119, 282] on em at bounding box center [120, 284] width 5 height 5
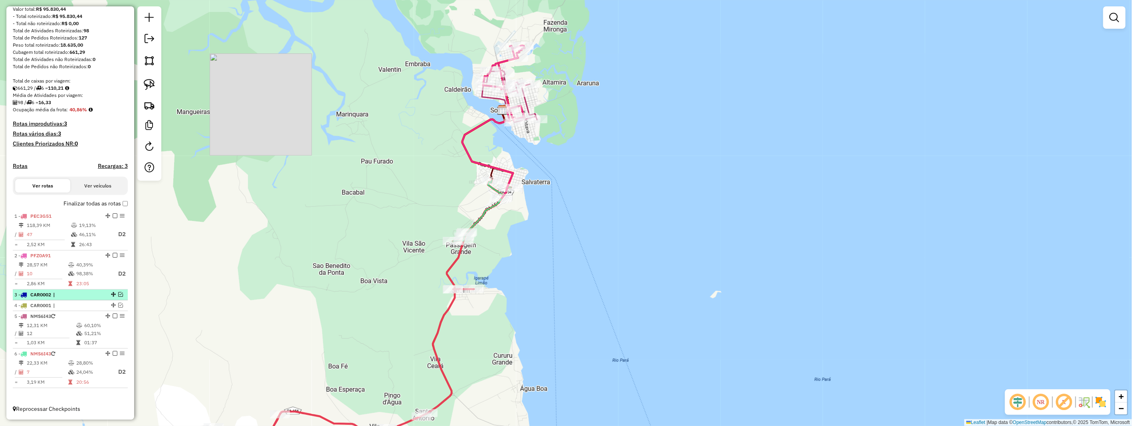
click at [119, 294] on em at bounding box center [120, 294] width 5 height 5
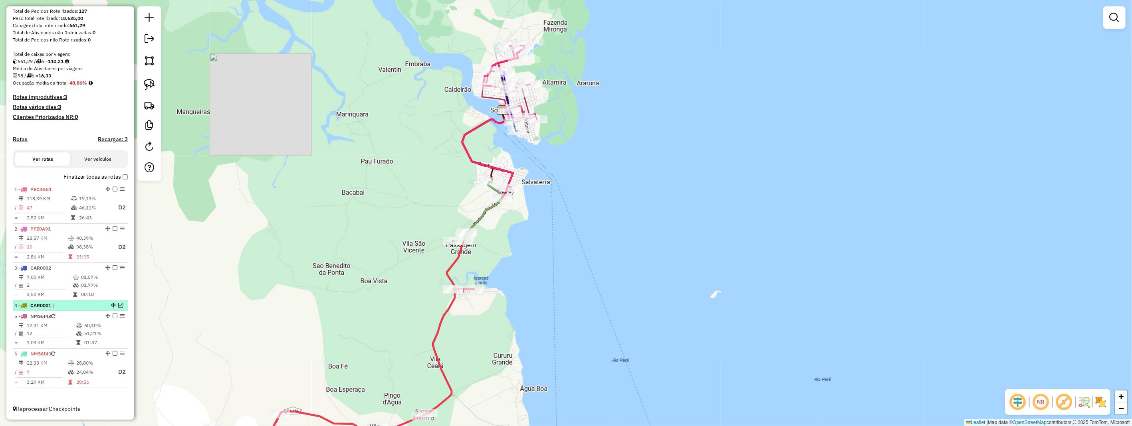
click at [120, 305] on em at bounding box center [120, 305] width 5 height 5
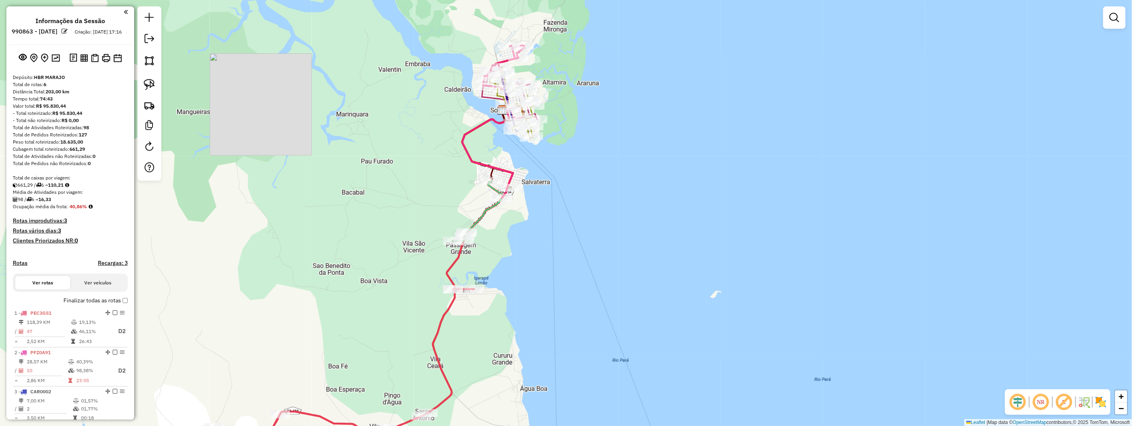
scroll to position [156, 0]
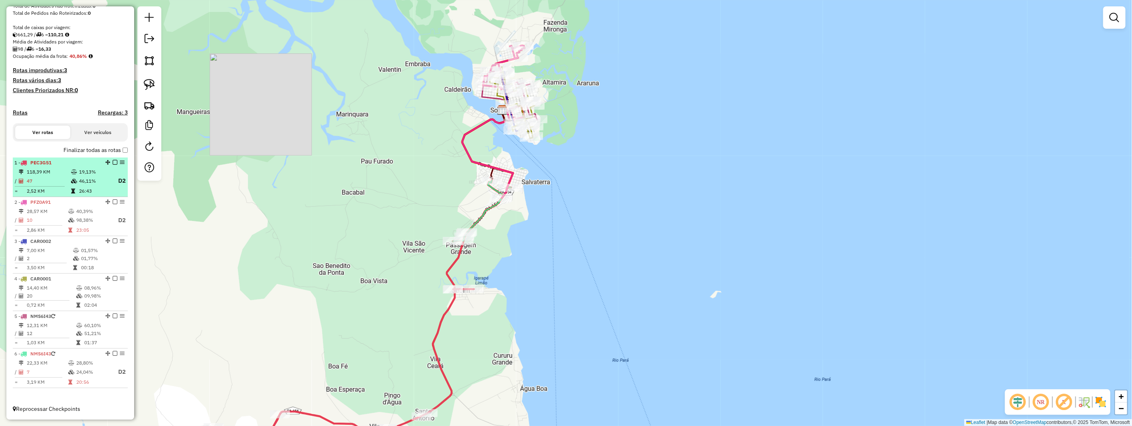
click at [62, 180] on td "47" at bounding box center [48, 181] width 44 height 10
select select "**********"
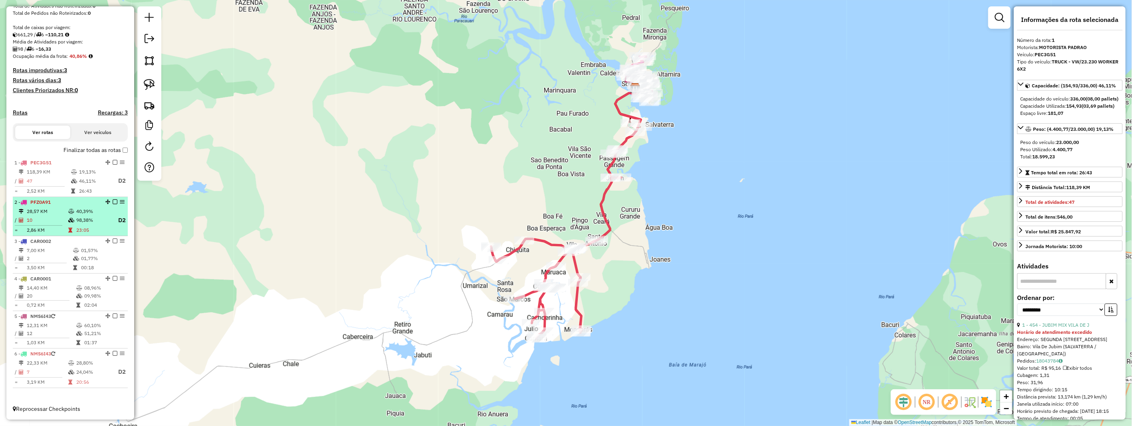
click at [69, 205] on div "2 - PFZ0A91" at bounding box center [56, 202] width 85 height 7
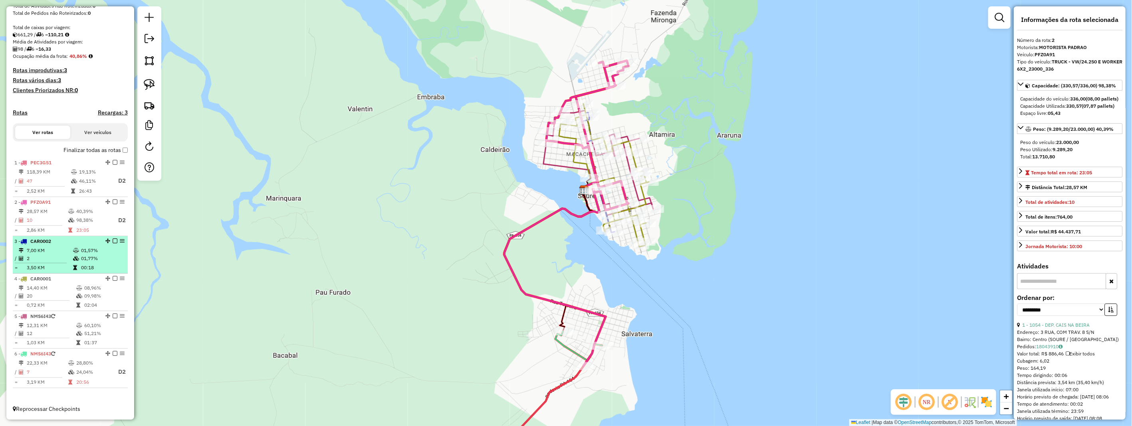
click at [87, 245] on div "3 - CAR0002" at bounding box center [56, 241] width 85 height 7
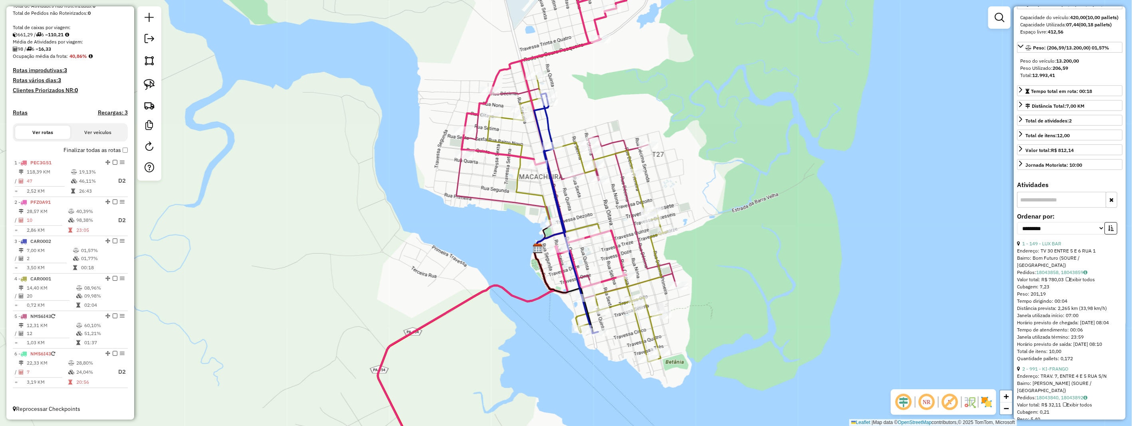
scroll to position [133, 0]
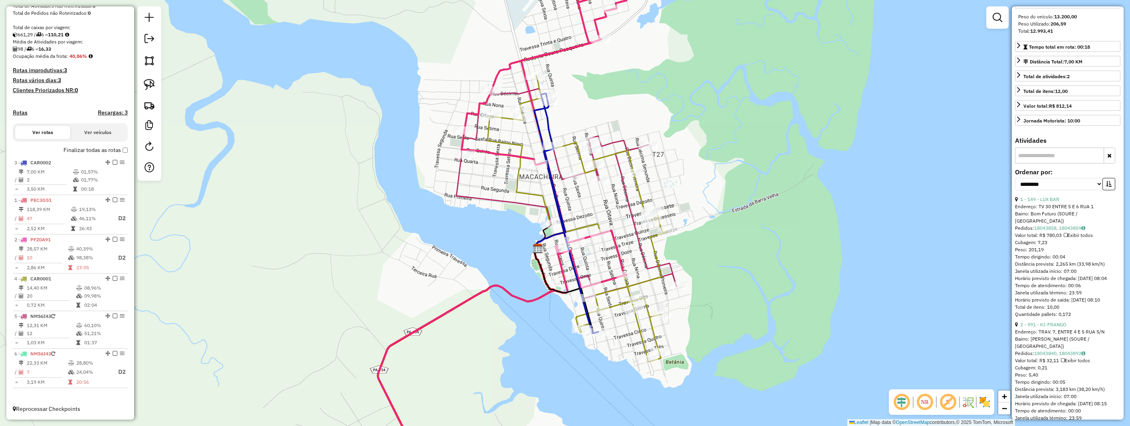
drag, startPoint x: 105, startPoint y: 241, endPoint x: 108, endPoint y: 149, distance: 91.5
click at [73, 225] on td at bounding box center [75, 229] width 8 height 8
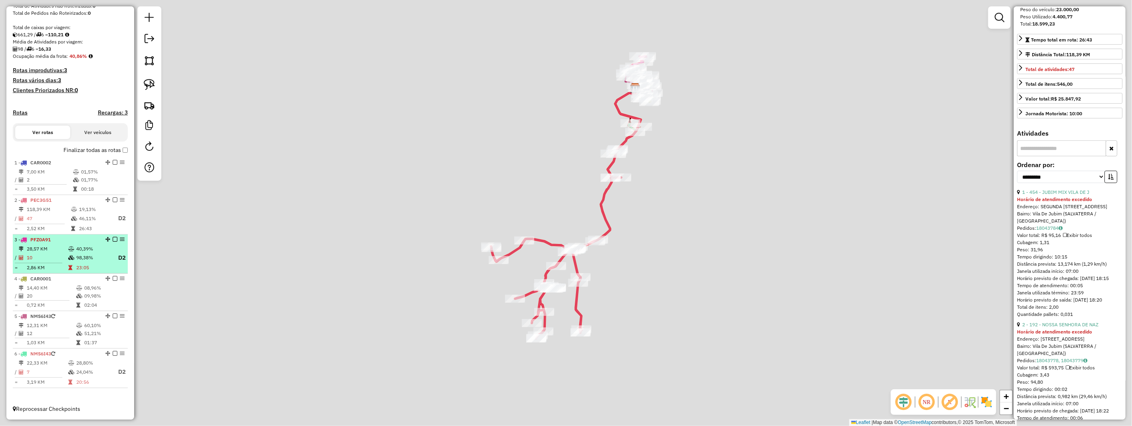
click at [72, 240] on div "3 - PFZ0A91" at bounding box center [56, 239] width 85 height 7
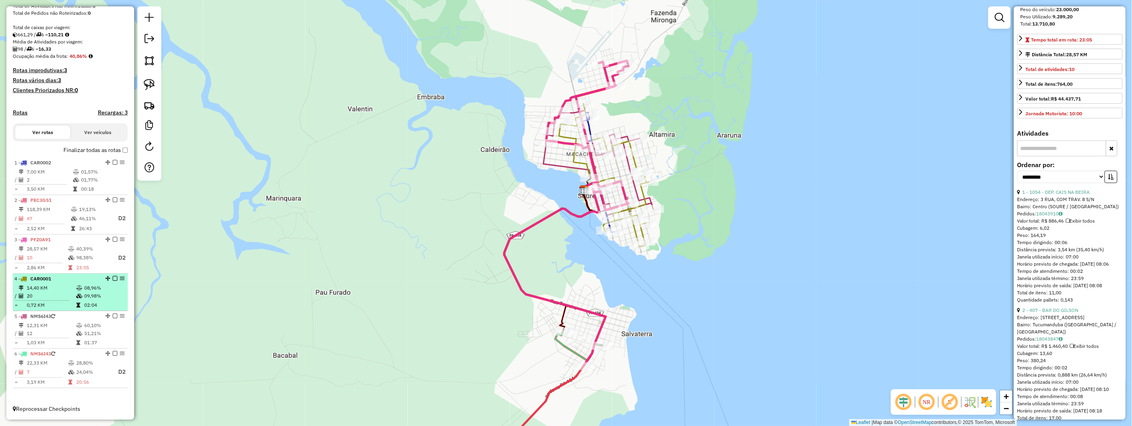
click at [62, 278] on div "4 - CAR0001" at bounding box center [56, 278] width 85 height 7
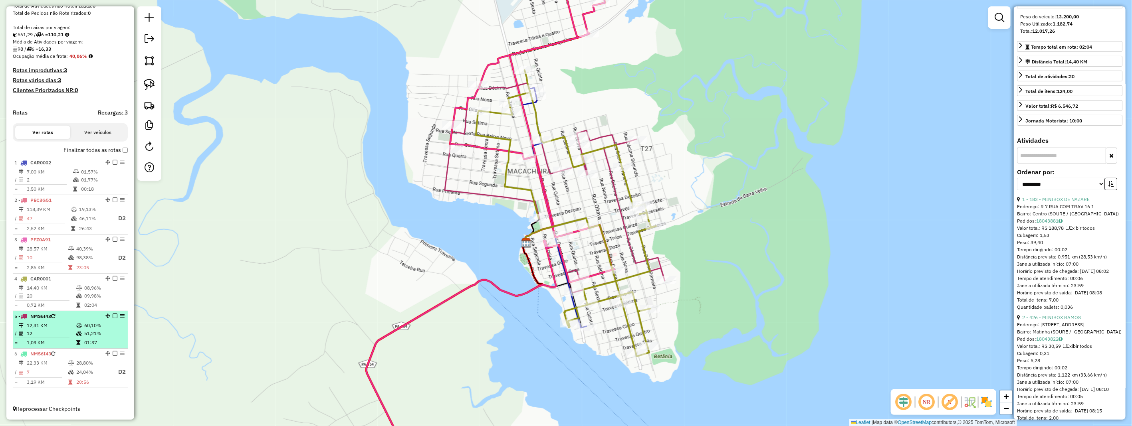
click at [60, 314] on div "5 - NMS6I43" at bounding box center [56, 316] width 85 height 7
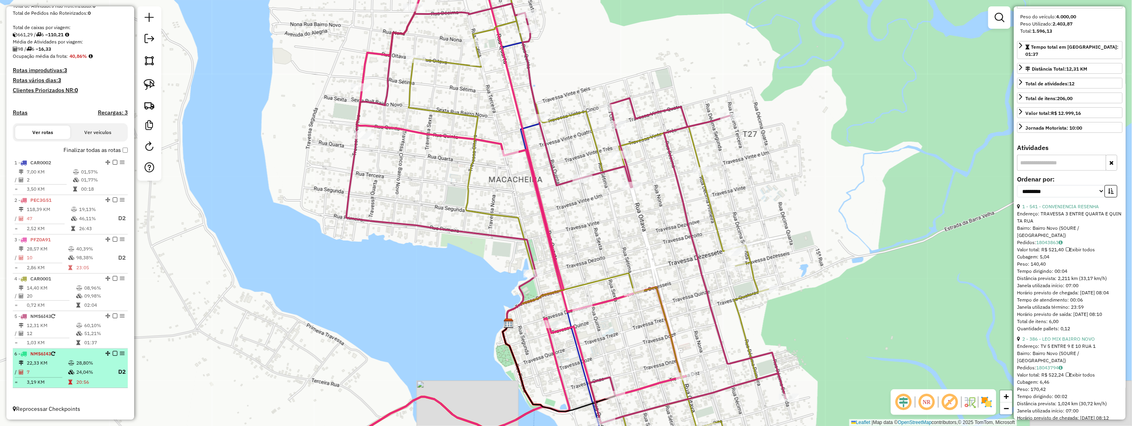
click at [57, 364] on td "22,33 KM" at bounding box center [47, 363] width 42 height 8
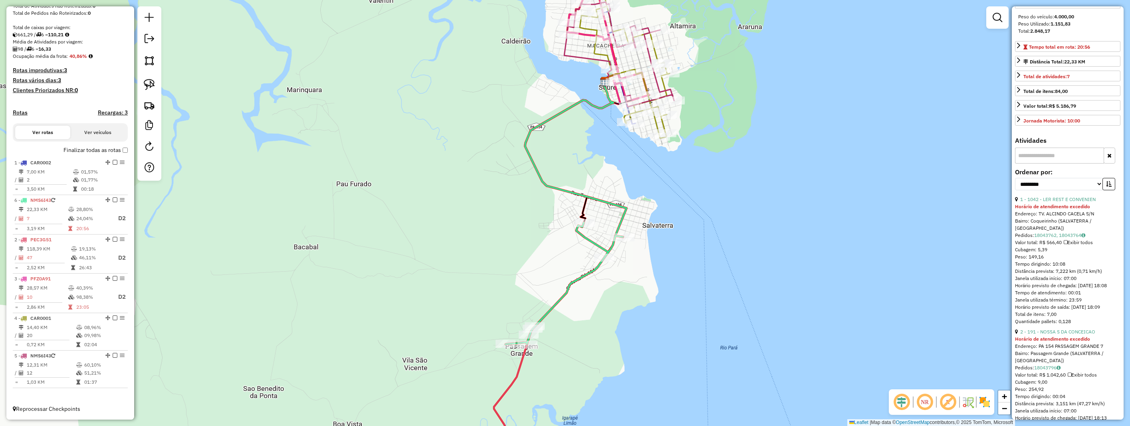
drag, startPoint x: 106, startPoint y: 353, endPoint x: 104, endPoint y: 211, distance: 142.5
click at [73, 228] on td at bounding box center [72, 229] width 8 height 8
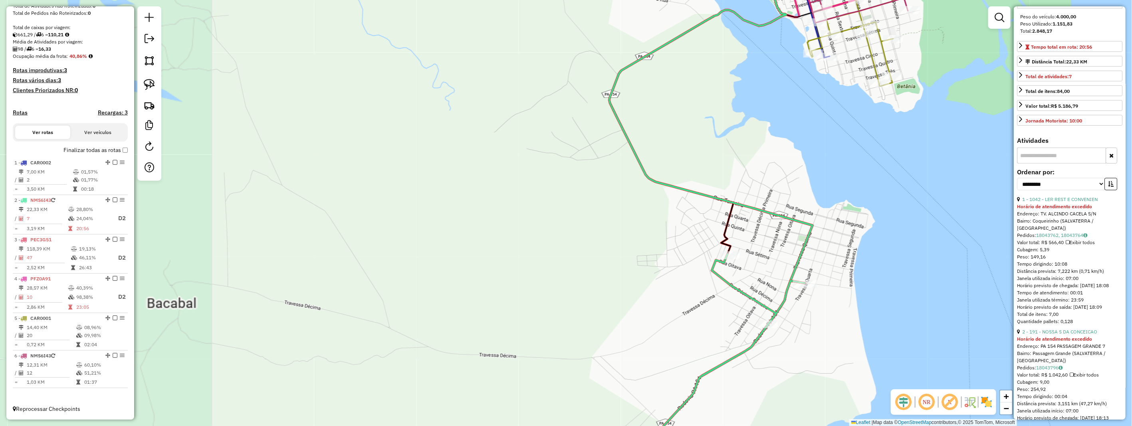
scroll to position [23, 0]
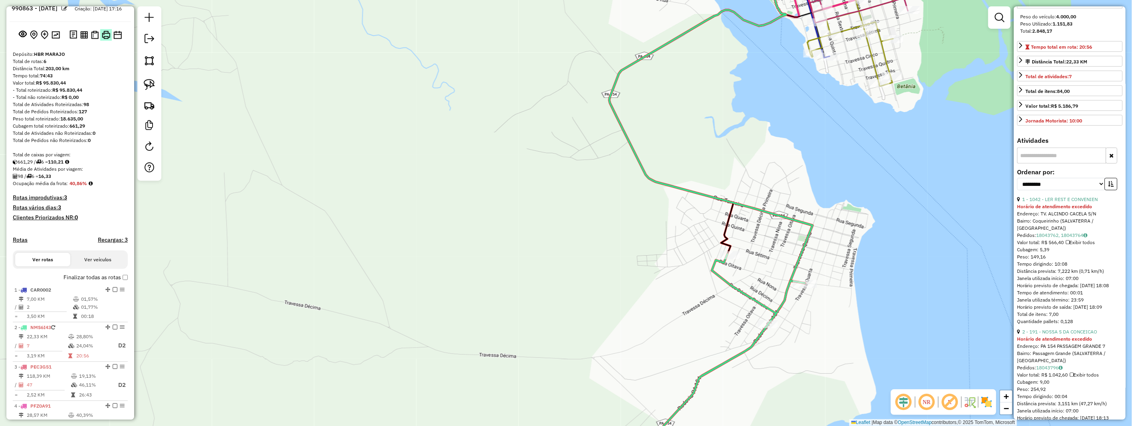
click at [105, 39] on img at bounding box center [106, 35] width 8 height 8
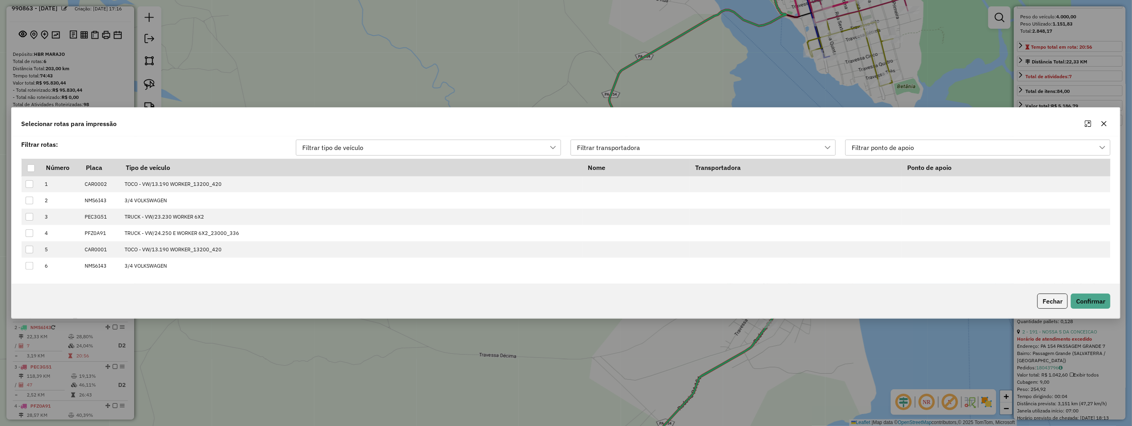
scroll to position [5, 35]
click at [29, 165] on div at bounding box center [31, 168] width 8 height 8
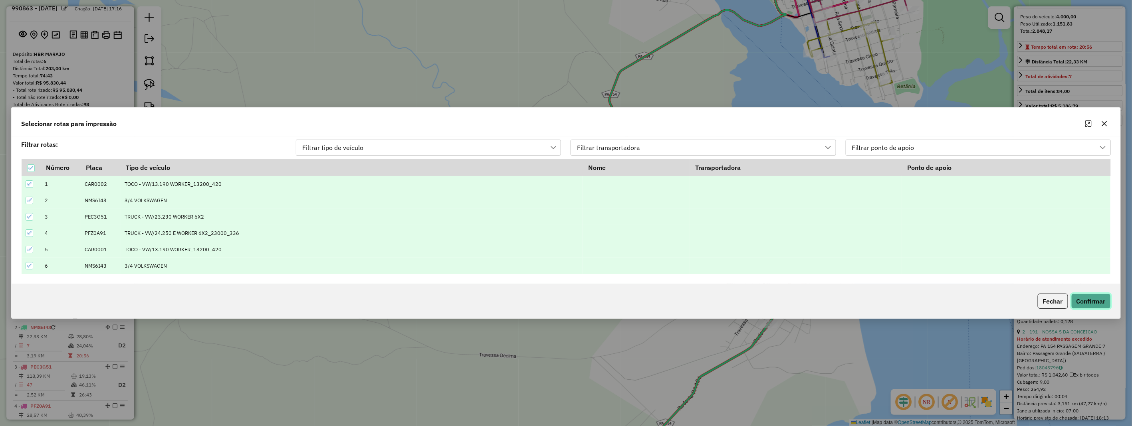
click at [1085, 301] on button "Confirmar" at bounding box center [1091, 301] width 40 height 15
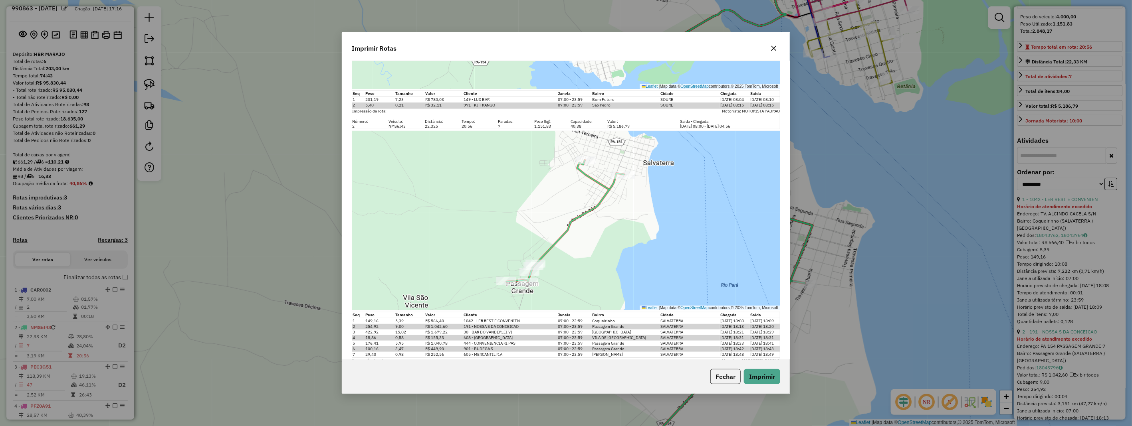
scroll to position [266, 0]
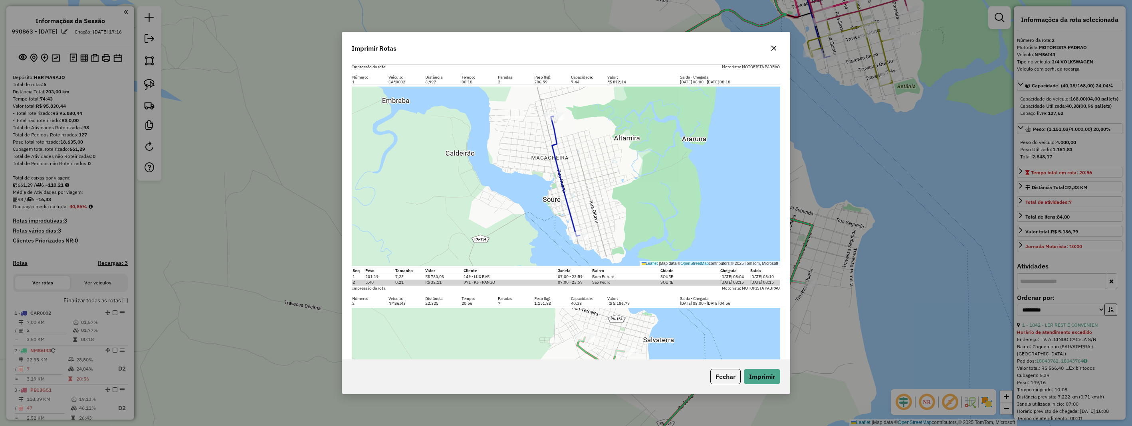
select select "**********"
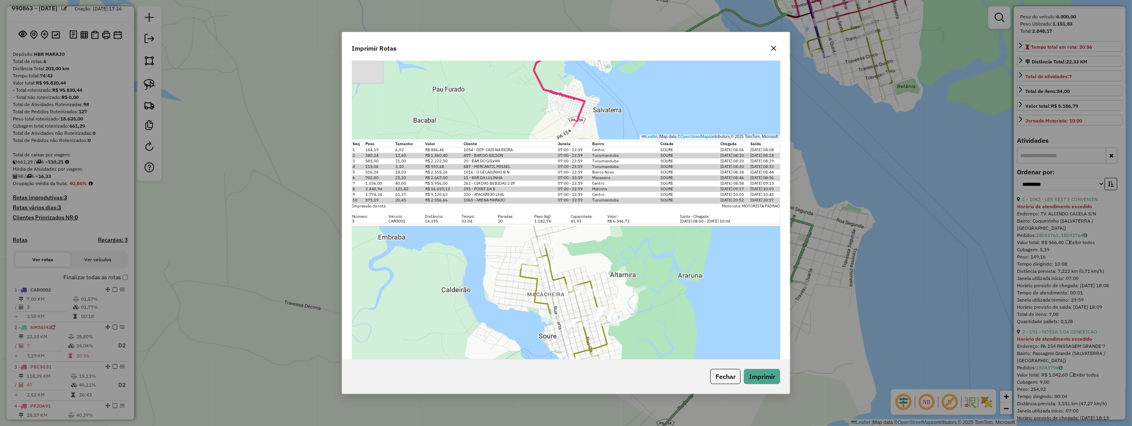
scroll to position [948, 0]
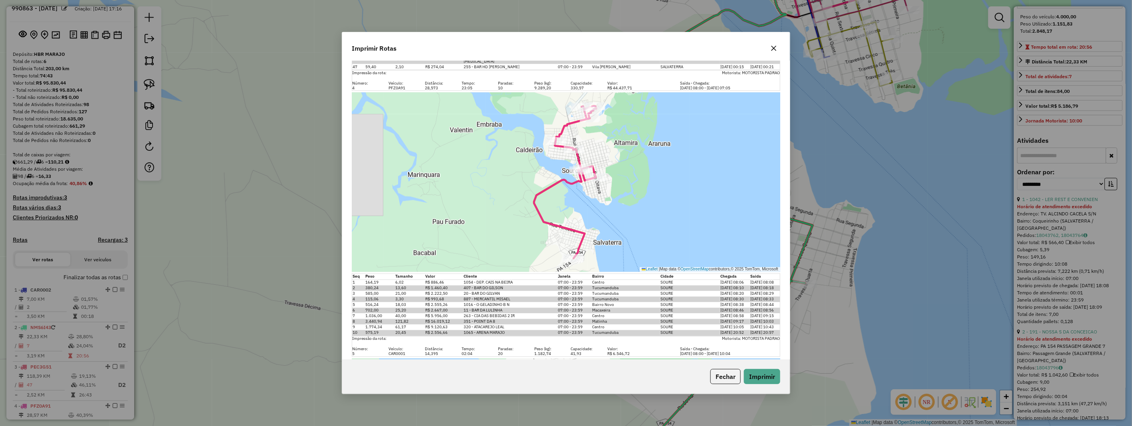
click at [773, 46] on icon "button" at bounding box center [773, 48] width 6 height 6
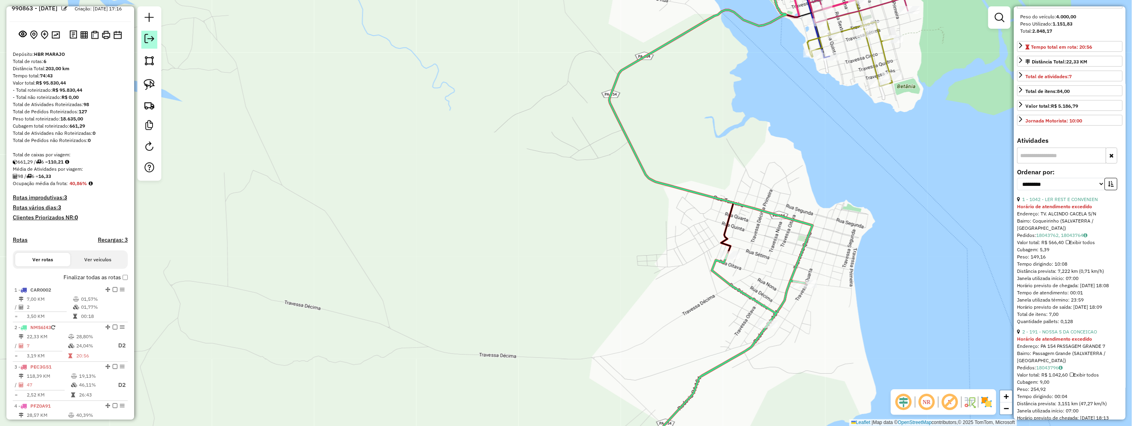
click at [149, 32] on link at bounding box center [149, 40] width 16 height 18
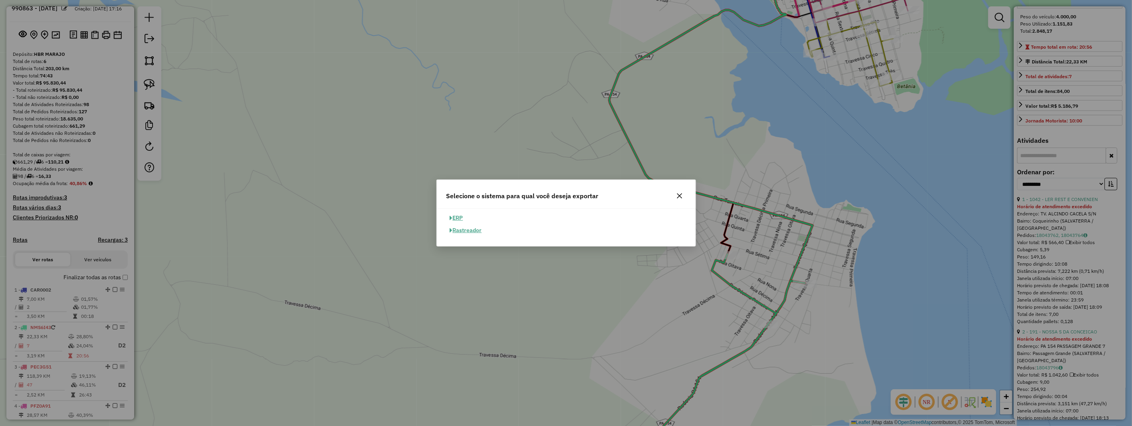
click at [677, 193] on icon "button" at bounding box center [679, 196] width 6 height 6
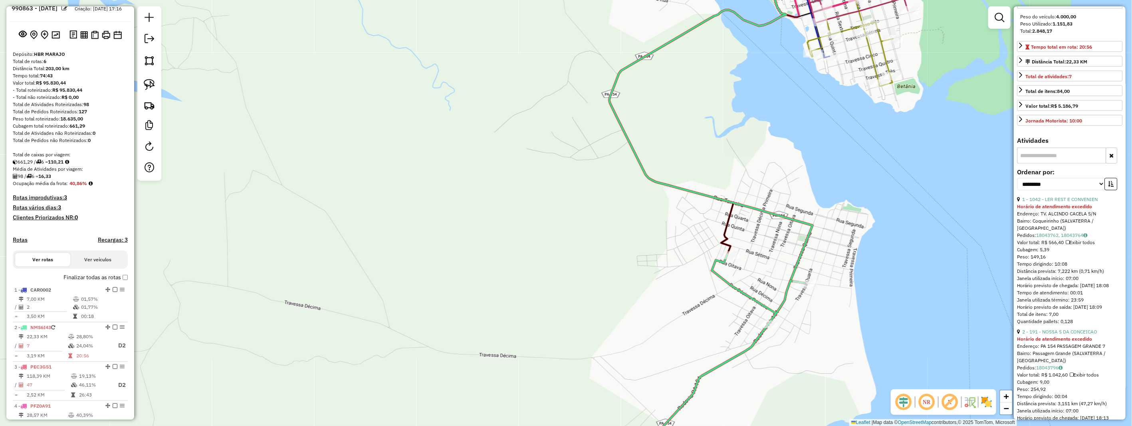
scroll to position [156, 0]
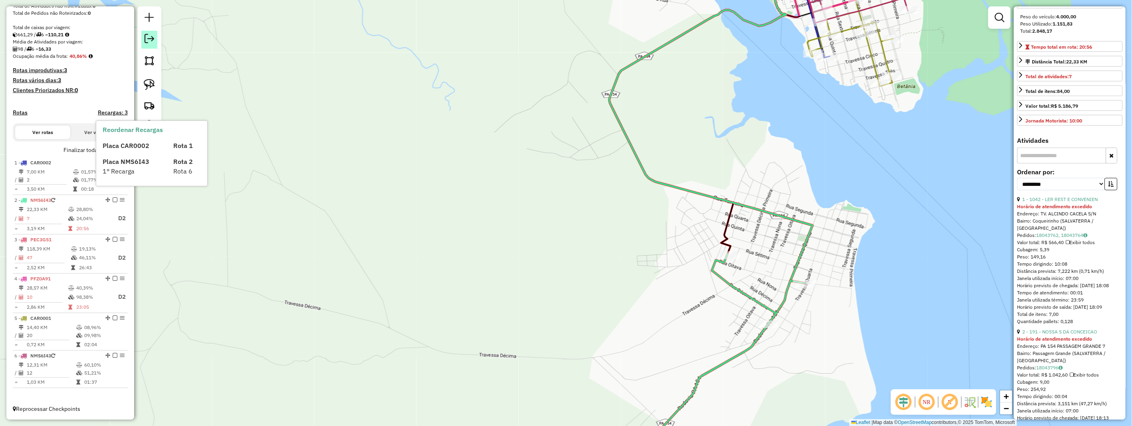
click at [143, 41] on link at bounding box center [149, 40] width 16 height 18
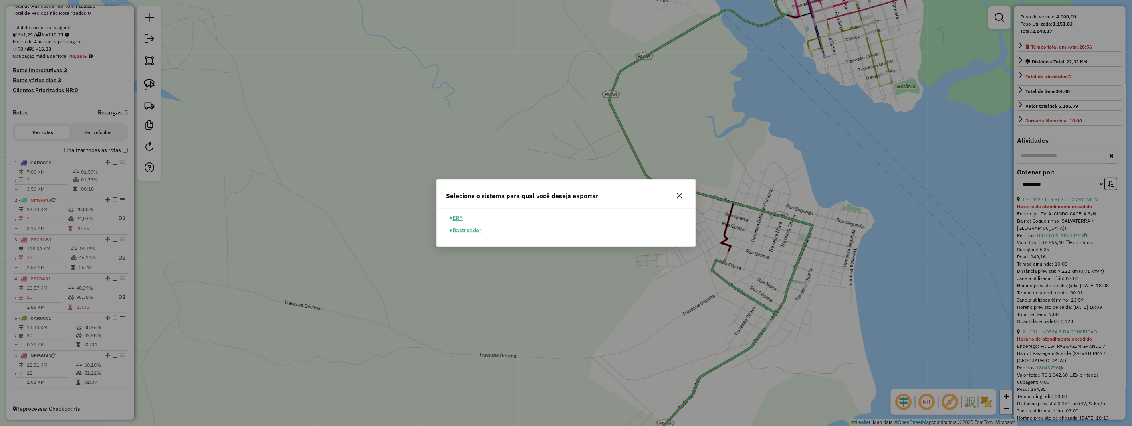
click at [457, 214] on button "ERP" at bounding box center [456, 218] width 20 height 12
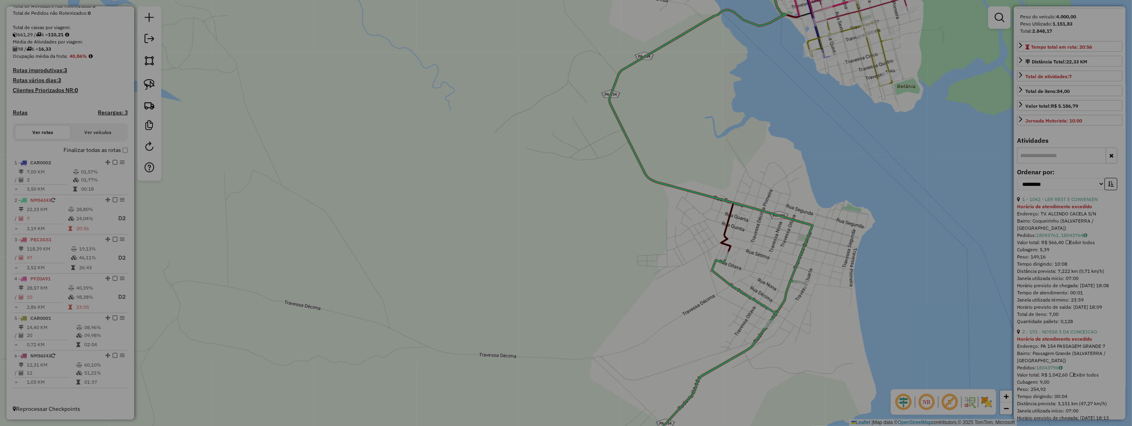
select select "**"
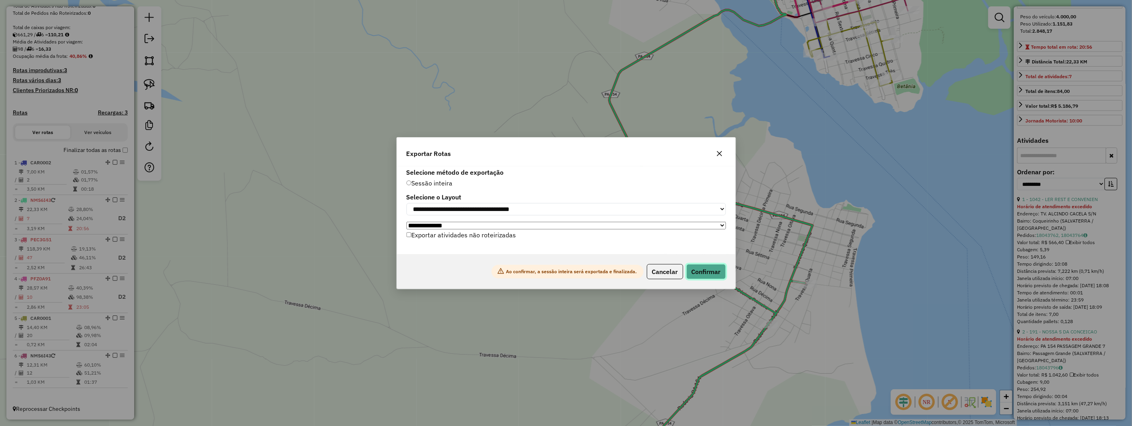
click at [719, 272] on button "Confirmar" at bounding box center [706, 271] width 40 height 15
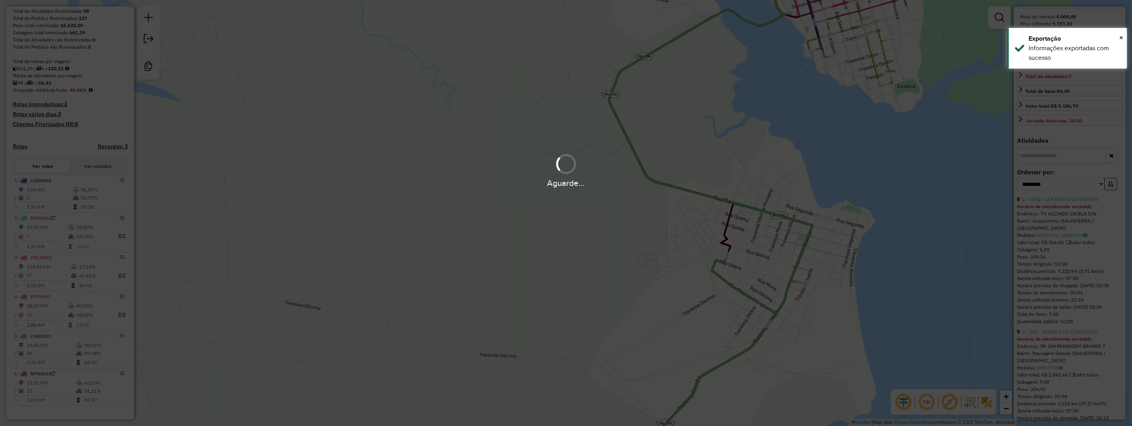
scroll to position [144, 0]
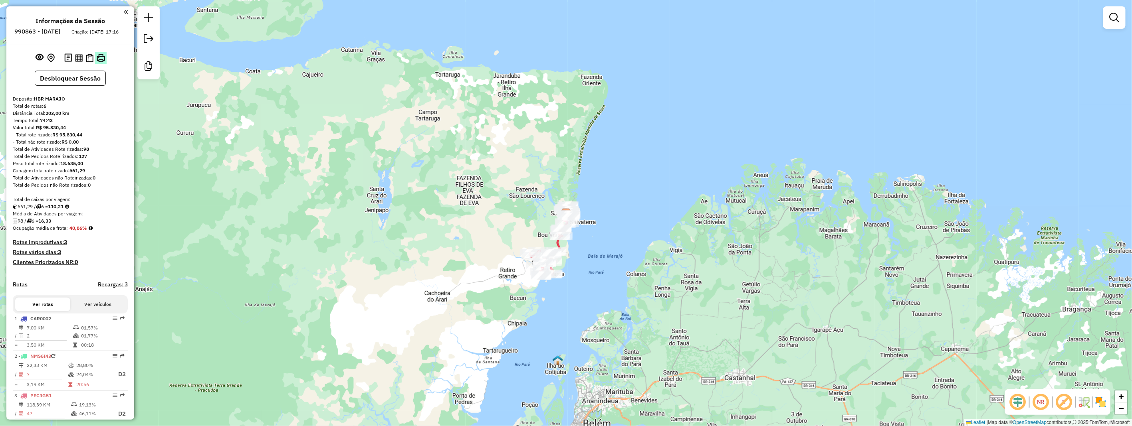
click at [103, 62] on img at bounding box center [101, 58] width 8 height 8
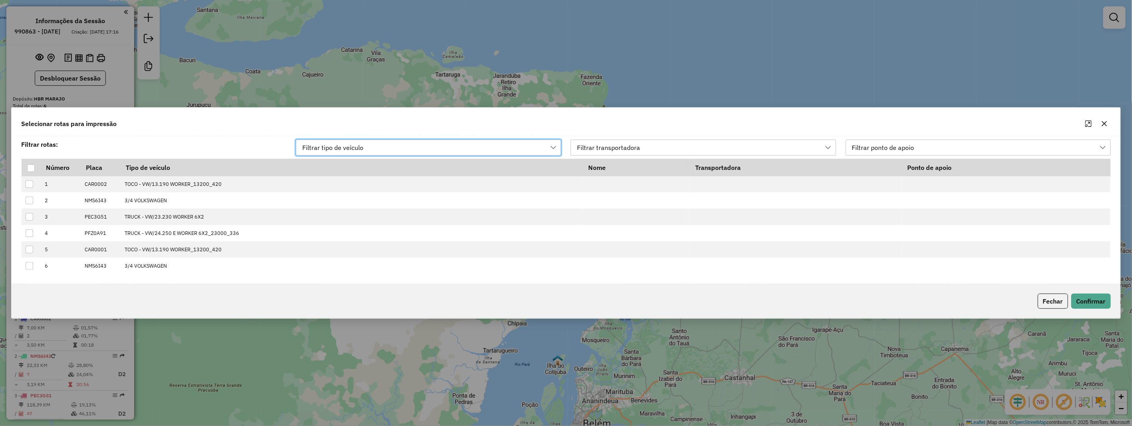
scroll to position [5, 35]
click at [33, 164] on div at bounding box center [31, 168] width 8 height 8
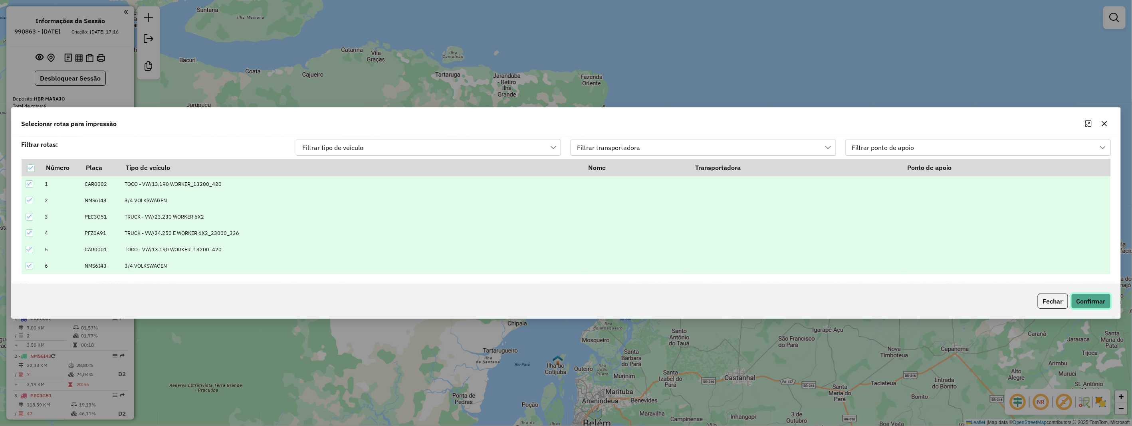
click at [1097, 295] on button "Confirmar" at bounding box center [1091, 301] width 40 height 15
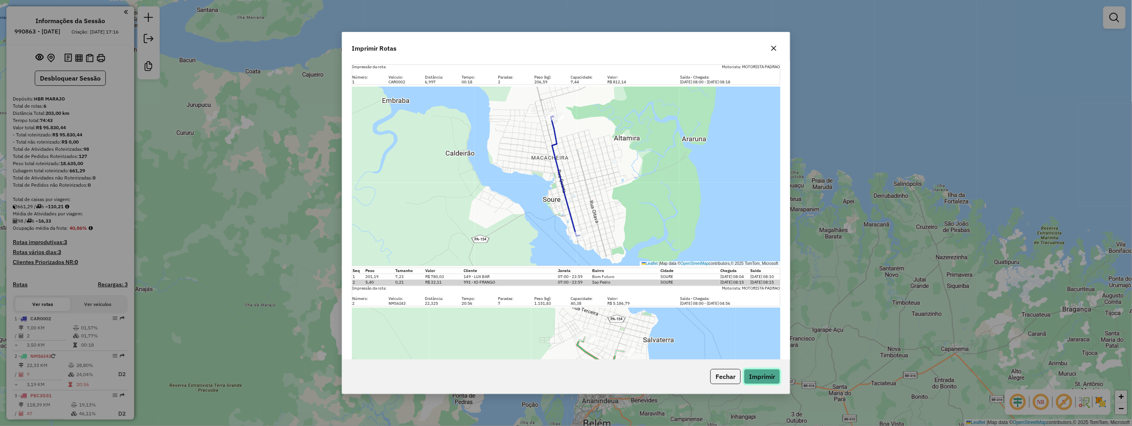
click at [762, 377] on button "Imprimir" at bounding box center [762, 376] width 36 height 15
